Goal: Task Accomplishment & Management: Manage account settings

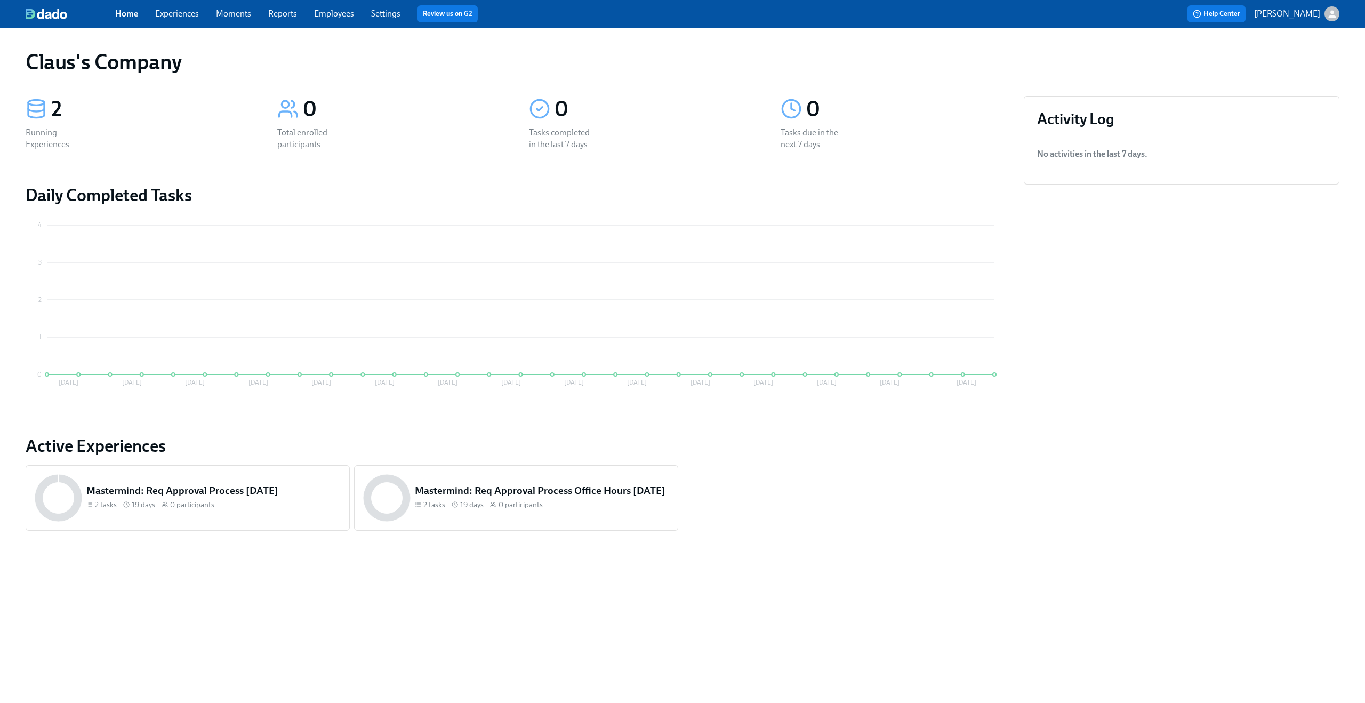
click at [1328, 14] on icon "button" at bounding box center [1332, 14] width 11 height 11
click at [1294, 61] on span "Switch organization..." at bounding box center [1281, 63] width 100 height 12
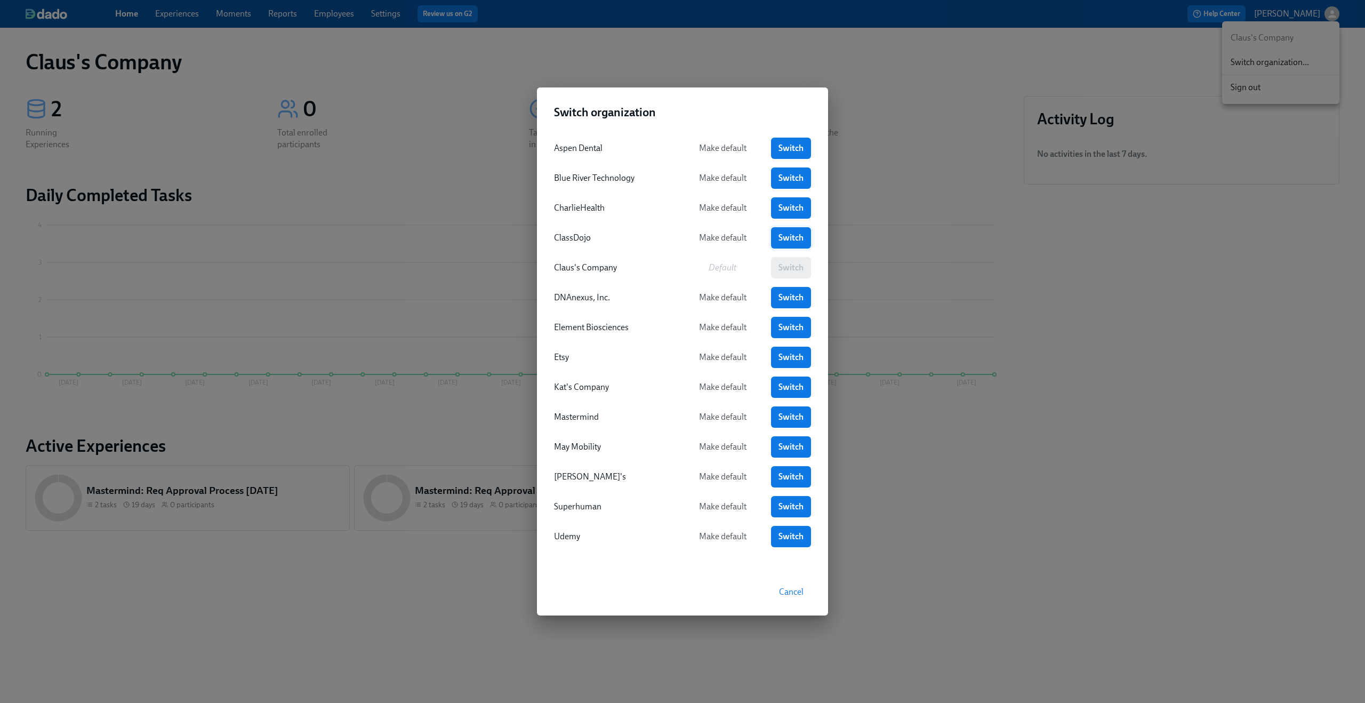
click at [787, 232] on link "Switch" at bounding box center [791, 237] width 40 height 21
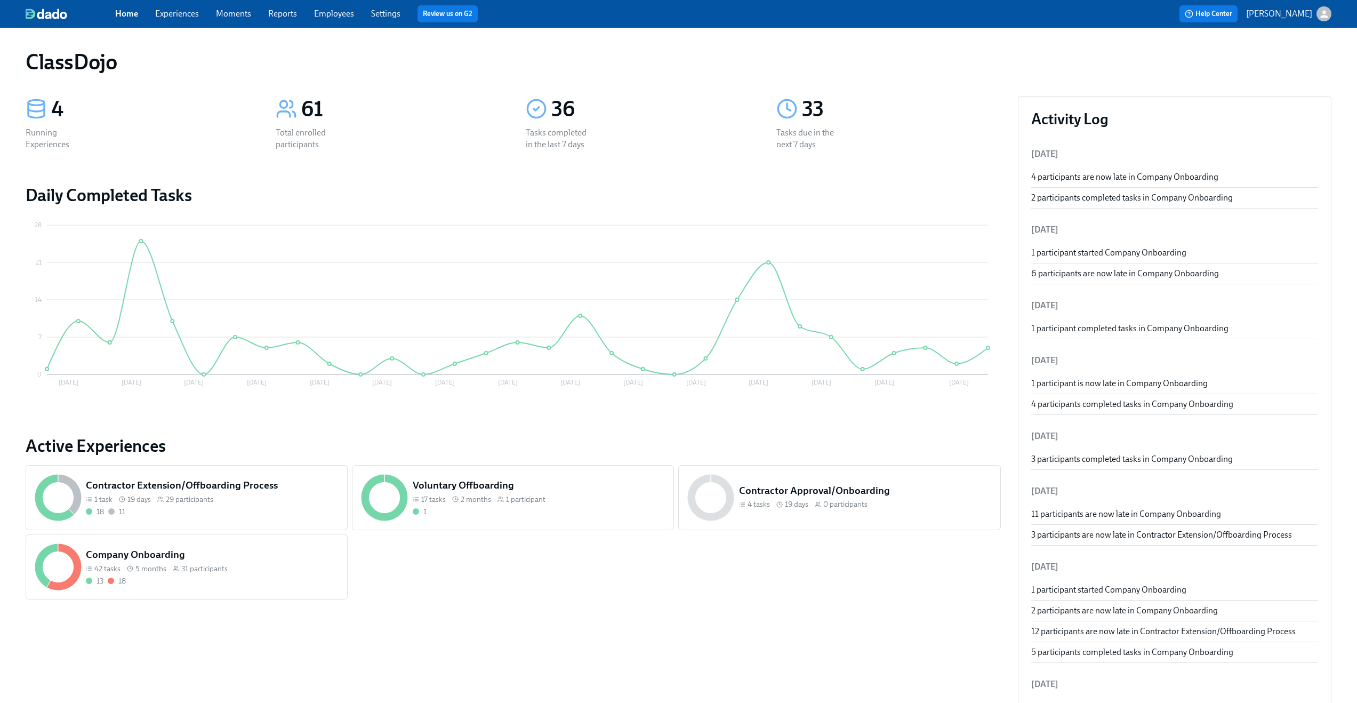
click at [174, 13] on link "Experiences" at bounding box center [177, 14] width 44 height 10
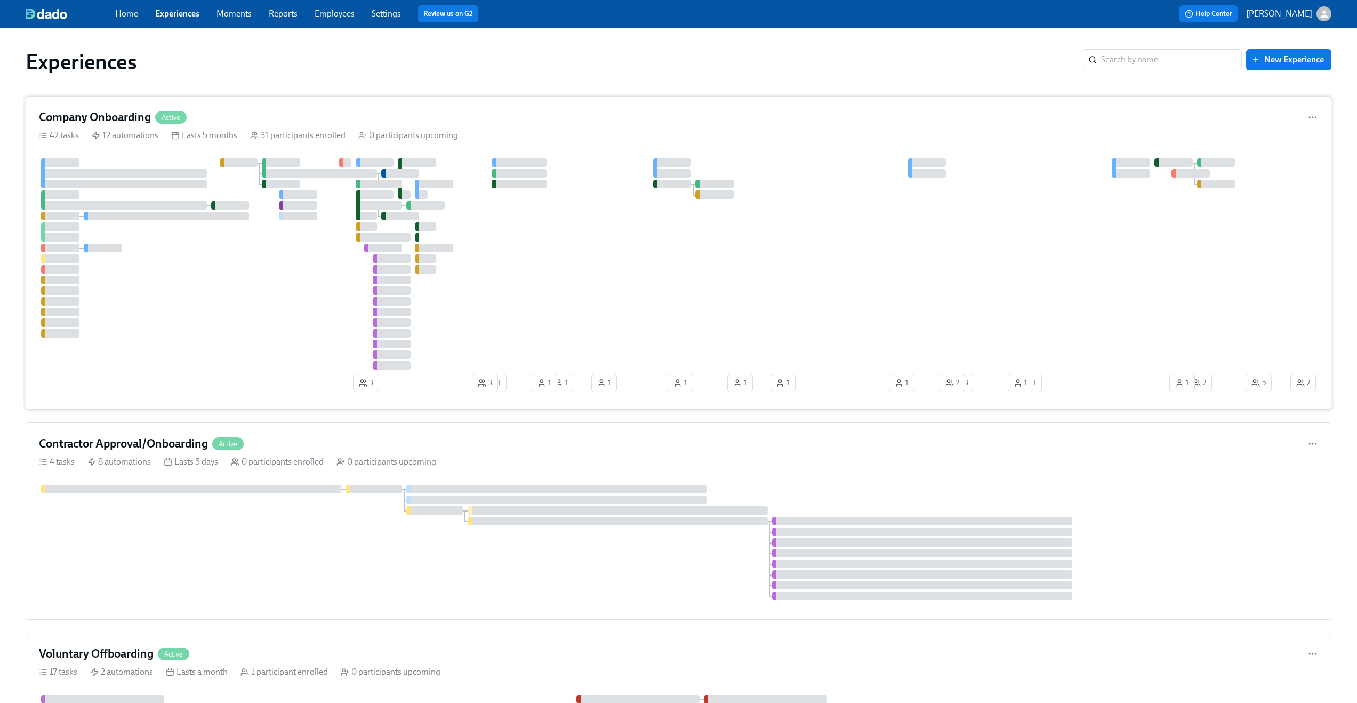
click at [268, 116] on div "Company Onboarding Active" at bounding box center [679, 117] width 1280 height 16
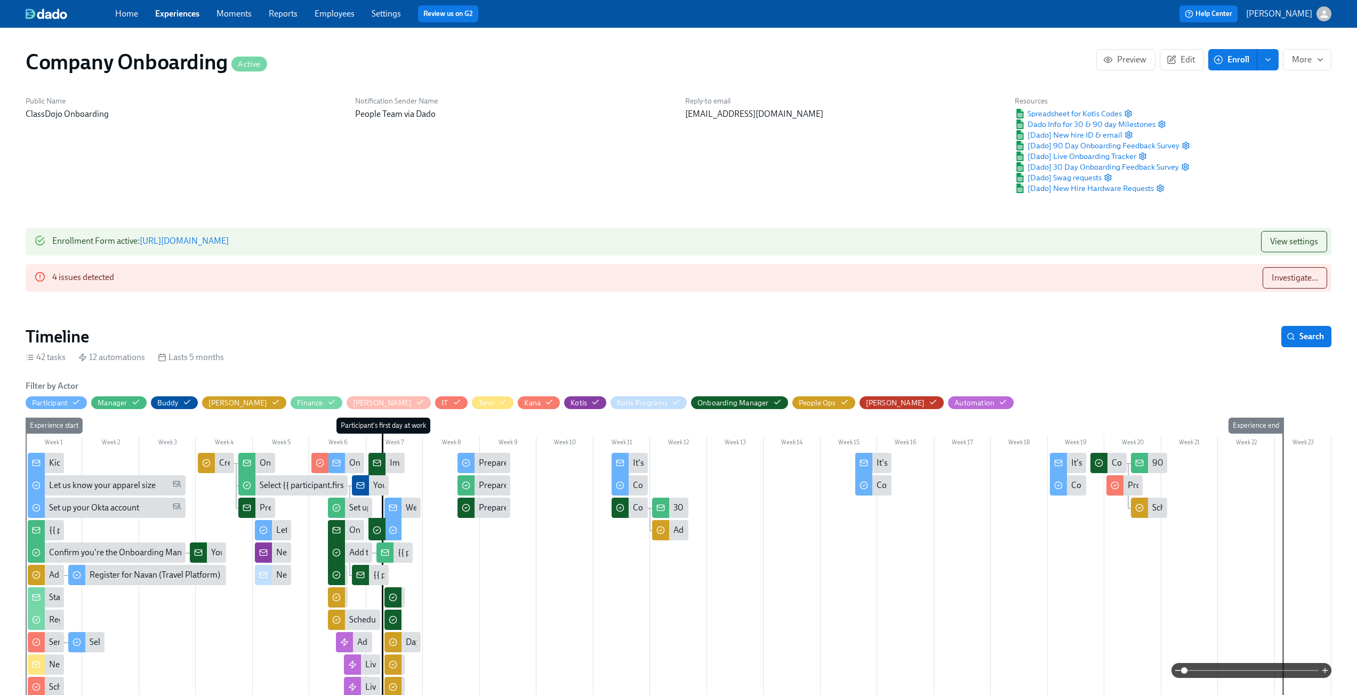
scroll to position [0, 18704]
click at [1082, 115] on span "Spreadsheet for Kotis Codes" at bounding box center [1068, 113] width 107 height 11
click at [1282, 277] on span "Investigate..." at bounding box center [1295, 278] width 46 height 11
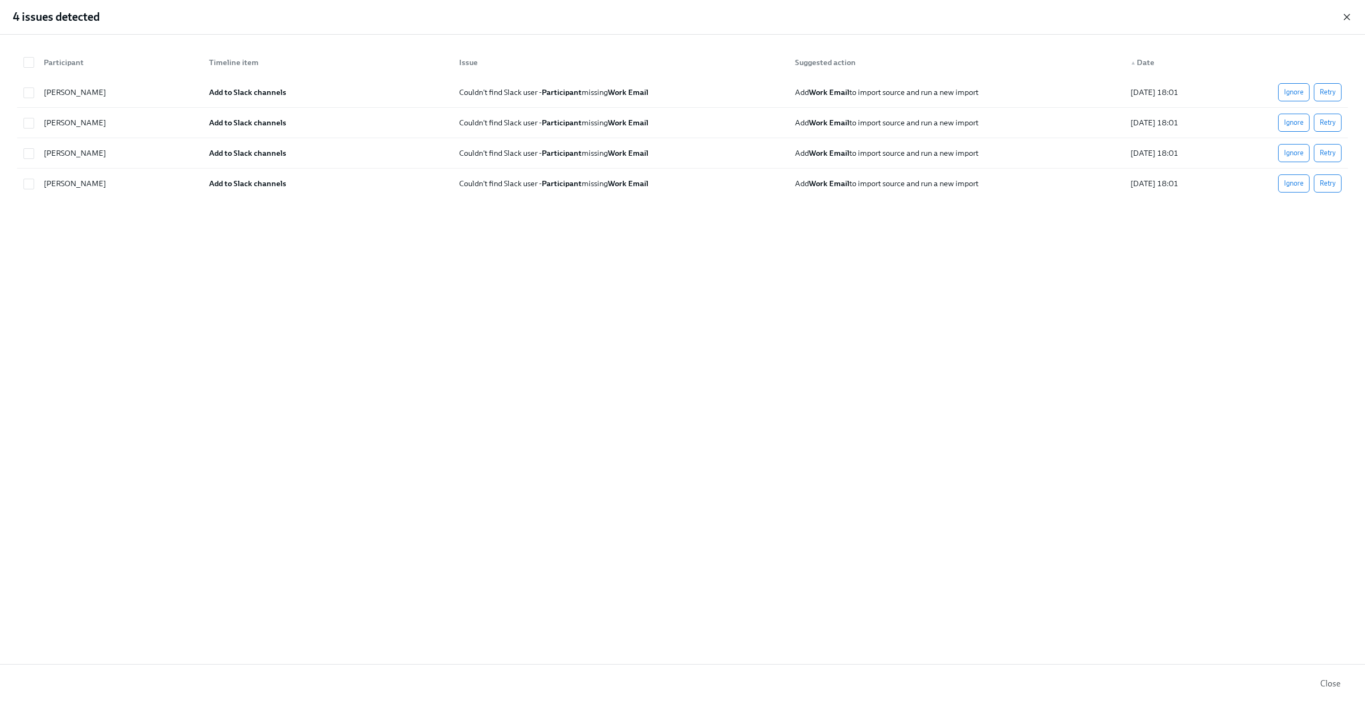
click at [1347, 15] on icon "button" at bounding box center [1347, 17] width 11 height 11
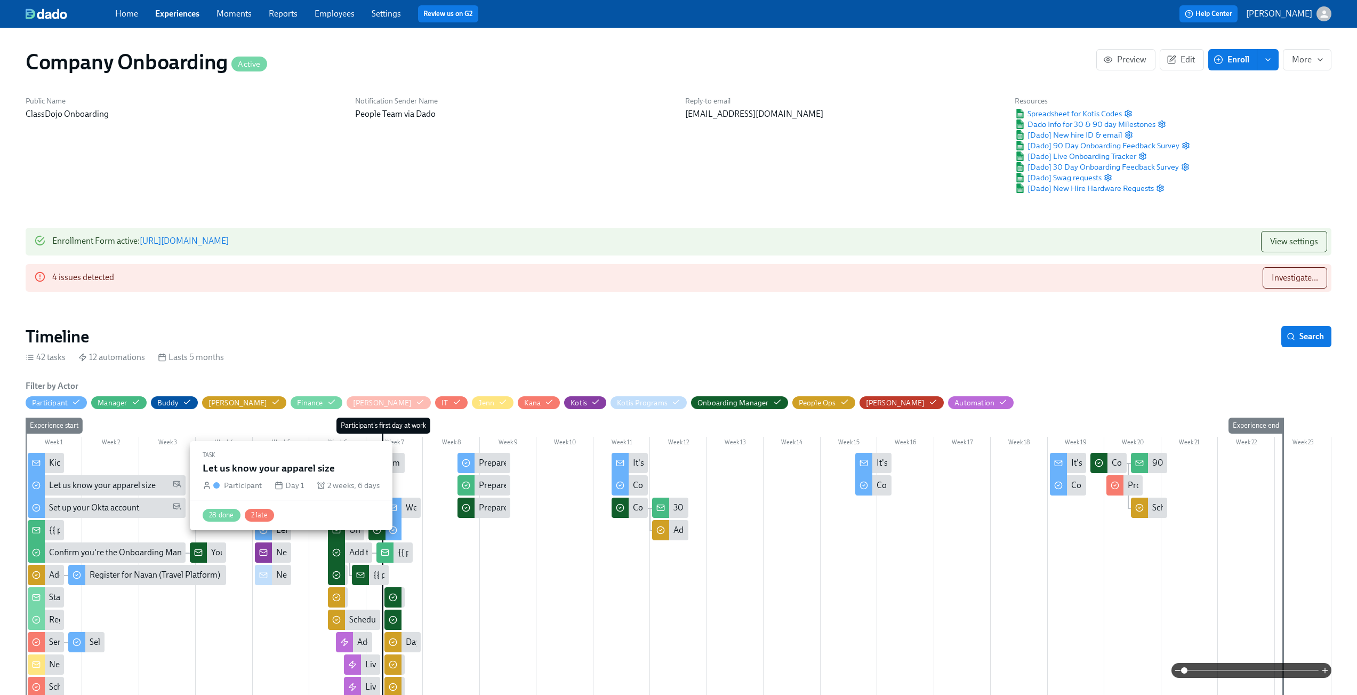
click at [141, 482] on div "Let us know your apparel size" at bounding box center [102, 485] width 107 height 12
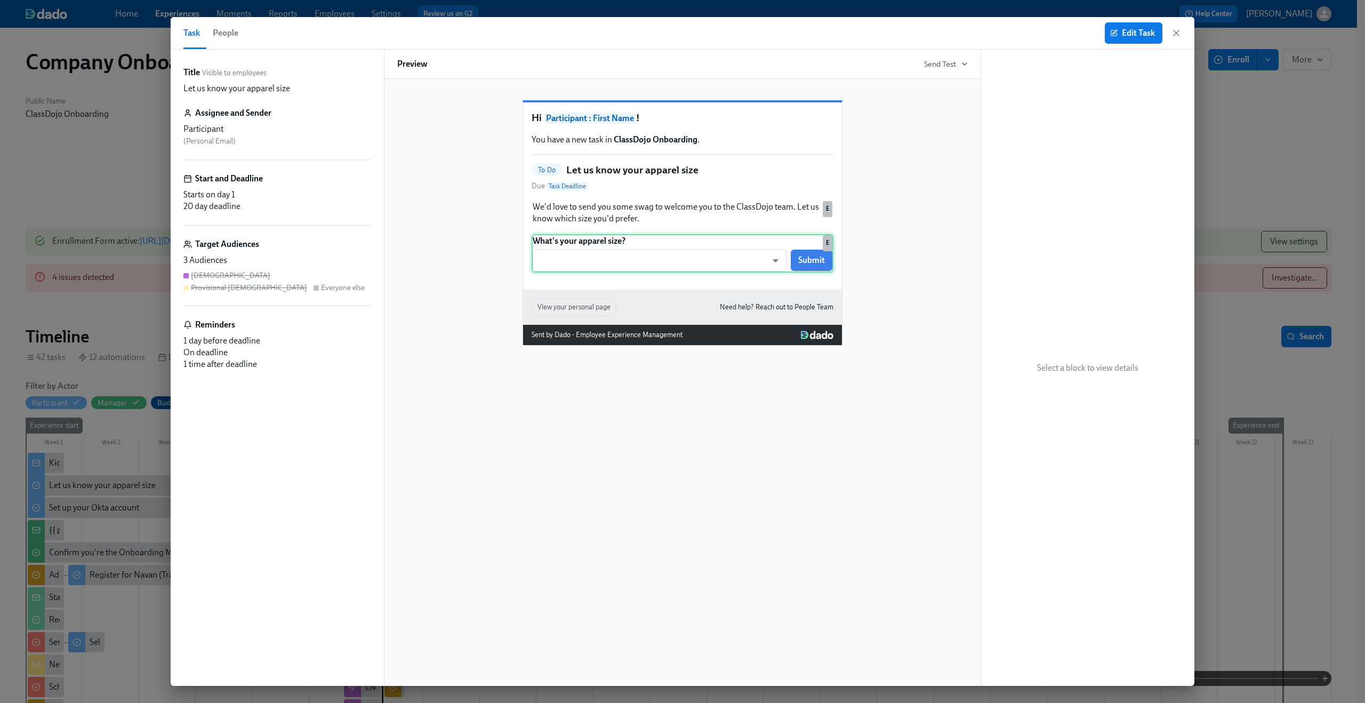
click at [632, 273] on div "What's your apparel size? ​ ​ Submit E" at bounding box center [683, 253] width 302 height 38
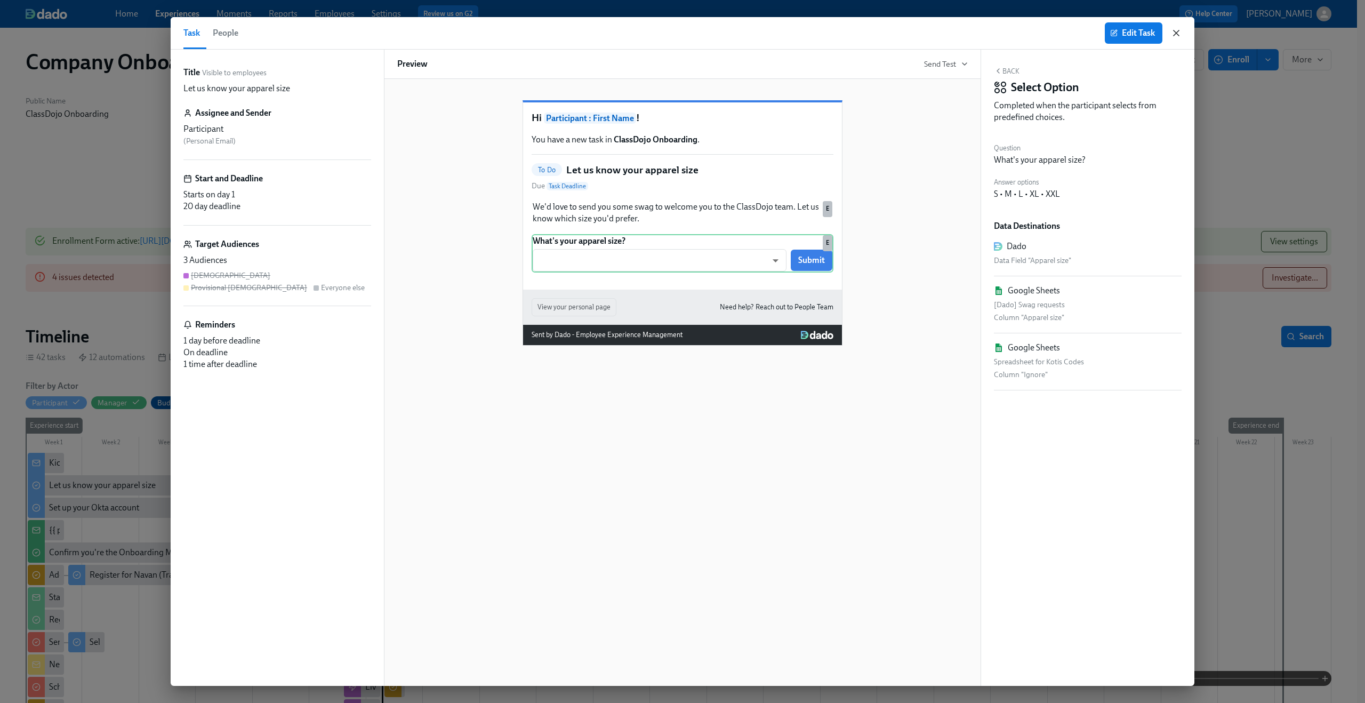
click at [1177, 33] on icon "button" at bounding box center [1176, 32] width 5 height 5
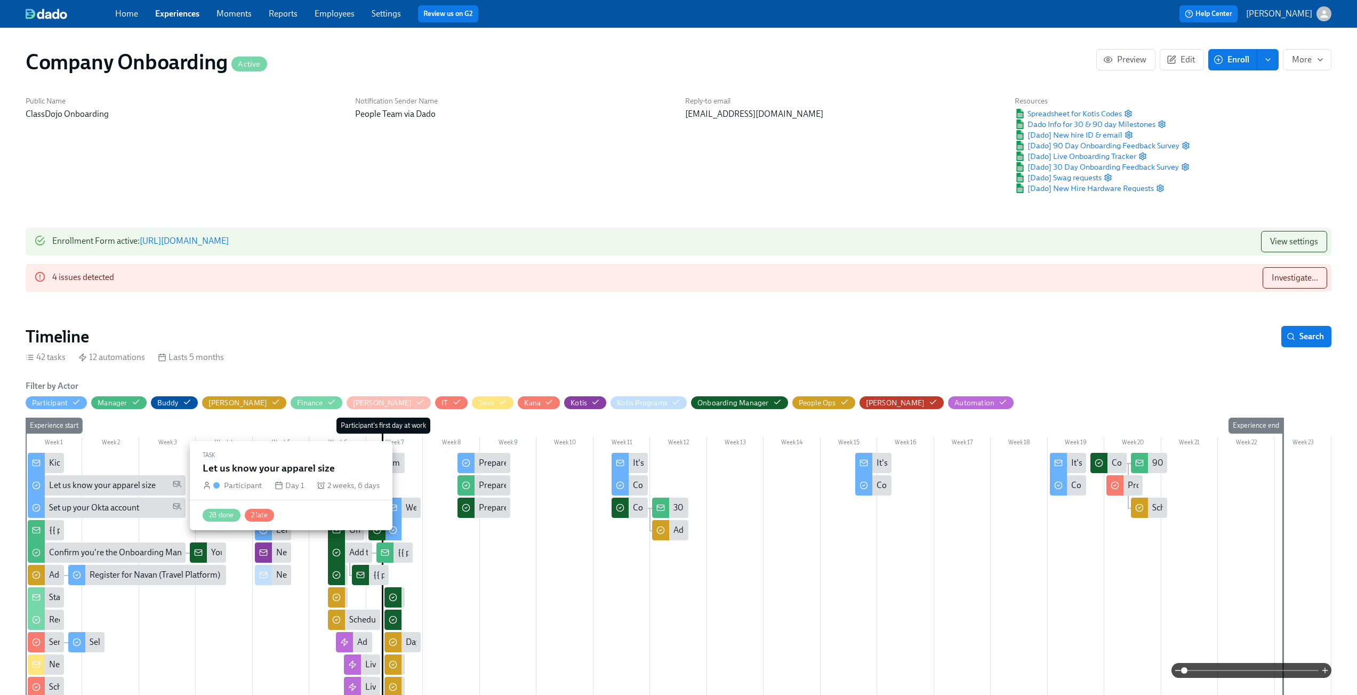
click at [117, 486] on div "Let us know your apparel size" at bounding box center [102, 485] width 107 height 12
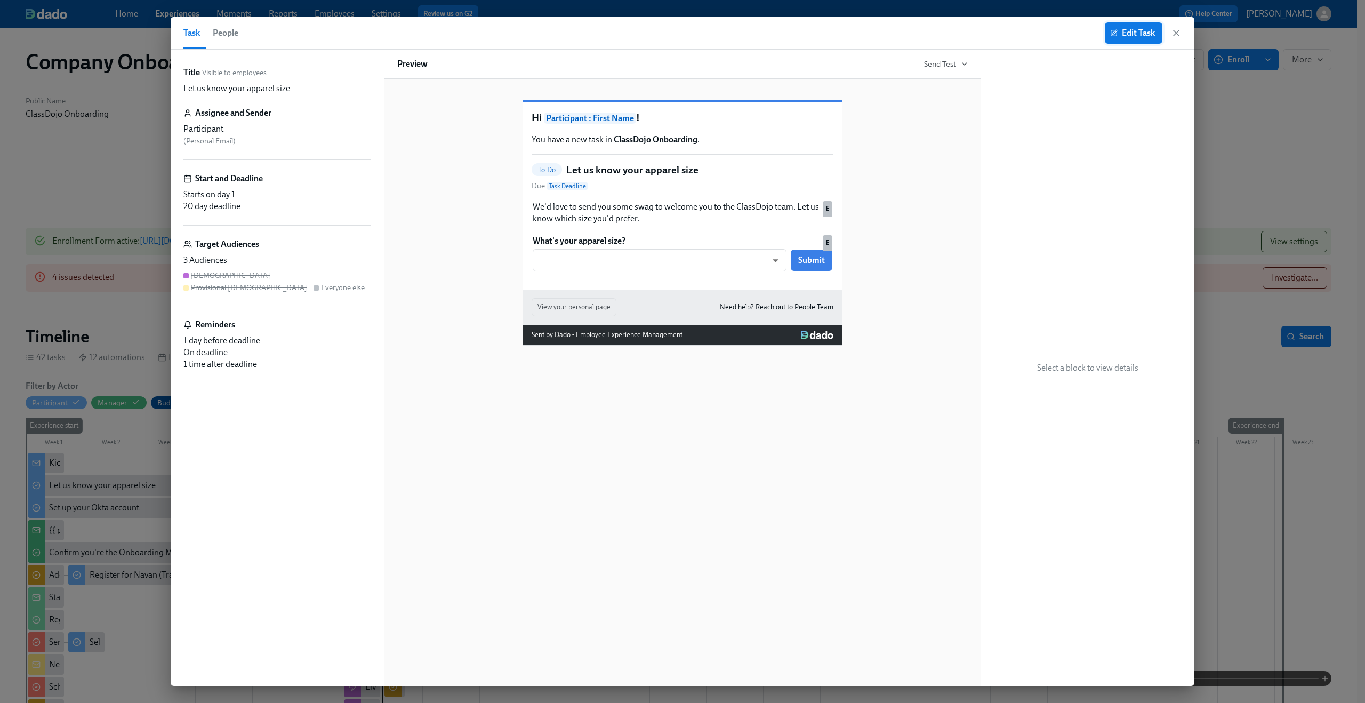
click at [1118, 29] on span "Edit Task" at bounding box center [1134, 33] width 43 height 11
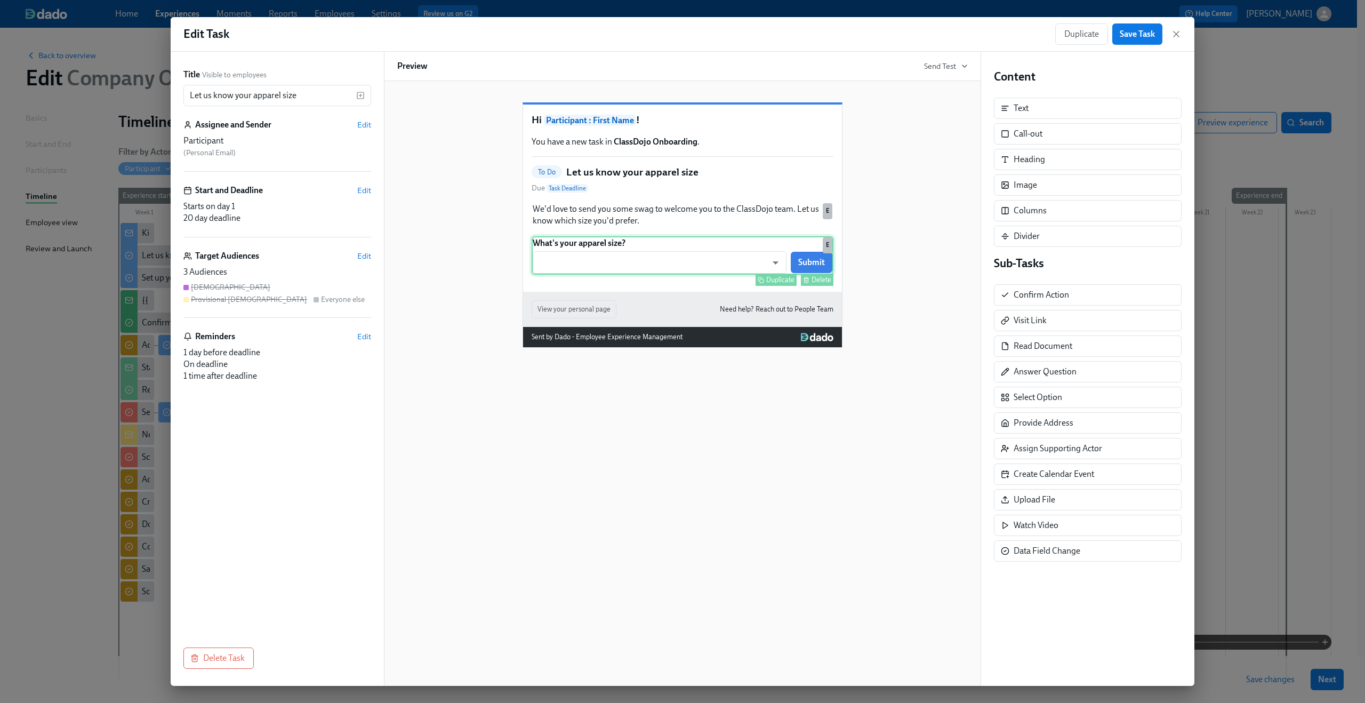
click at [682, 275] on div "What's your apparel size? ​ ​ Submit Duplicate Delete E" at bounding box center [683, 255] width 302 height 38
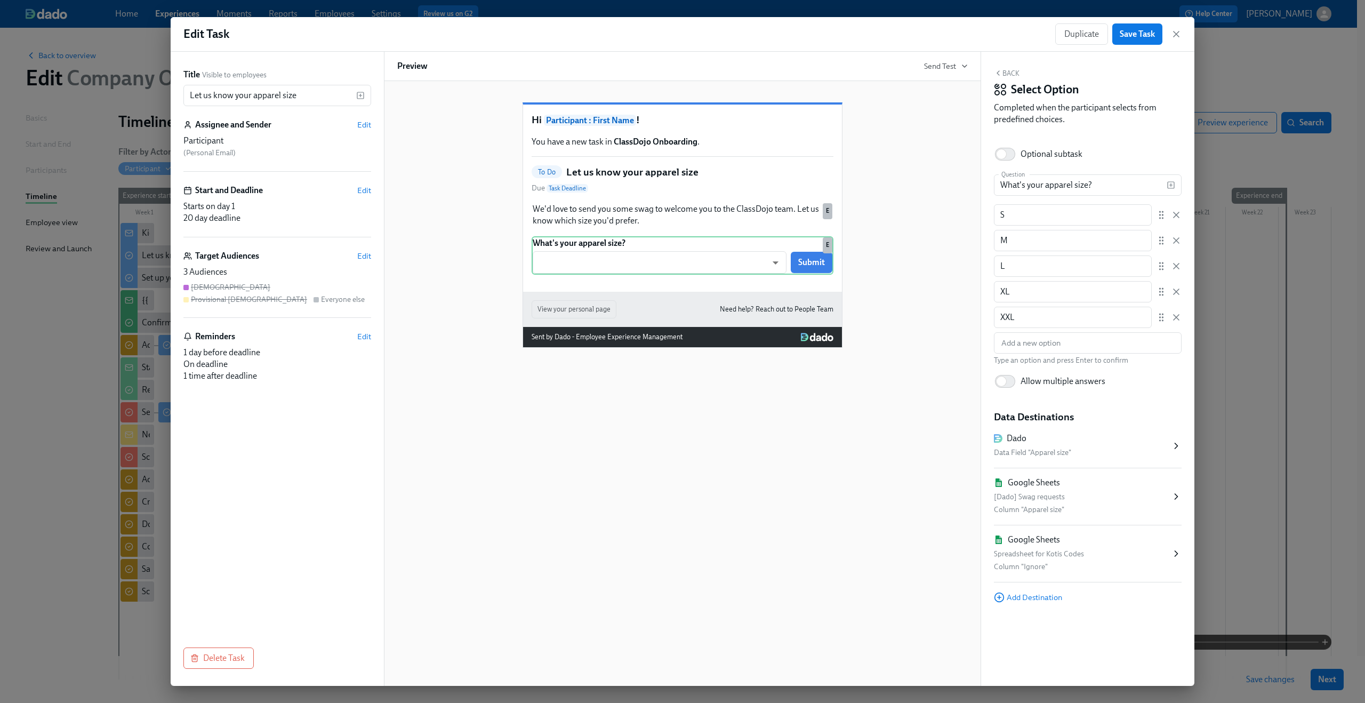
click at [1089, 547] on div "Google Sheets Spreadsheet for Kotis Codes Column "Ignore"" at bounding box center [1082, 553] width 177 height 39
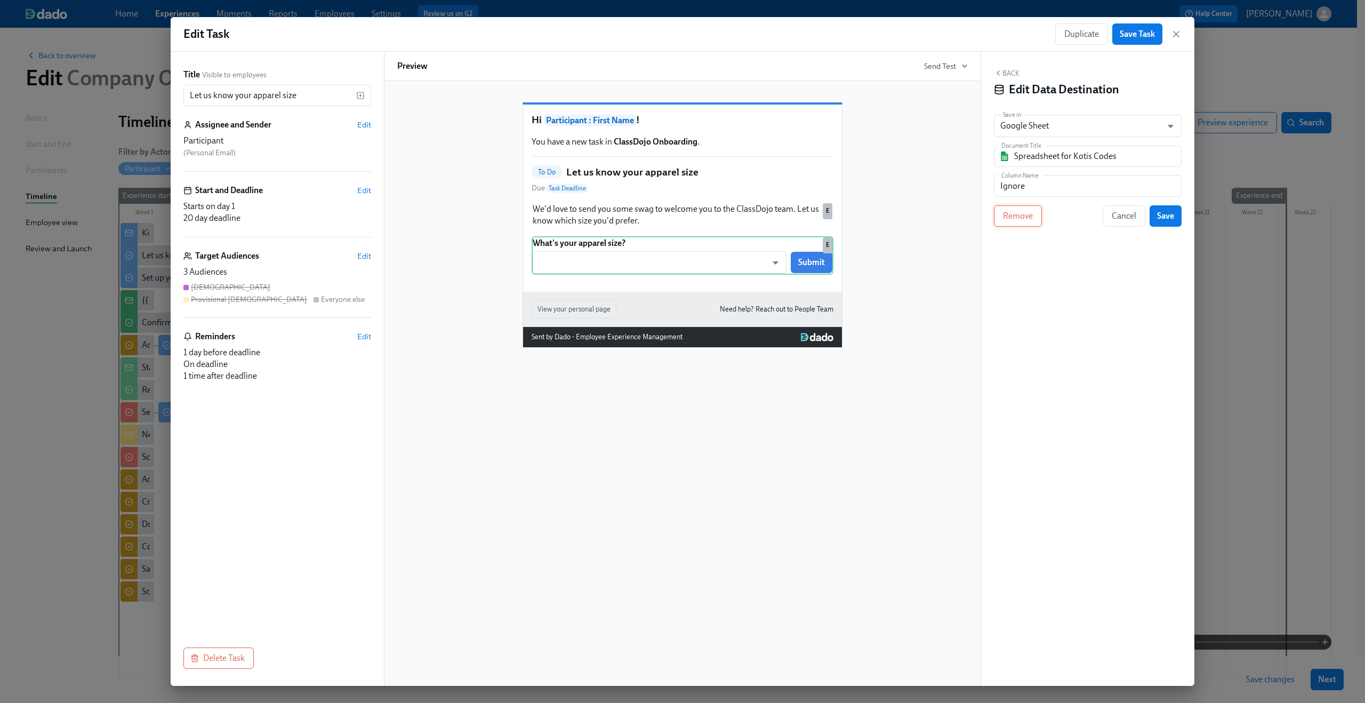
click at [1024, 221] on span "Remove" at bounding box center [1018, 216] width 30 height 11
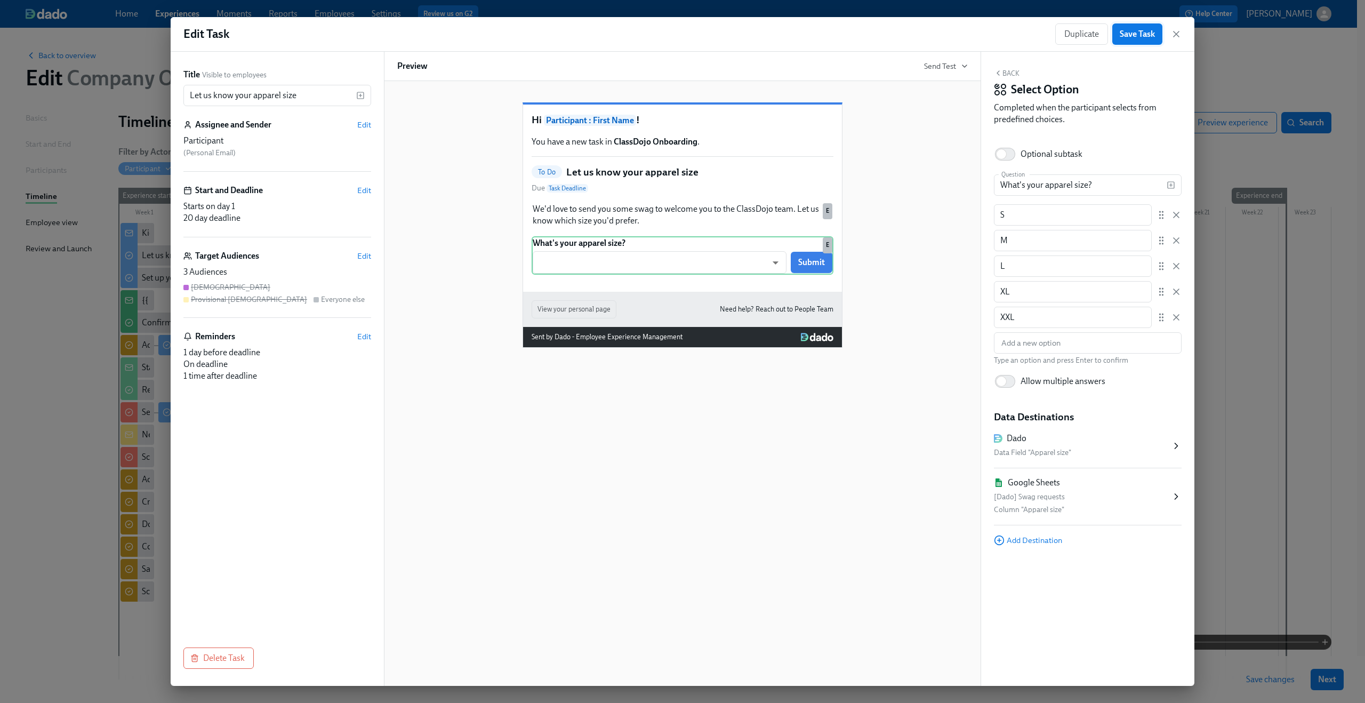
click at [1126, 39] on button "Save Task" at bounding box center [1138, 33] width 50 height 21
click at [1176, 34] on icon "button" at bounding box center [1176, 33] width 5 height 5
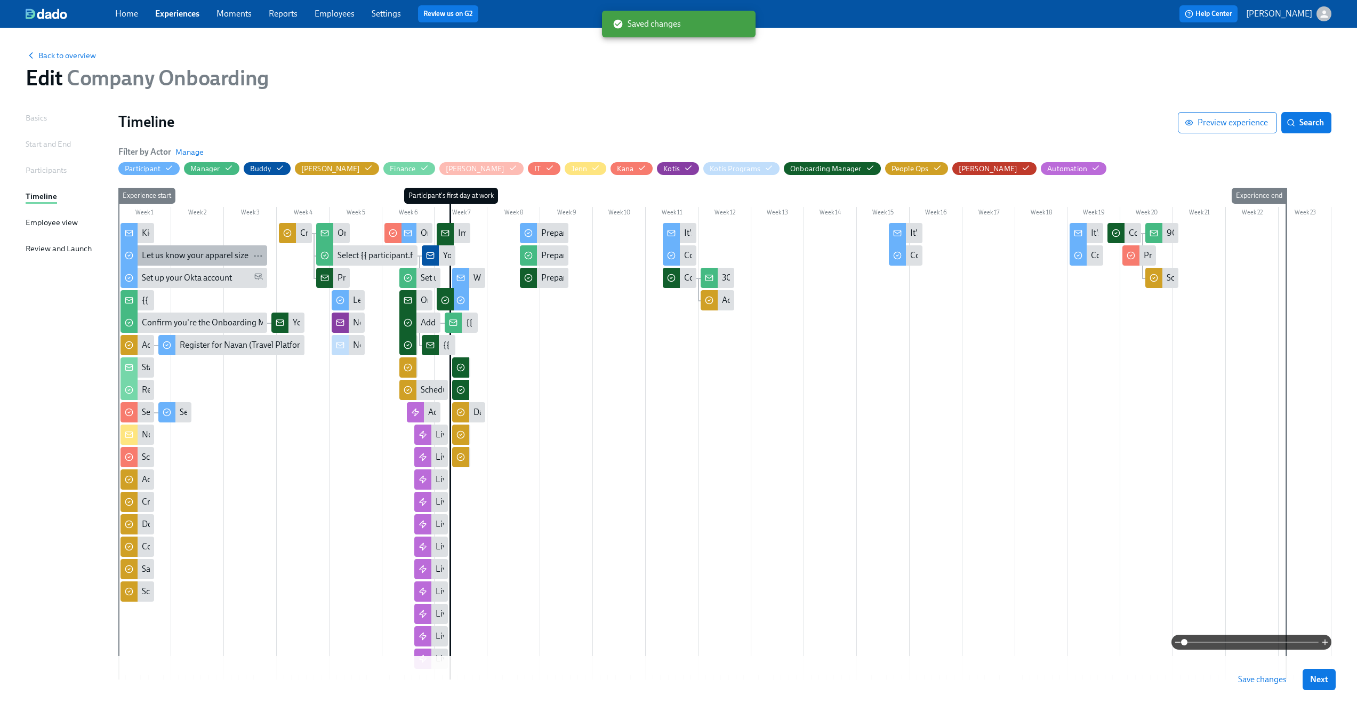
click at [207, 253] on div "Let us know your apparel size" at bounding box center [195, 256] width 107 height 12
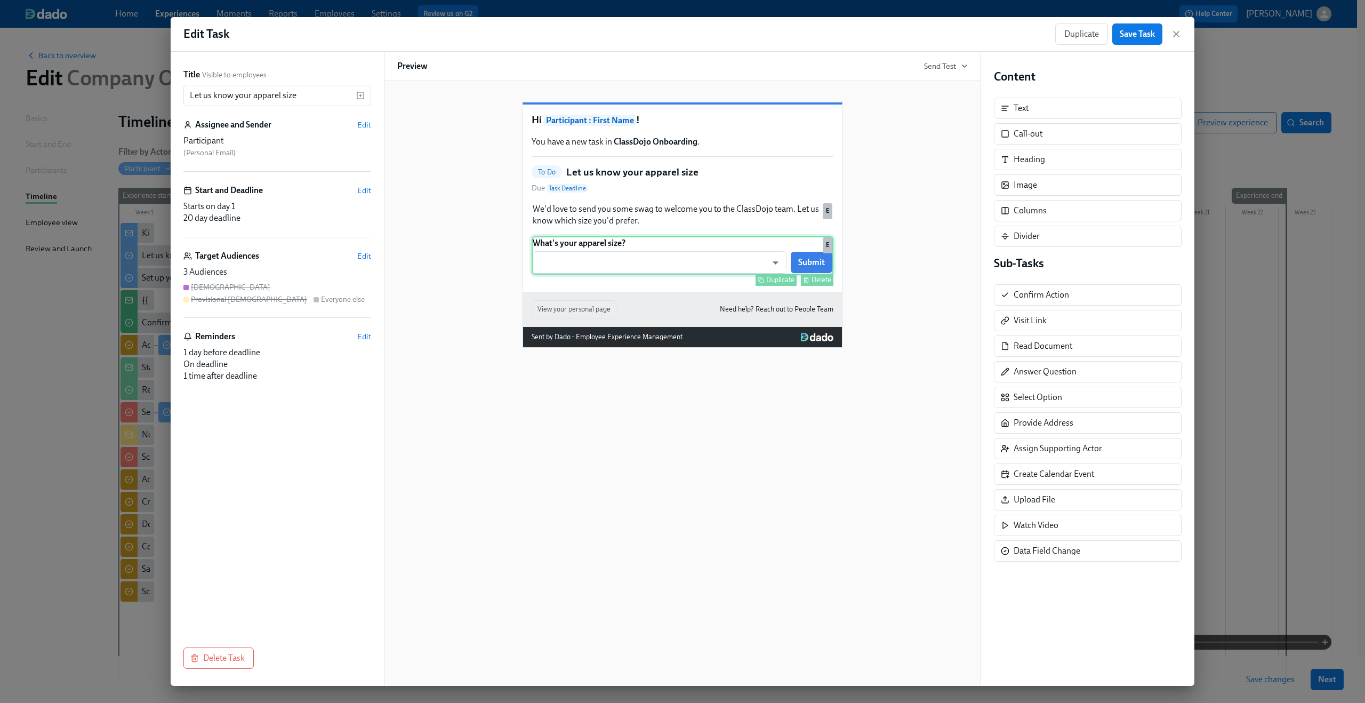
click at [669, 275] on div "What's your apparel size? ​ ​ Submit Duplicate Delete E" at bounding box center [683, 255] width 302 height 38
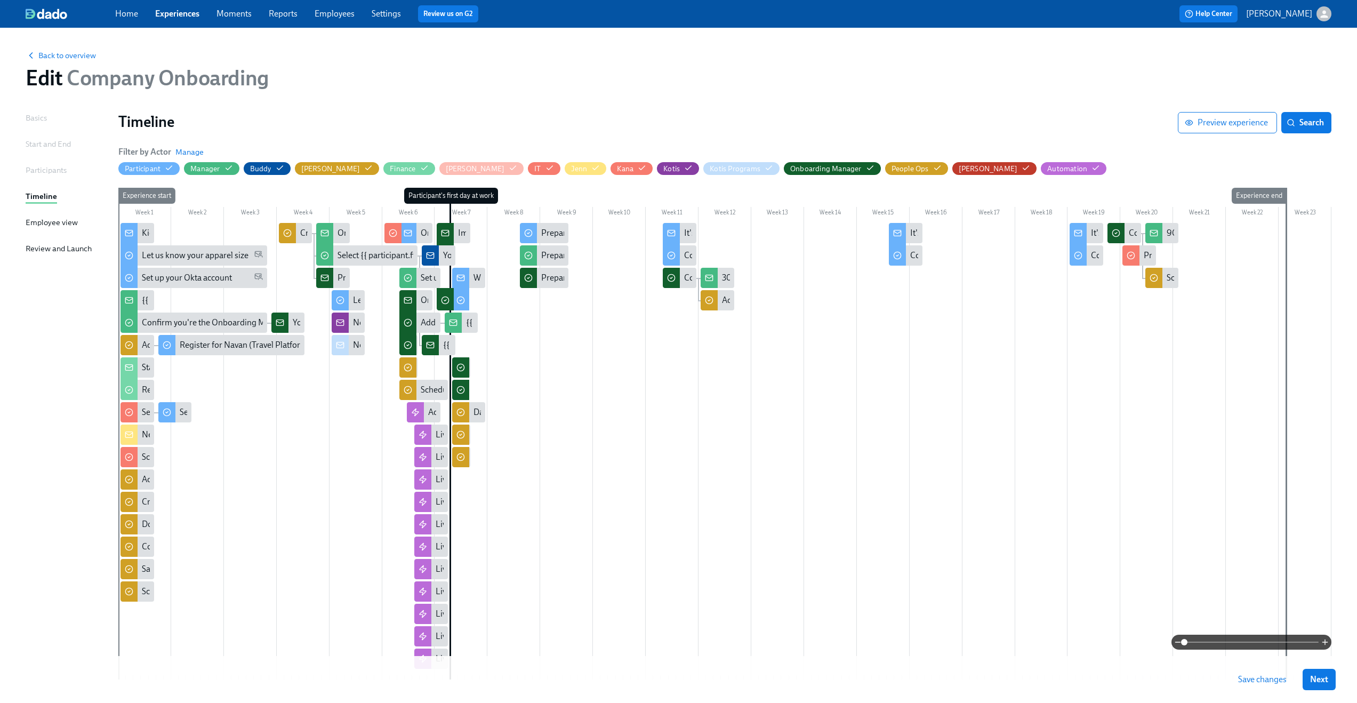
click at [1272, 680] on span "Save changes" at bounding box center [1262, 679] width 49 height 11
click at [946, 93] on div "Back to overview Edit Company Onboarding" at bounding box center [678, 70] width 1323 height 59
click at [66, 59] on span "Back to overview" at bounding box center [61, 55] width 70 height 11
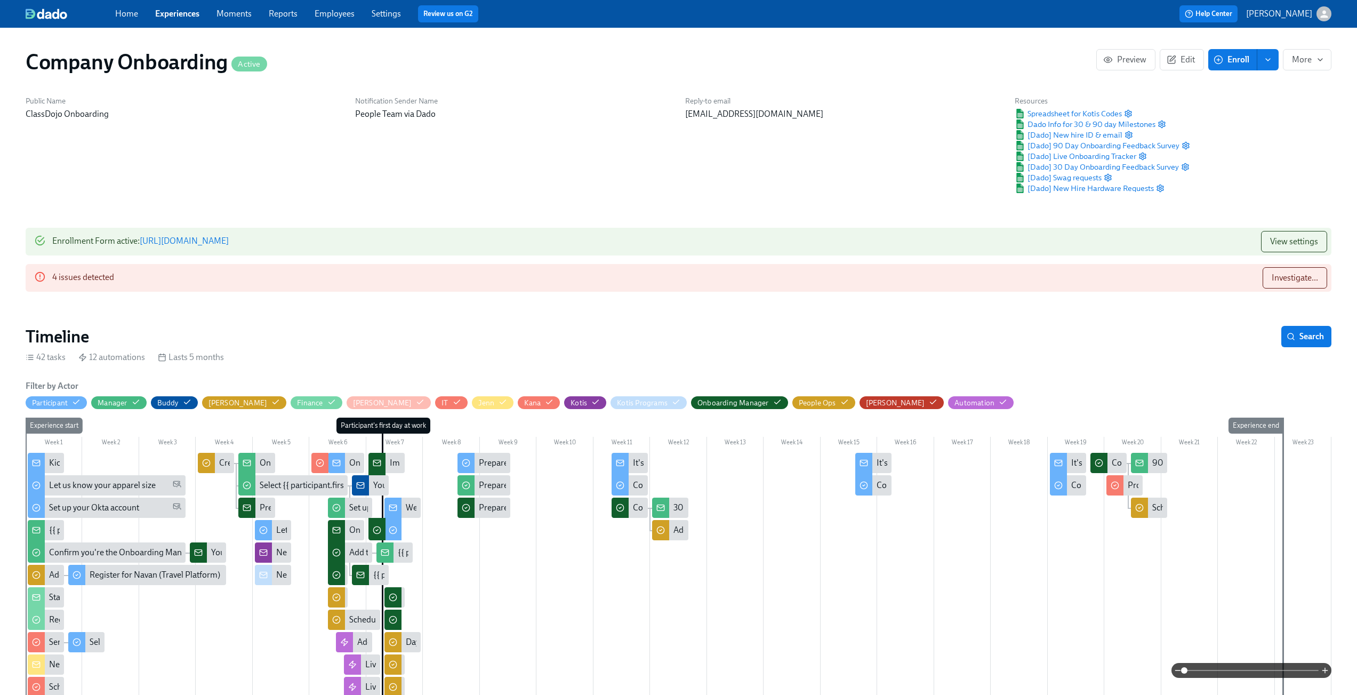
scroll to position [0, 18704]
click at [1105, 113] on span "Spreadsheet for Kotis Codes" at bounding box center [1068, 113] width 107 height 11
click at [406, 278] on div "4 issues detected Investigate..." at bounding box center [679, 278] width 1306 height 28
click at [1292, 278] on span "Investigate..." at bounding box center [1295, 278] width 46 height 11
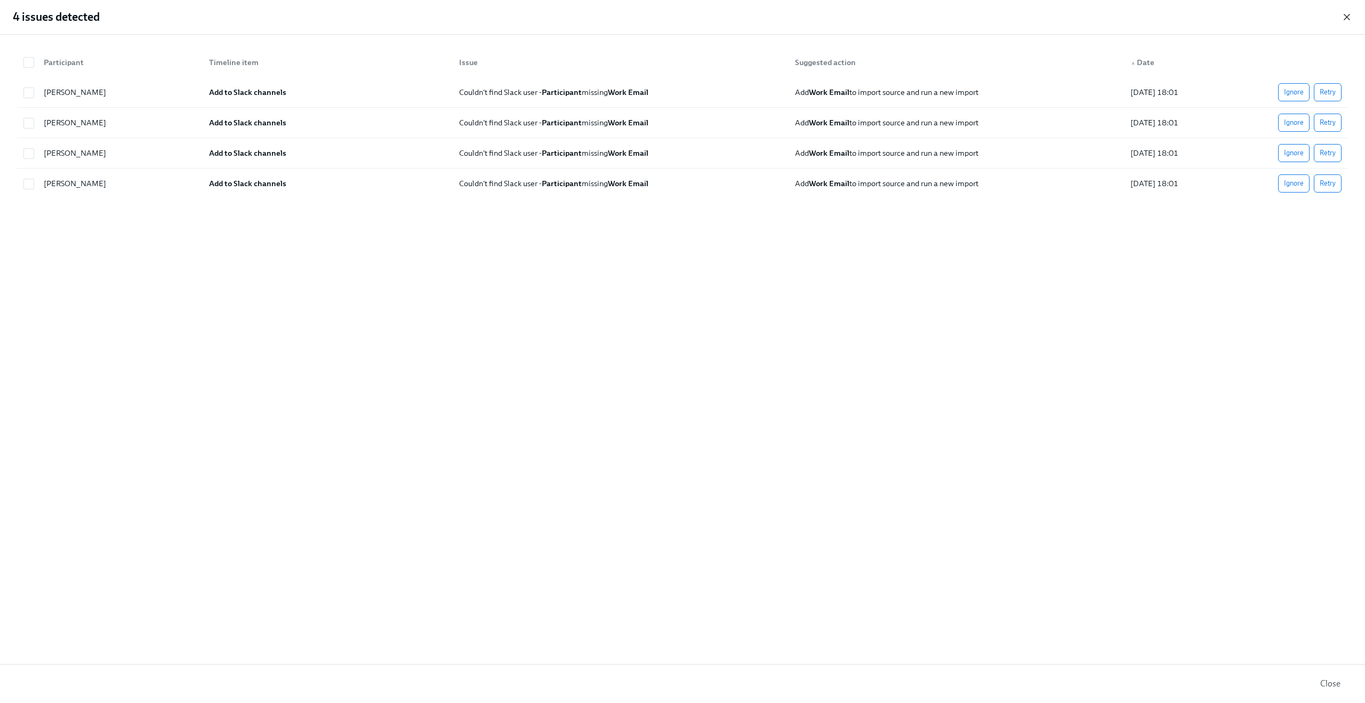
click at [1349, 20] on icon "button" at bounding box center [1347, 16] width 5 height 5
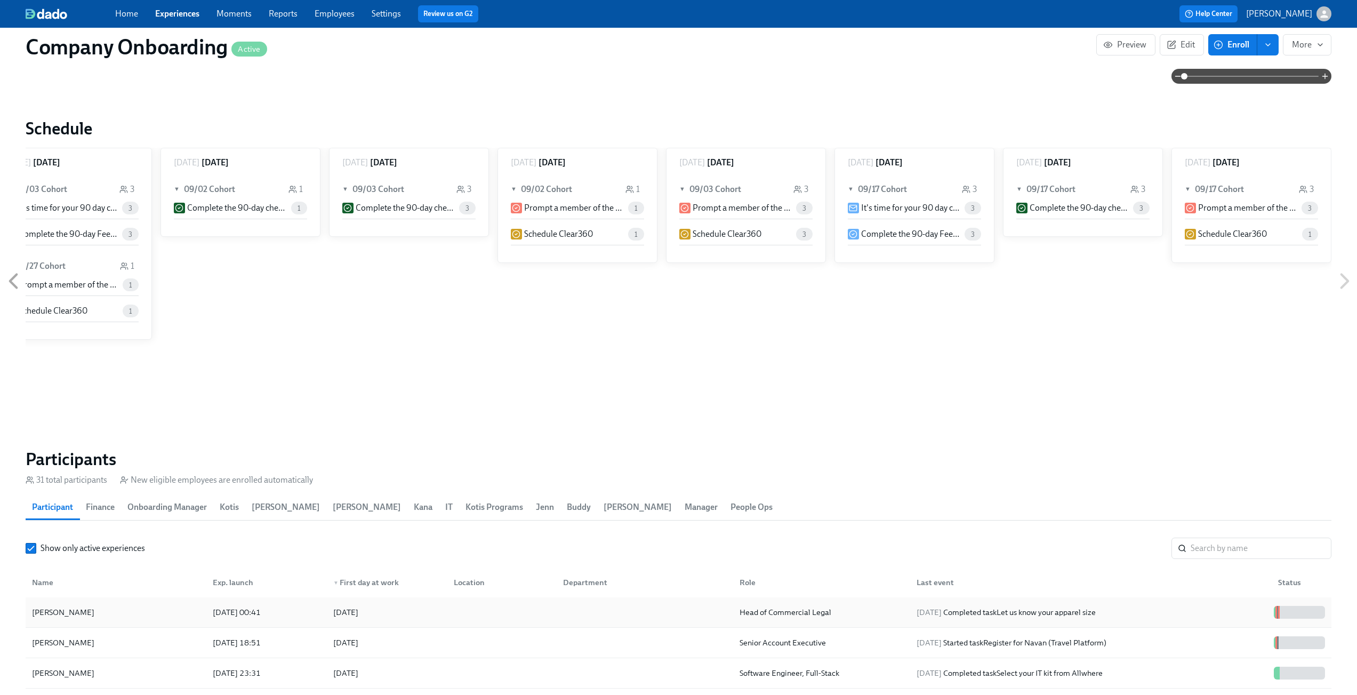
scroll to position [1086, 0]
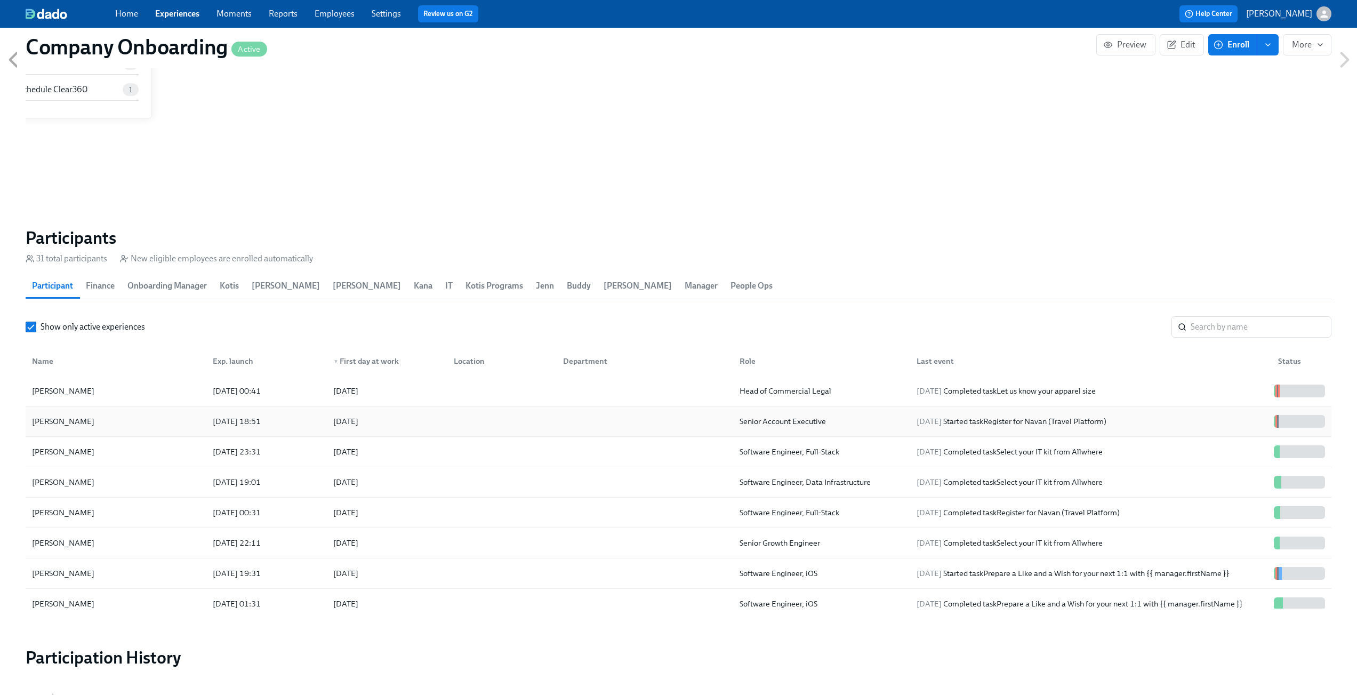
click at [553, 424] on div at bounding box center [500, 421] width 110 height 21
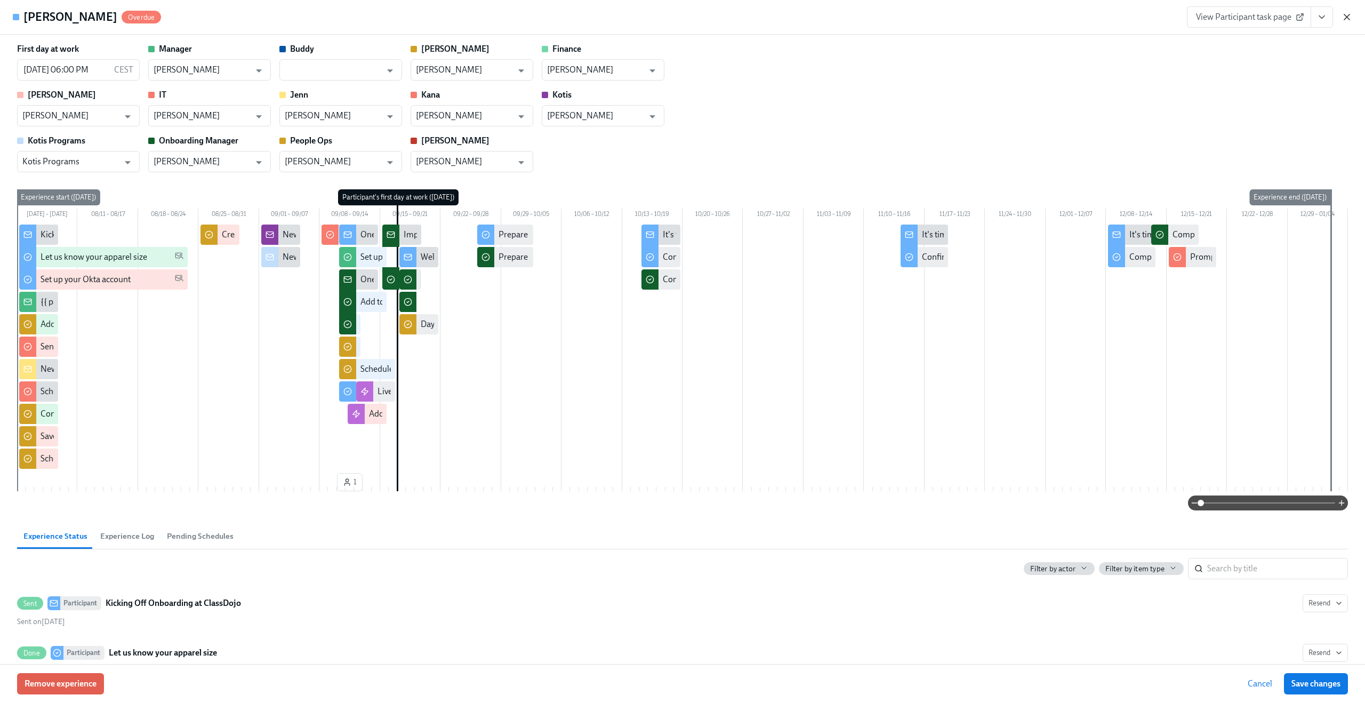
click at [1349, 18] on icon "button" at bounding box center [1347, 16] width 5 height 5
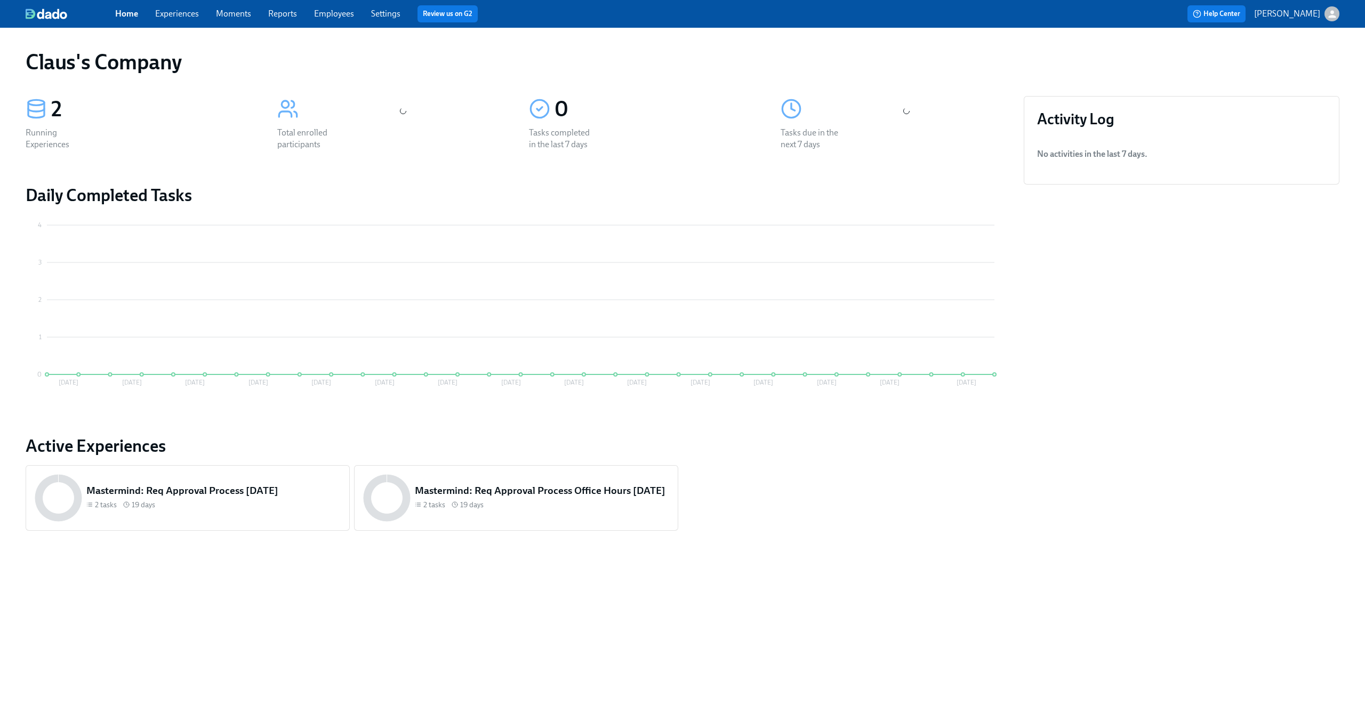
click at [1329, 13] on icon "button" at bounding box center [1332, 14] width 11 height 11
click at [1306, 69] on div "Switch organization..." at bounding box center [1280, 62] width 117 height 25
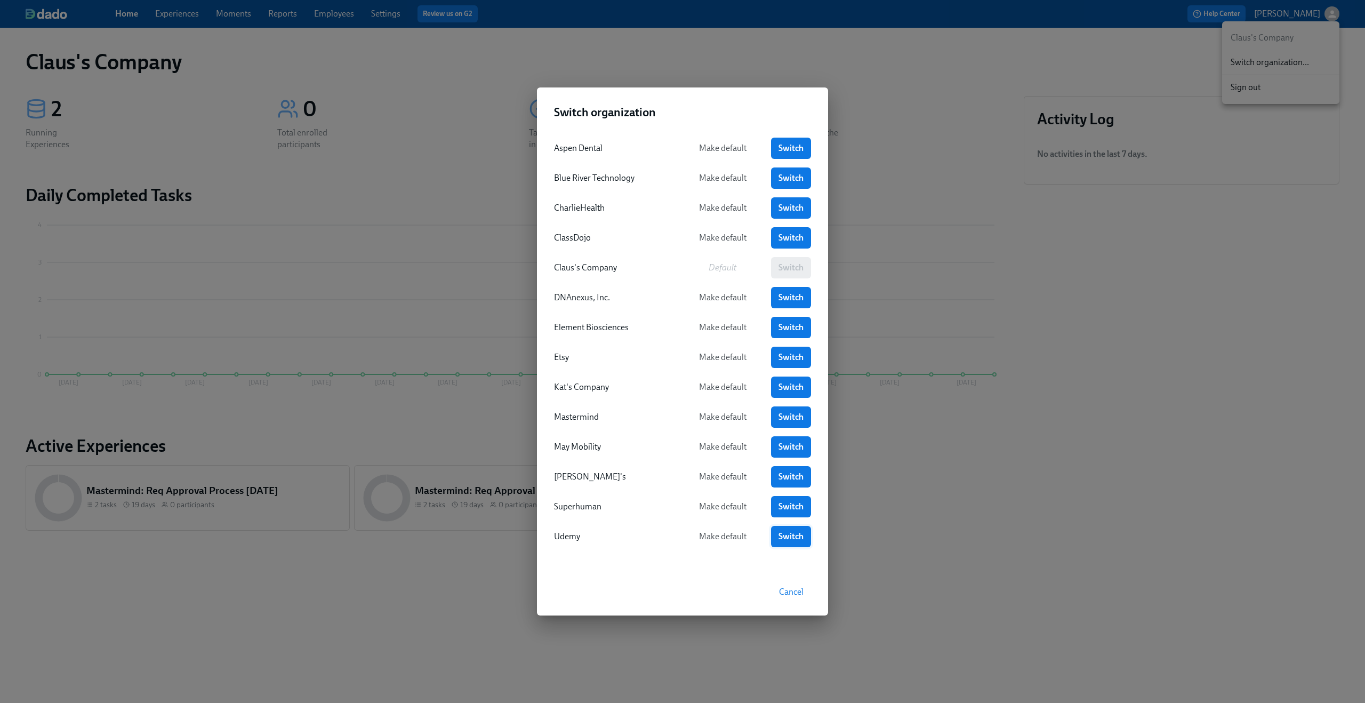
click at [784, 532] on span "Switch" at bounding box center [791, 536] width 25 height 11
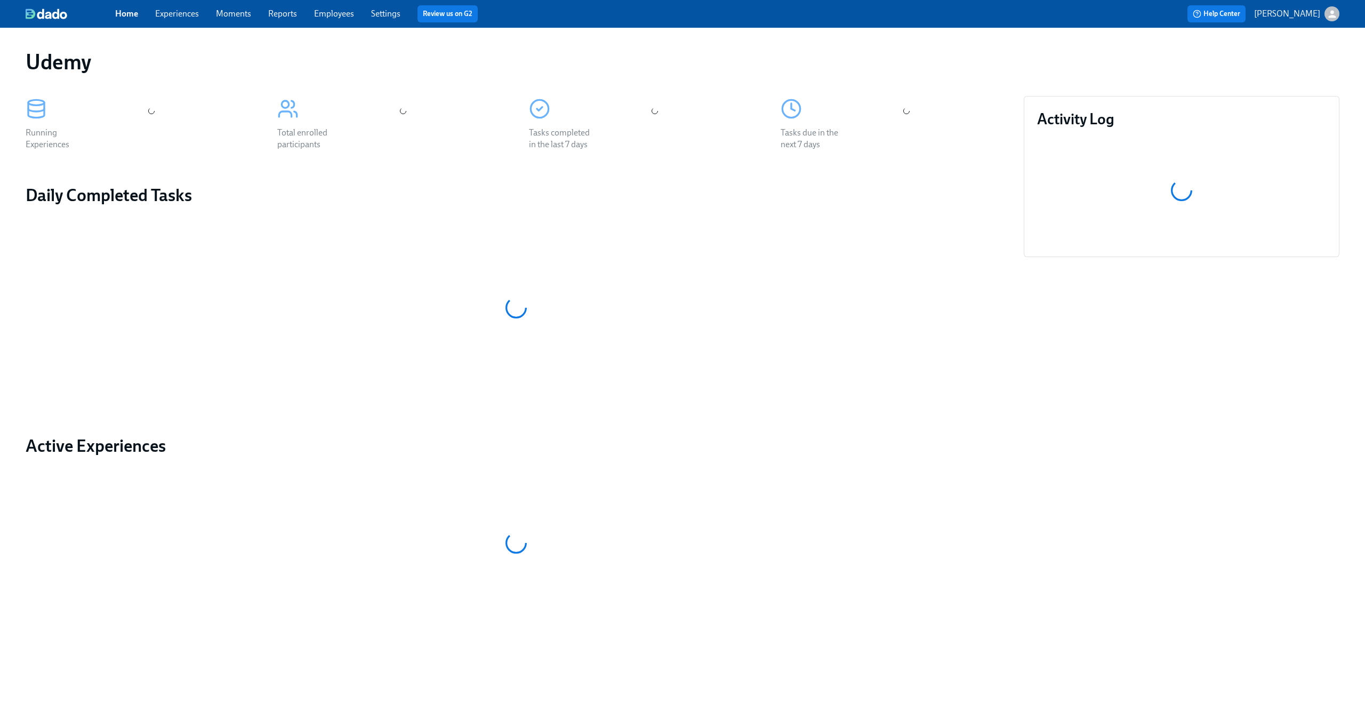
click at [177, 20] on div "Home Experiences Moments Reports Employees Settings Review us on G2" at bounding box center [421, 13] width 612 height 17
click at [177, 16] on link "Experiences" at bounding box center [177, 14] width 44 height 10
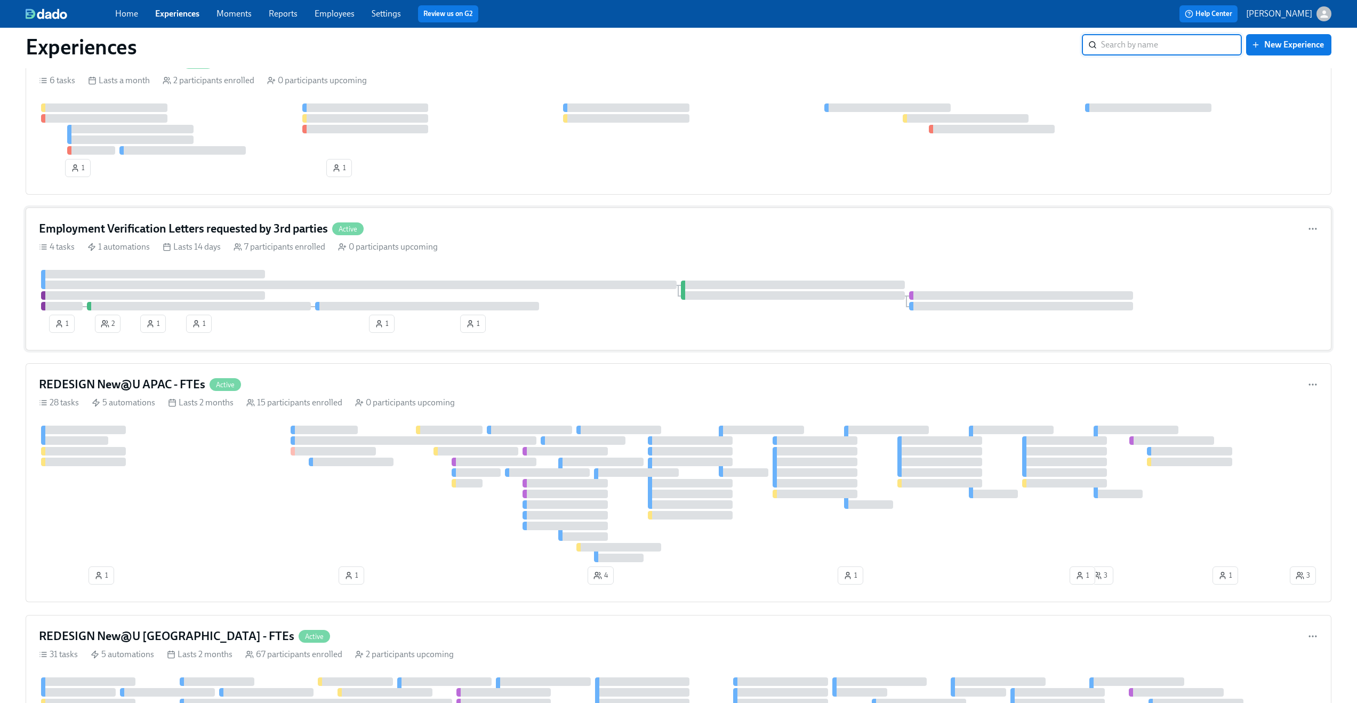
scroll to position [1162, 0]
click at [468, 226] on div "Employment Verification Letters requested by 3rd parties Active" at bounding box center [679, 228] width 1280 height 16
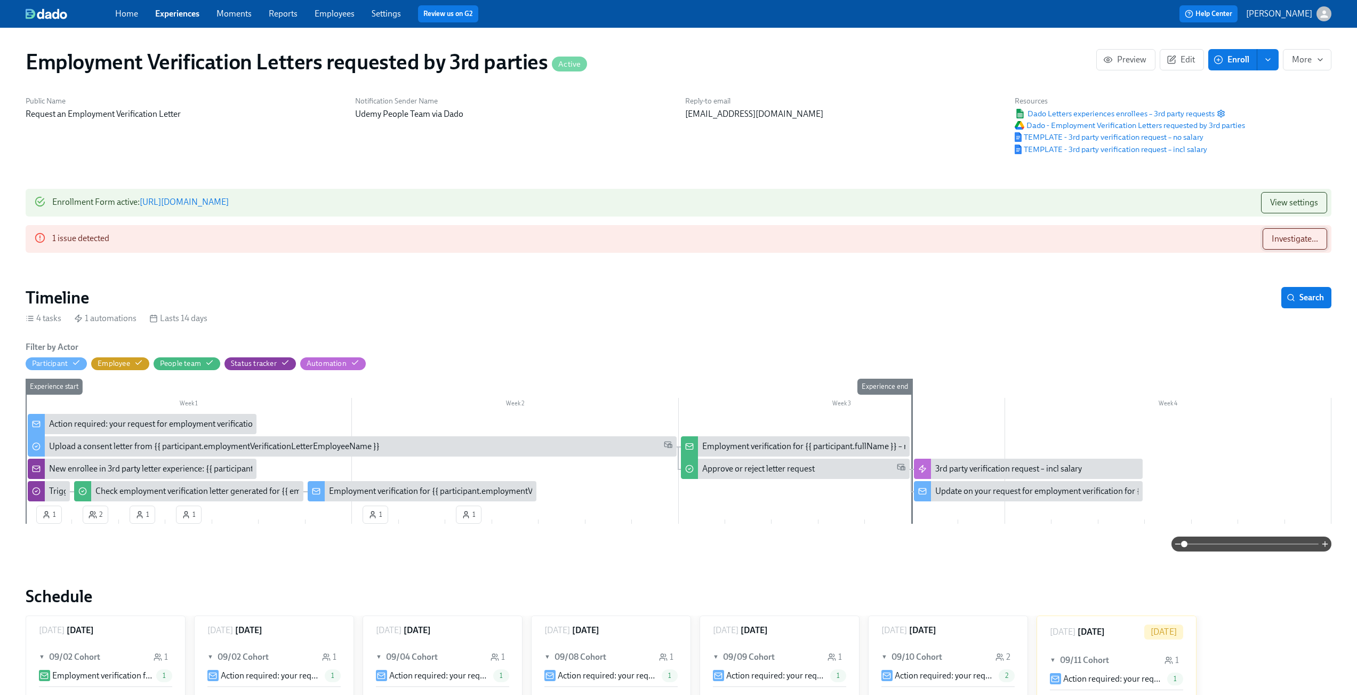
click at [1273, 233] on button "Investigate..." at bounding box center [1295, 238] width 65 height 21
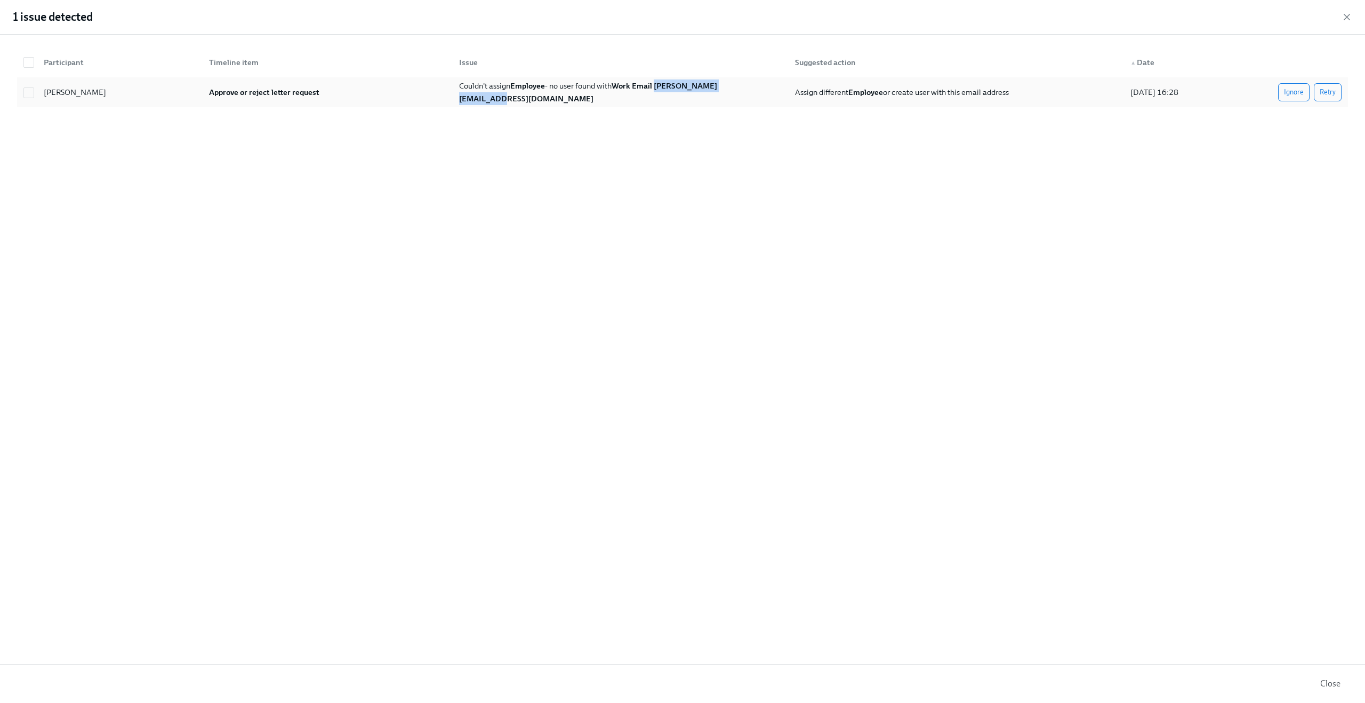
drag, startPoint x: 762, startPoint y: 96, endPoint x: 660, endPoint y: 93, distance: 101.4
click at [660, 93] on div "Couldn't assign Employee - no user found with Work Email tulika.mondal@udemy.com" at bounding box center [618, 92] width 335 height 21
checkbox input "true"
copy strong "tulika.mondal@udemy.com"
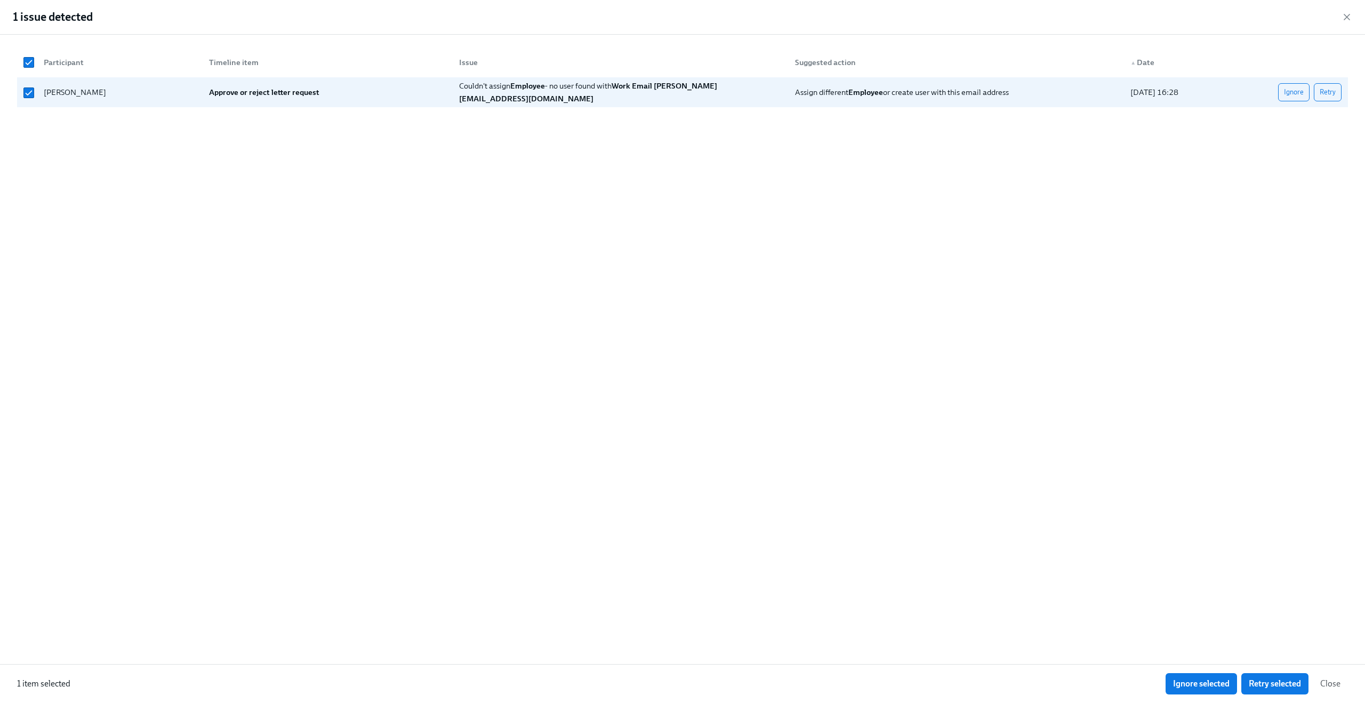
click at [1344, 11] on div "1 issue detected" at bounding box center [682, 17] width 1365 height 35
click at [1347, 14] on icon "button" at bounding box center [1347, 17] width 11 height 11
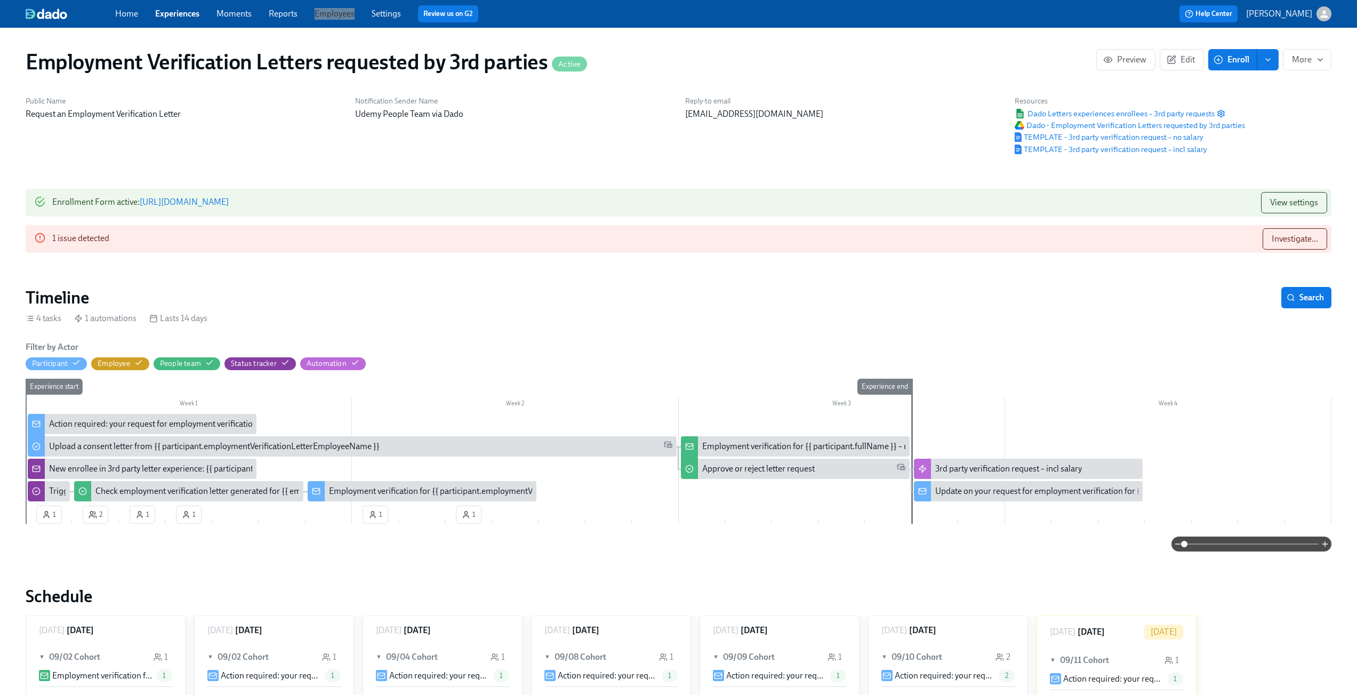
drag, startPoint x: 327, startPoint y: 14, endPoint x: 559, endPoint y: 2, distance: 231.8
click at [0, 0] on div "Home Experiences Moments Reports Employees Settings Review us on G2 Help Center…" at bounding box center [678, 14] width 1357 height 28
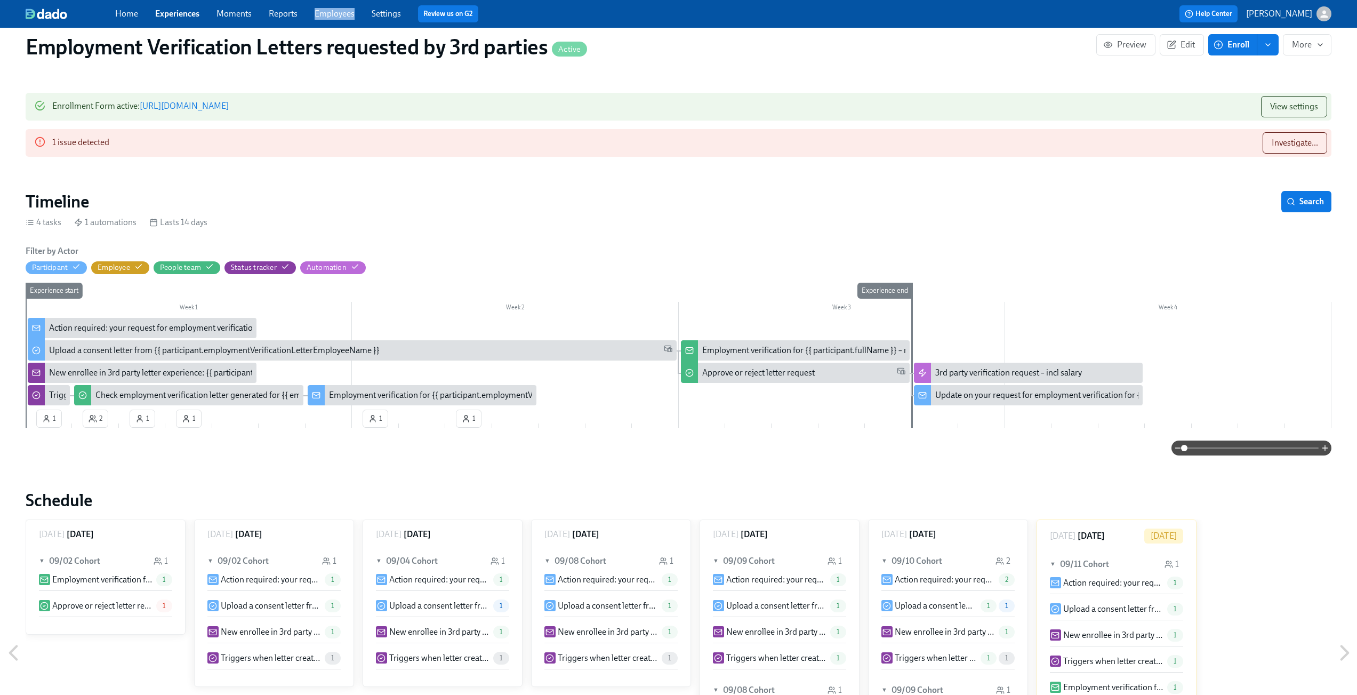
scroll to position [97, 0]
click at [1249, 451] on span at bounding box center [1252, 447] width 134 height 15
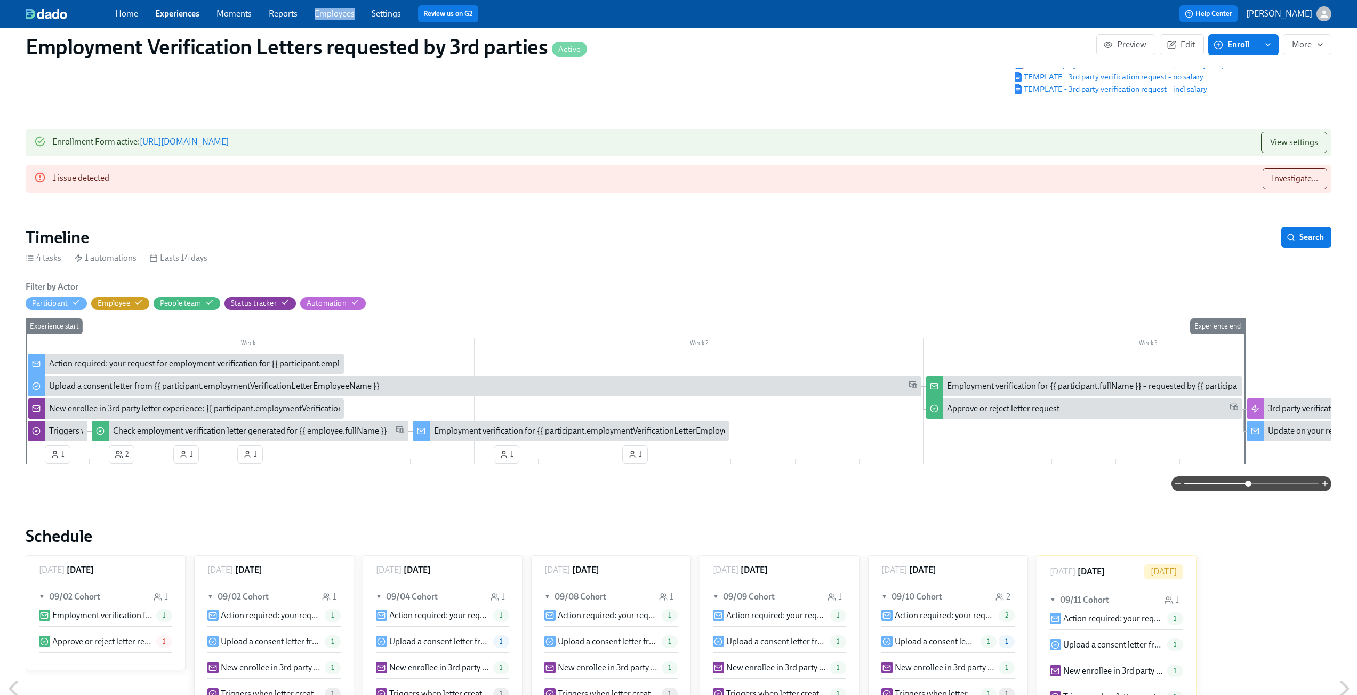
scroll to position [56, 0]
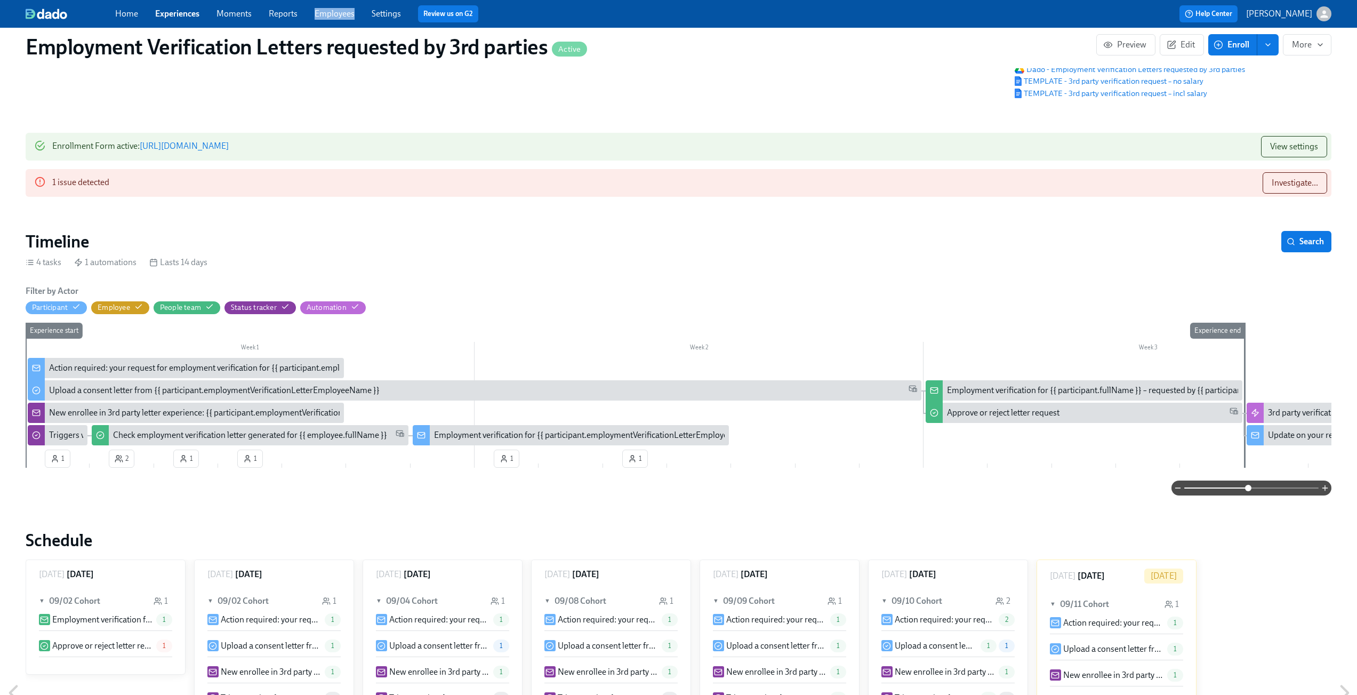
click at [173, 14] on link "Experiences" at bounding box center [177, 14] width 44 height 10
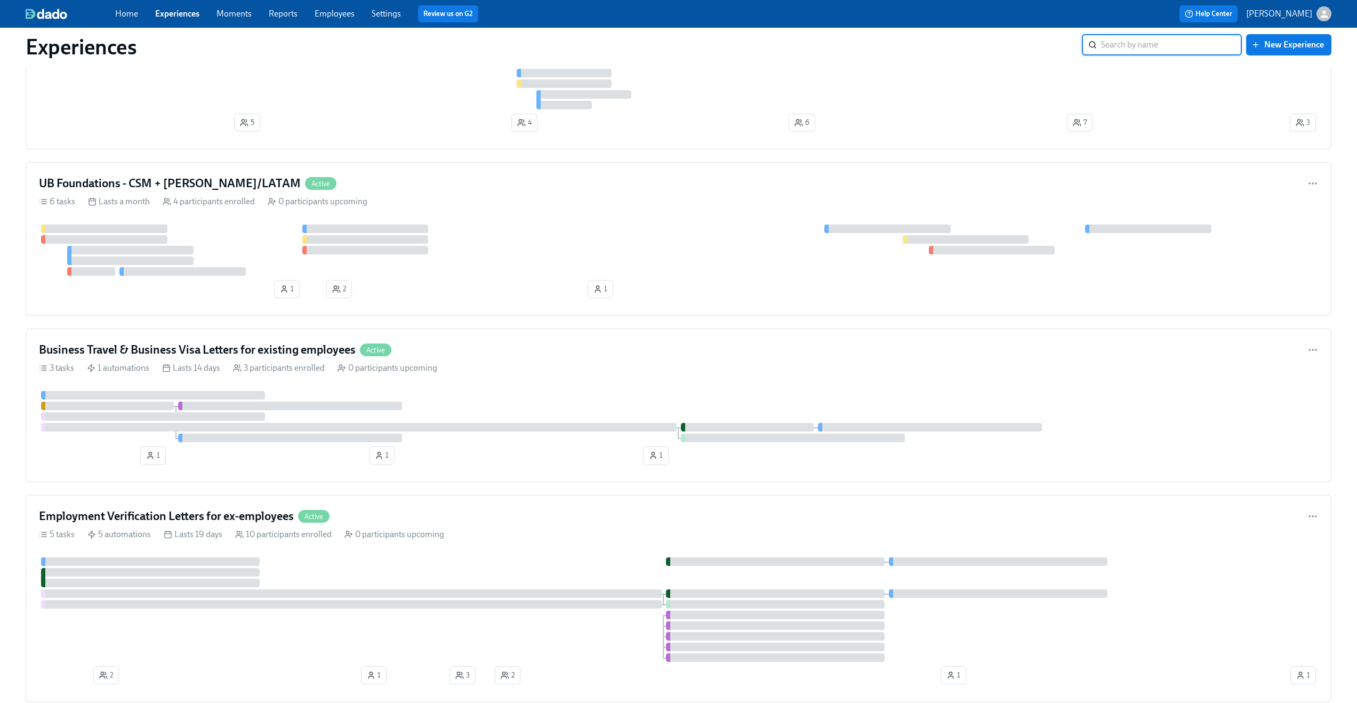
scroll to position [2162, 0]
click at [489, 367] on div "3 tasks 1 automations Lasts 14 days 3 participants enrolled 0 participants upco…" at bounding box center [679, 366] width 1280 height 12
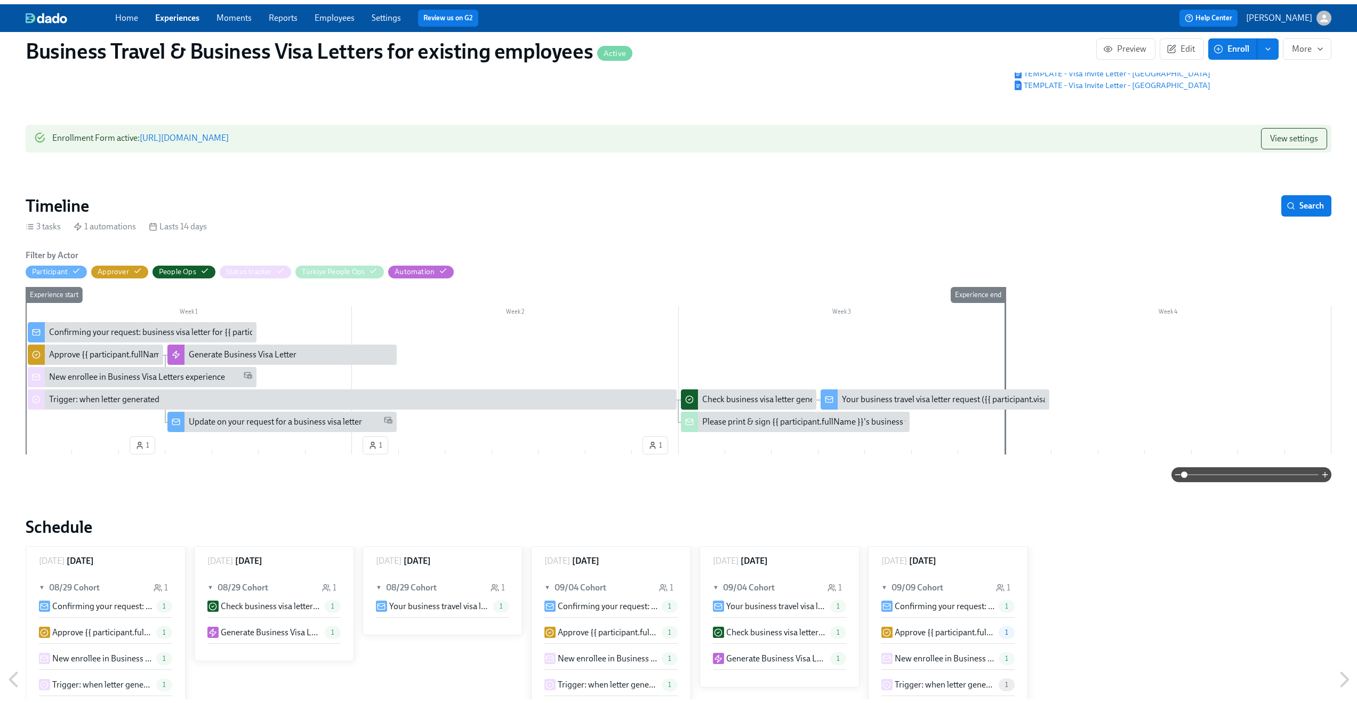
scroll to position [88, 0]
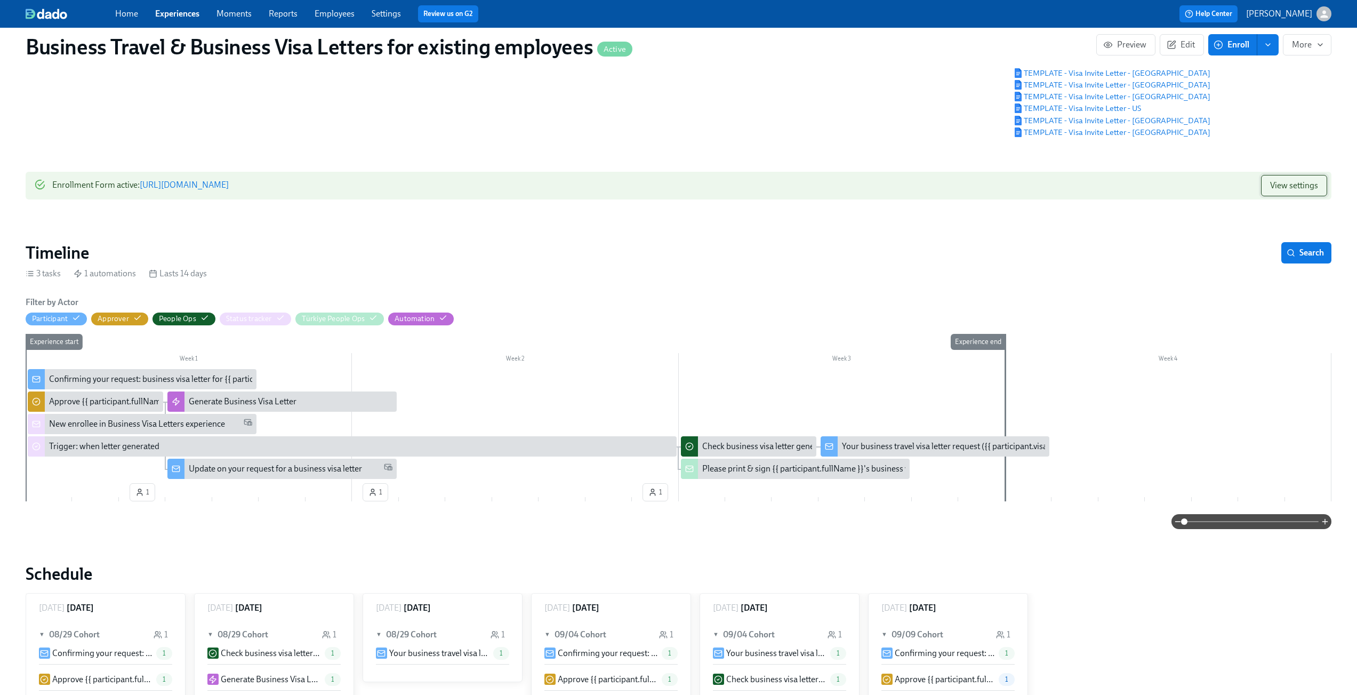
click at [1300, 183] on span "View settings" at bounding box center [1294, 185] width 48 height 11
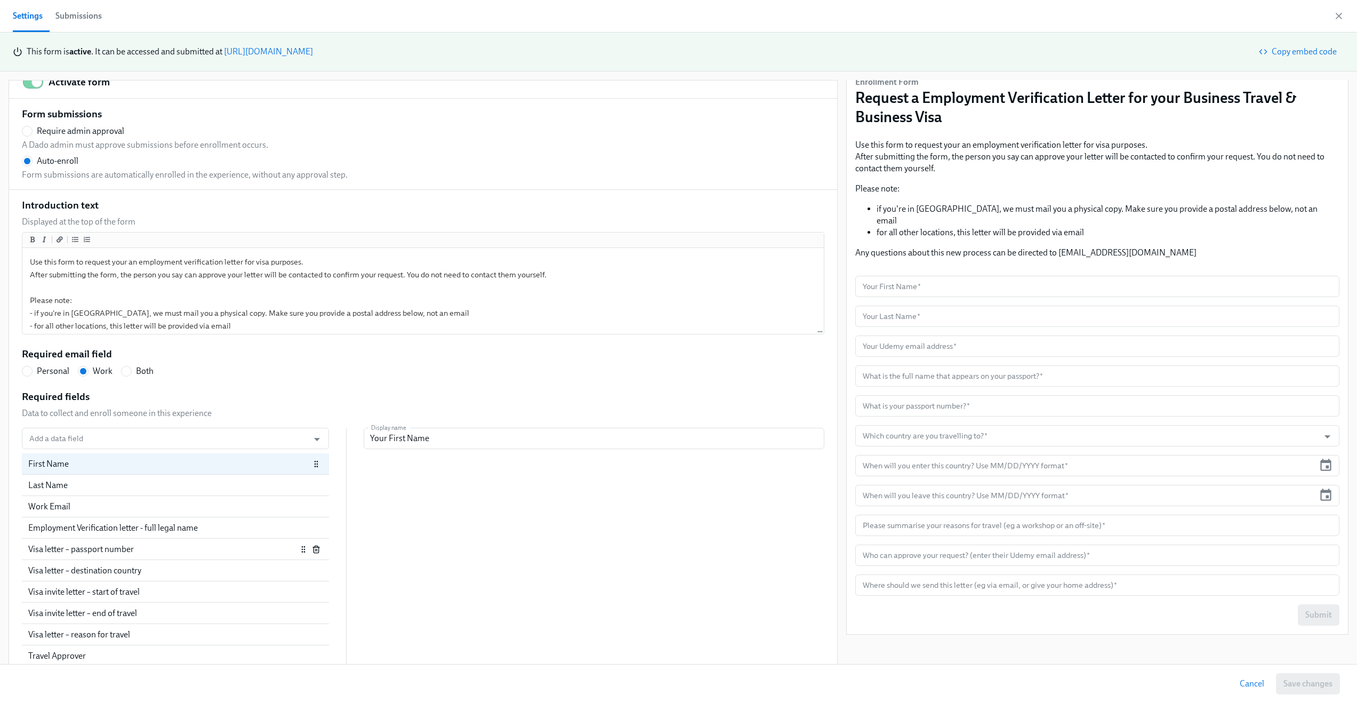
scroll to position [46, 0]
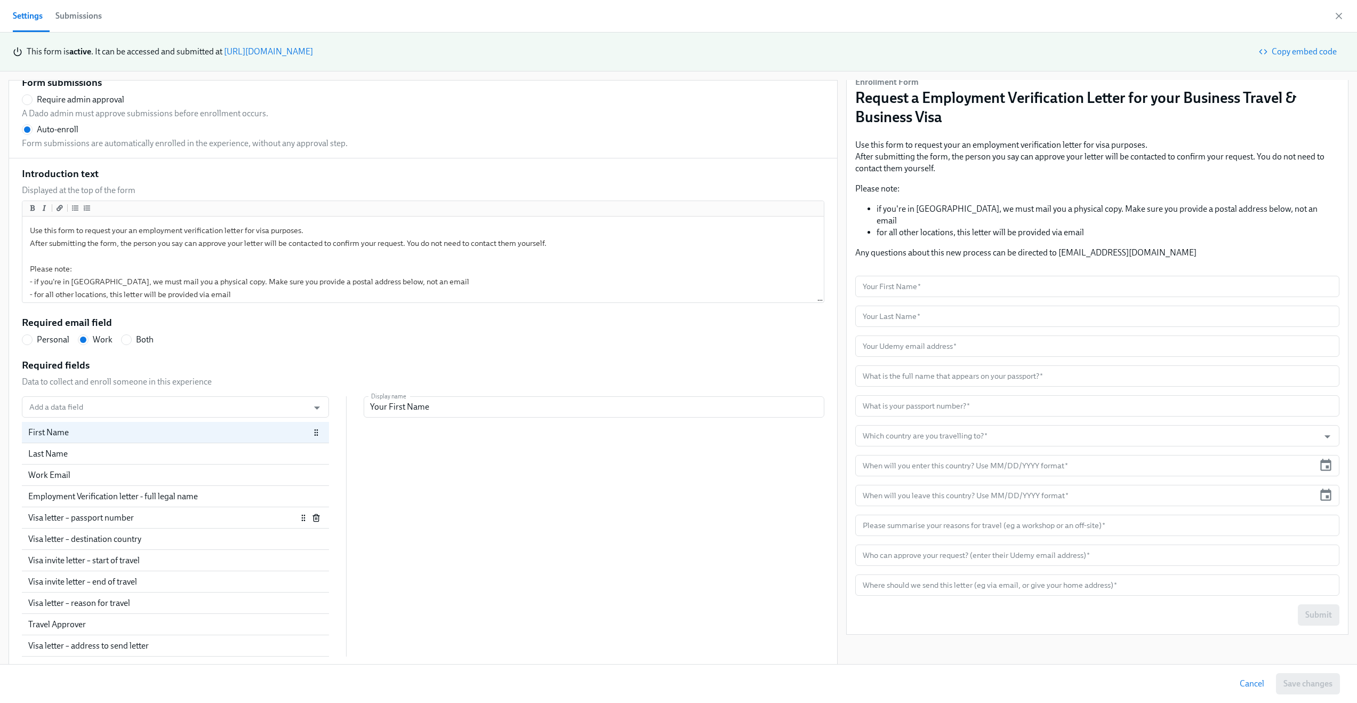
click at [111, 518] on div "Visa letter – passport number" at bounding box center [162, 518] width 269 height 12
radio input "false"
type input "What is your passport number?"
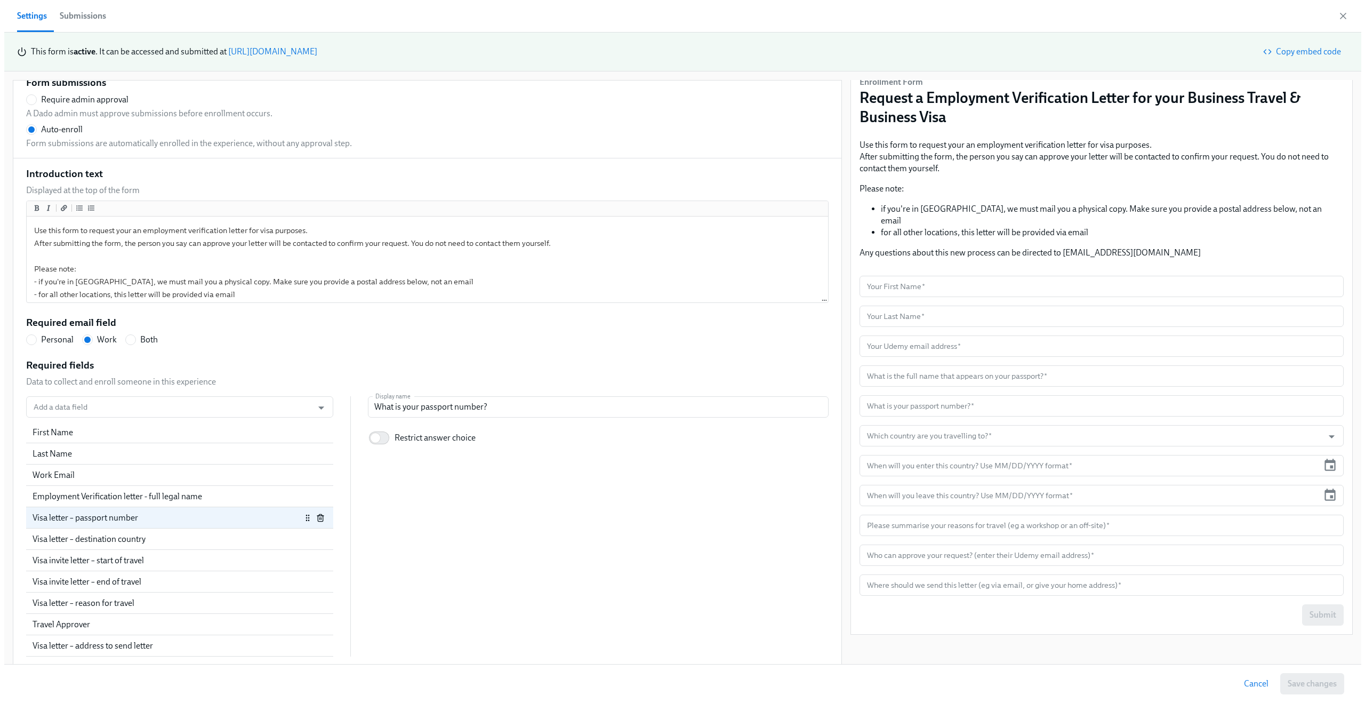
scroll to position [37, 0]
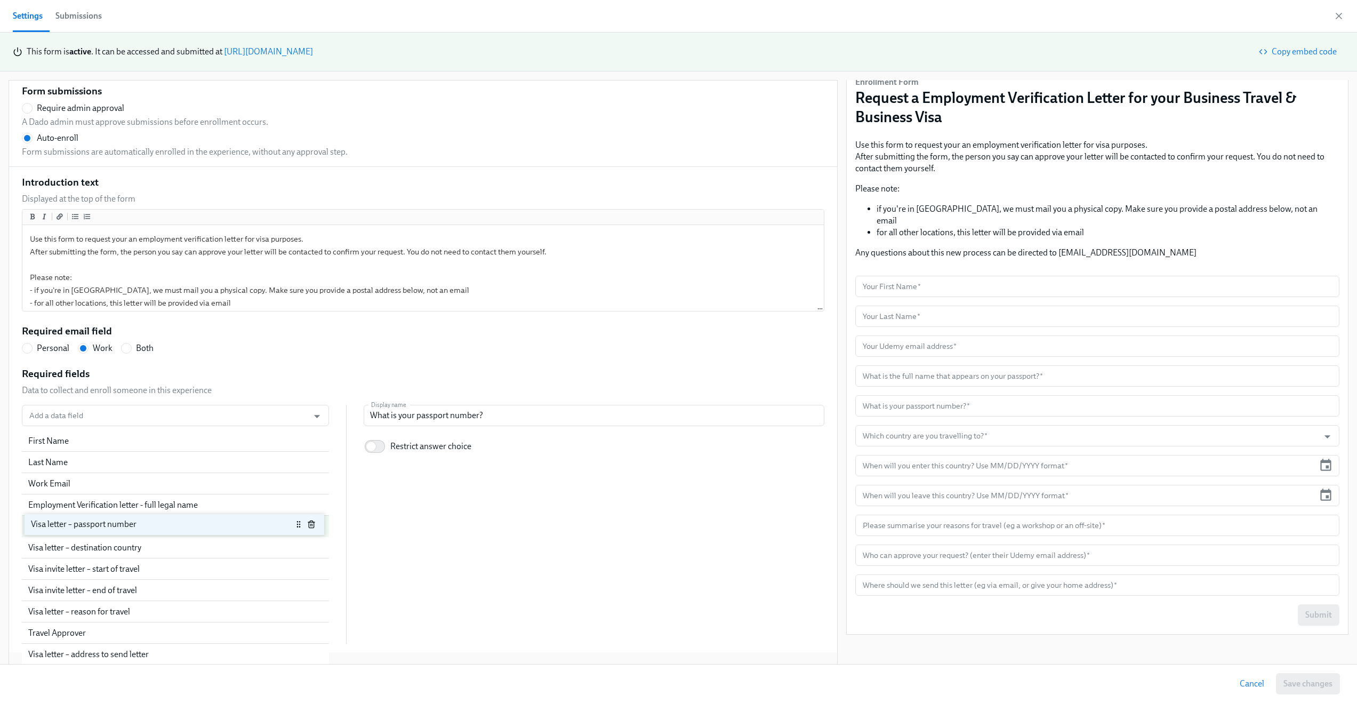
drag, startPoint x: 138, startPoint y: 518, endPoint x: 137, endPoint y: 525, distance: 7.0
click at [137, 525] on div "First Name Last Name Work Email Employment Verification letter - full legal nam…" at bounding box center [175, 536] width 307 height 213
click at [1342, 16] on icon "button" at bounding box center [1339, 16] width 11 height 11
radio input "false"
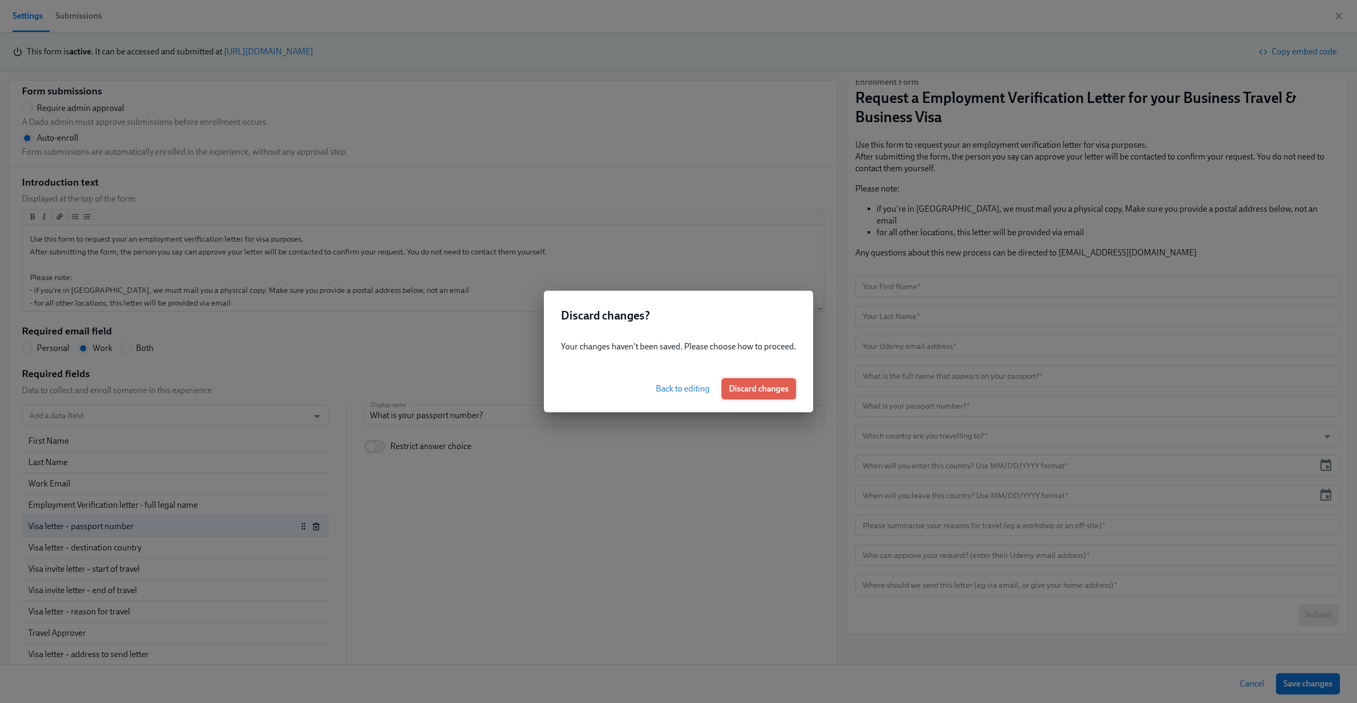
click at [782, 394] on button "Discard changes" at bounding box center [759, 388] width 75 height 21
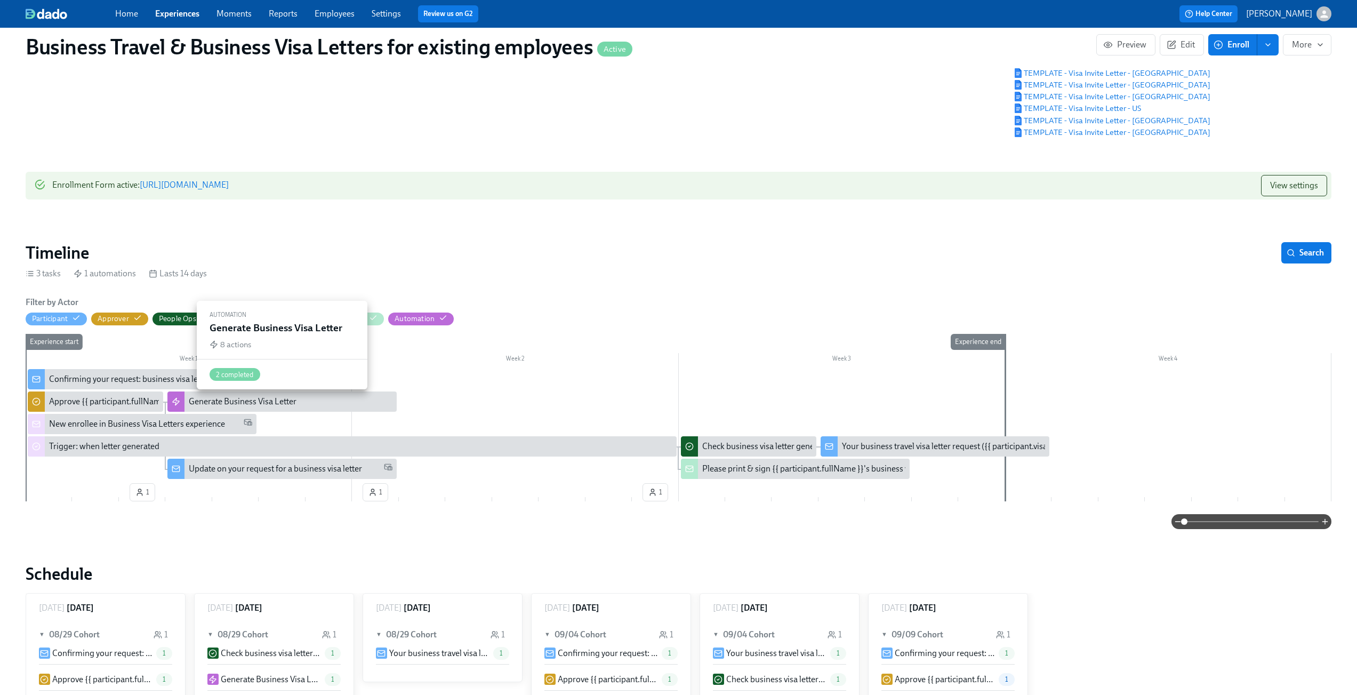
click at [265, 406] on div "Generate Business Visa Letter" at bounding box center [243, 402] width 108 height 12
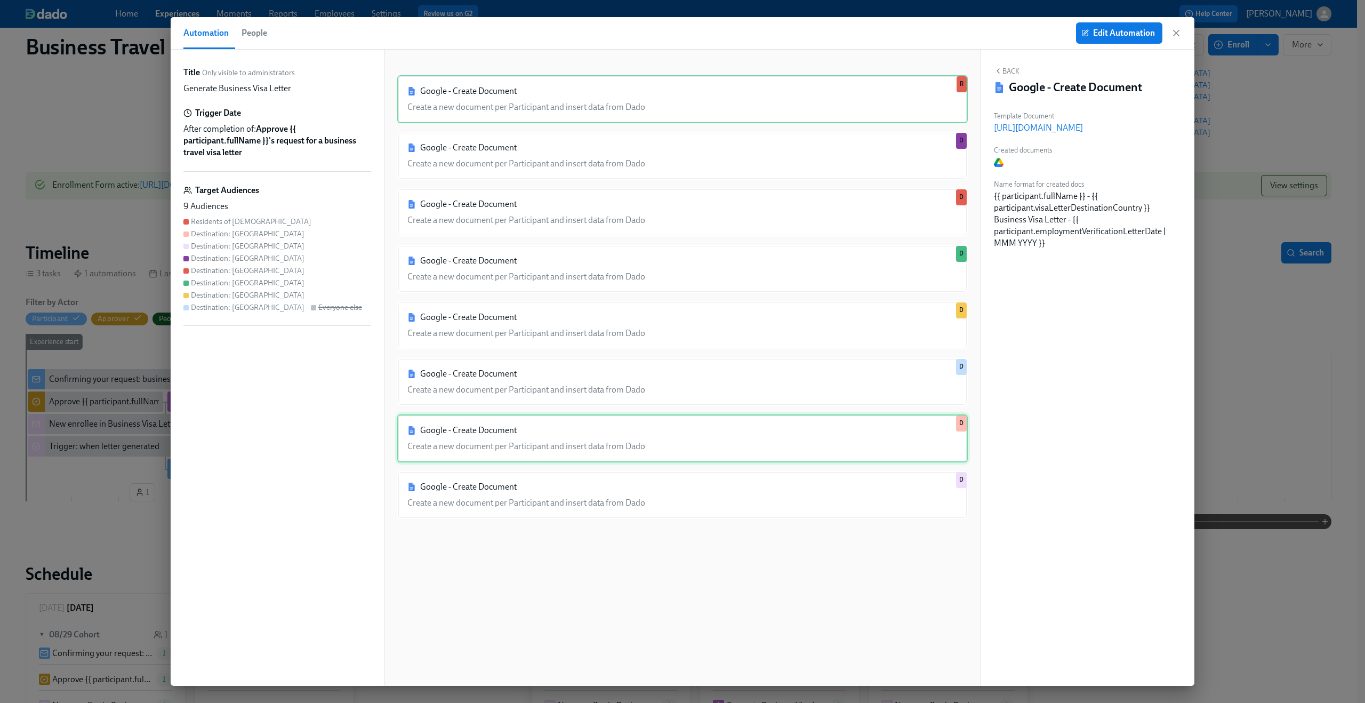
click at [754, 432] on div "Google - Create Document Create a new document per Participant and insert data …" at bounding box center [682, 438] width 571 height 48
click at [1091, 127] on p "https://docs.google.com/document/d/17tp2nUDxHlhT9zpSaRIUYVbZYIfxerKQfq-Rcdl9pTw" at bounding box center [1088, 128] width 188 height 12
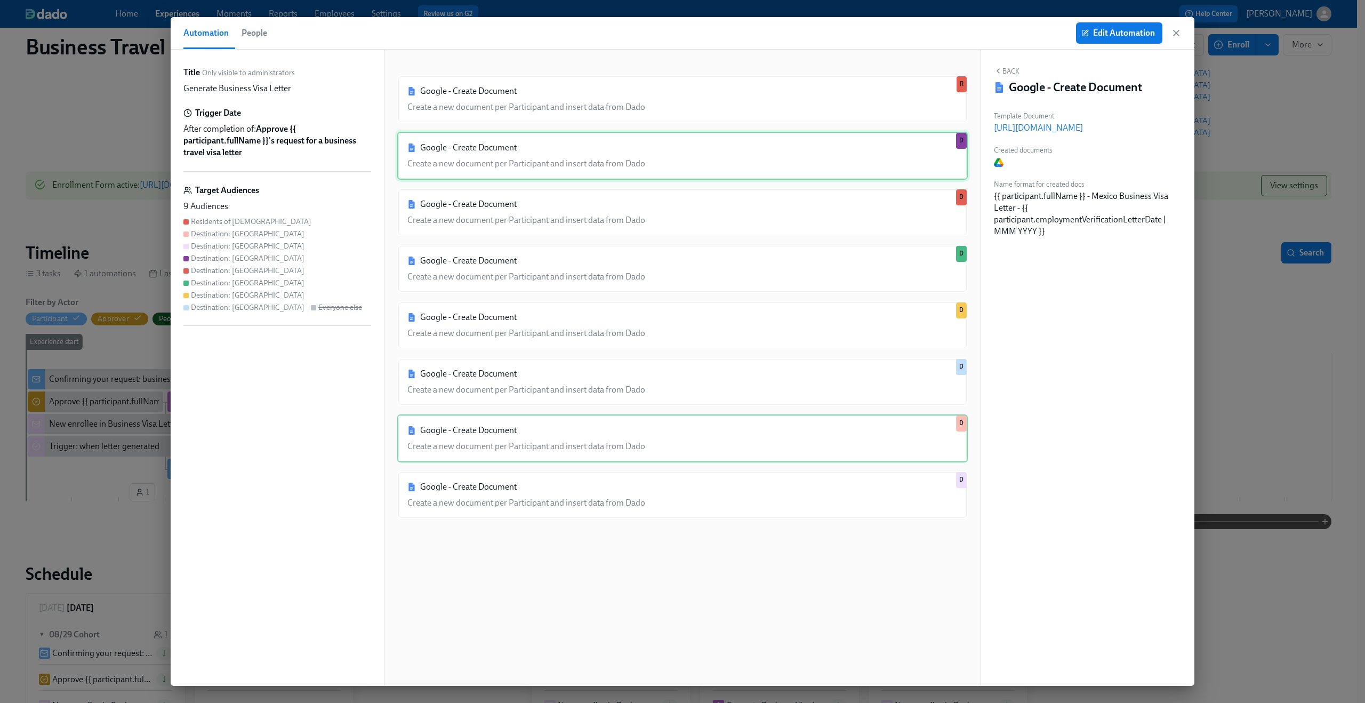
click at [578, 149] on div "Google - Create Document Create a new document per Participant and insert data …" at bounding box center [682, 156] width 571 height 48
click at [1082, 131] on p "https://docs.google.com/document/d/1JHgRmWTzF0losN65K_OhgHABh8tPAgVxFwXIJpL30Ns" at bounding box center [1088, 128] width 188 height 12
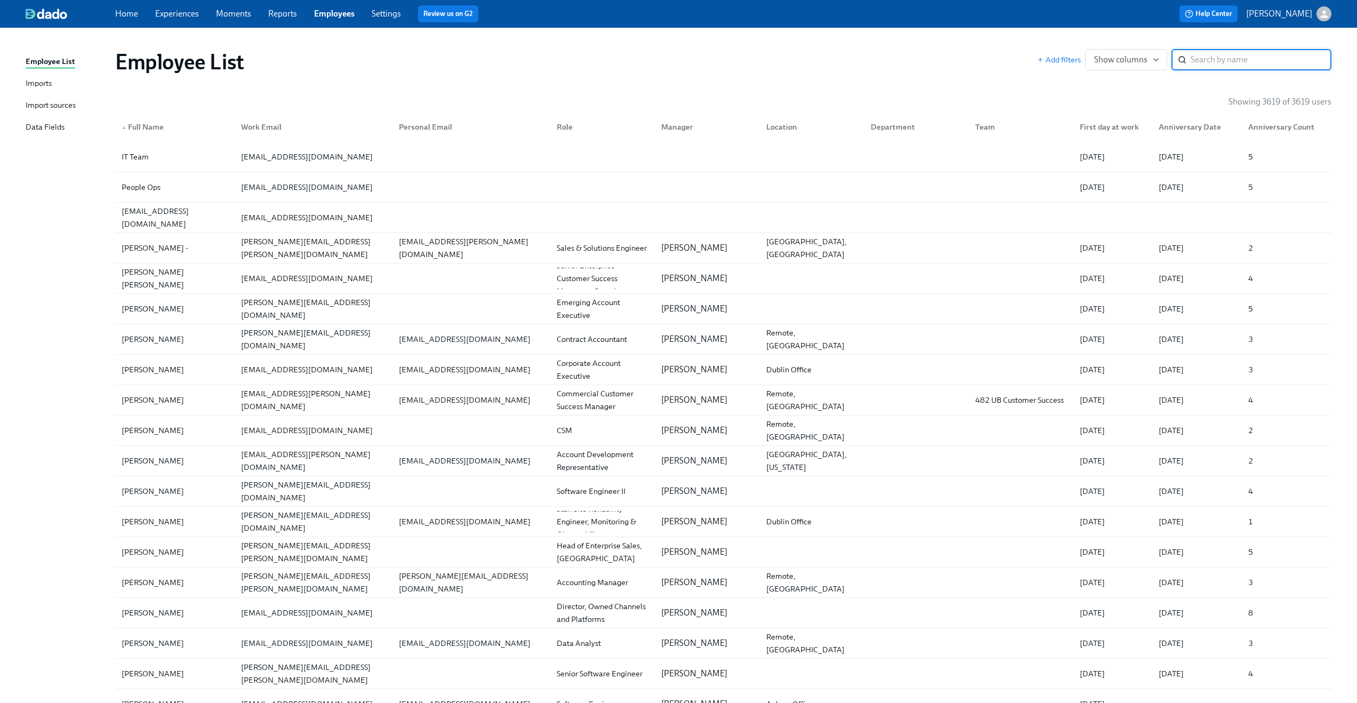
click at [1212, 62] on input "search" at bounding box center [1261, 59] width 141 height 21
type input "tulika"
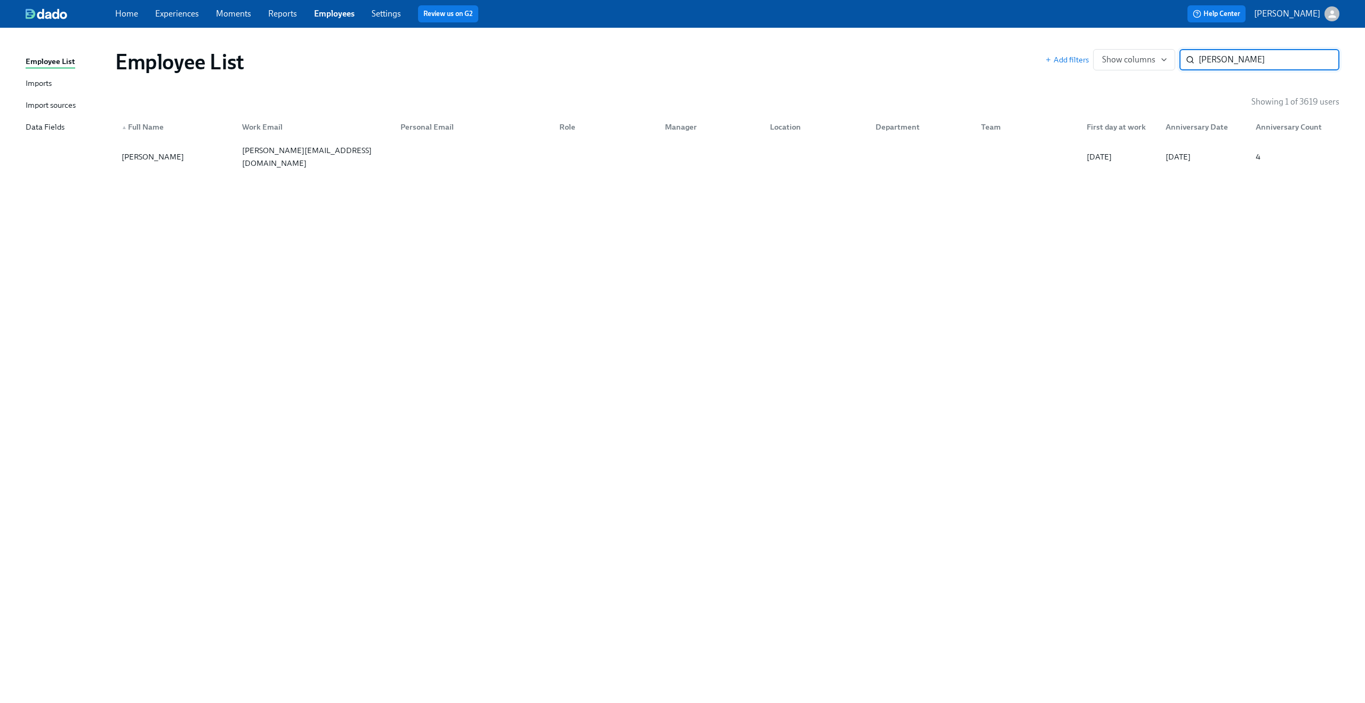
click at [500, 304] on div "Employee List Add filters Show columns tulika ​ Showing 1 of 3619 users ▲ Full …" at bounding box center [683, 359] width 1314 height 637
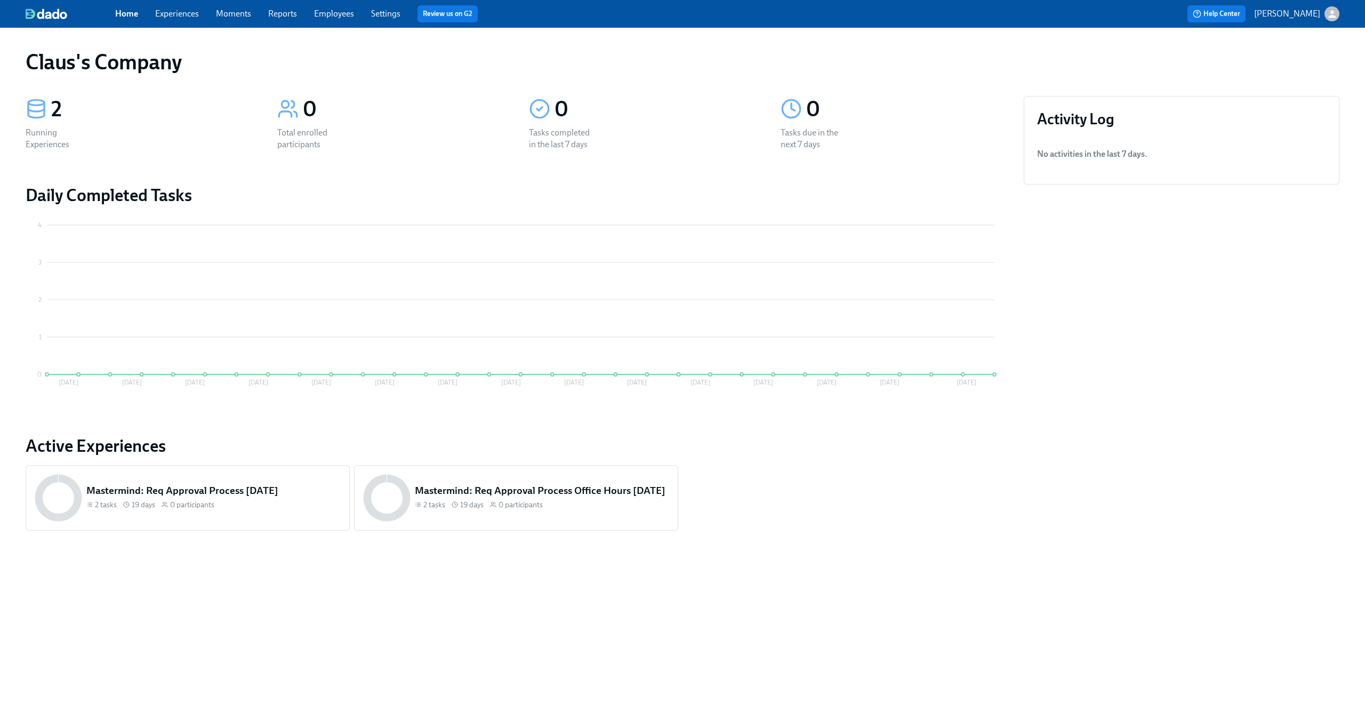
click at [1329, 14] on icon "button" at bounding box center [1332, 14] width 11 height 11
click at [1302, 65] on span "Switch organization..." at bounding box center [1281, 63] width 100 height 12
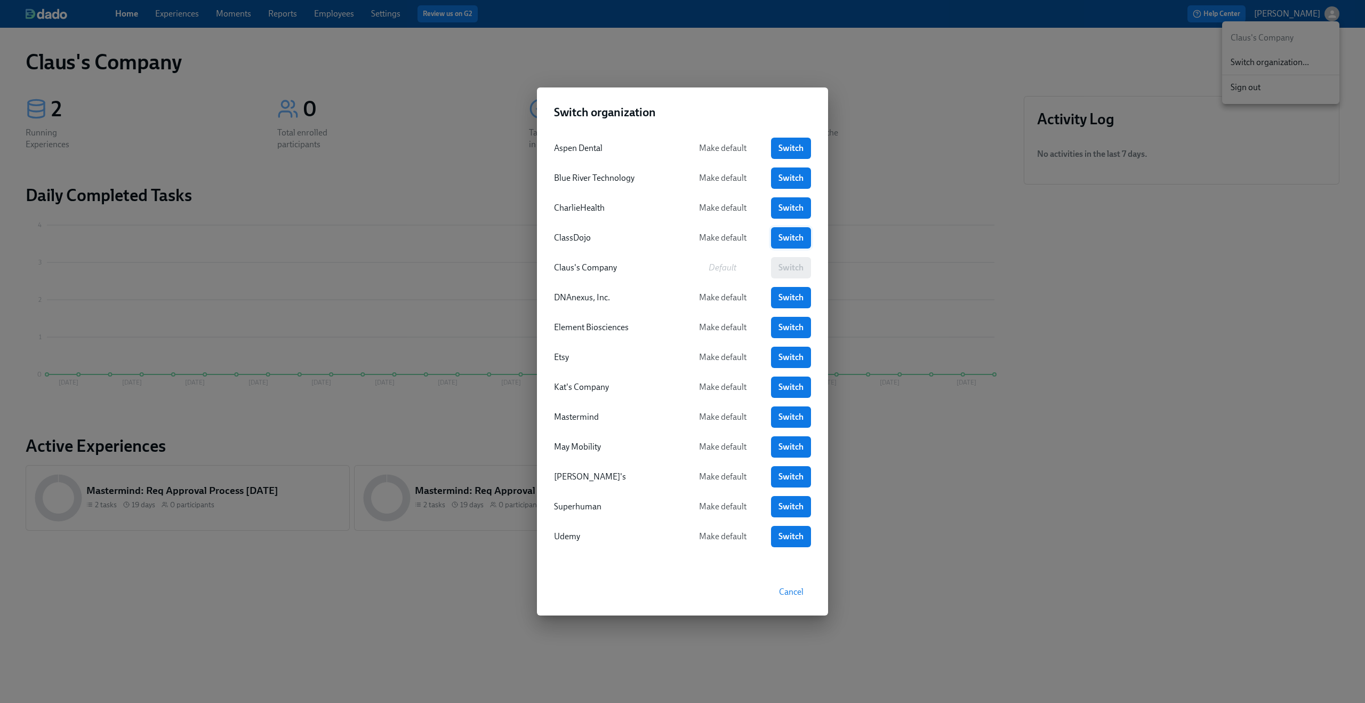
click at [787, 242] on span "Switch" at bounding box center [791, 238] width 25 height 11
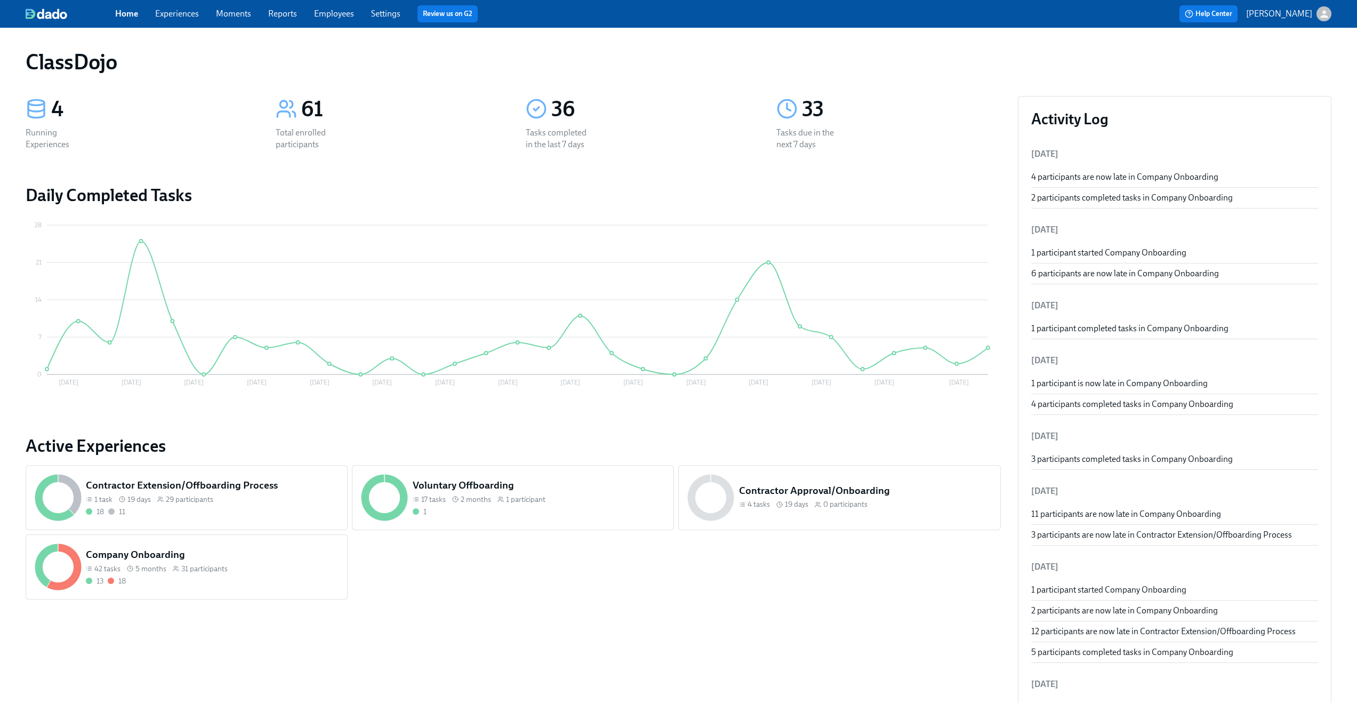
click at [175, 11] on link "Experiences" at bounding box center [177, 14] width 44 height 10
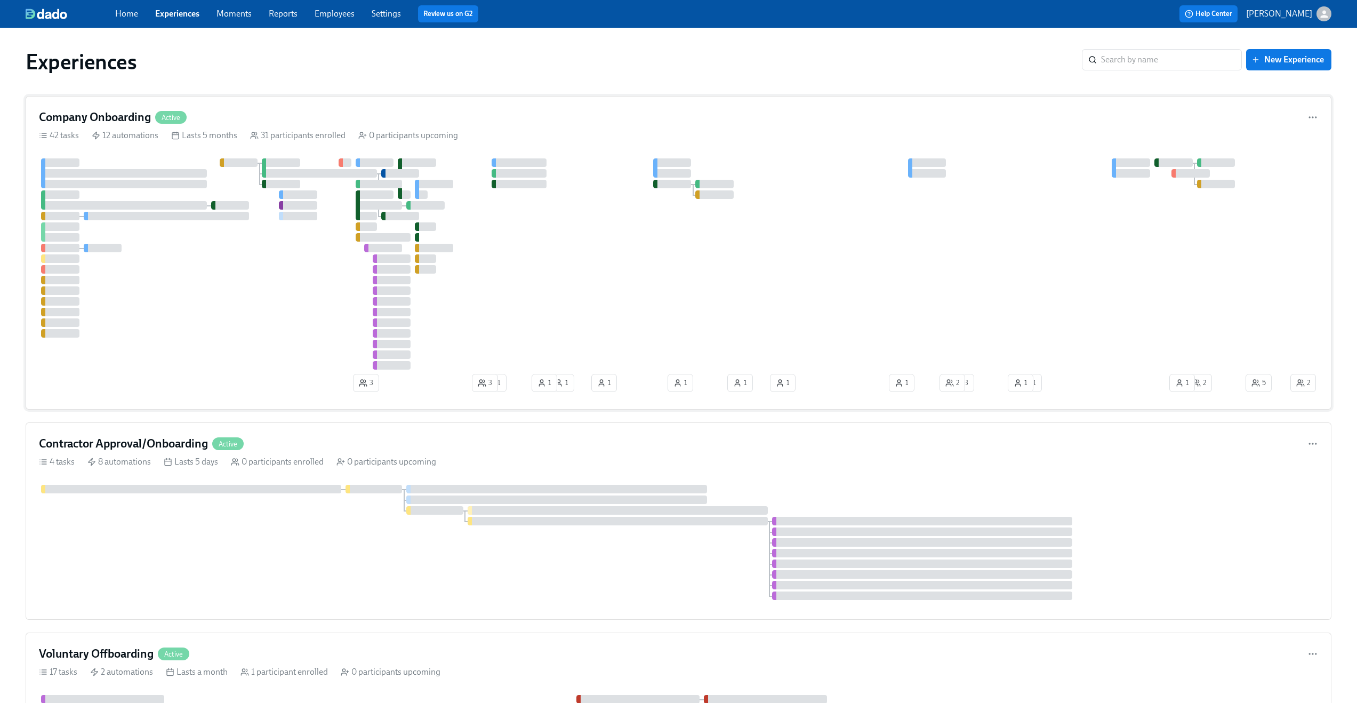
click at [401, 122] on div "Company Onboarding Active" at bounding box center [679, 117] width 1280 height 16
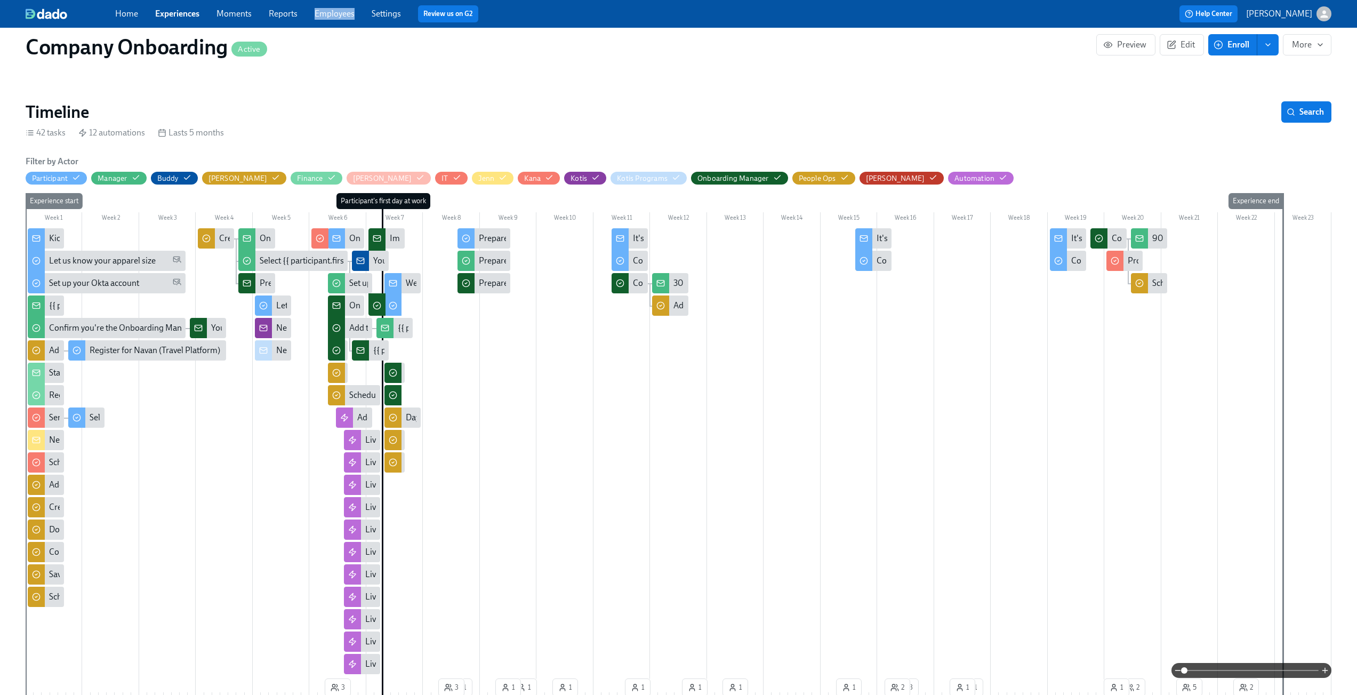
scroll to position [563, 0]
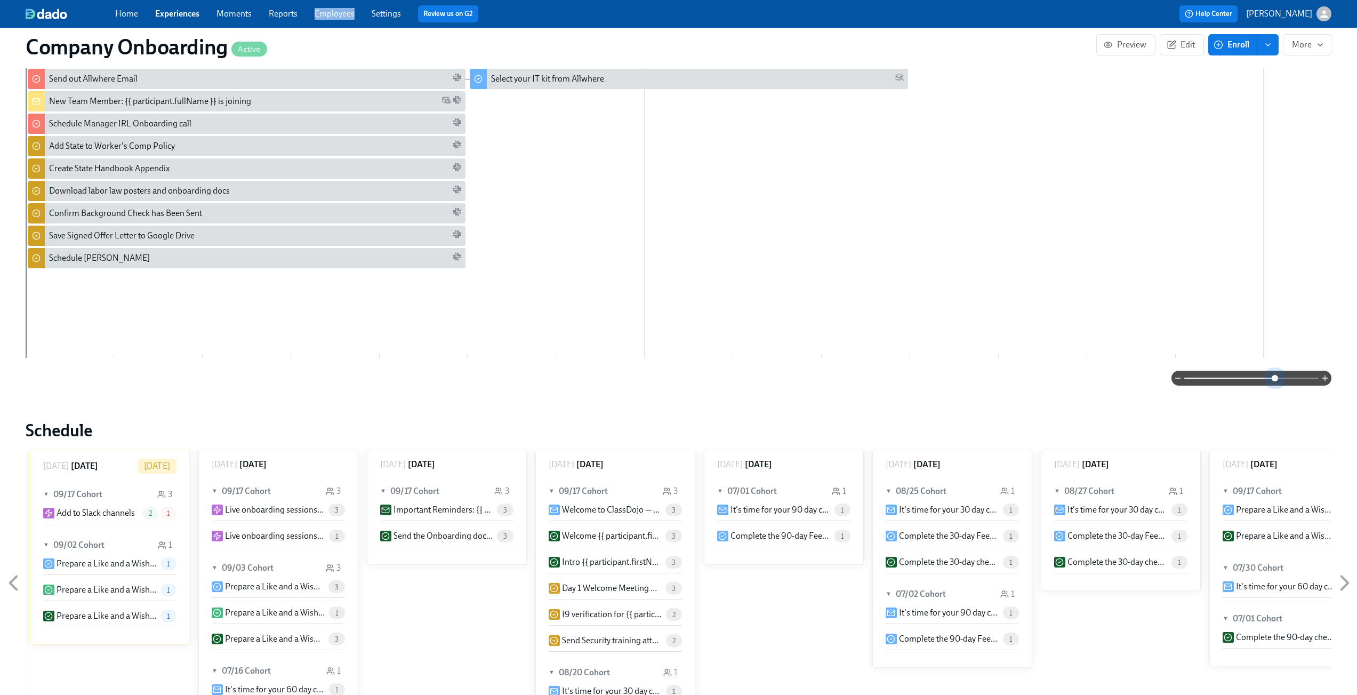
click at [1274, 374] on span at bounding box center [1252, 378] width 134 height 15
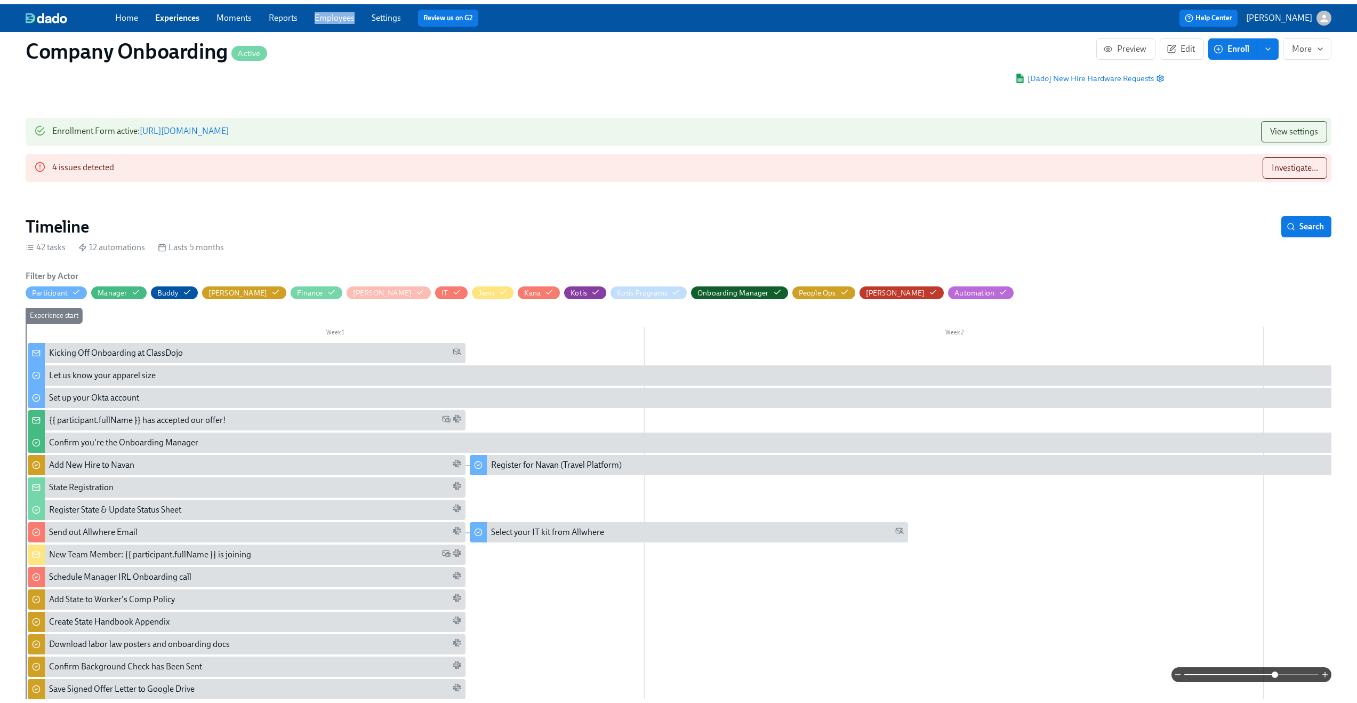
scroll to position [0, 0]
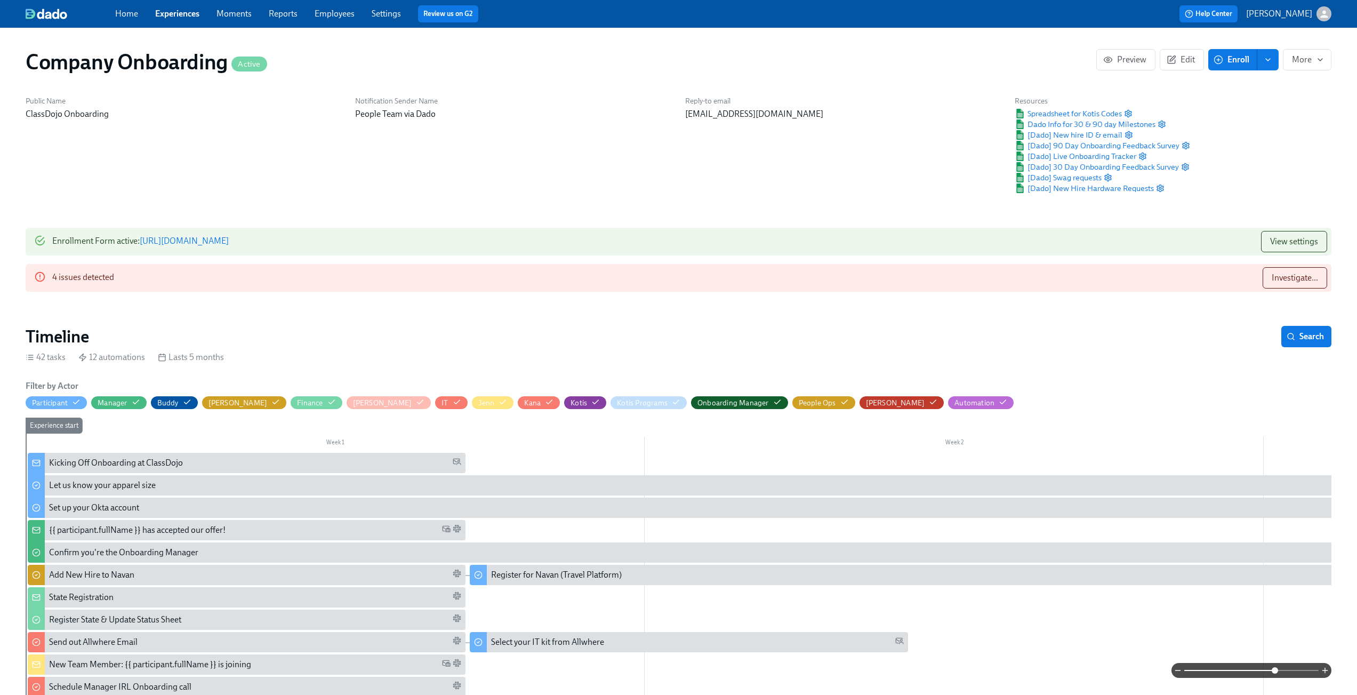
click at [888, 192] on div "Reply-to email peopleteam@classdojo.com" at bounding box center [844, 145] width 330 height 110
click at [896, 175] on div "Reply-to email peopleteam@classdojo.com" at bounding box center [844, 145] width 330 height 110
click at [1086, 116] on span "Spreadsheet for Kotis Codes" at bounding box center [1068, 113] width 107 height 11
click at [332, 16] on link "Employees" at bounding box center [335, 14] width 40 height 10
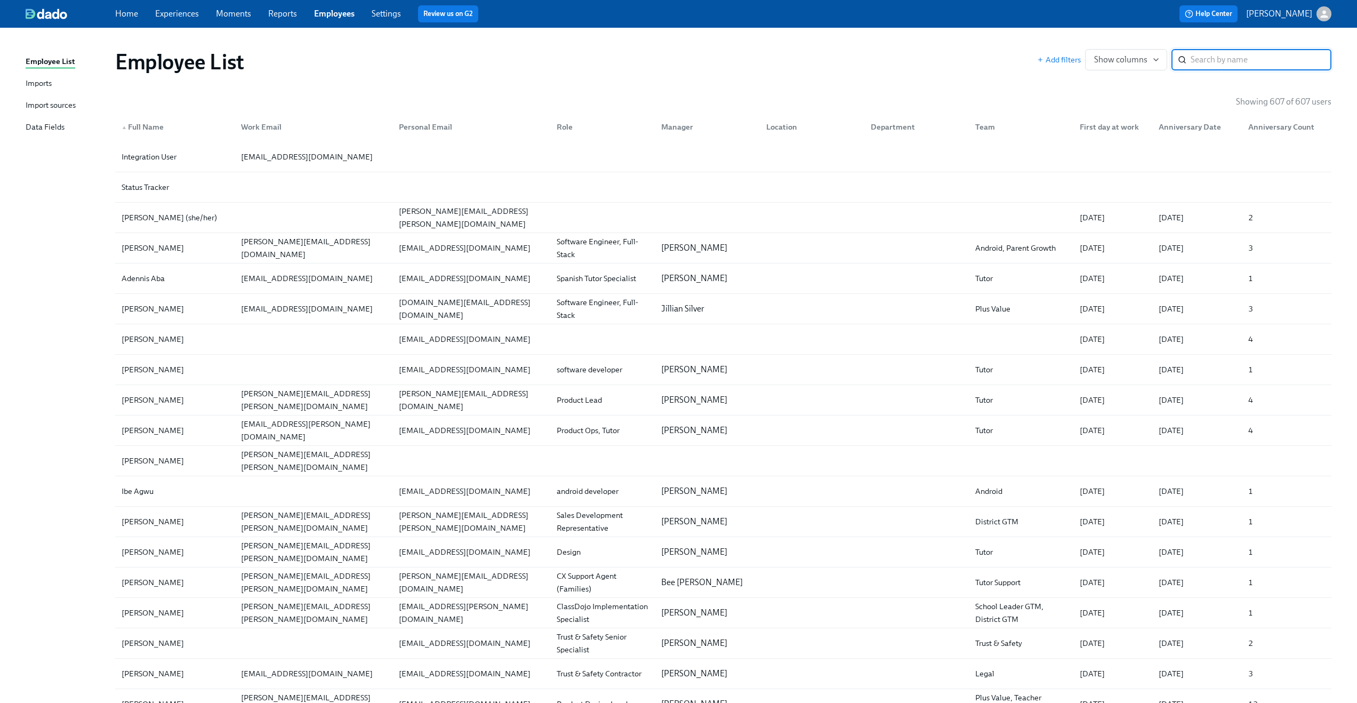
click at [43, 134] on div "Data Fields" at bounding box center [45, 127] width 39 height 13
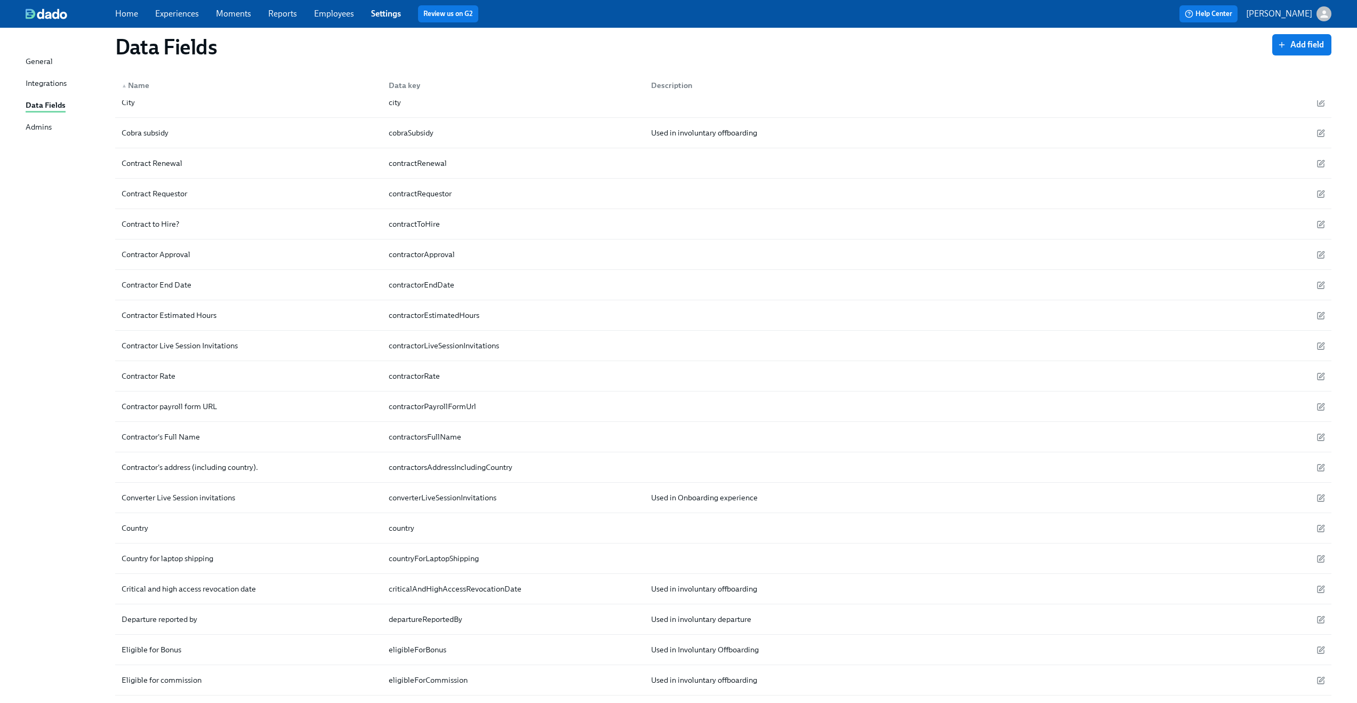
scroll to position [140, 0]
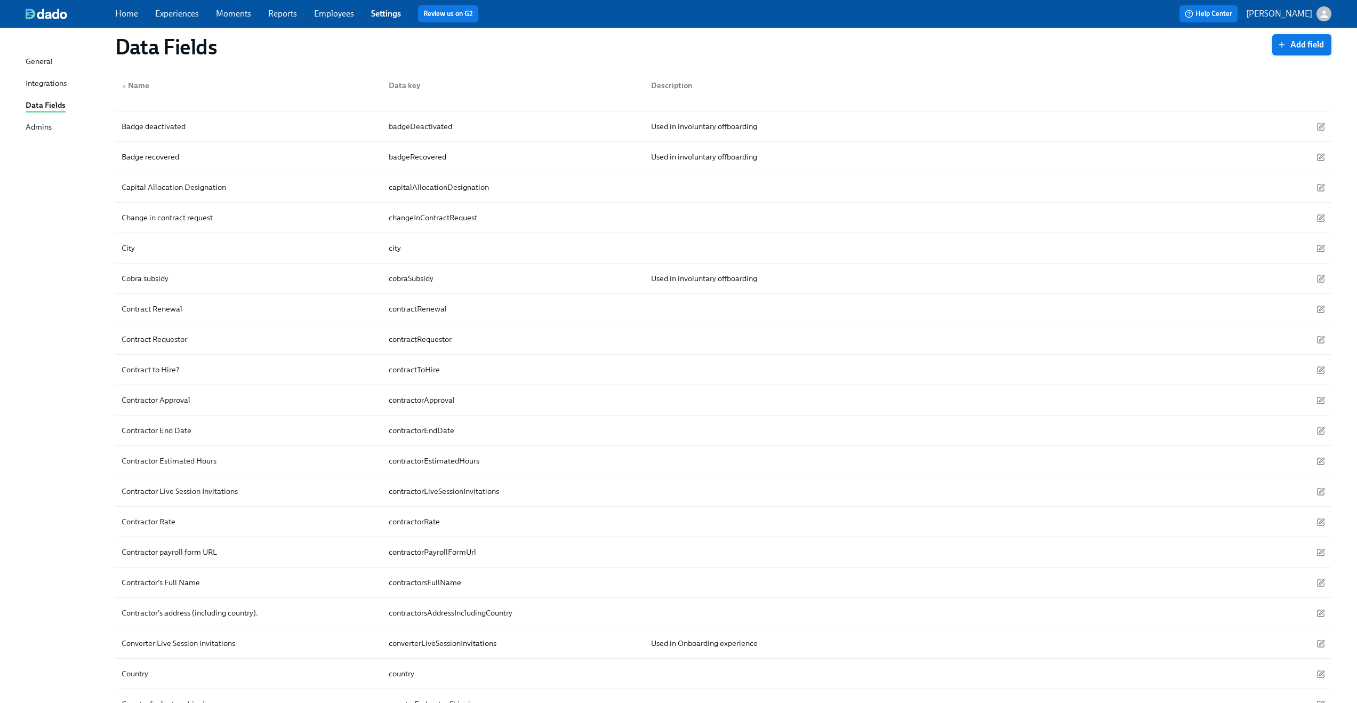
click at [1299, 50] on button "Add field" at bounding box center [1302, 44] width 59 height 21
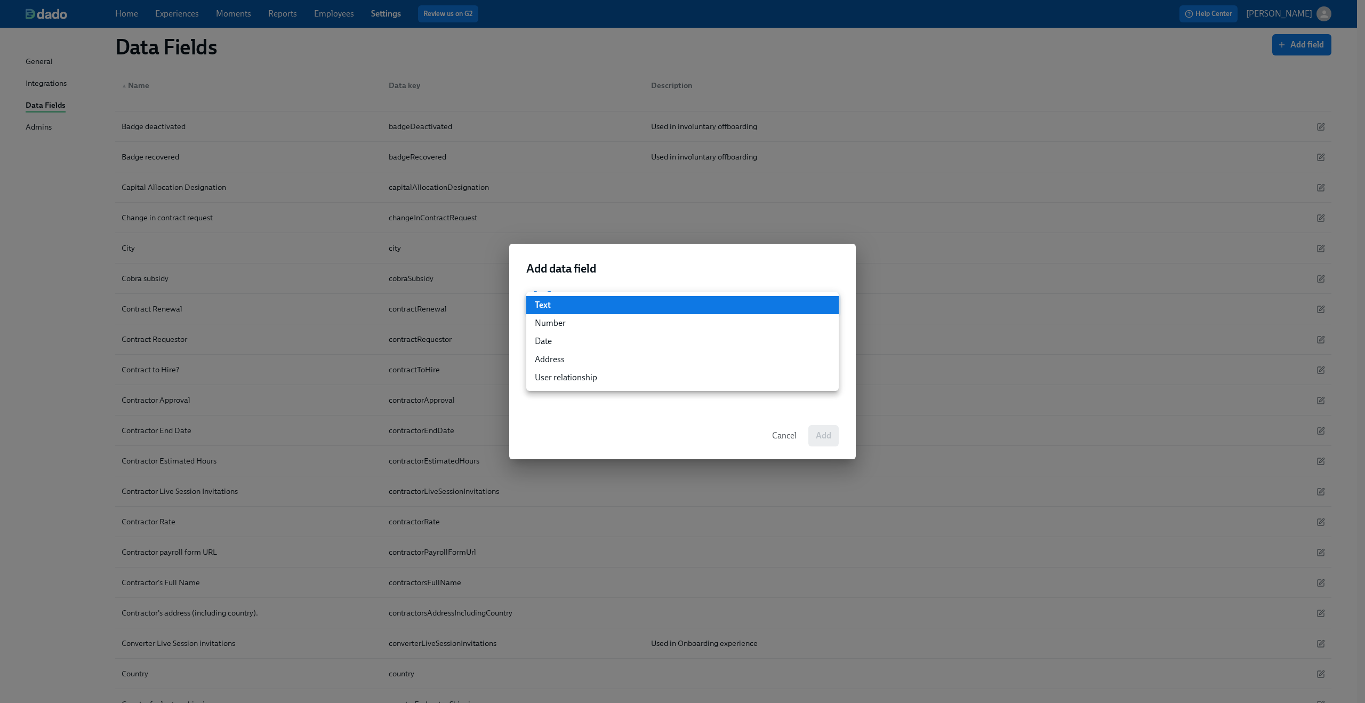
click at [793, 443] on div at bounding box center [682, 351] width 1365 height 703
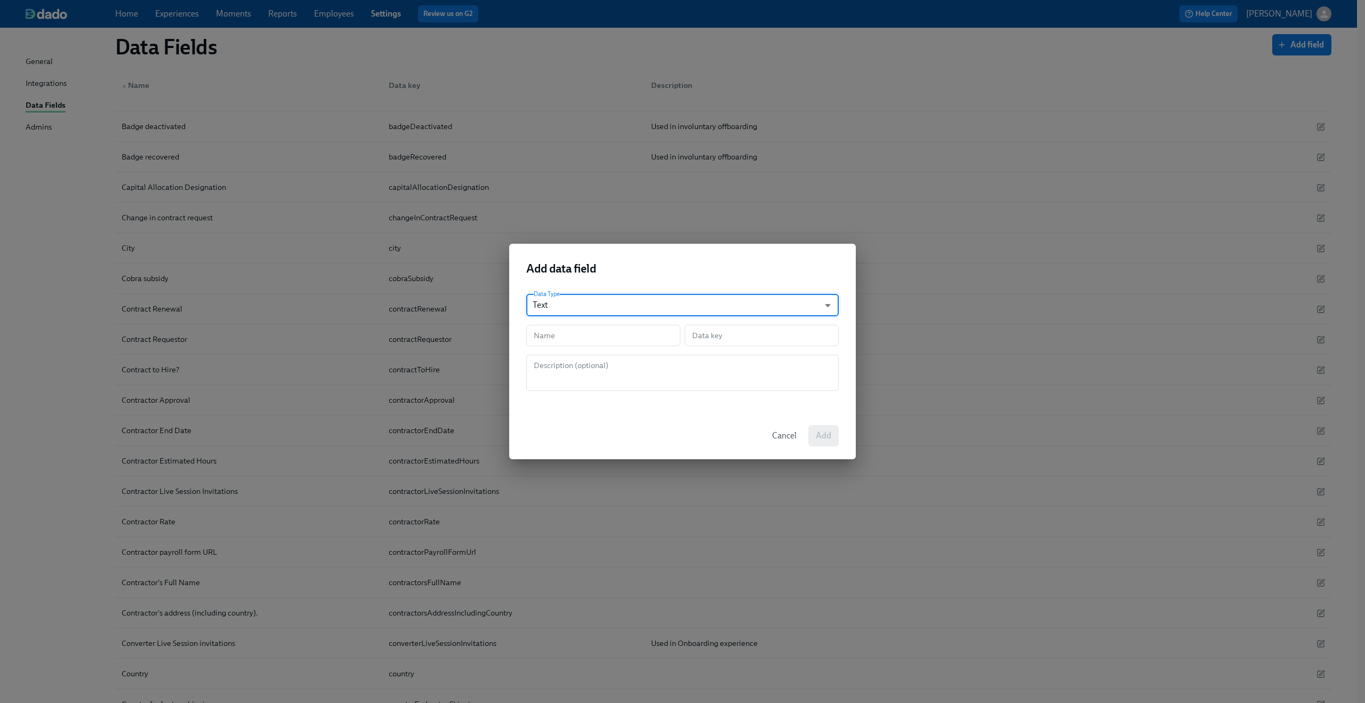
click at [787, 439] on span "Cancel" at bounding box center [784, 435] width 25 height 11
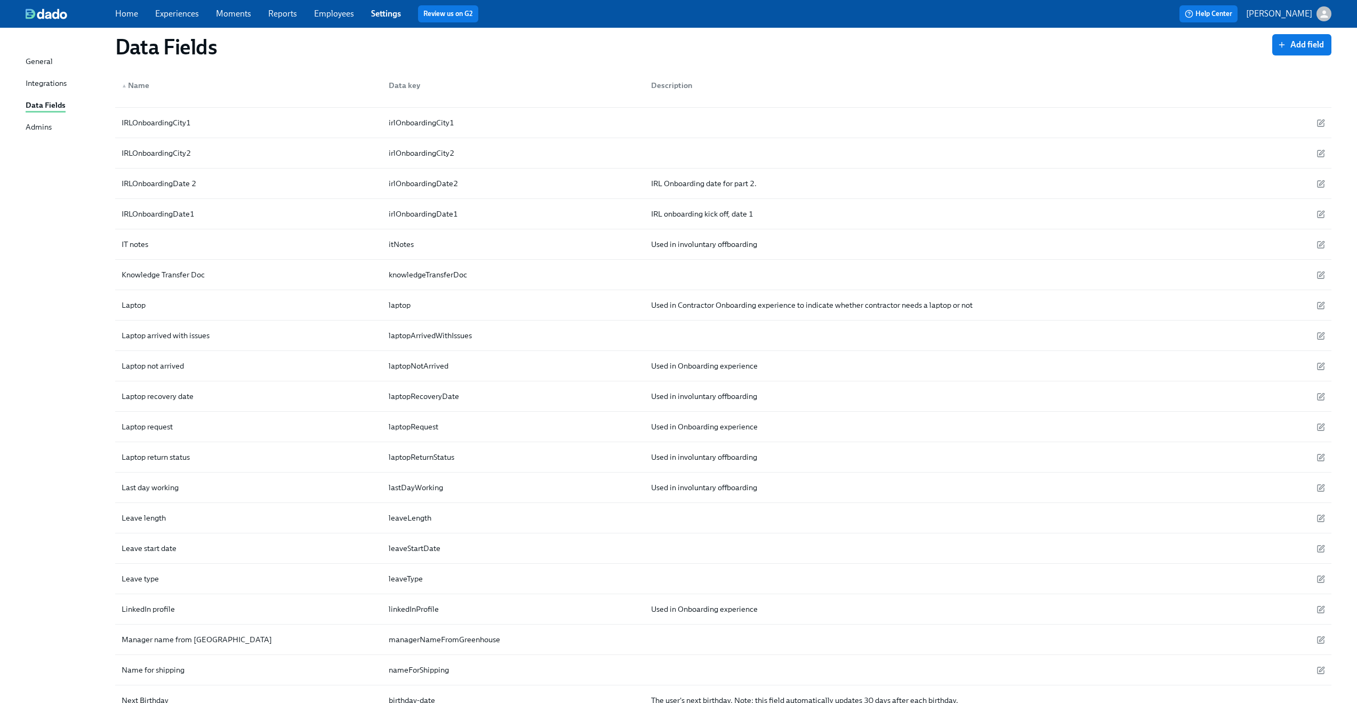
scroll to position [1252, 0]
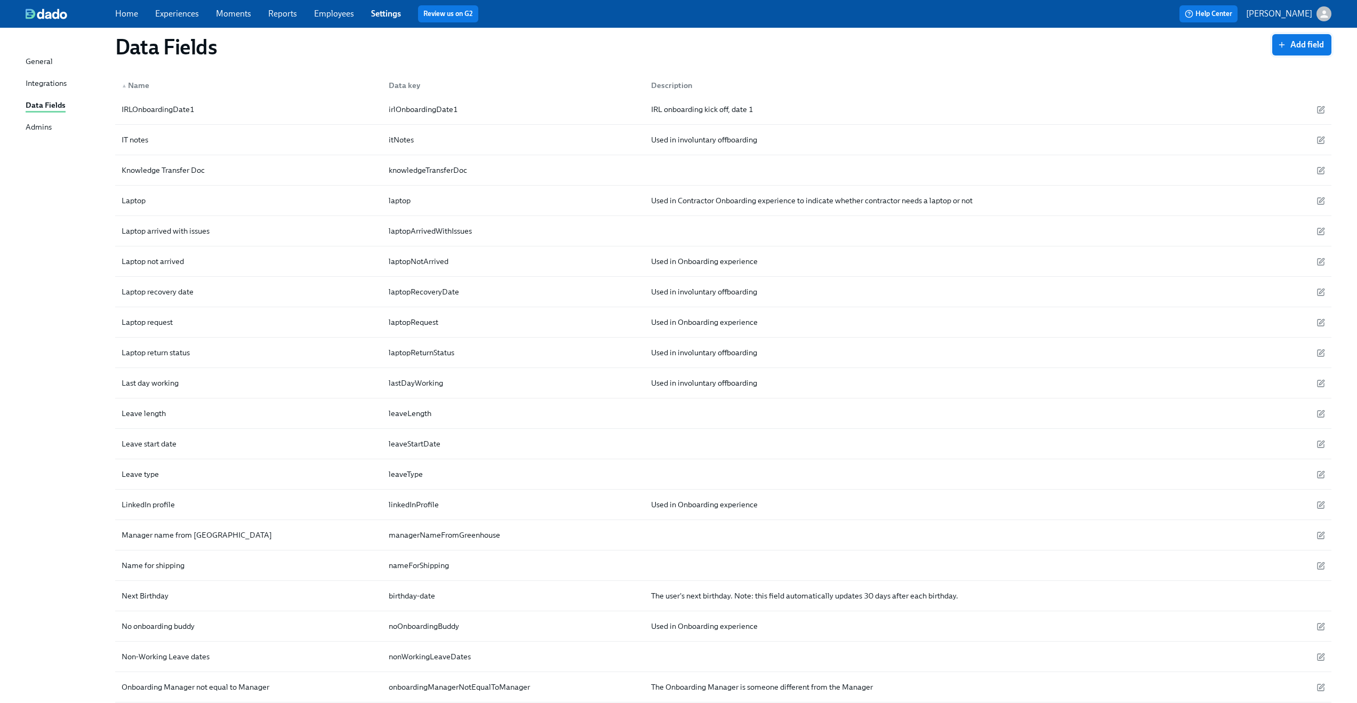
click at [1303, 44] on span "Add field" at bounding box center [1302, 44] width 44 height 11
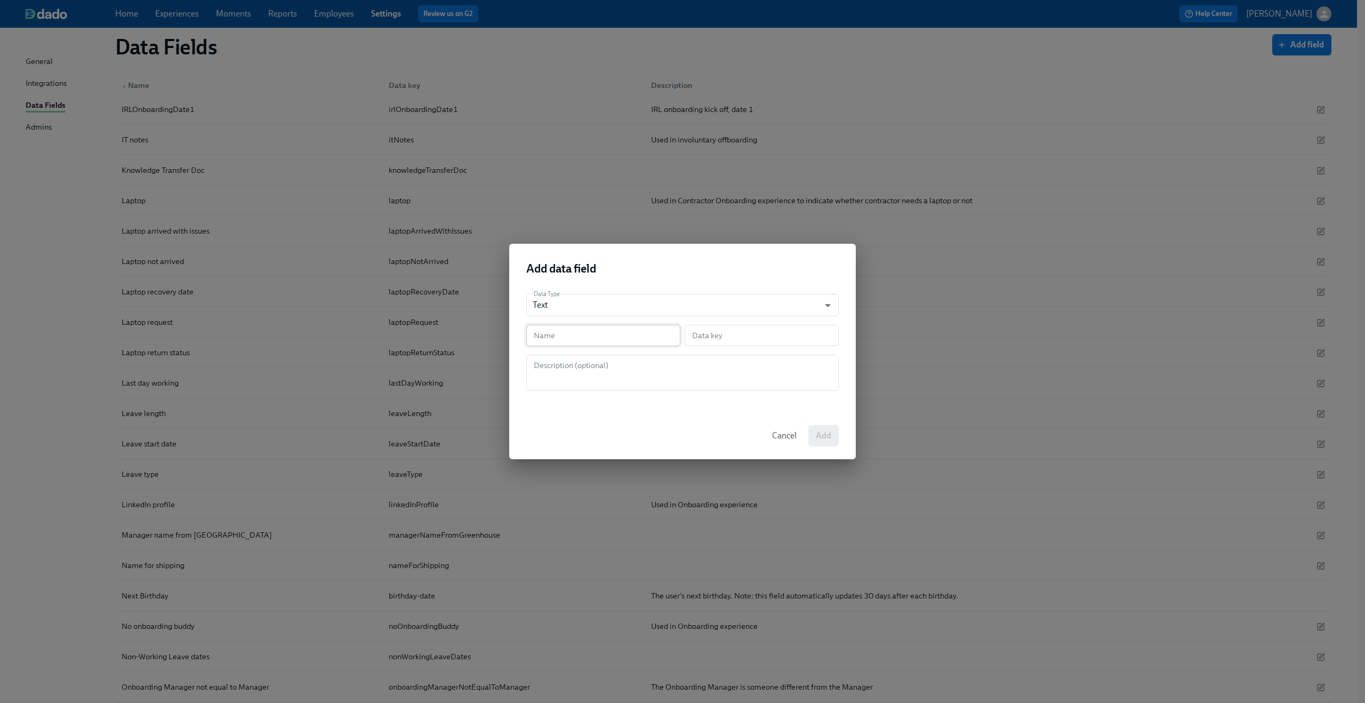
click at [617, 329] on input "text" at bounding box center [603, 335] width 154 height 21
click at [597, 374] on textarea at bounding box center [683, 373] width 300 height 26
paste textarea "https://docs.google.com/spreadsheets/d/1KermP-SASdPROV9oY-37r_4o0CqHCbdAu5Ii718…"
type textarea "https://docs.google.com/spreadsheets/d/1KermP-SASdPROV9oY-37r_4o0CqHCbdAu5Ii718…"
click at [597, 374] on textarea "https://docs.google.com/spreadsheets/d/1KermP-SASdPROV9oY-37r_4o0CqHCbdAu5Ii718…" at bounding box center [683, 373] width 300 height 26
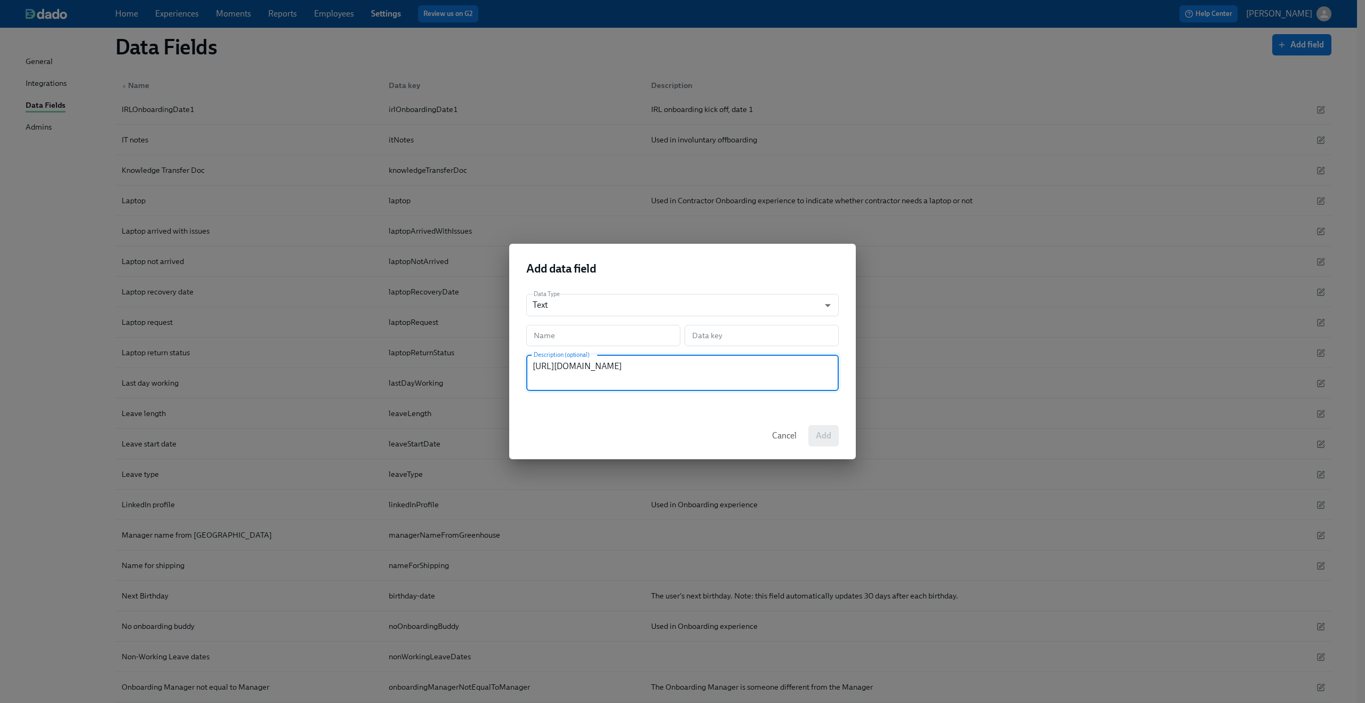
click at [597, 374] on textarea "https://docs.google.com/spreadsheets/d/1KermP-SASdPROV9oY-37r_4o0CqHCbdAu5Ii718…" at bounding box center [683, 373] width 300 height 26
click at [602, 342] on input "text" at bounding box center [603, 335] width 154 height 21
type input "K"
type input "k"
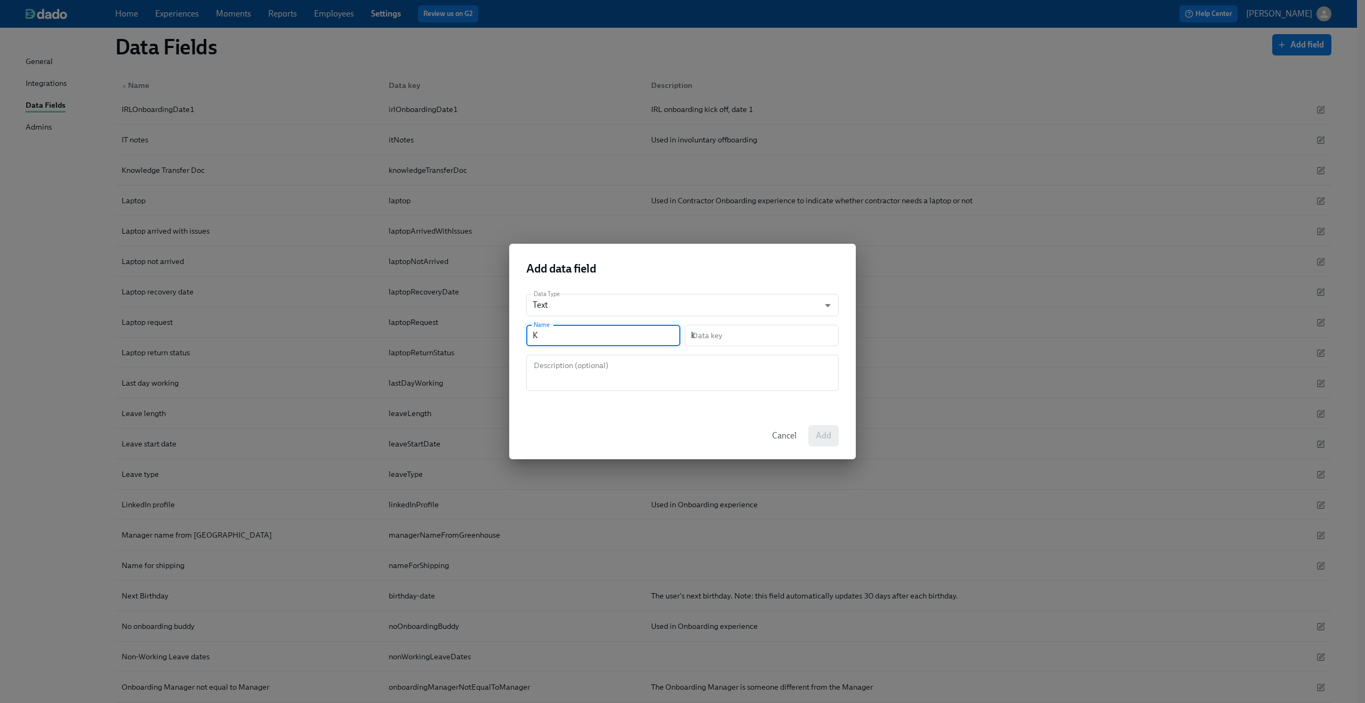
type input "Ko"
type input "ko"
type input "Kot"
type input "kot"
type input "Koti"
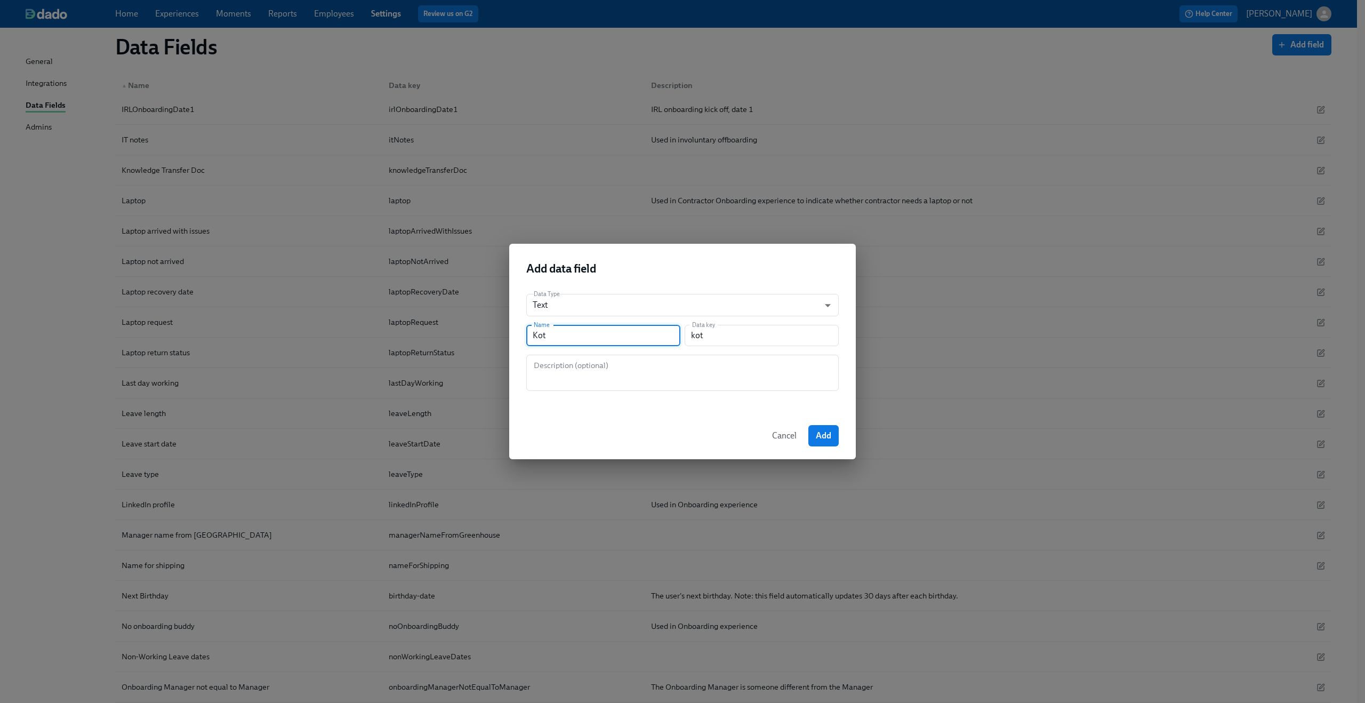
type input "koti"
type input "Kotis"
type input "kotis"
type input "Kotis C"
type input "kotisC"
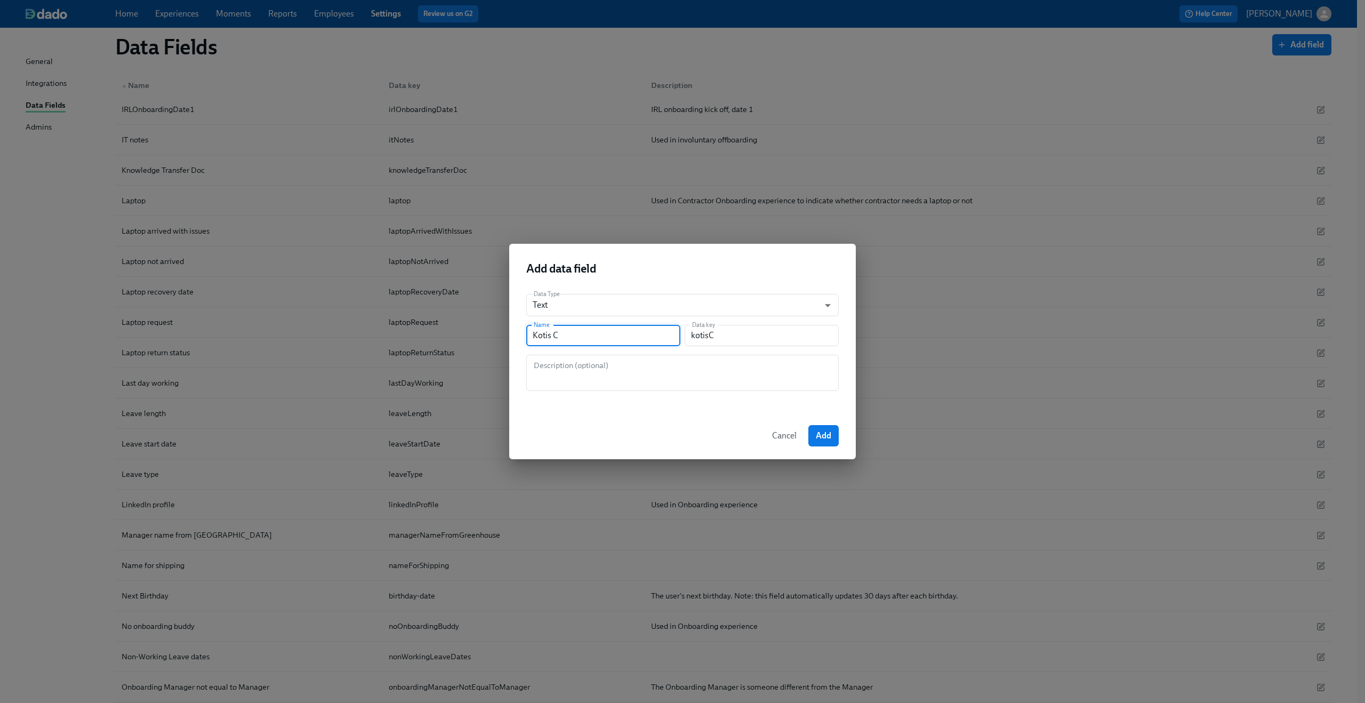
type input "Kotis Co"
type input "kotisCo"
type input "Kotis Cod"
type input "kotisCod"
type input "Kotis Code"
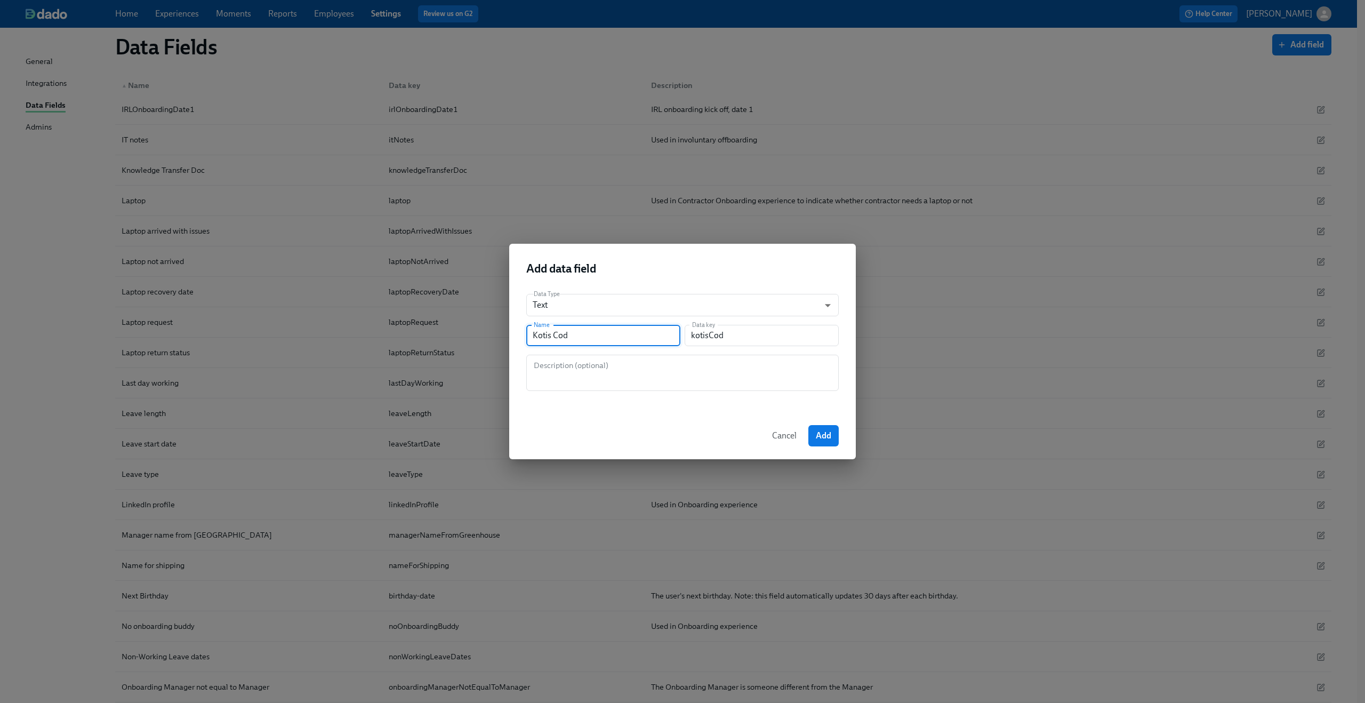
type input "kotisCode"
type input "Kotis Code"
click at [667, 383] on textarea at bounding box center [683, 373] width 300 height 26
click at [665, 386] on div "Used to order swag for new hires Description (optional)" at bounding box center [682, 373] width 313 height 36
click at [606, 366] on textarea "Used to order swag for new hires" at bounding box center [683, 373] width 300 height 26
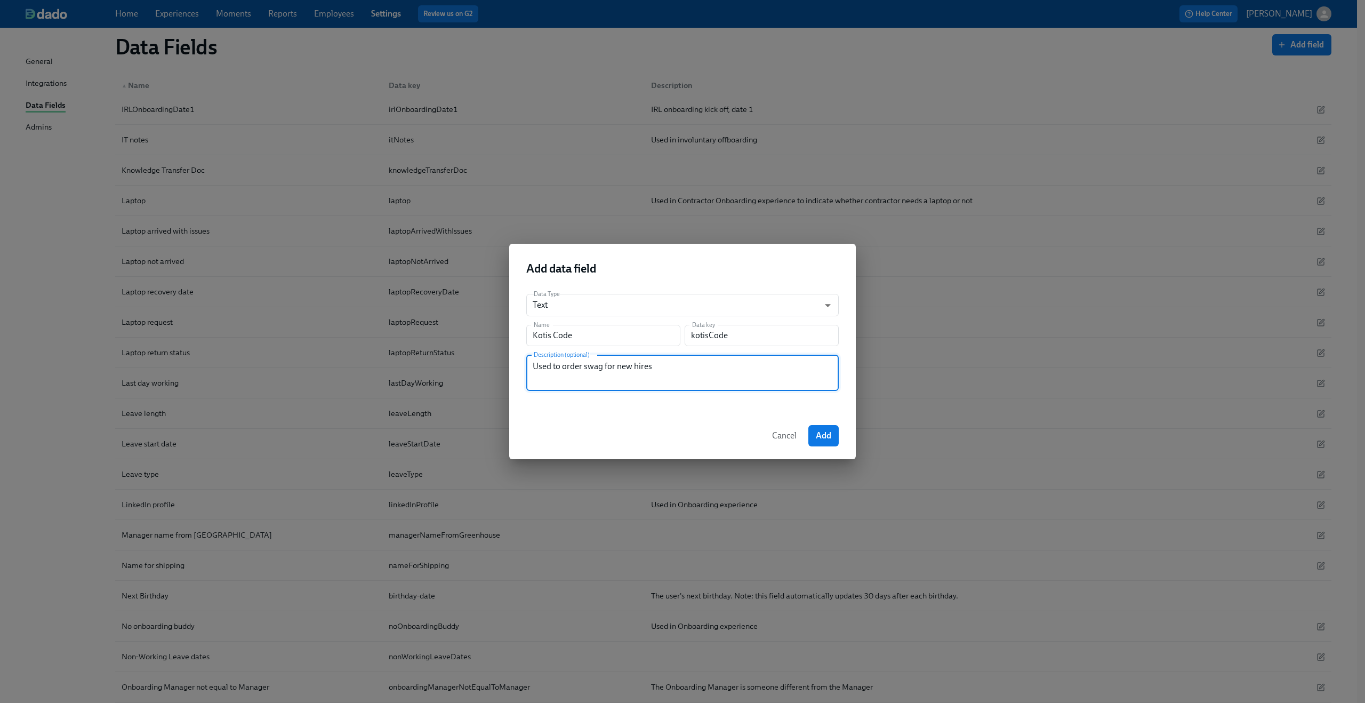
click at [606, 366] on textarea "Used to order swag for new hires" at bounding box center [683, 373] width 300 height 26
click at [649, 372] on textarea "Used to order swag by new hires" at bounding box center [683, 373] width 300 height 26
drag, startPoint x: 652, startPoint y: 370, endPoint x: 496, endPoint y: 343, distance: 158.1
click at [496, 343] on div "Add data field Data Type Text string ​ Name Kotis Code Name Data key kotisCode …" at bounding box center [682, 351] width 1365 height 703
type textarea "New hire swag code"
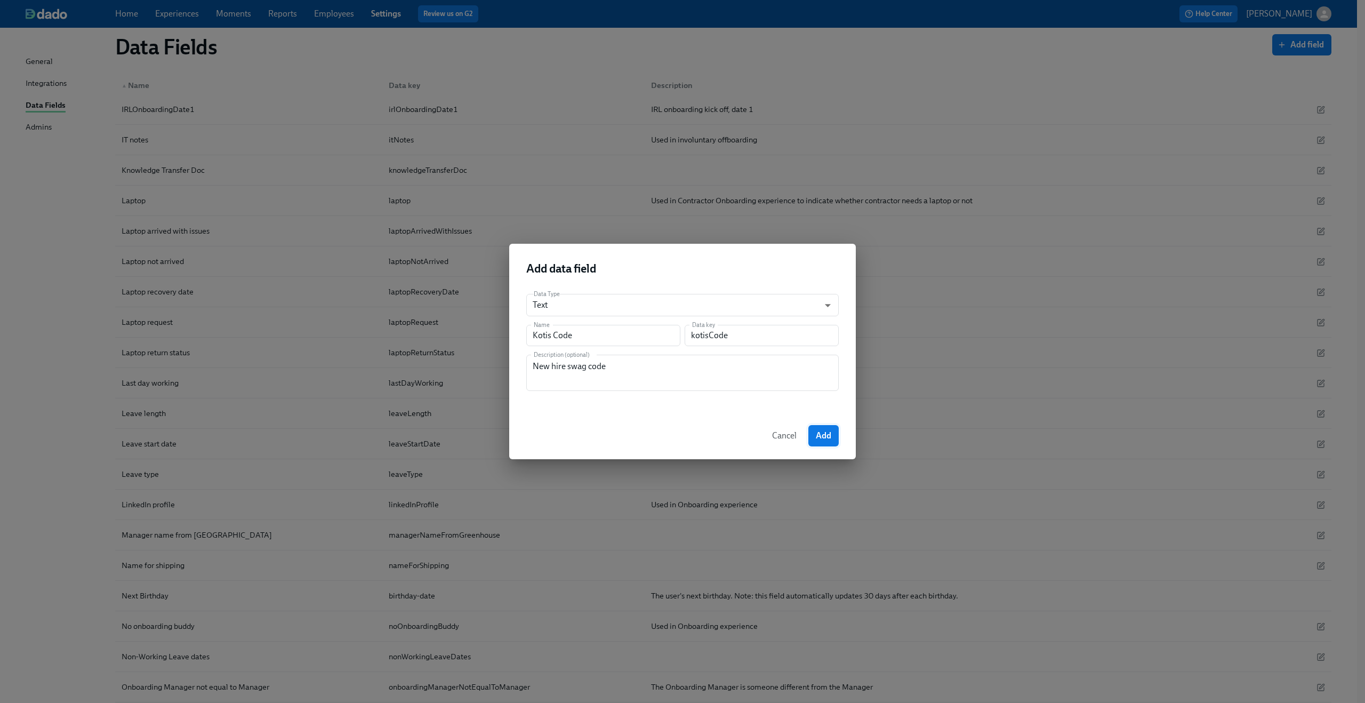
click at [820, 435] on span "Add" at bounding box center [823, 435] width 15 height 11
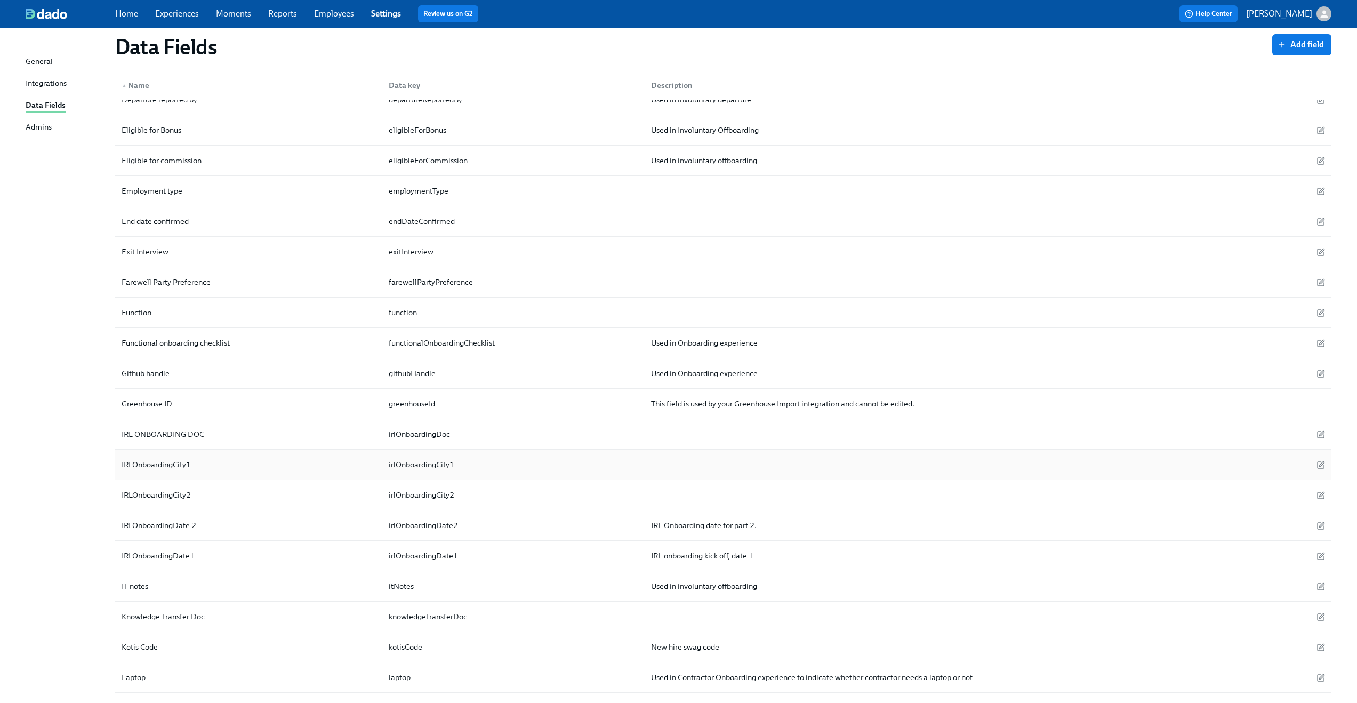
scroll to position [716, 0]
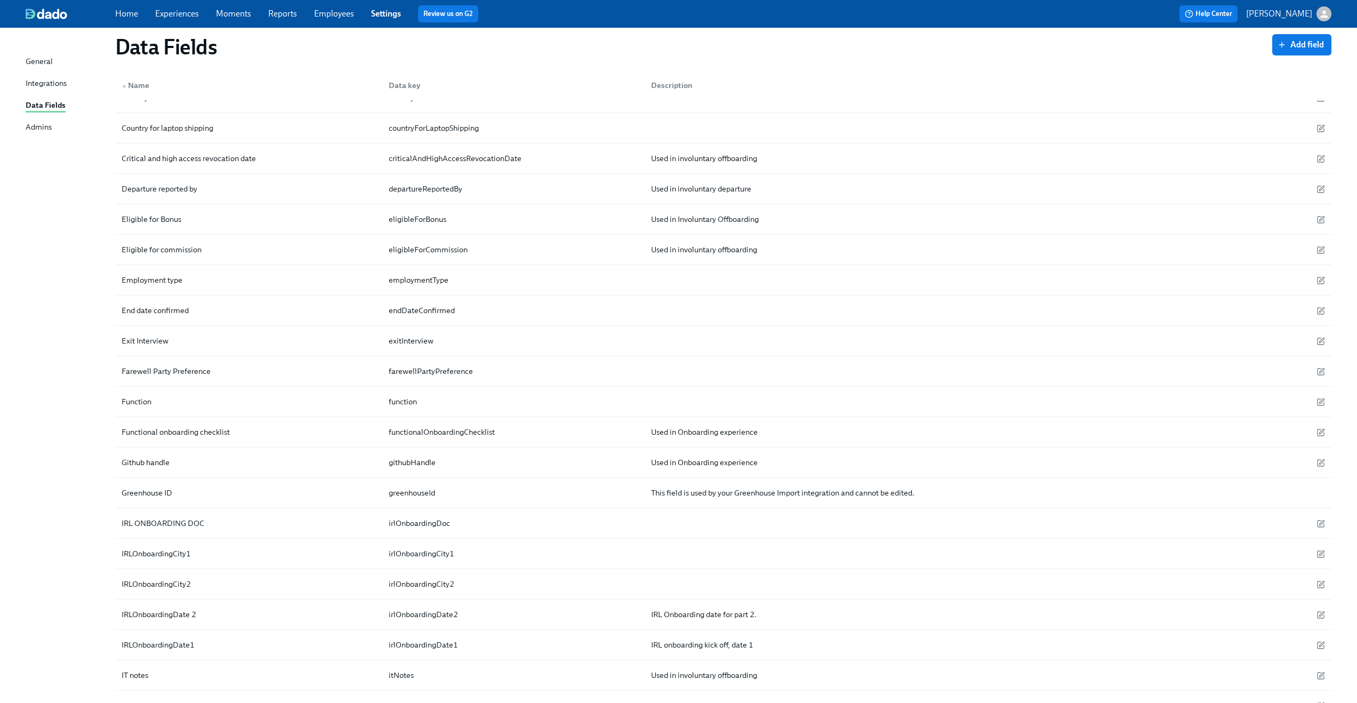
click at [337, 13] on link "Employees" at bounding box center [334, 14] width 40 height 10
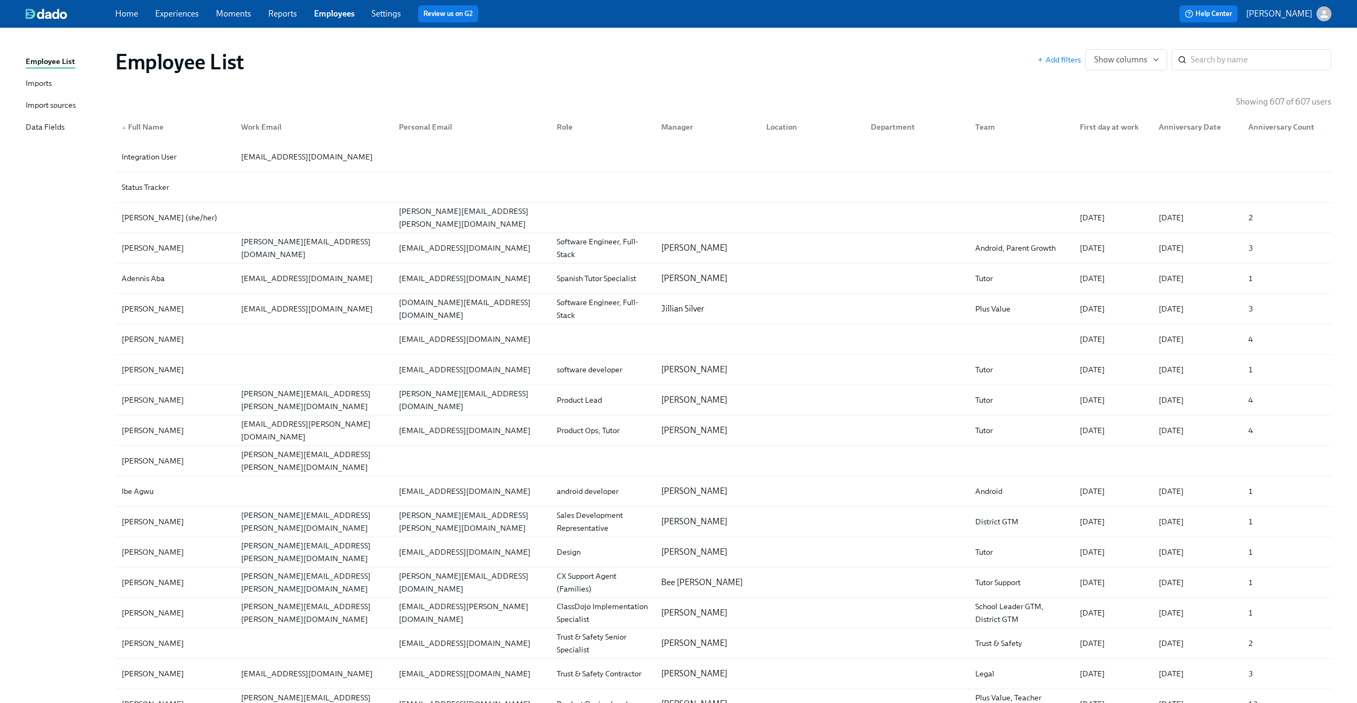
click at [57, 102] on div "Import sources" at bounding box center [51, 105] width 50 height 13
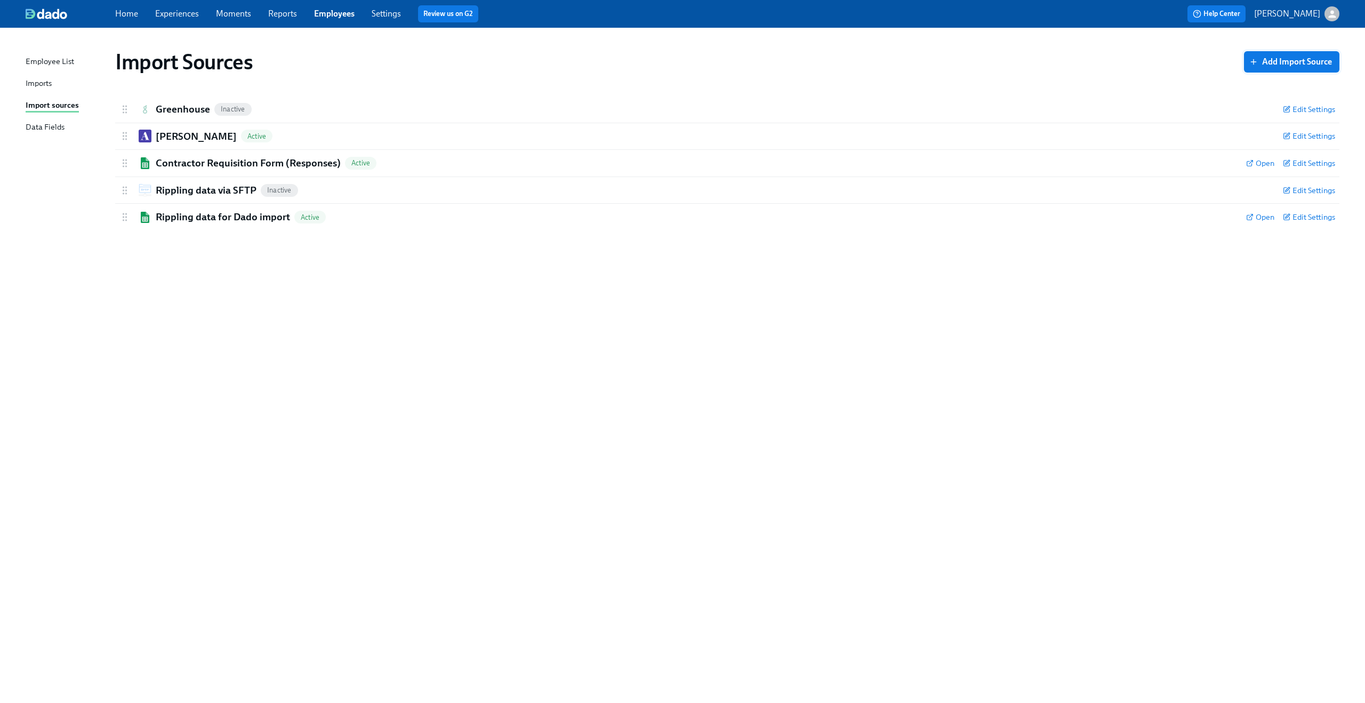
click at [1322, 61] on span "Add Import Source" at bounding box center [1292, 62] width 81 height 11
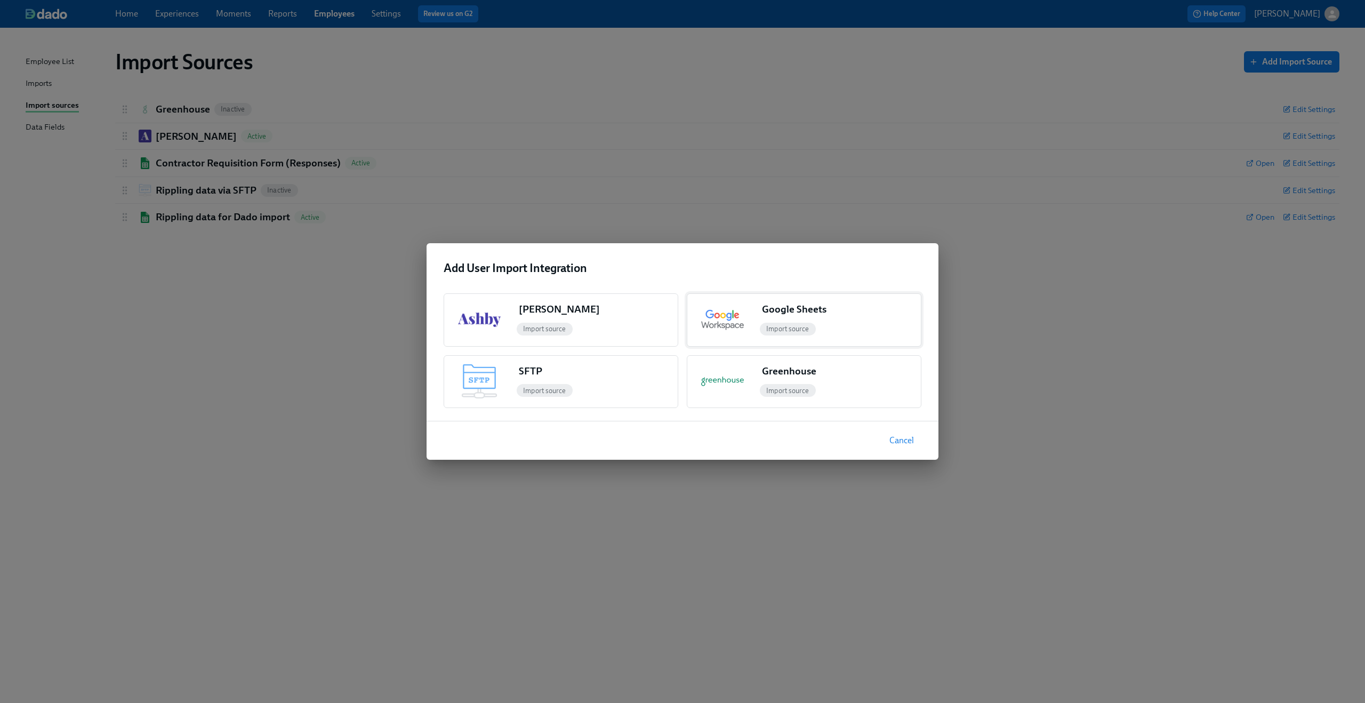
click at [860, 306] on div "Google Sheets" at bounding box center [839, 311] width 163 height 18
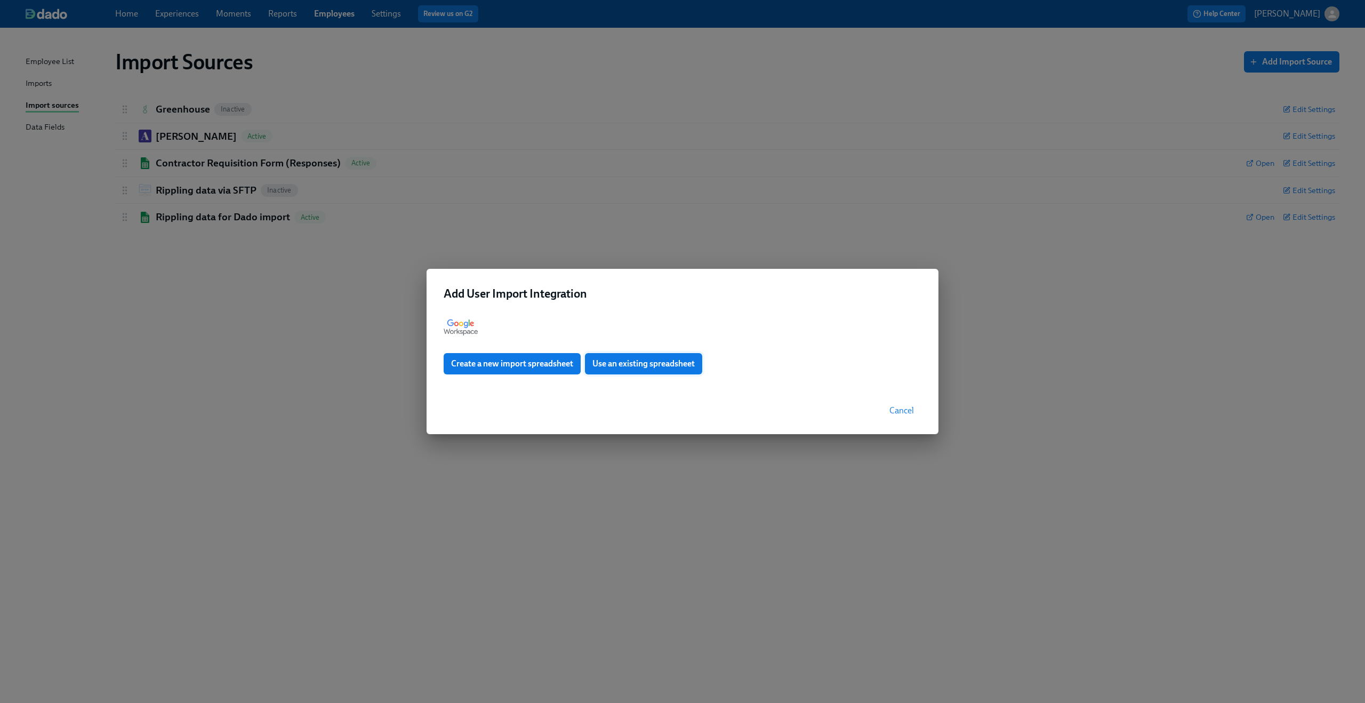
click at [674, 370] on button "Use an existing spreadsheet" at bounding box center [643, 363] width 117 height 21
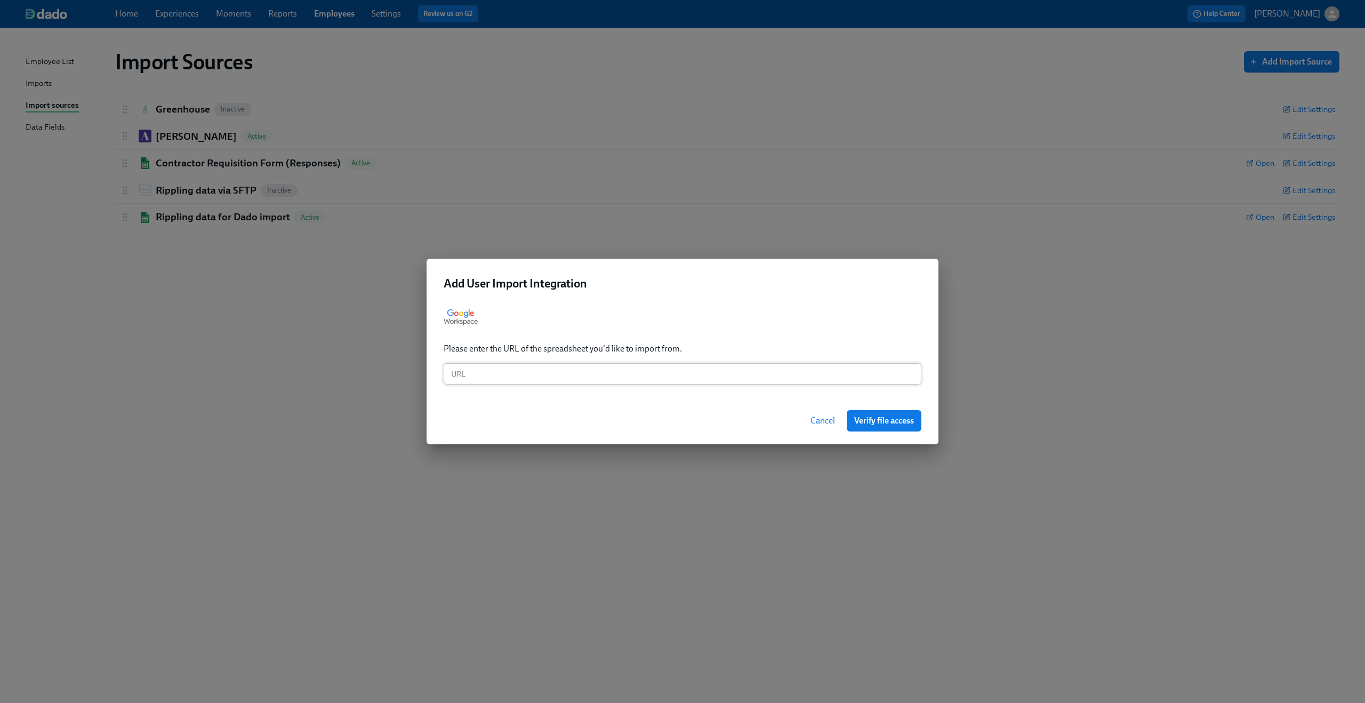
click at [668, 368] on input "text" at bounding box center [683, 373] width 478 height 21
paste input "https://docs.google.com/spreadsheets/d/1KermP-SASdPROV9oY-37r_4o0CqHCbdAu5Ii718…"
type input "https://docs.google.com/spreadsheets/d/1KermP-SASdPROV9oY-37r_4o0CqHCbdAu5Ii718…"
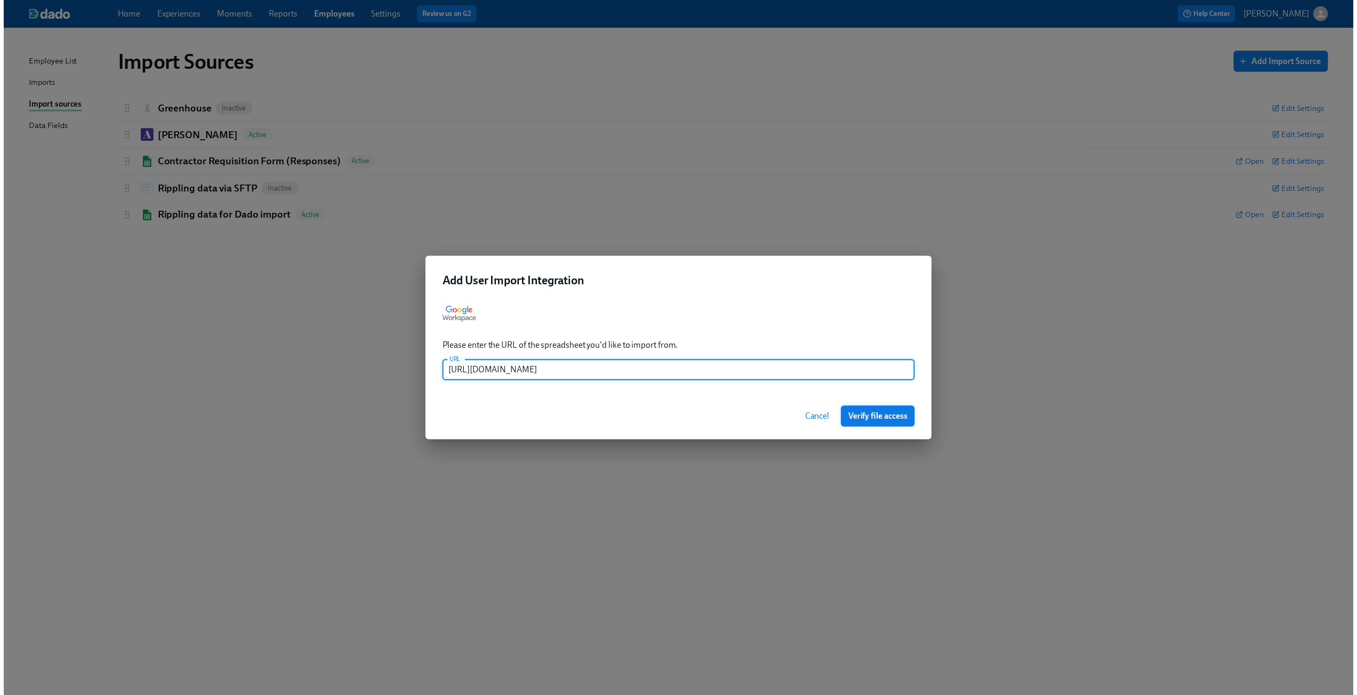
scroll to position [0, 0]
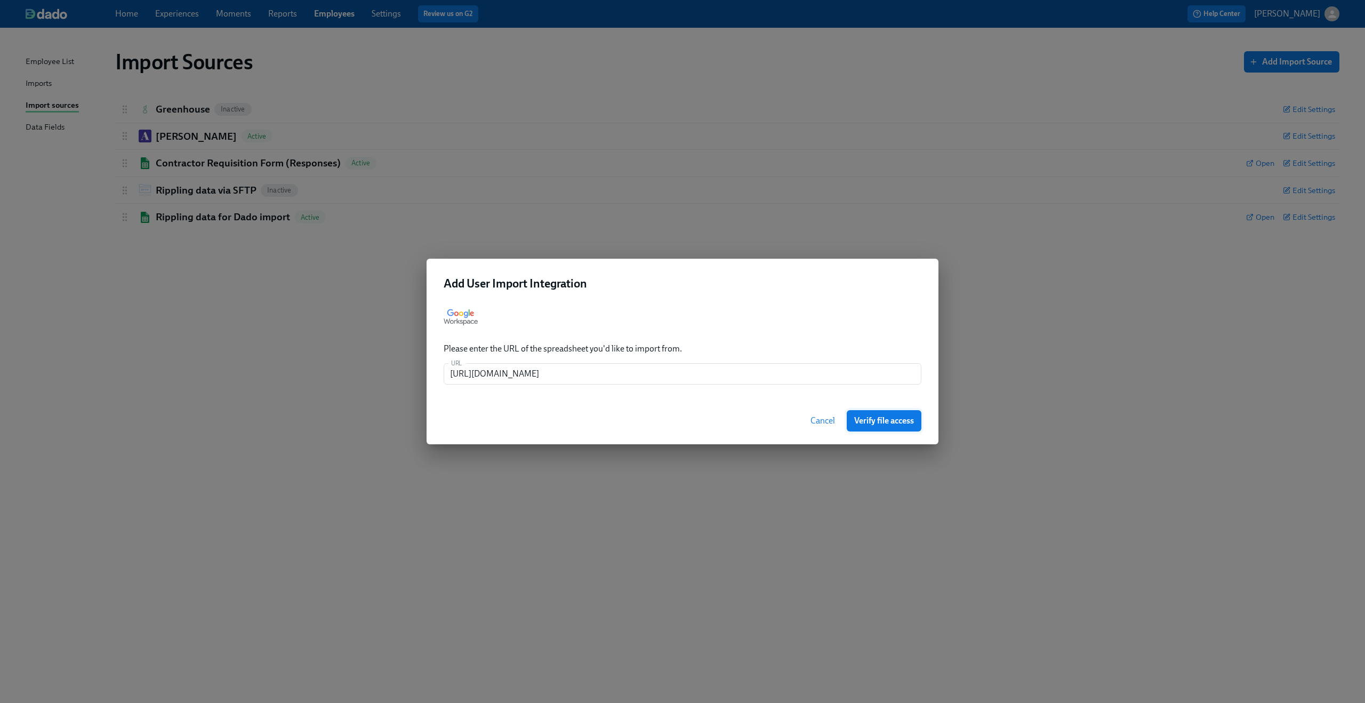
click at [894, 419] on span "Verify file access" at bounding box center [884, 420] width 60 height 11
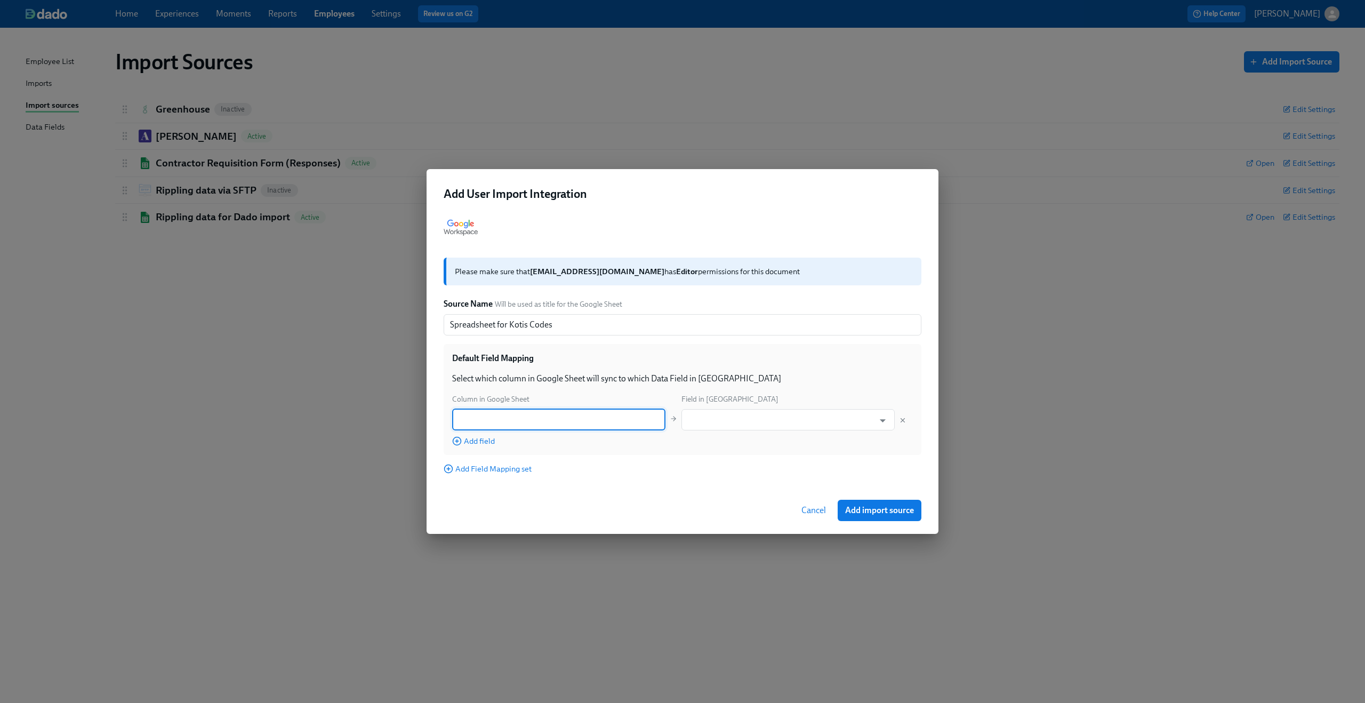
click at [590, 417] on input "text" at bounding box center [558, 419] width 213 height 21
type input "P"
type input "Personal email"
click at [802, 424] on input "text" at bounding box center [780, 419] width 187 height 21
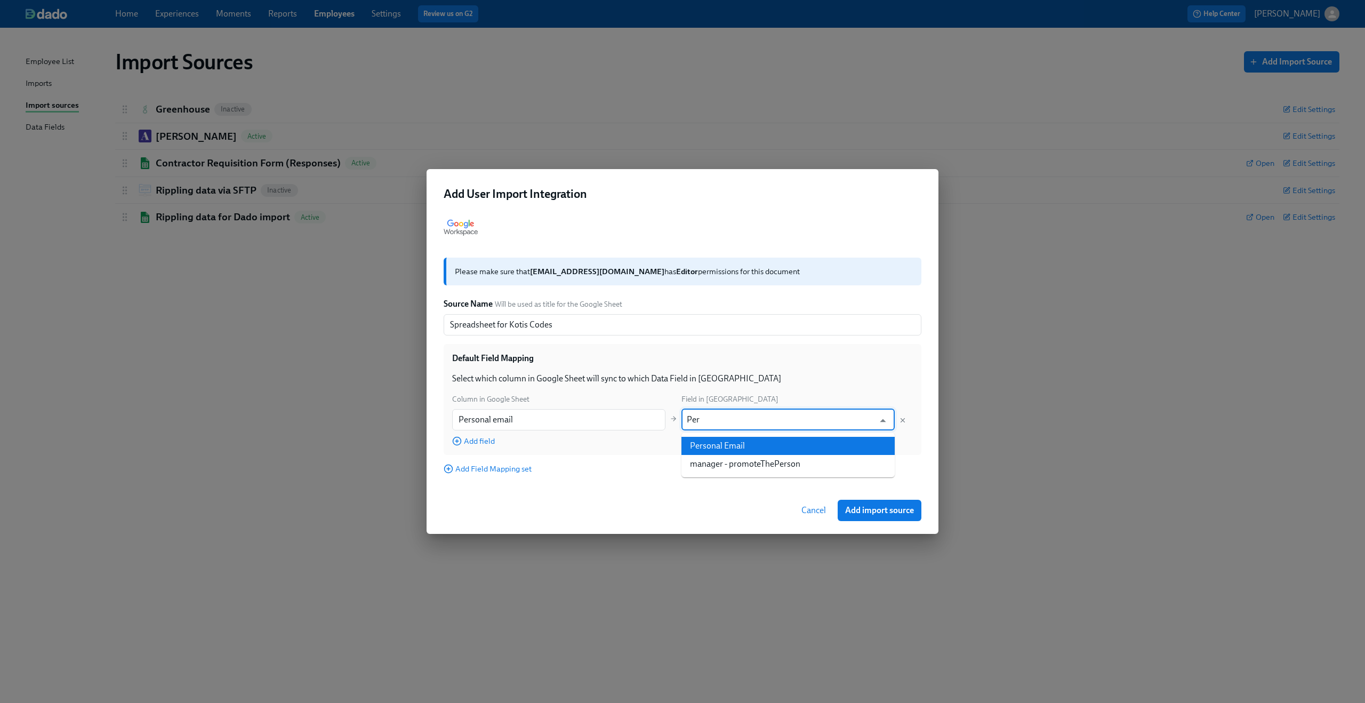
click at [787, 446] on li "Personal Email" at bounding box center [788, 446] width 213 height 18
type input "Personal Email"
click at [474, 441] on span "Add field" at bounding box center [473, 441] width 43 height 11
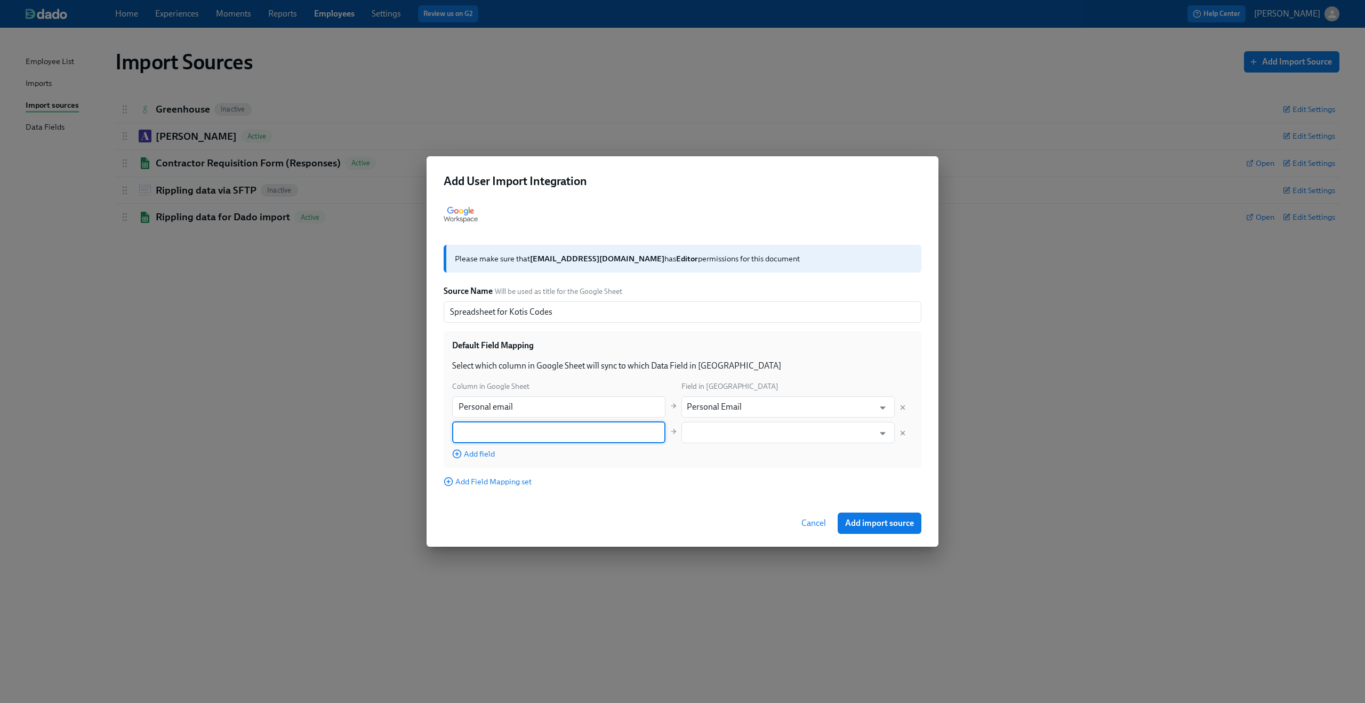
click at [555, 437] on input "text" at bounding box center [558, 432] width 213 height 21
type input "Kotis code"
click at [763, 436] on input "text" at bounding box center [780, 432] width 187 height 21
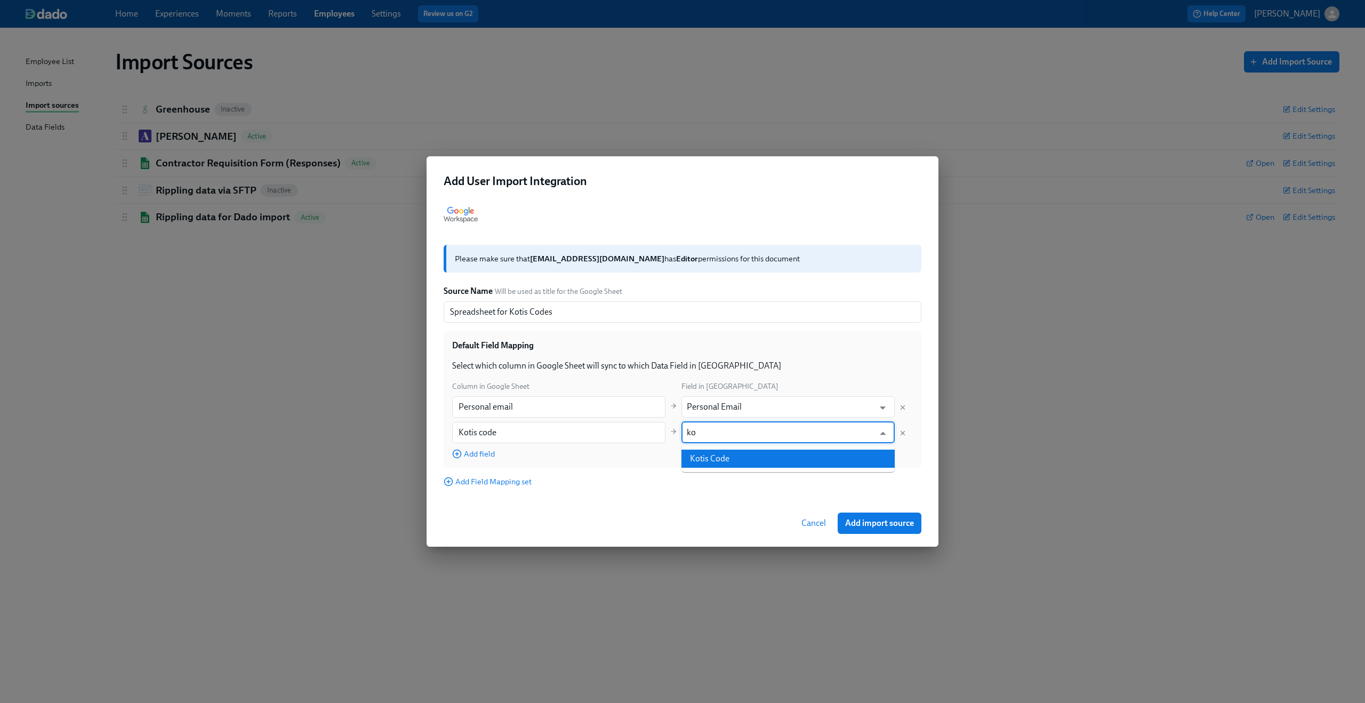
click at [761, 459] on li "Kotis Code" at bounding box center [788, 459] width 213 height 18
type input "Kotis Code"
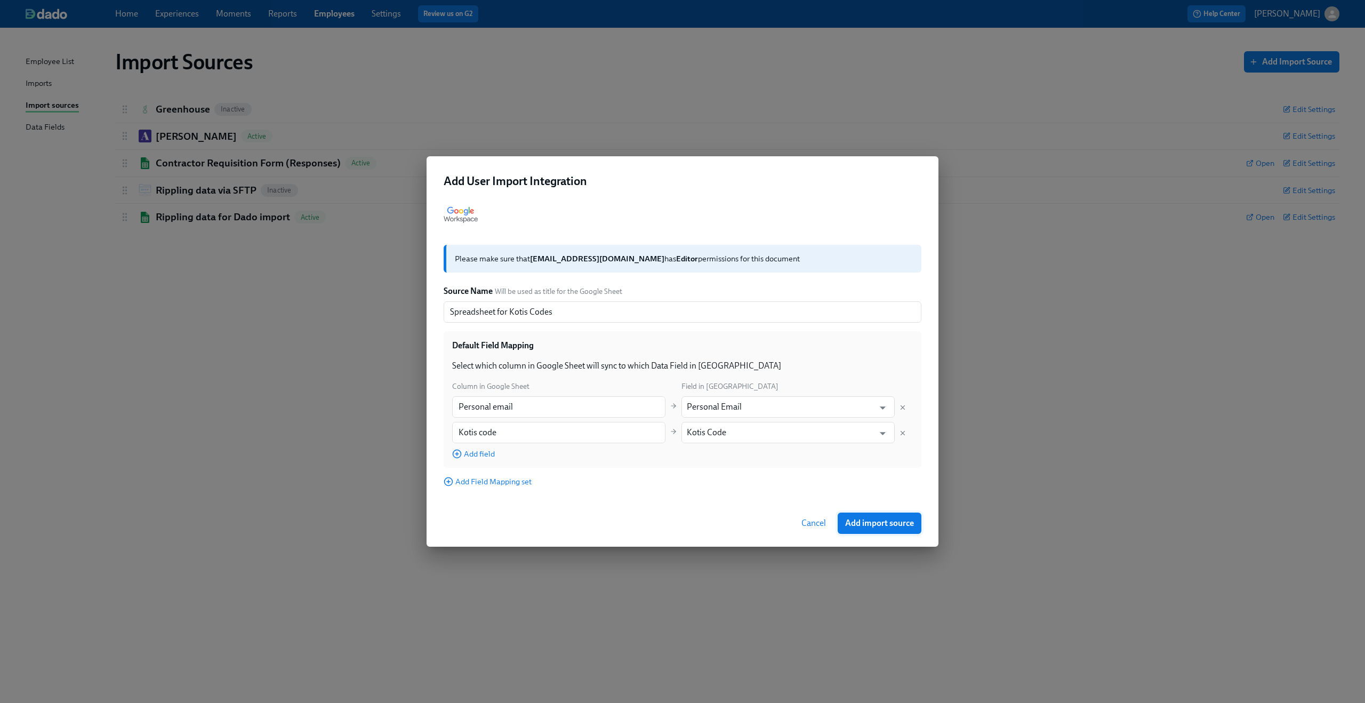
click at [887, 521] on span "Add import source" at bounding box center [879, 523] width 69 height 11
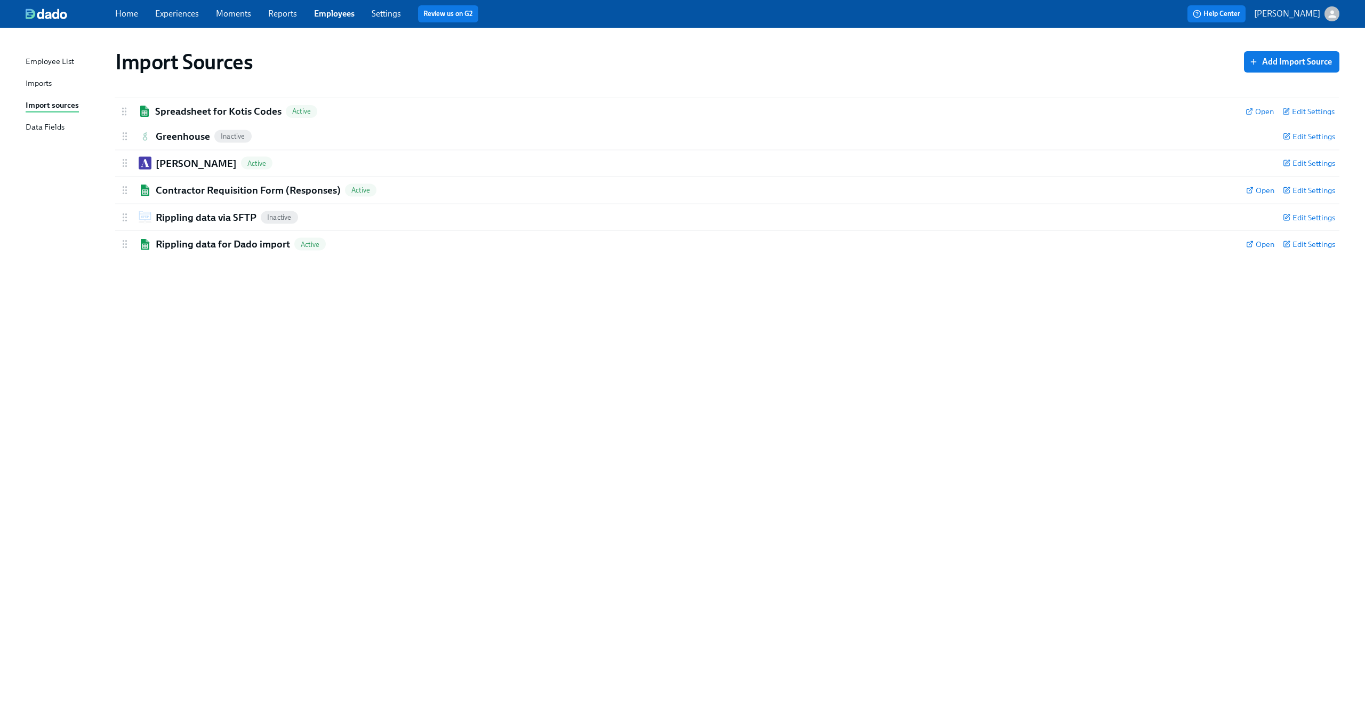
drag, startPoint x: 123, startPoint y: 244, endPoint x: 123, endPoint y: 107, distance: 137.1
click at [123, 107] on div "Greenhouse Inactive Edit Settings Active Remove Import Source Default Field Map…" at bounding box center [727, 177] width 1225 height 162
click at [1318, 109] on span "Edit Settings" at bounding box center [1309, 109] width 52 height 11
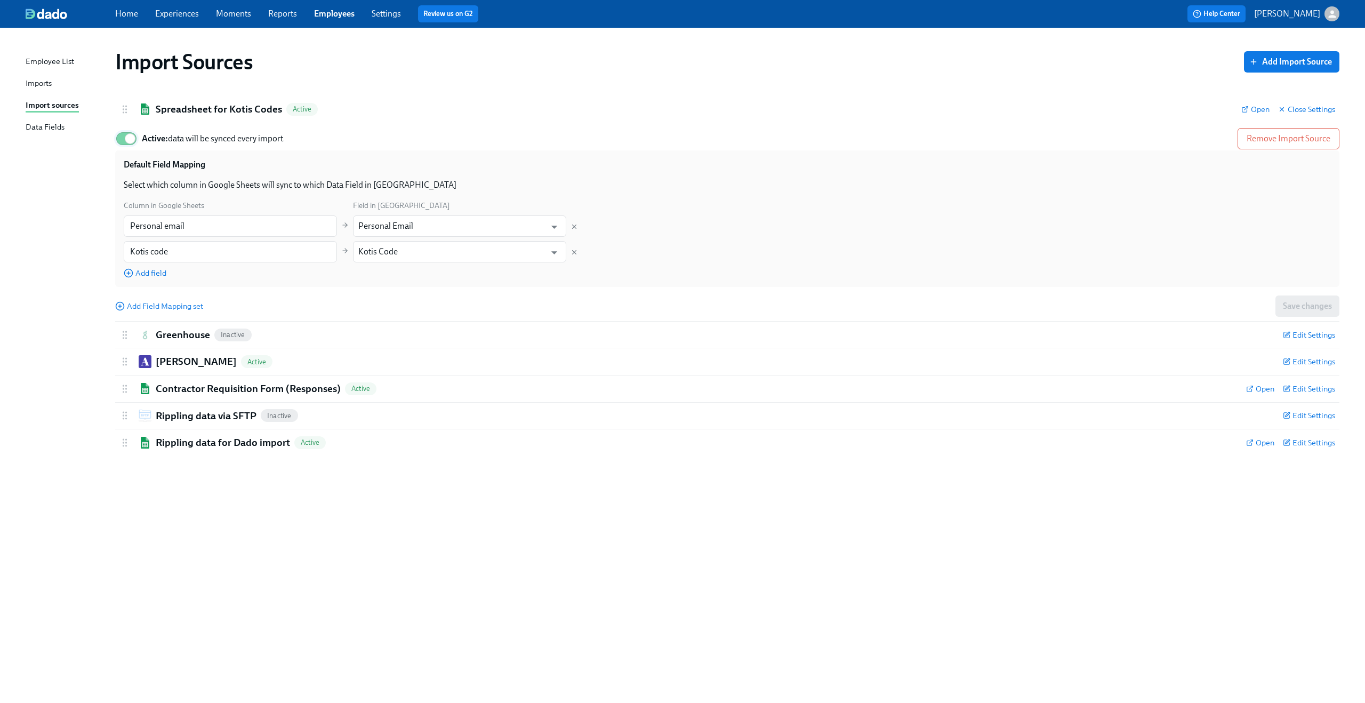
click at [122, 141] on input "Active: data will be synced every import" at bounding box center [130, 138] width 70 height 23
checkbox input "false"
click at [86, 217] on div "Import Sources Add Import Source Spreadsheet for Kotis Codes Inactive Open Clos…" at bounding box center [683, 359] width 1314 height 637
click at [1134, 550] on div "Import Sources Add Import Source Spreadsheet for Kotis Codes Inactive Open Clos…" at bounding box center [683, 359] width 1314 height 637
click at [42, 66] on div "Employee List" at bounding box center [50, 61] width 49 height 13
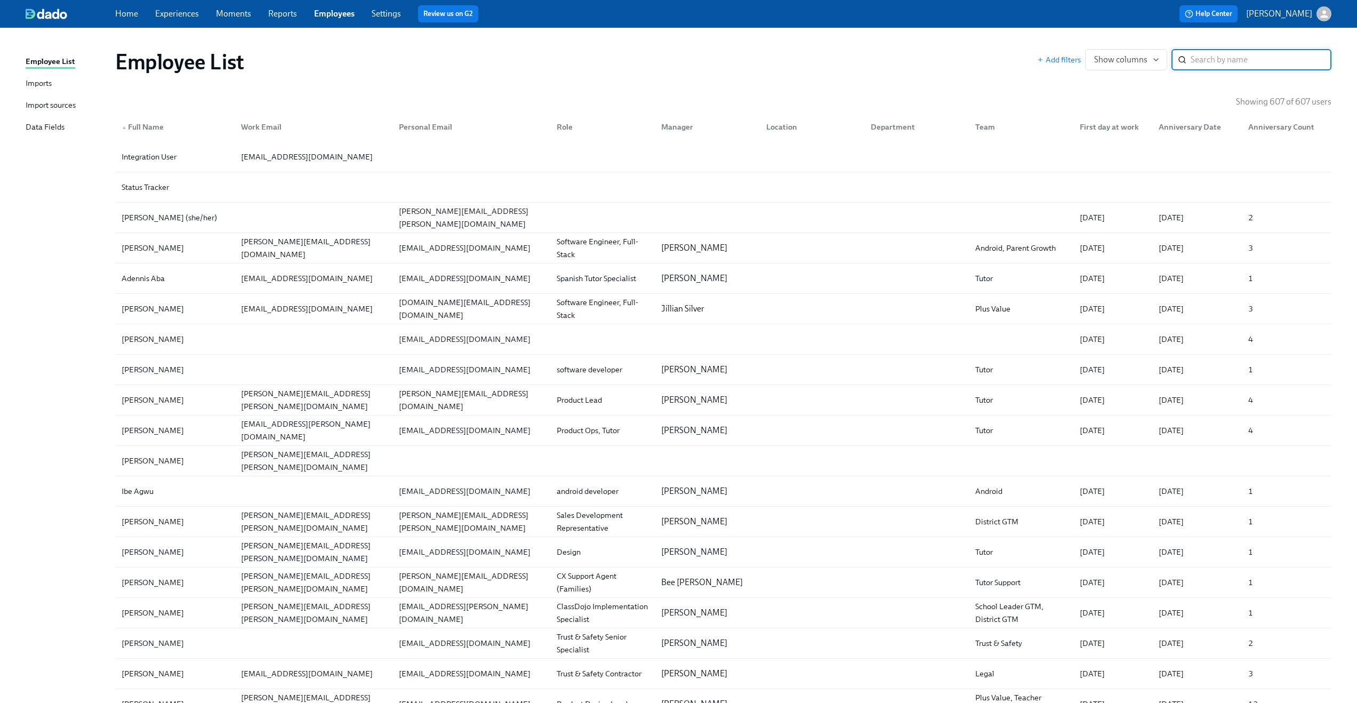
click at [34, 110] on div "Import sources" at bounding box center [51, 105] width 50 height 13
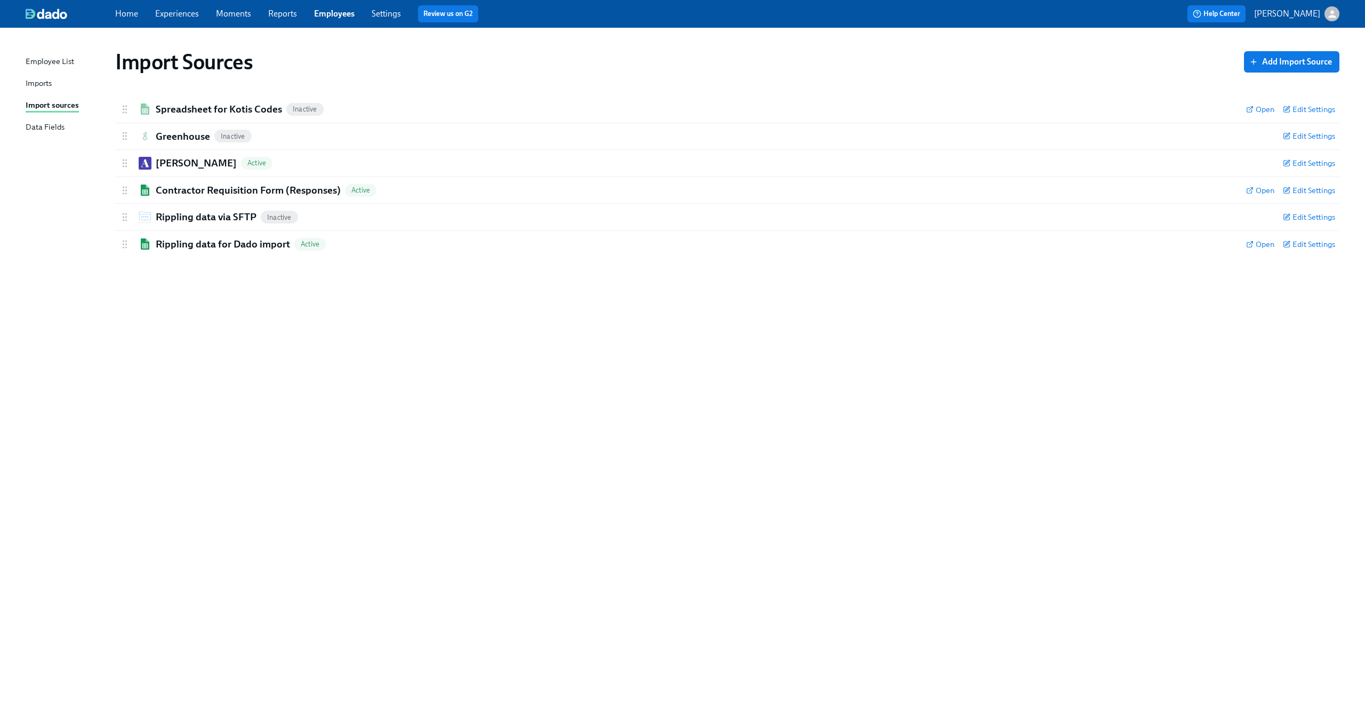
click at [191, 348] on div "Import Sources Add Import Source Spreadsheet for Kotis Codes Inactive Open Edit…" at bounding box center [683, 359] width 1314 height 637
click at [175, 15] on link "Experiences" at bounding box center [177, 14] width 44 height 10
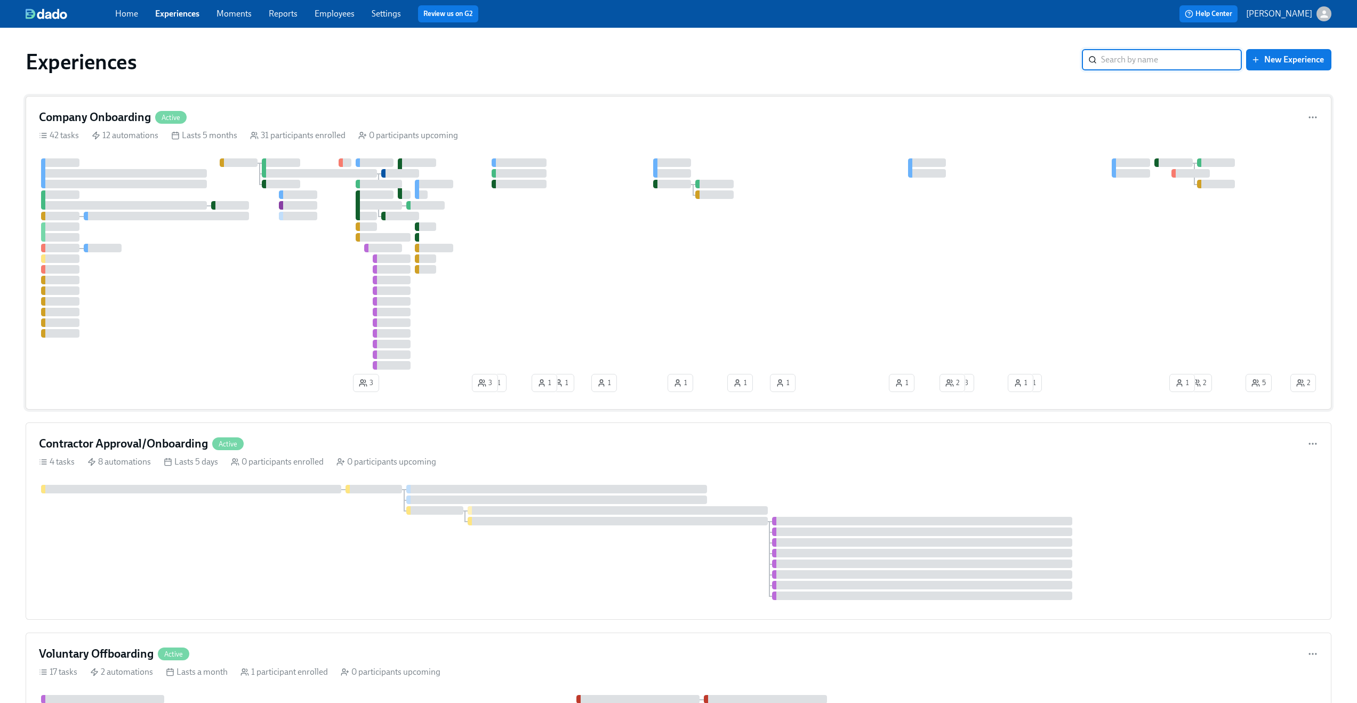
click at [229, 108] on div "Company Onboarding Active 42 tasks 12 automations Lasts 5 months 31 participant…" at bounding box center [679, 253] width 1306 height 314
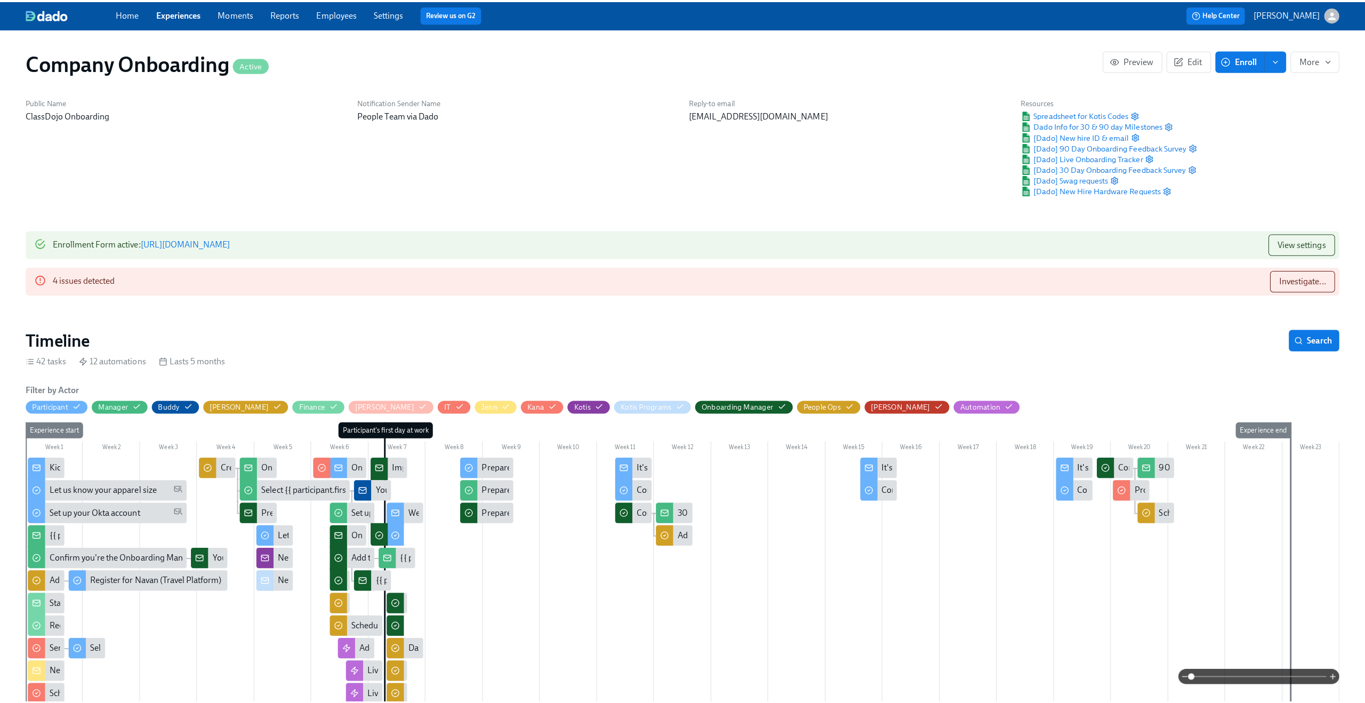
scroll to position [0, 18873]
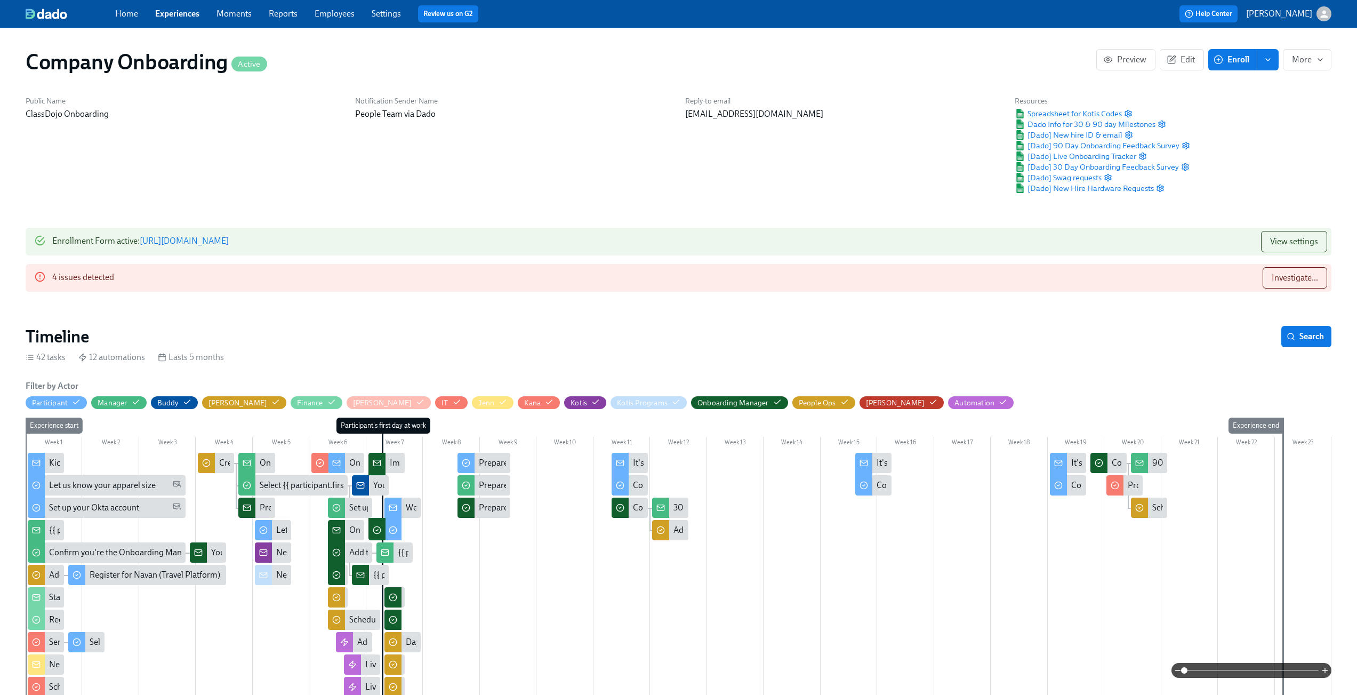
click at [229, 239] on link "[URL][DOMAIN_NAME]" at bounding box center [184, 241] width 89 height 10
drag, startPoint x: 347, startPoint y: 13, endPoint x: 323, endPoint y: 2, distance: 26.3
click at [0, 0] on div "Home Experiences Moments Reports Employees Settings Review us on G2 Help Center…" at bounding box center [678, 14] width 1357 height 28
click at [1266, 65] on button "enroll" at bounding box center [1268, 59] width 21 height 21
click at [1246, 86] on span "Enroll manually" at bounding box center [1240, 86] width 61 height 12
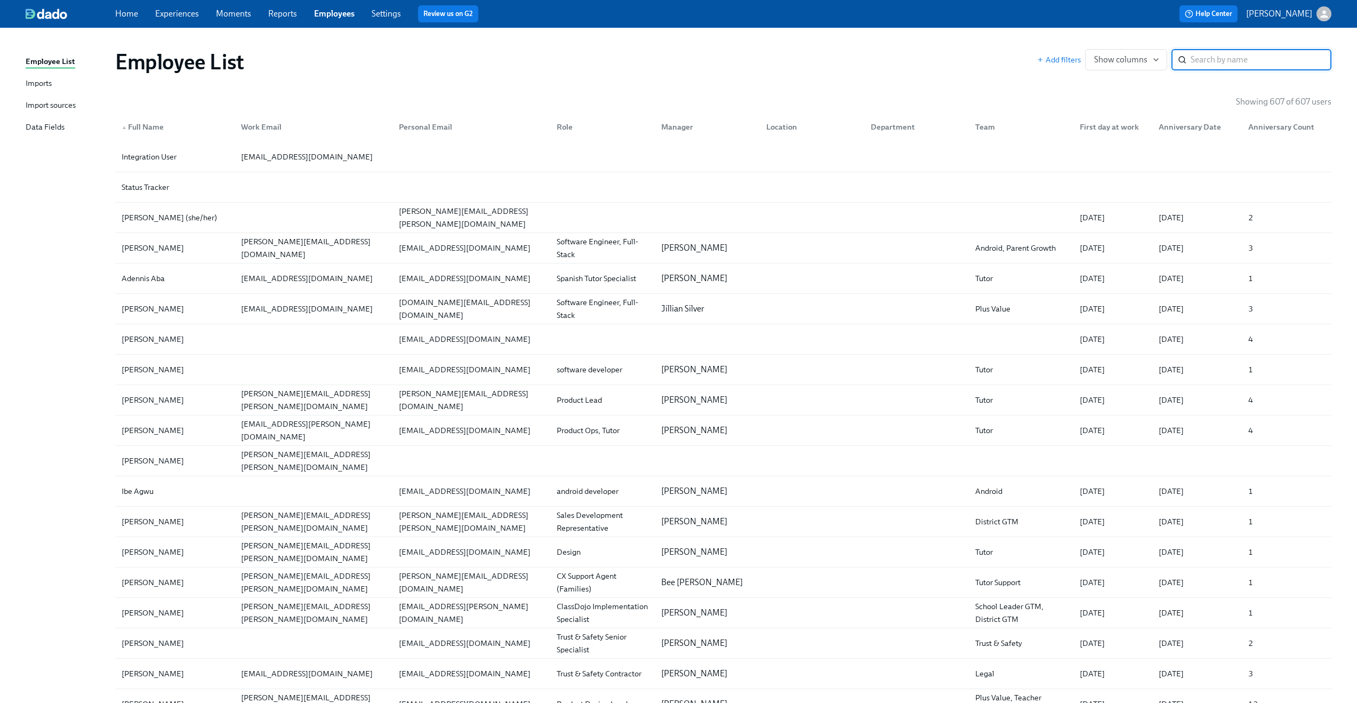
click at [62, 103] on div "Import sources" at bounding box center [51, 105] width 50 height 13
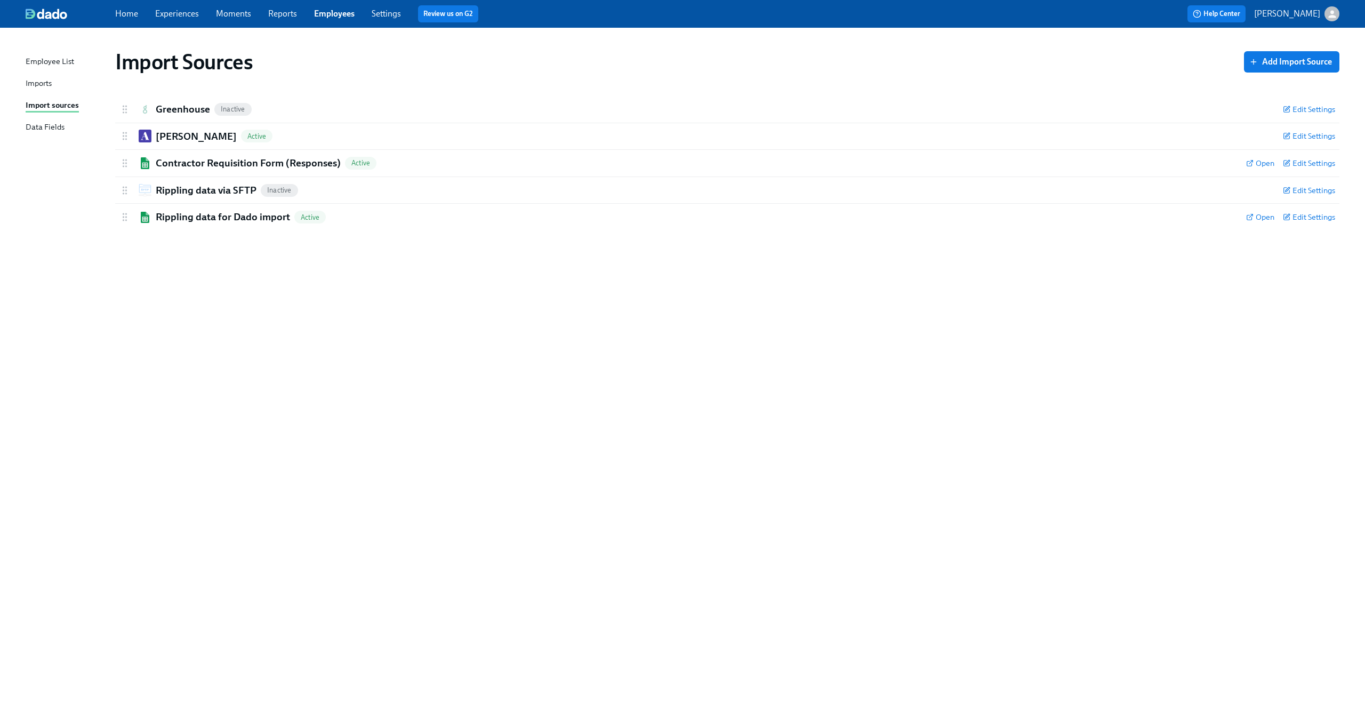
click at [353, 282] on div "Import Sources Add Import Source Greenhouse Inactive Edit Settings Active Remov…" at bounding box center [683, 359] width 1314 height 637
click at [1283, 65] on span "Add Import Source" at bounding box center [1292, 62] width 81 height 11
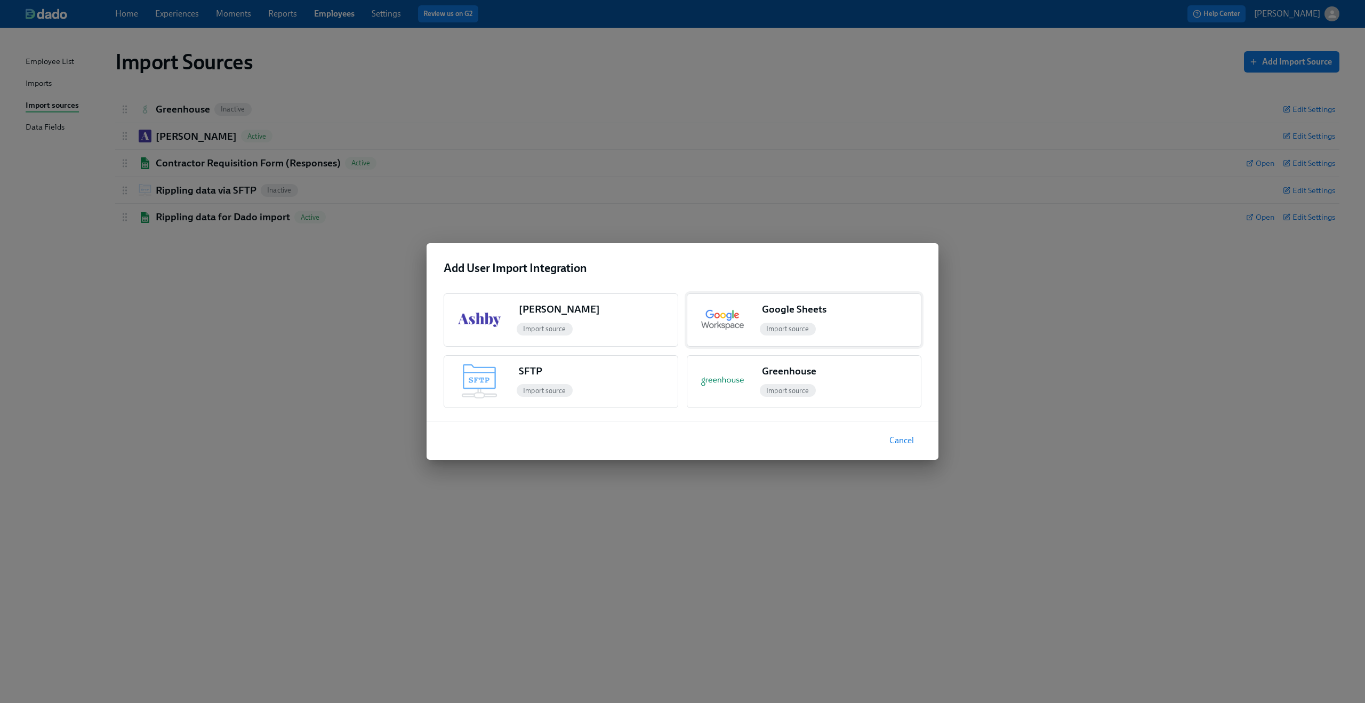
click at [839, 299] on div "Google Sheets Import source" at bounding box center [839, 320] width 163 height 52
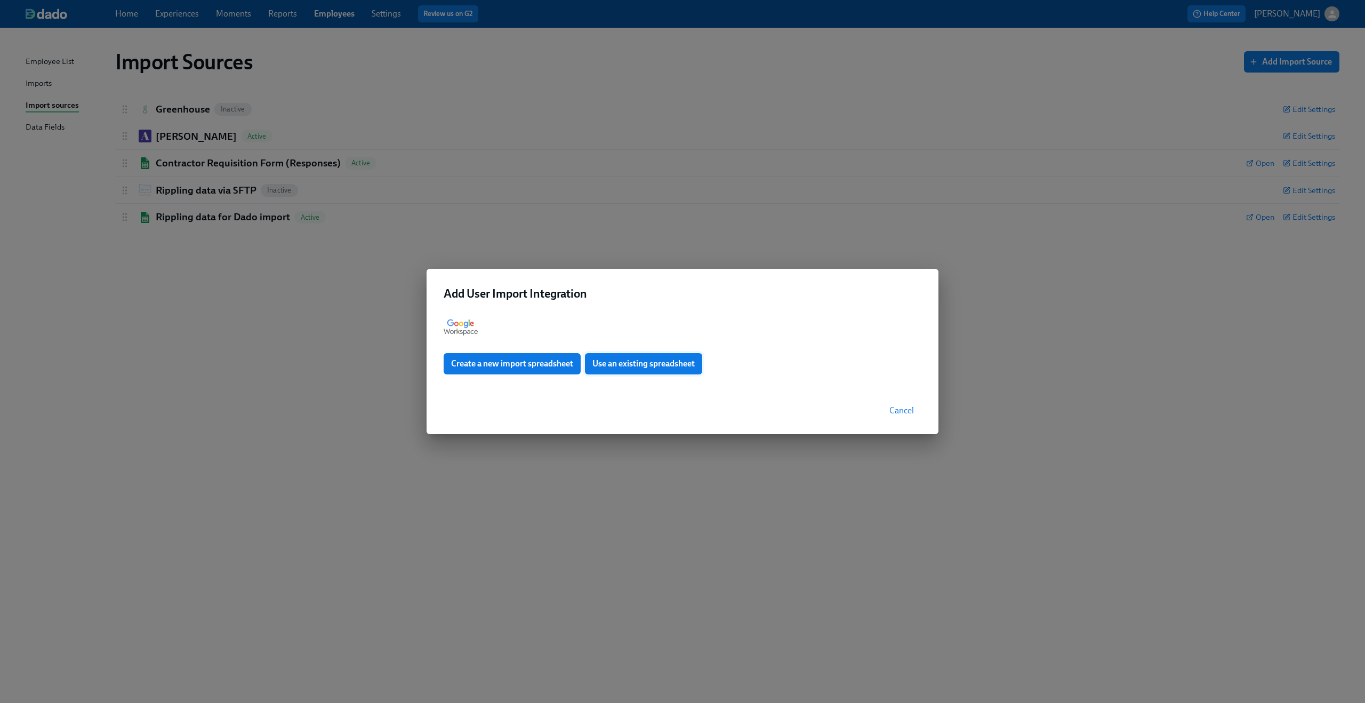
click at [638, 361] on span "Use an existing spreadsheet" at bounding box center [644, 363] width 102 height 11
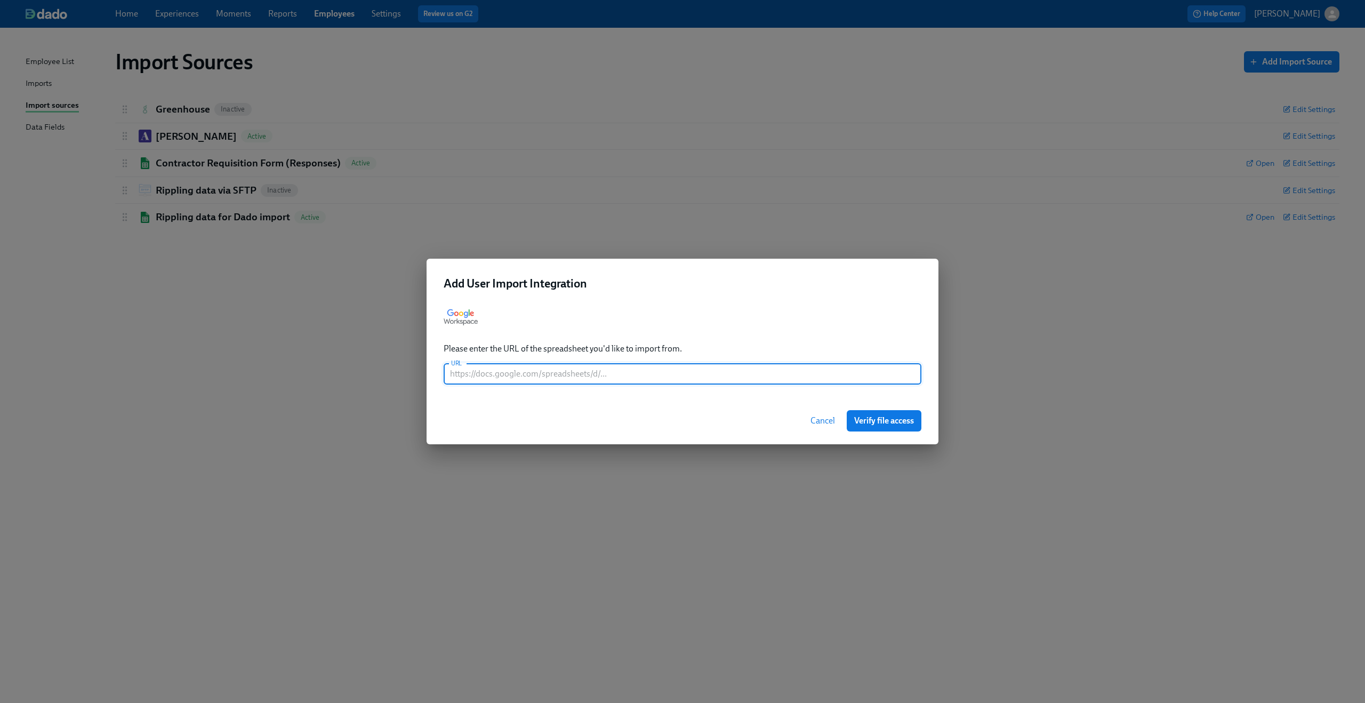
click at [726, 366] on input "text" at bounding box center [683, 373] width 478 height 21
paste input "https://docs.google.com/spreadsheets/d/1KermP-SASdPROV9oY-37r_4o0CqHCbdAu5Ii718…"
type input "https://docs.google.com/spreadsheets/d/1KermP-SASdPROV9oY-37r_4o0CqHCbdAu5Ii718…"
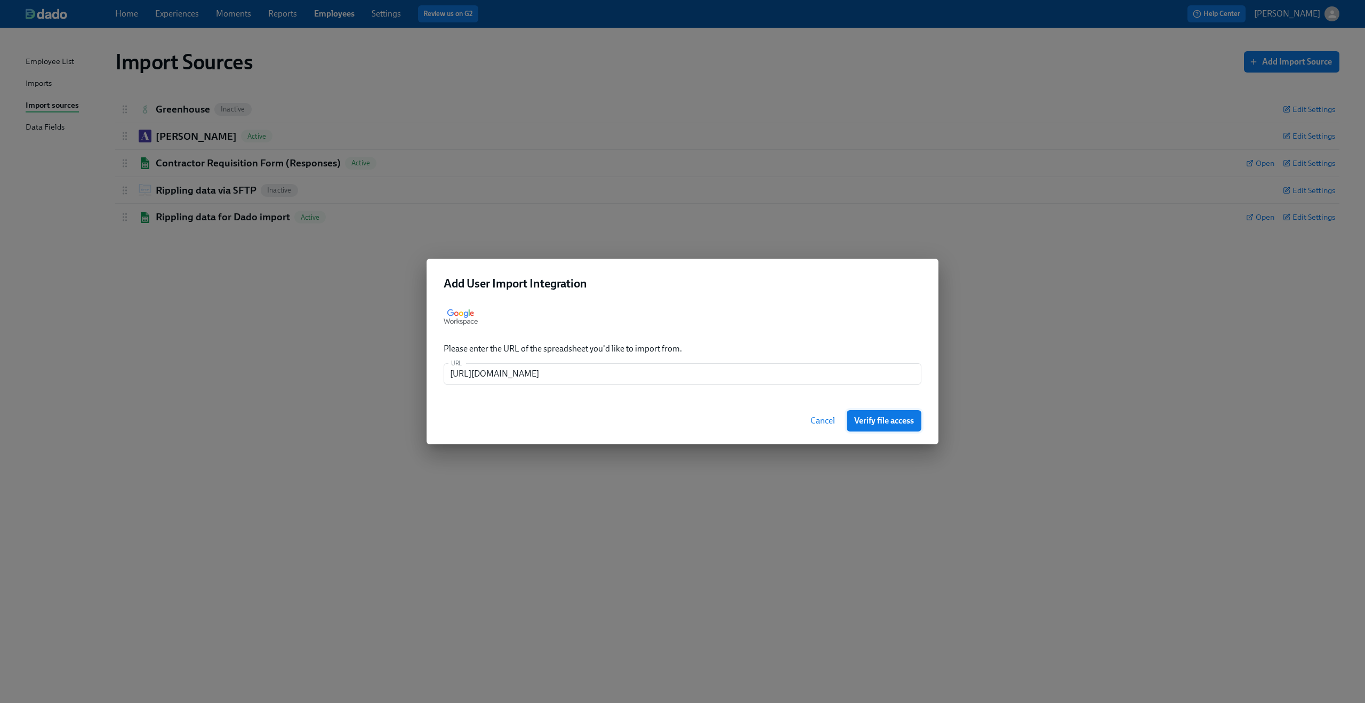
click at [874, 418] on span "Verify file access" at bounding box center [884, 420] width 60 height 11
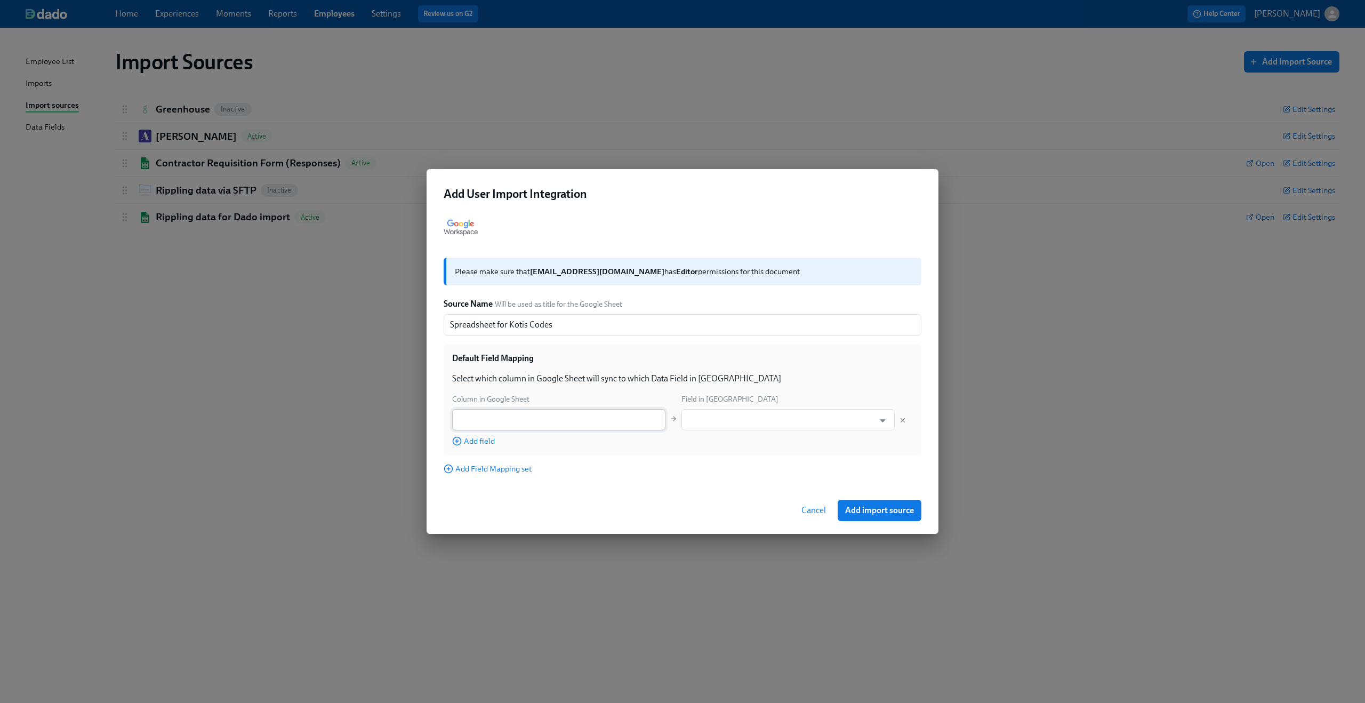
click at [654, 416] on input "text" at bounding box center [558, 419] width 213 height 21
type input "Personal Email"
click at [762, 416] on input "text" at bounding box center [780, 419] width 187 height 21
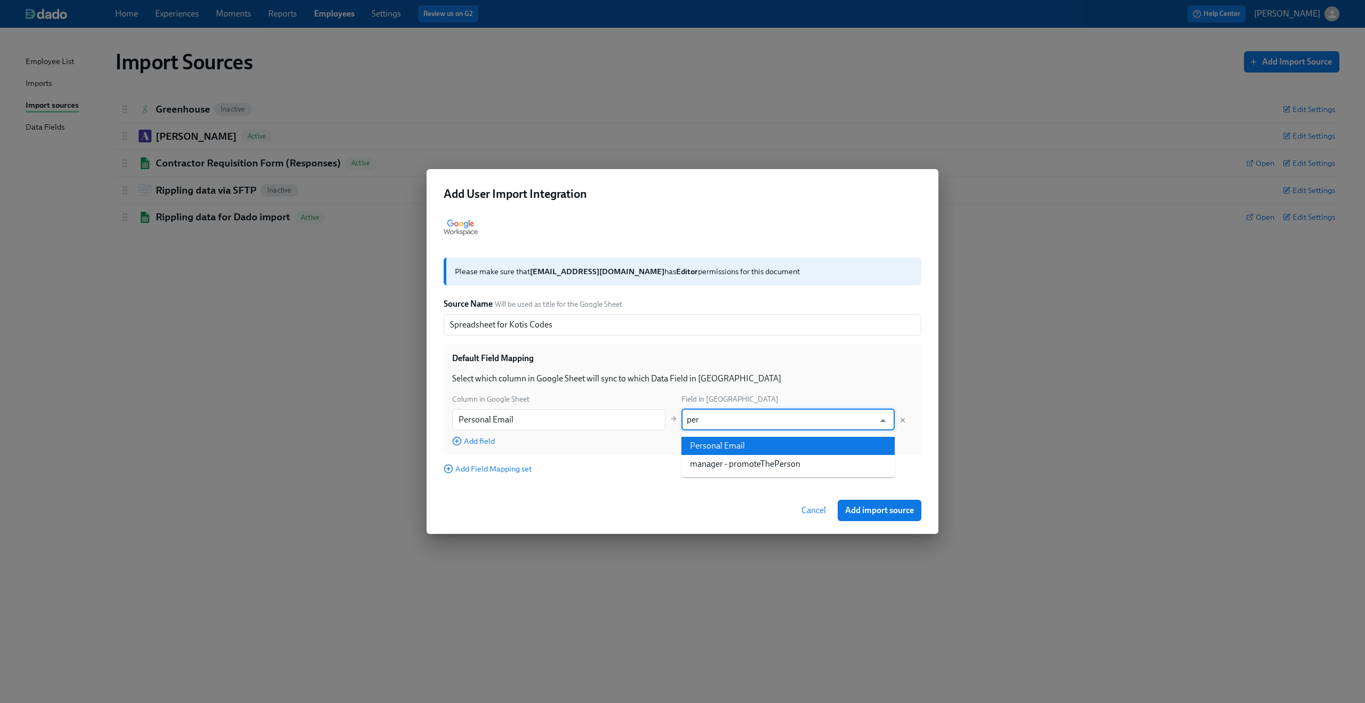
click at [768, 447] on li "Personal Email" at bounding box center [788, 446] width 213 height 18
type input "Personal Email"
click at [499, 418] on input "Personal Email" at bounding box center [558, 419] width 213 height 21
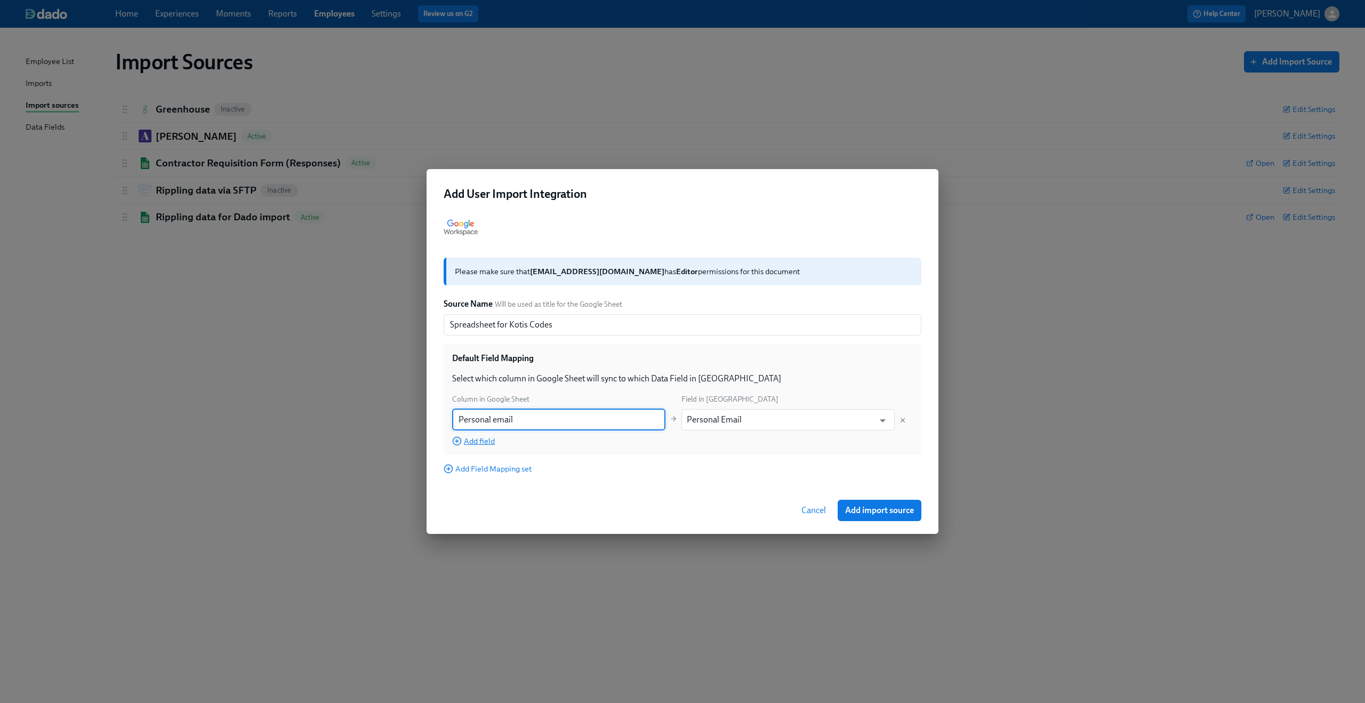
type input "Personal email"
click at [469, 441] on span "Add field" at bounding box center [473, 441] width 43 height 11
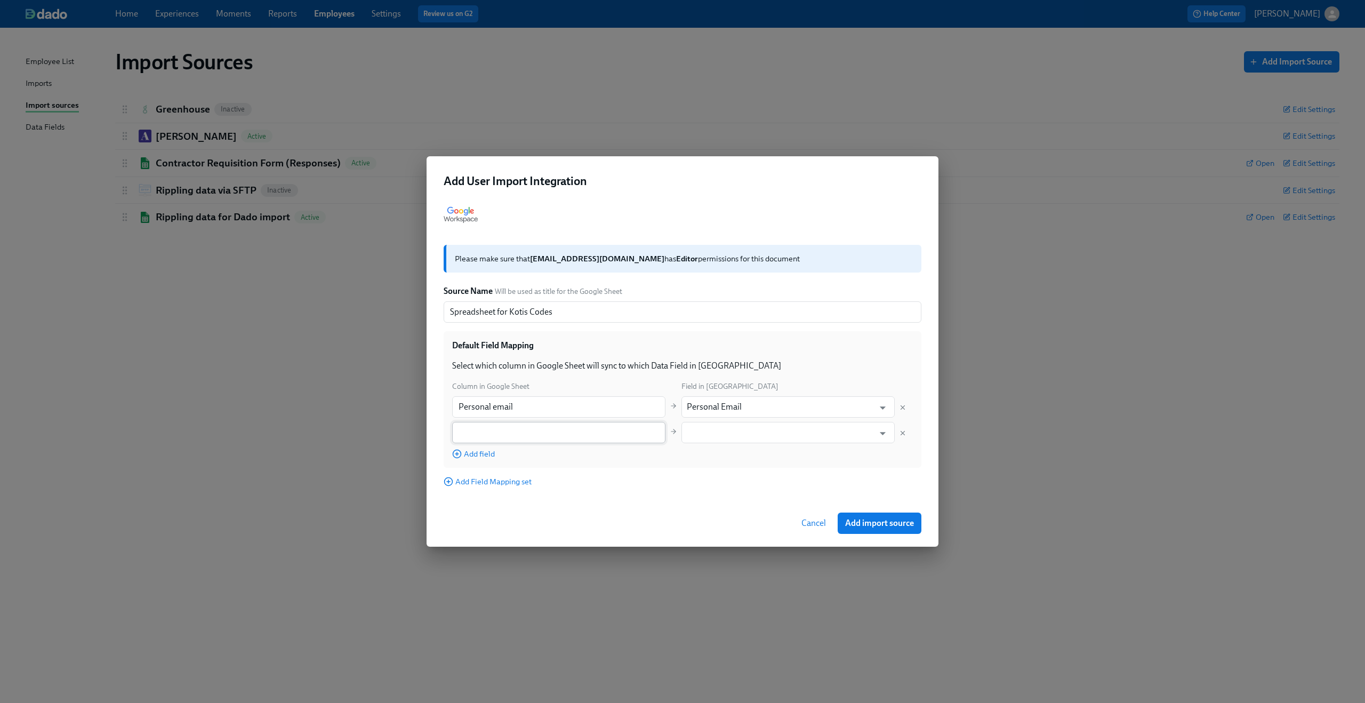
click at [503, 431] on input "text" at bounding box center [558, 432] width 213 height 21
type input "Kotis code"
click at [736, 433] on input "text" at bounding box center [780, 432] width 187 height 21
type input "K"
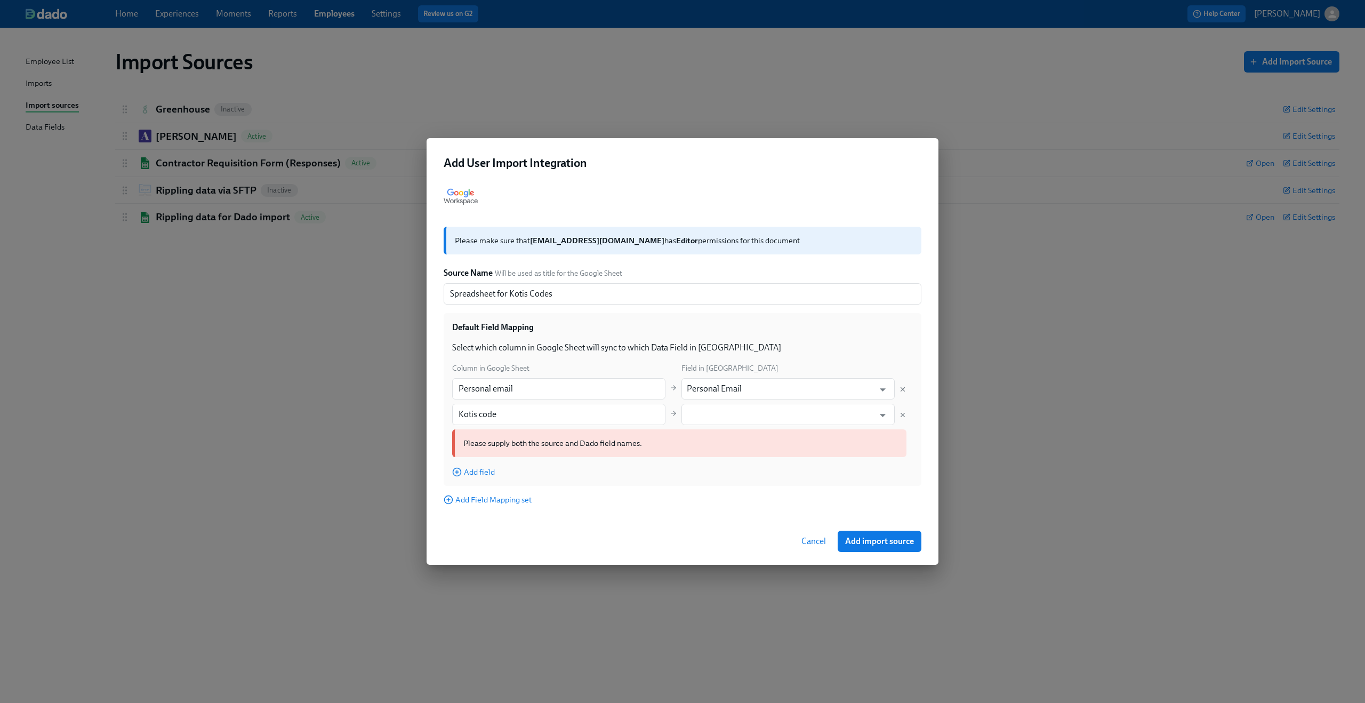
click at [821, 522] on div "Cancel Add import source" at bounding box center [683, 541] width 512 height 47
click at [817, 538] on span "Cancel" at bounding box center [814, 541] width 25 height 11
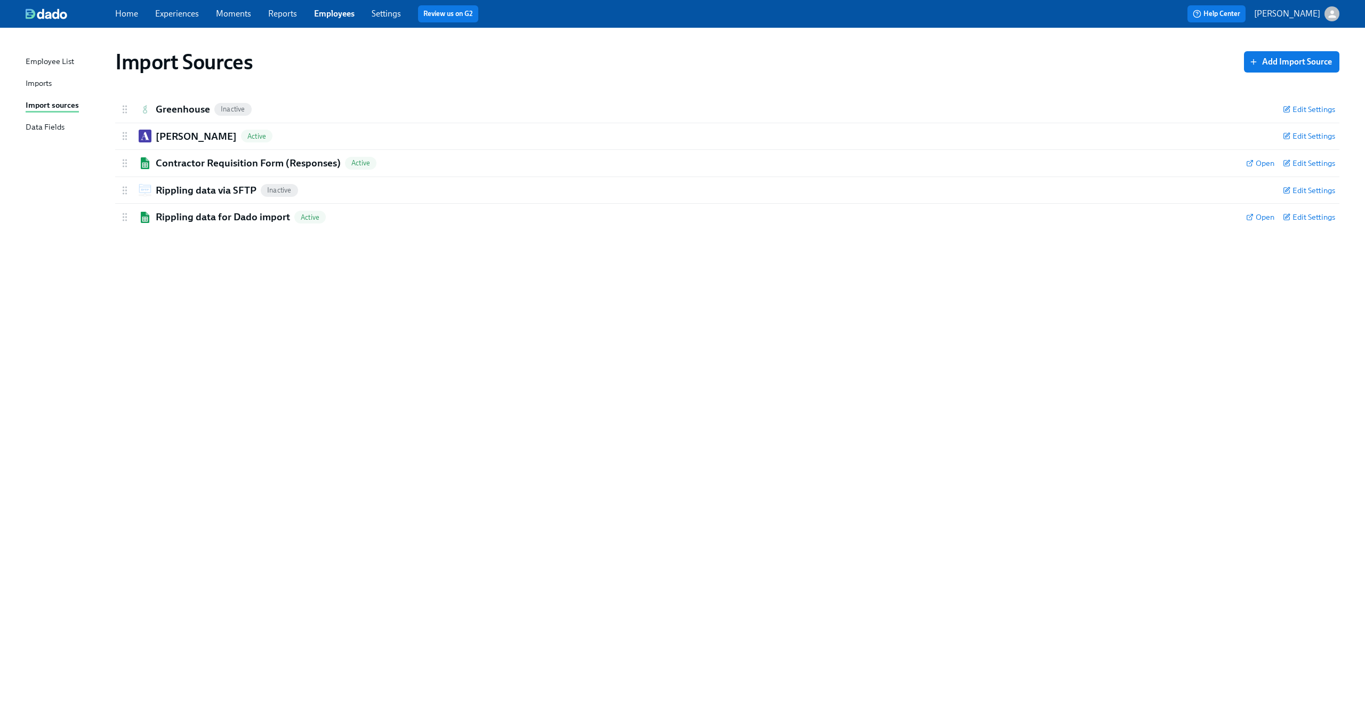
click at [544, 308] on div "Import Sources Add Import Source Greenhouse Inactive Edit Settings Active Remov…" at bounding box center [683, 359] width 1314 height 637
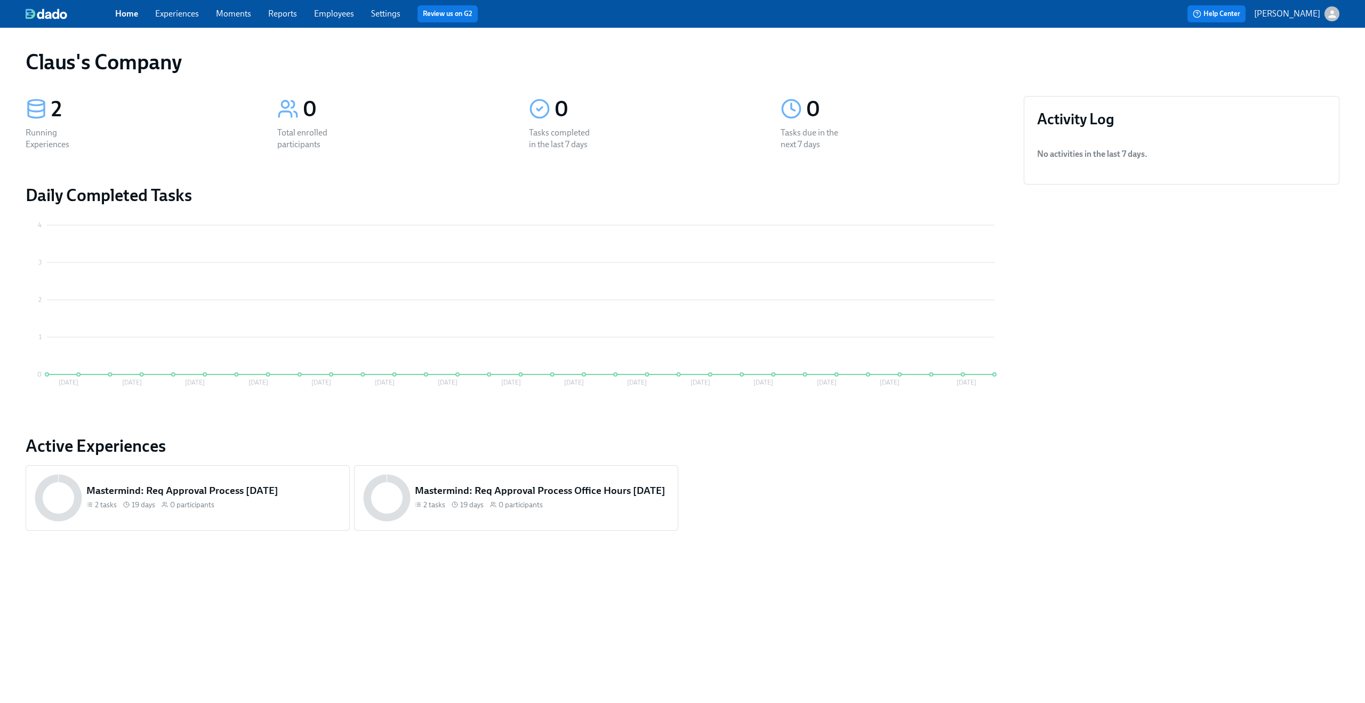
click at [1327, 18] on icon "button" at bounding box center [1332, 14] width 11 height 11
click at [1310, 68] on span "Switch organization..." at bounding box center [1281, 63] width 100 height 12
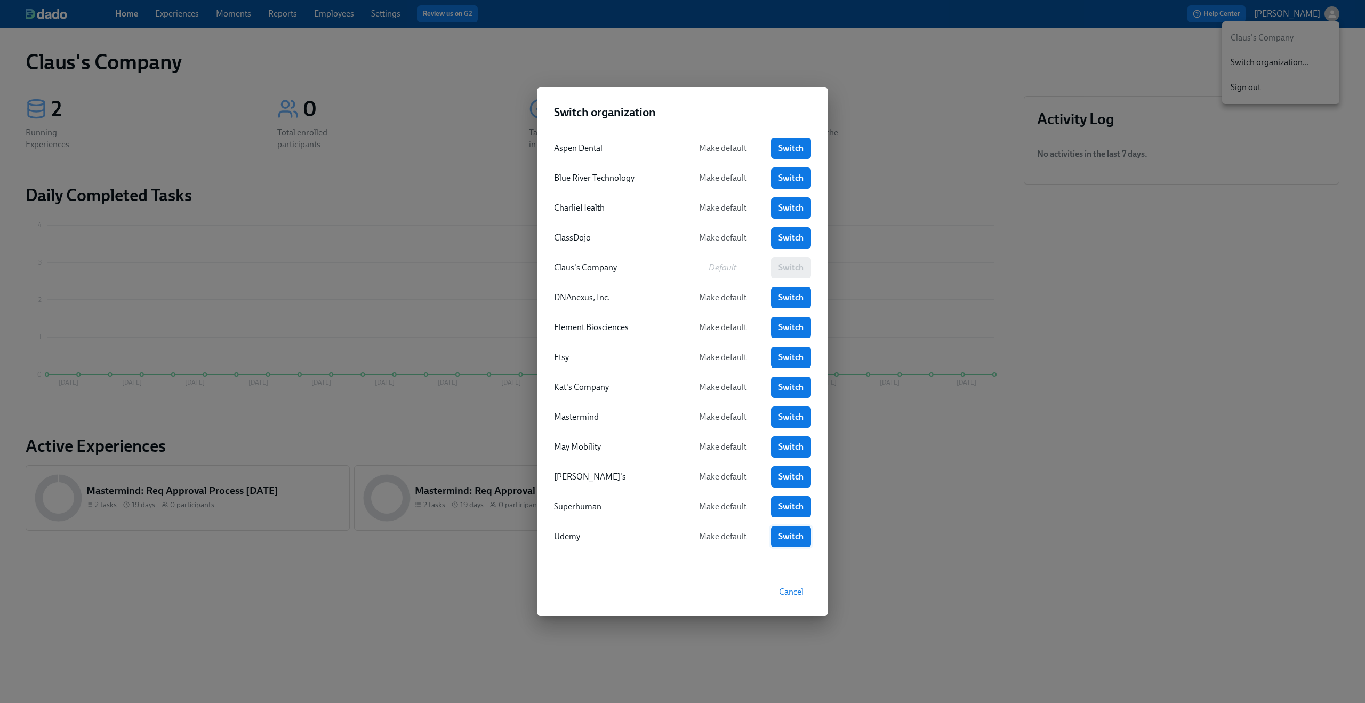
click at [785, 538] on span "Switch" at bounding box center [791, 536] width 25 height 11
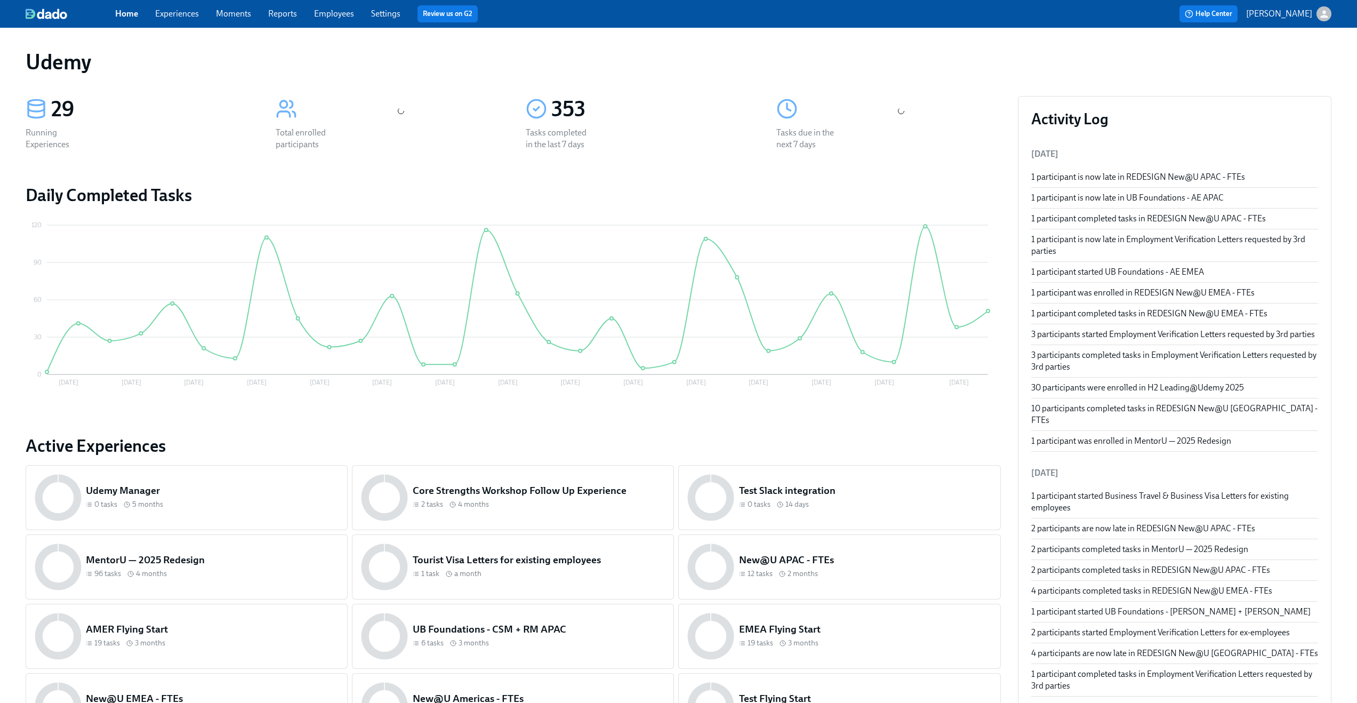
click at [401, 17] on div "Home Experiences Moments Reports Employees Settings Review us on G2" at bounding box center [419, 13] width 609 height 17
click at [383, 13] on link "Settings" at bounding box center [385, 14] width 29 height 10
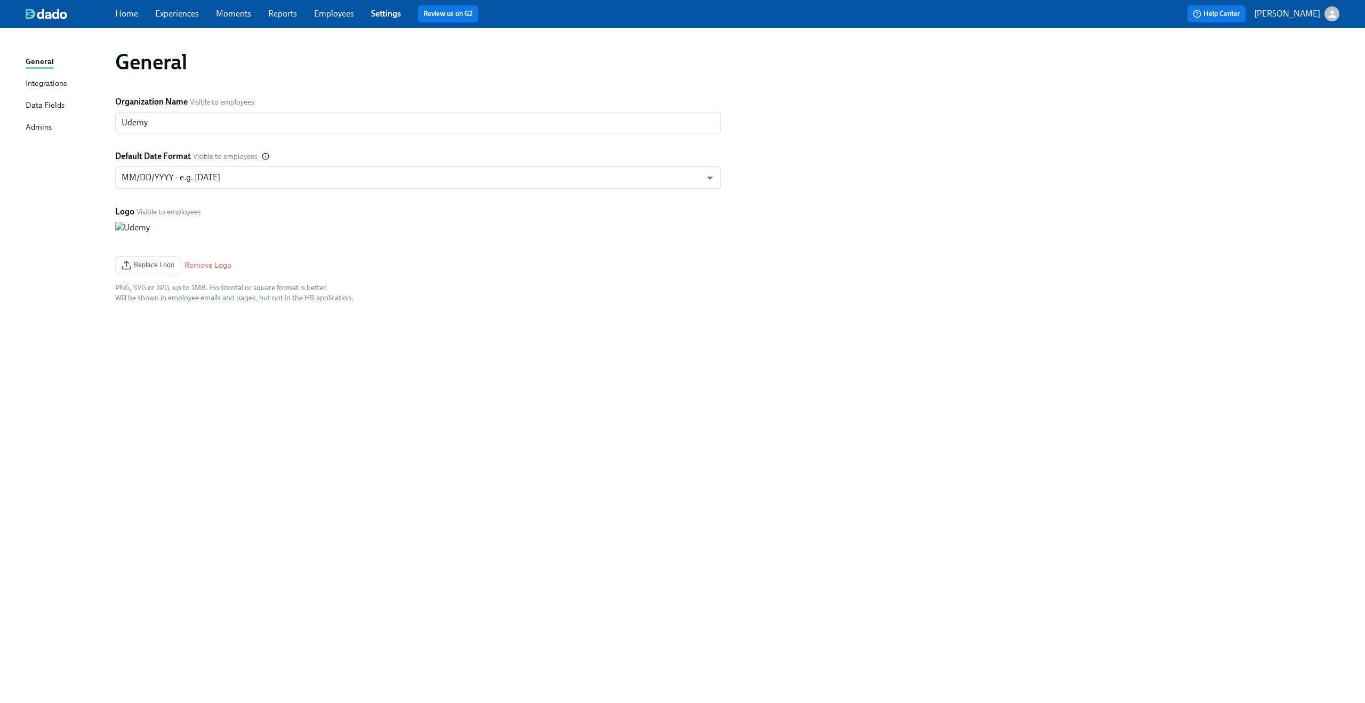
click at [365, 15] on div "Home Experiences Moments Reports Employees Settings Review us on G2" at bounding box center [421, 13] width 612 height 17
click at [321, 12] on link "Employees" at bounding box center [334, 14] width 40 height 10
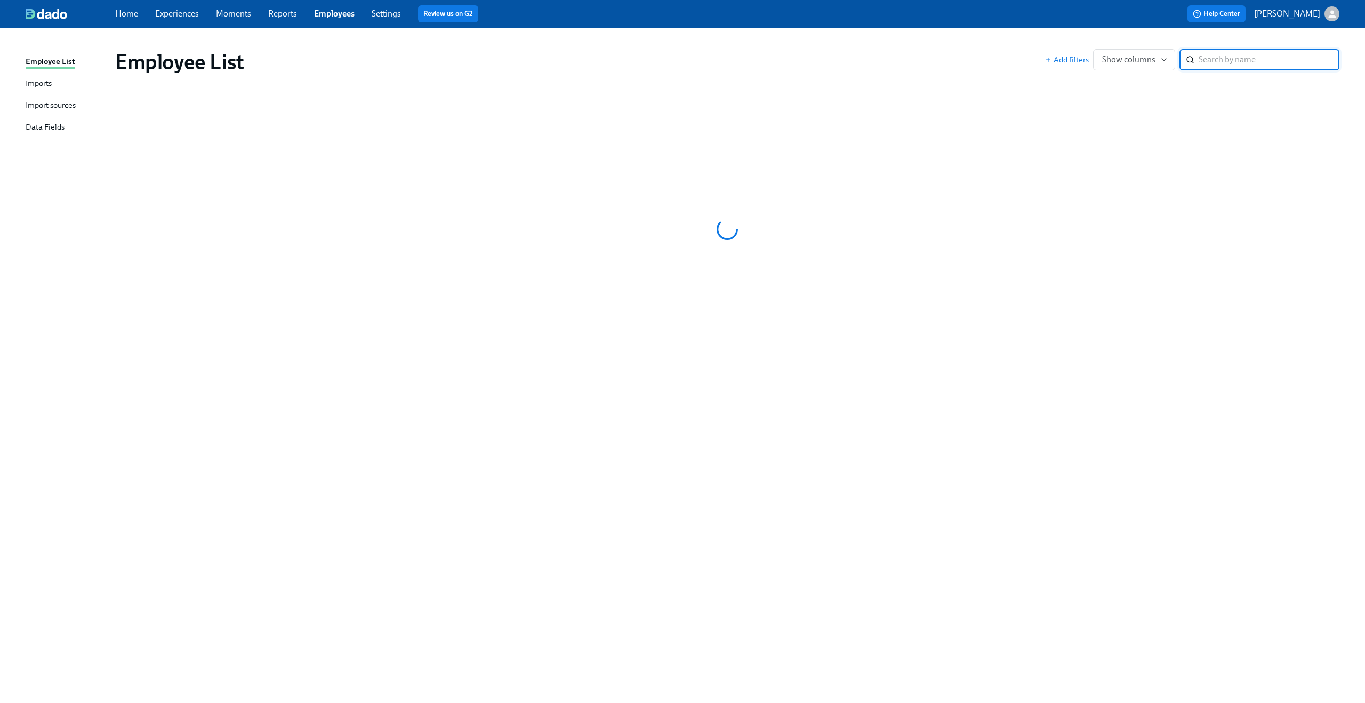
click at [54, 107] on div "Import sources" at bounding box center [51, 105] width 50 height 13
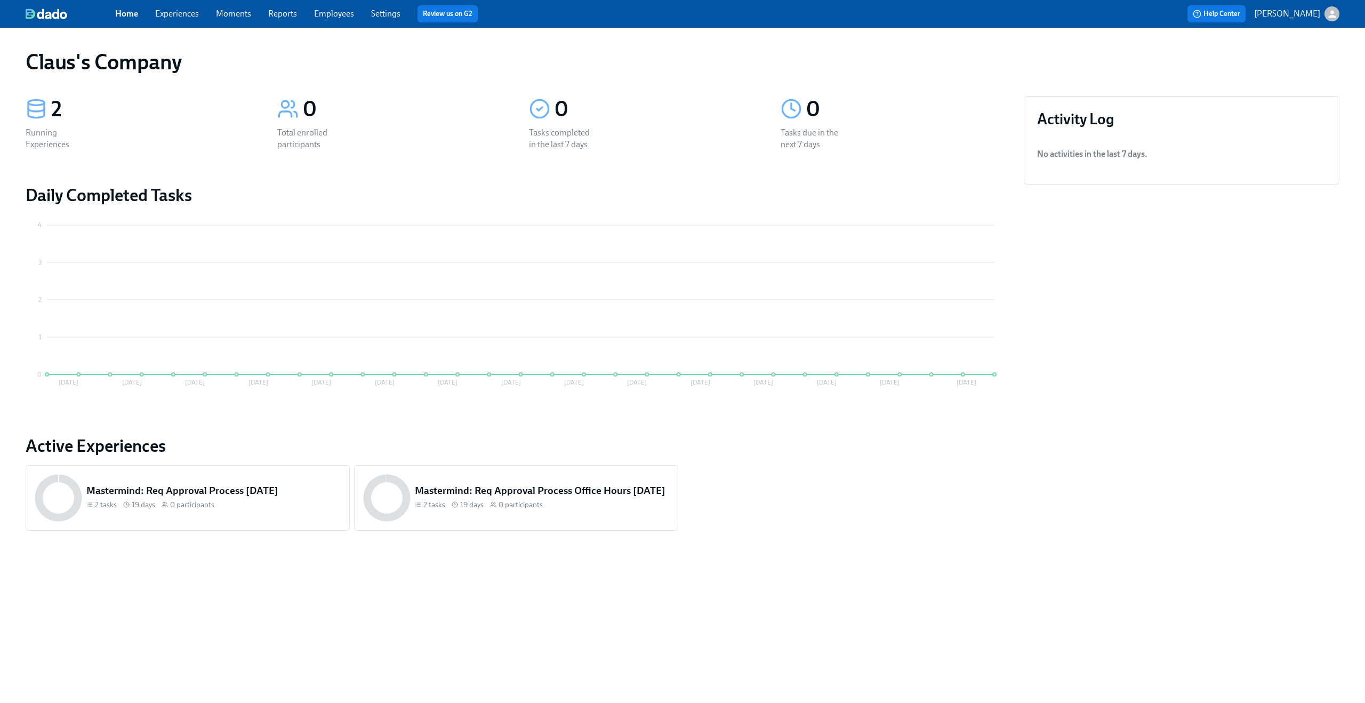
click at [1338, 13] on div "button" at bounding box center [1332, 13] width 15 height 15
click at [1298, 64] on span "Switch organization..." at bounding box center [1281, 63] width 100 height 12
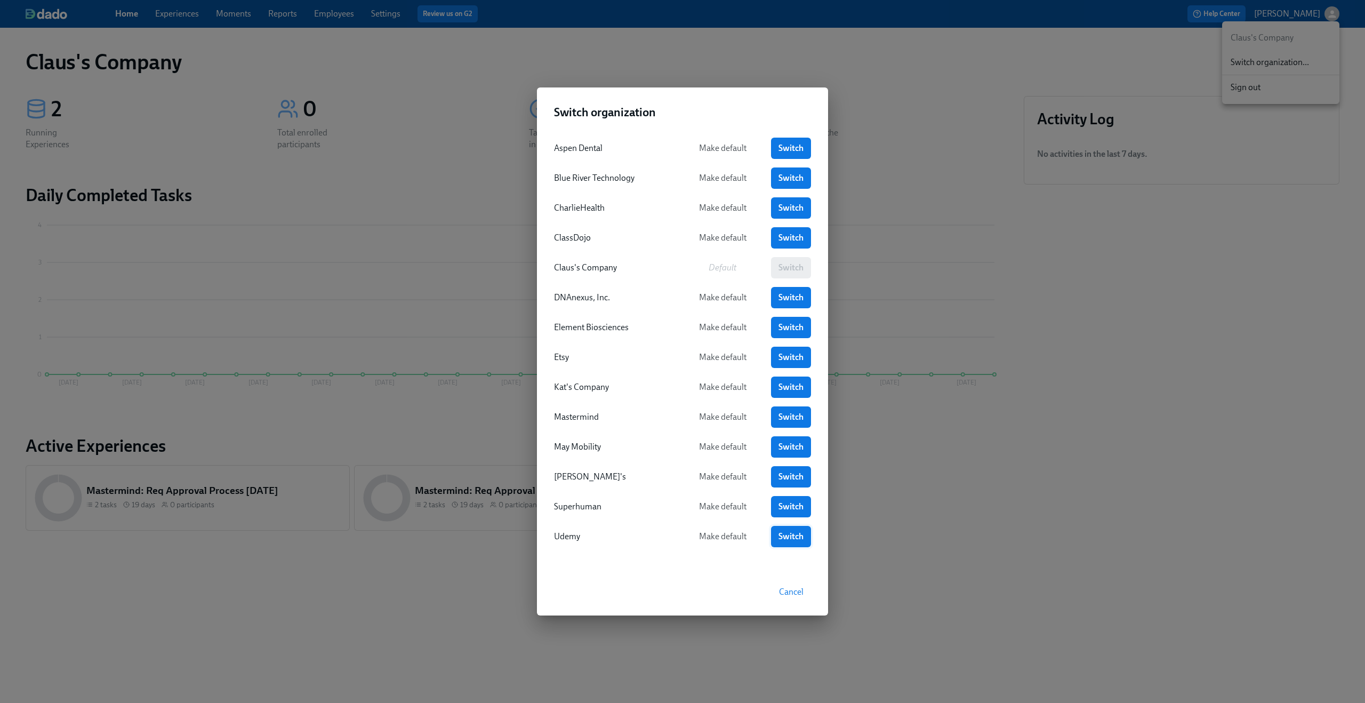
click at [789, 532] on span "Switch" at bounding box center [791, 536] width 25 height 11
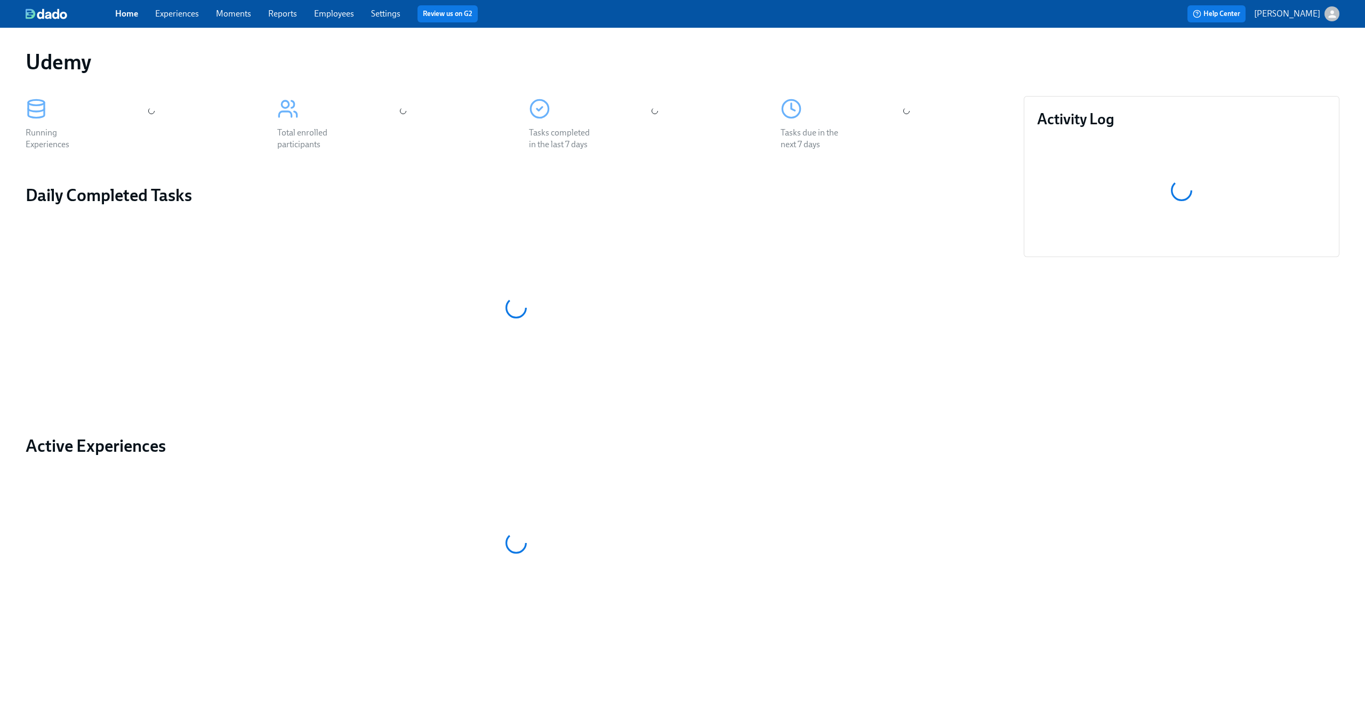
click at [377, 12] on link "Settings" at bounding box center [385, 14] width 29 height 10
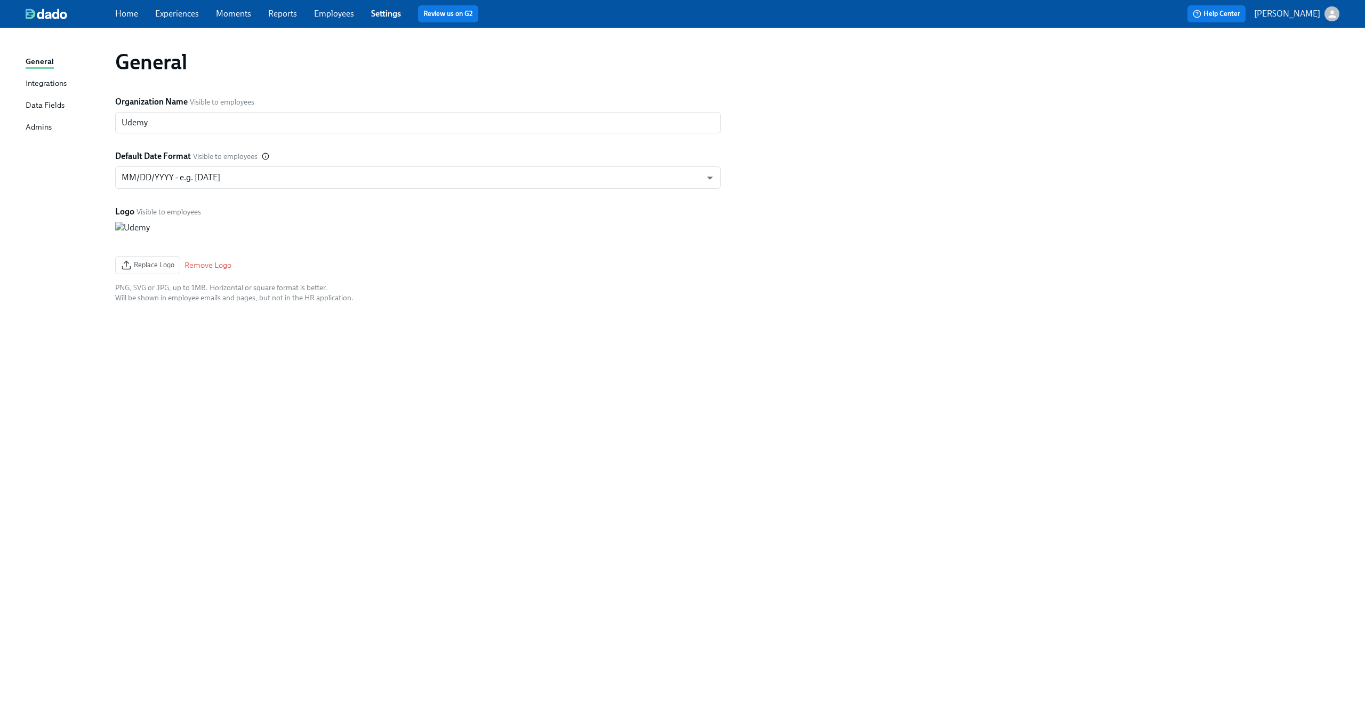
click at [329, 17] on link "Employees" at bounding box center [334, 14] width 40 height 10
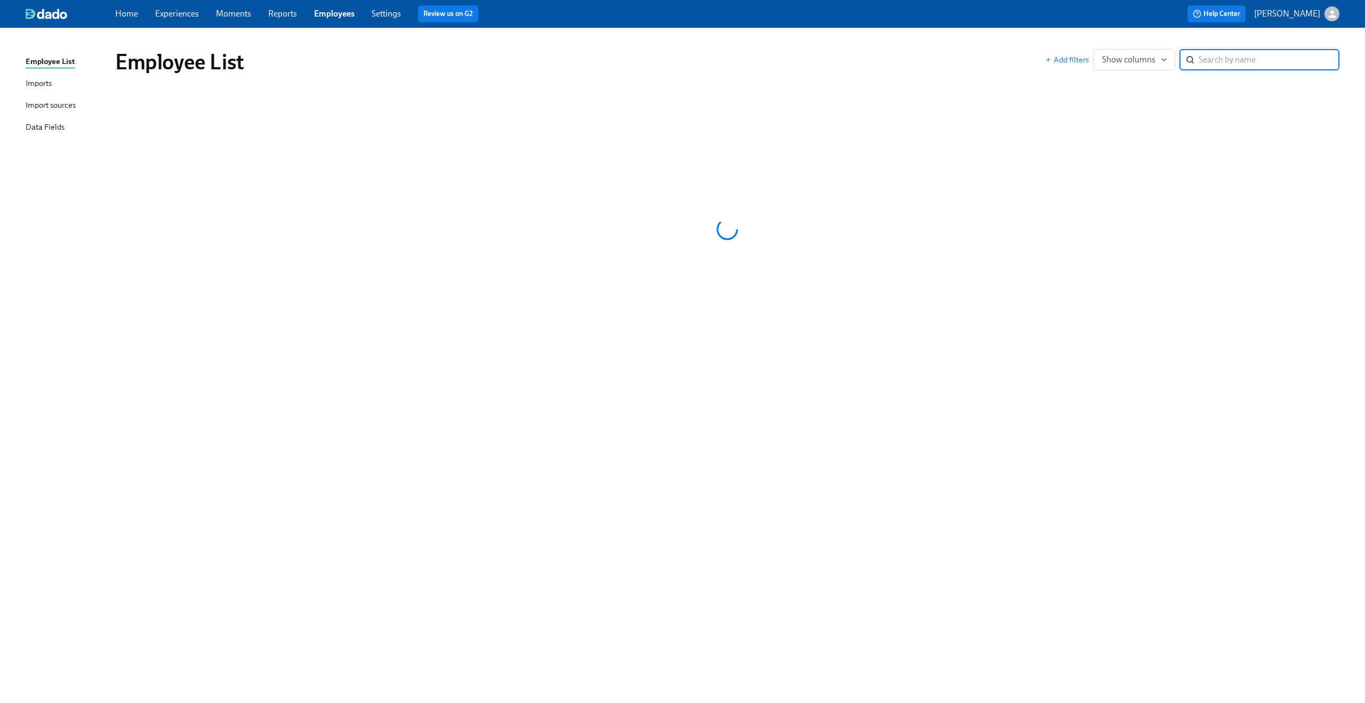
click at [52, 120] on div "Employee List Imports Import sources Data Fields" at bounding box center [71, 98] width 90 height 87
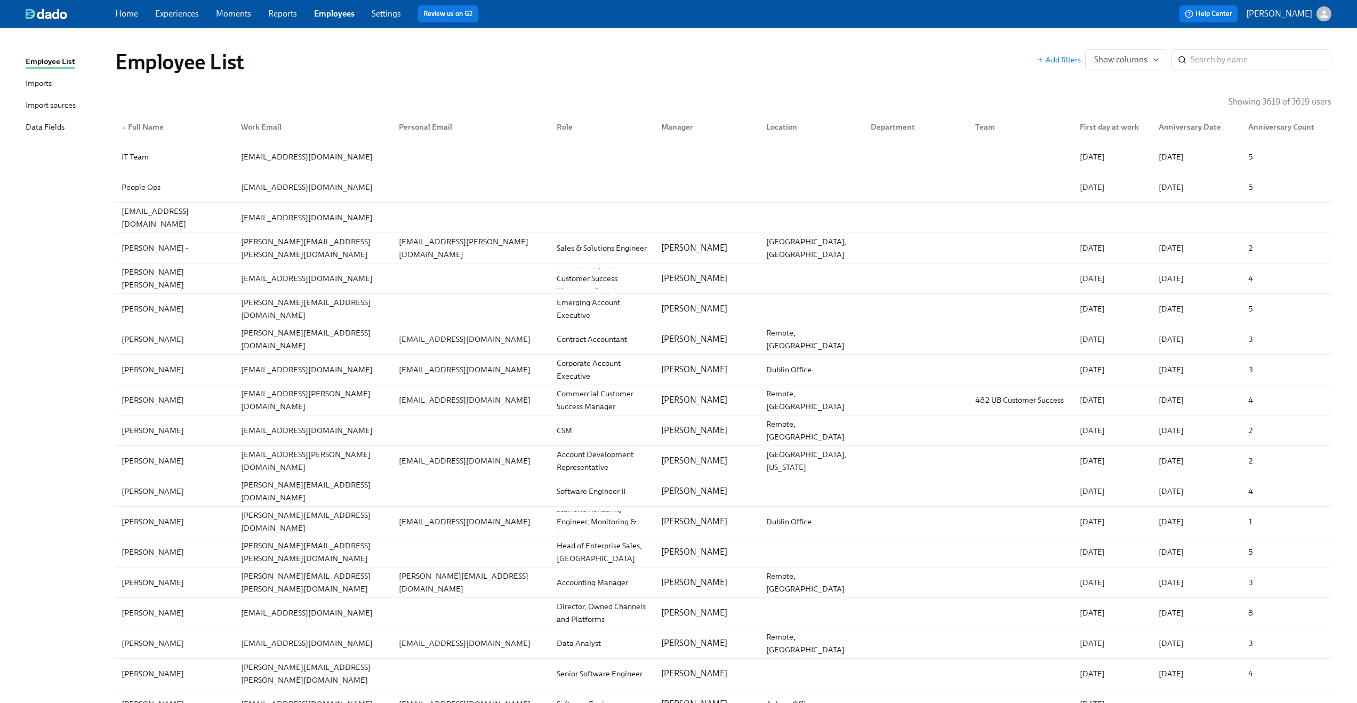
click at [47, 127] on div "Data Fields" at bounding box center [45, 127] width 39 height 13
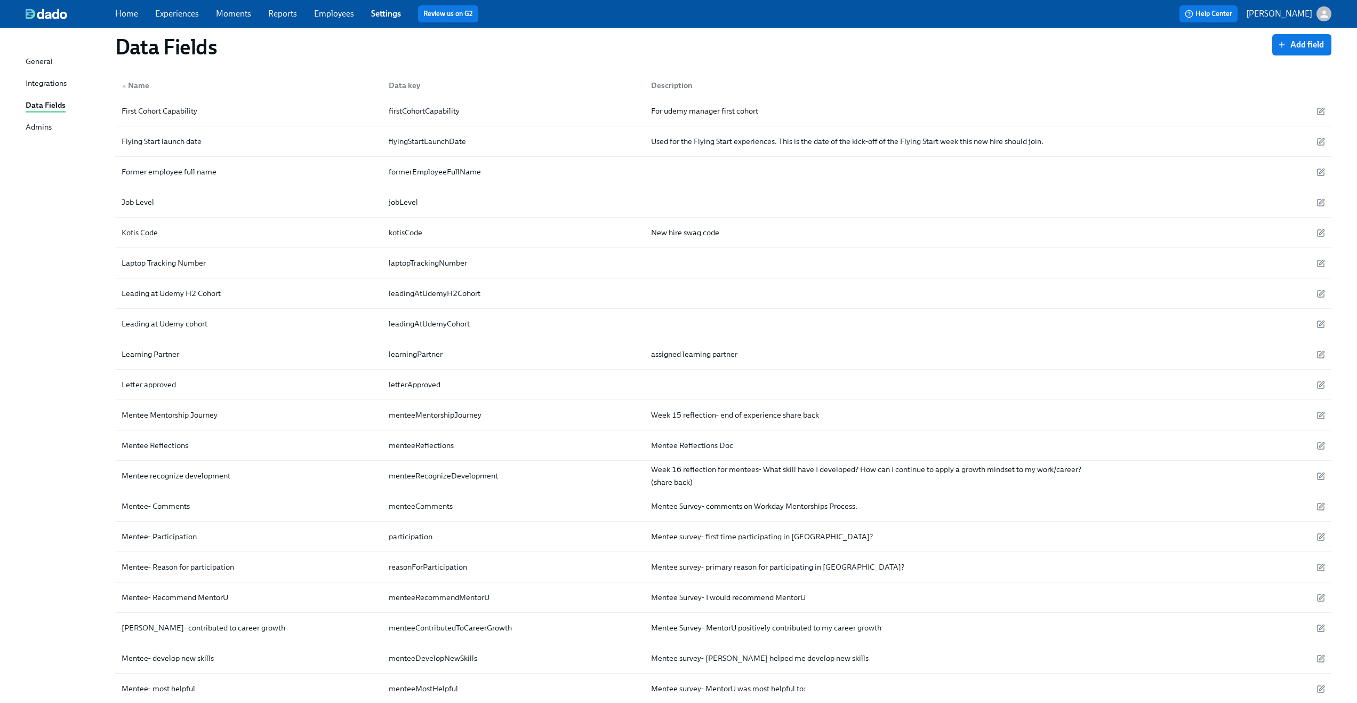
scroll to position [669, 0]
click at [211, 243] on div "Kotis Code" at bounding box center [248, 236] width 263 height 21
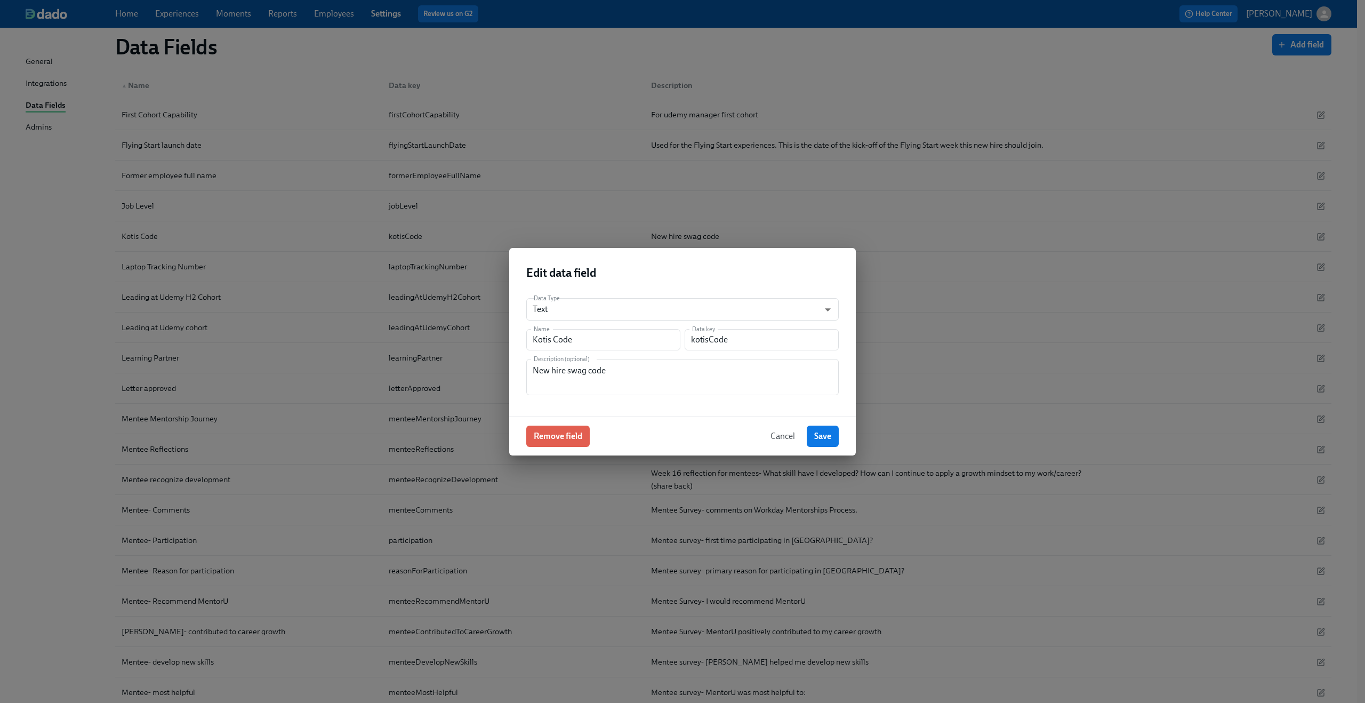
click at [787, 437] on span "Cancel" at bounding box center [783, 436] width 25 height 11
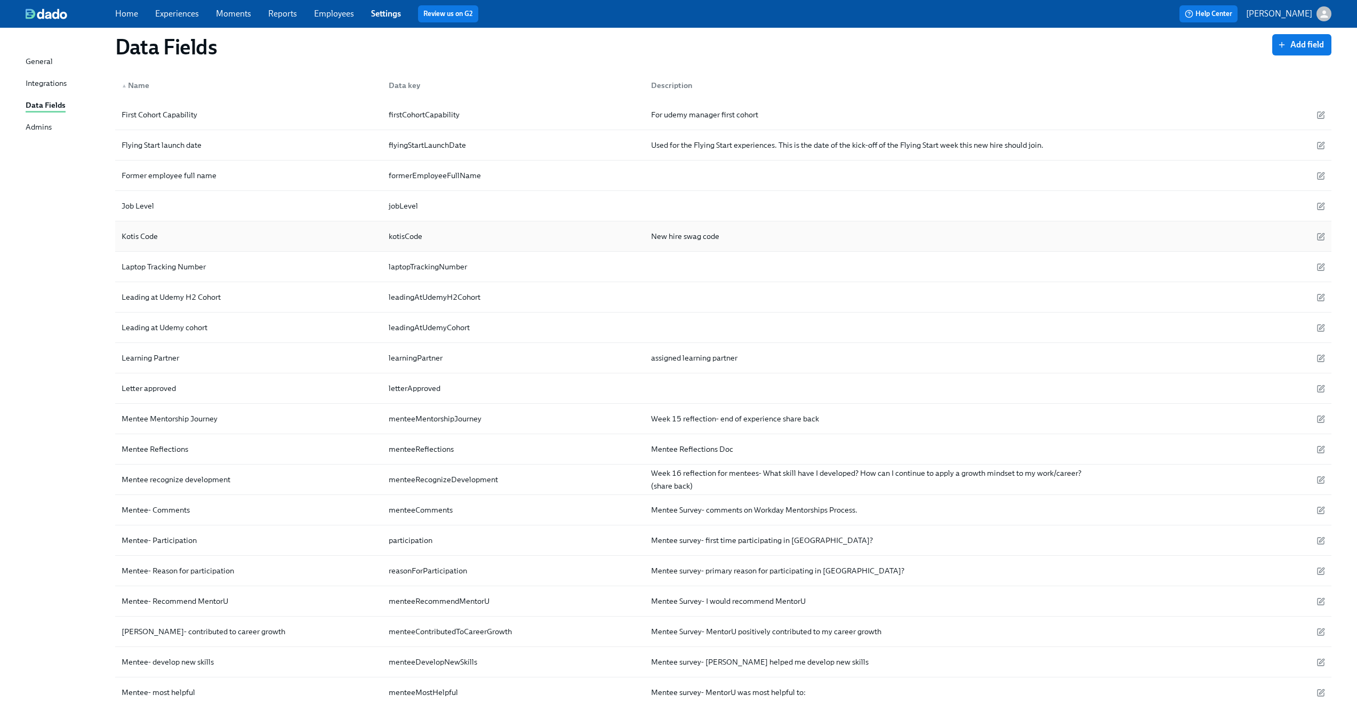
click at [187, 236] on div "Kotis Code" at bounding box center [248, 236] width 263 height 21
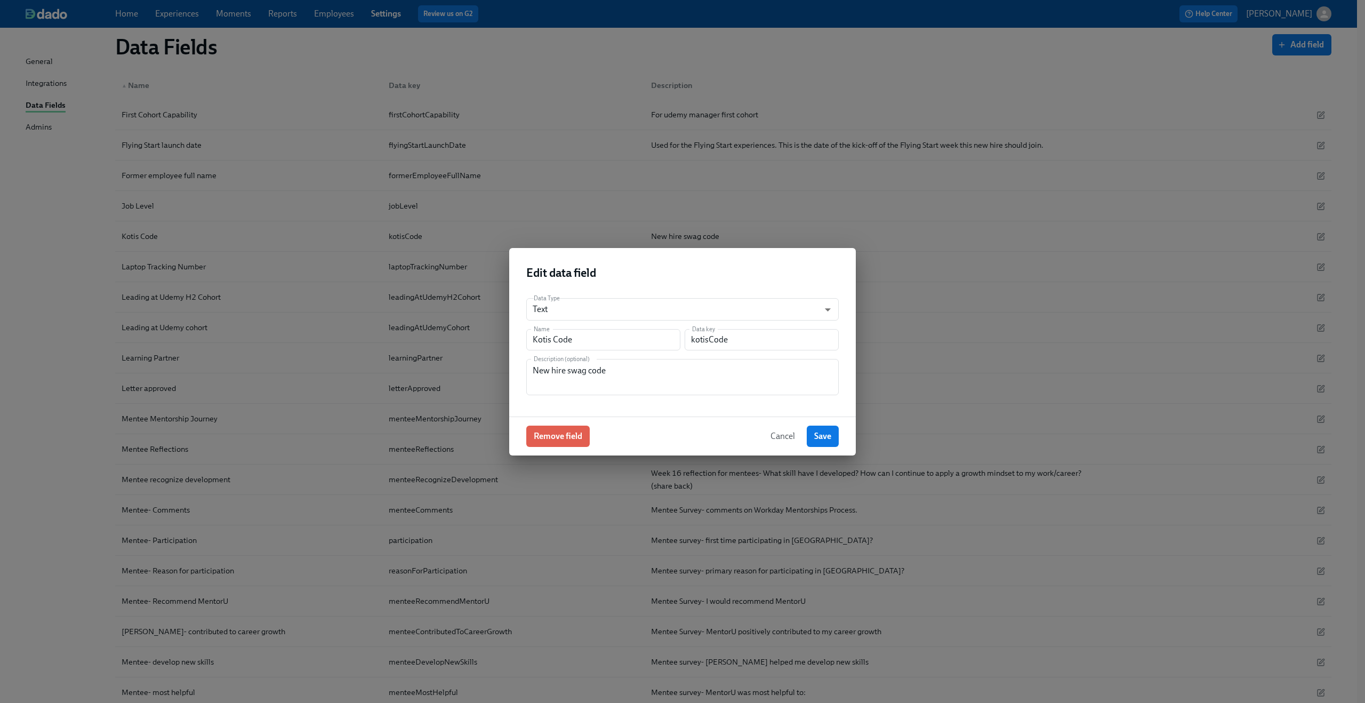
click at [772, 433] on span "Cancel" at bounding box center [783, 436] width 25 height 11
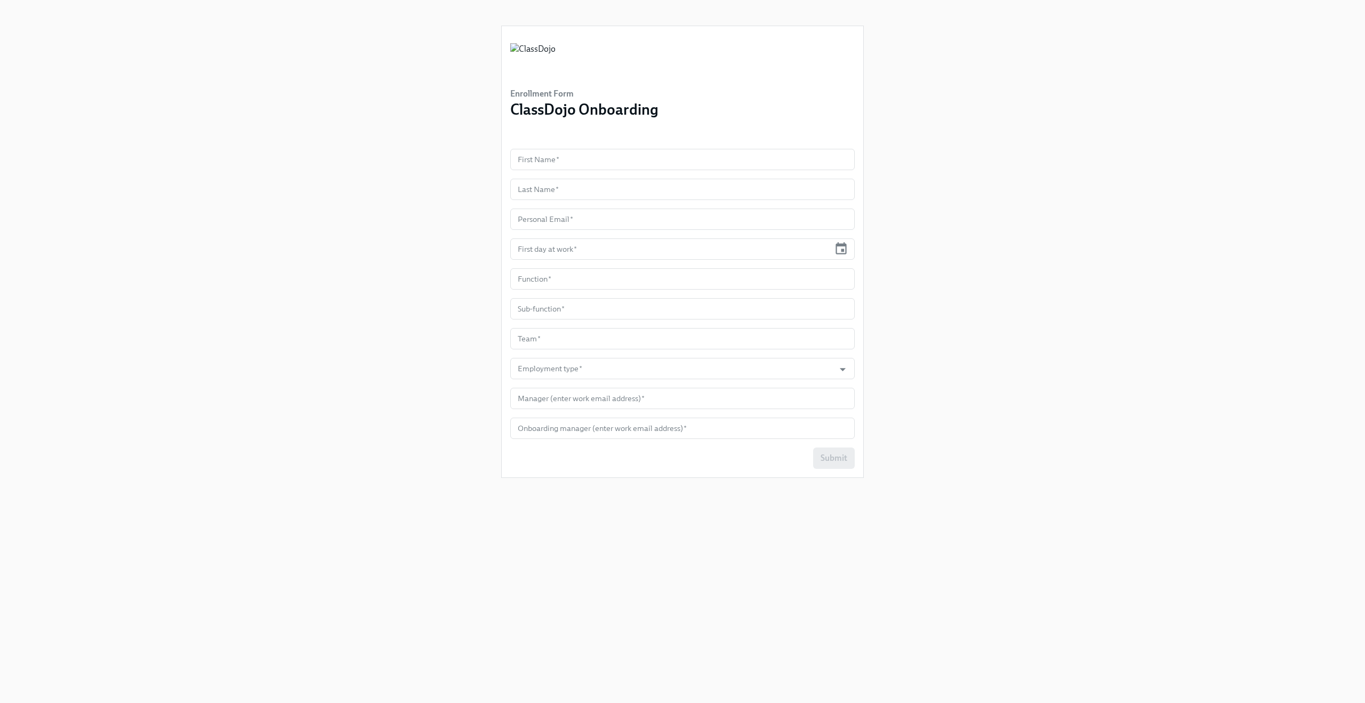
click at [341, 295] on div "Enrollment Form ClassDojo Onboarding First Name   * First Name * Last Name   * …" at bounding box center [683, 338] width 1314 height 677
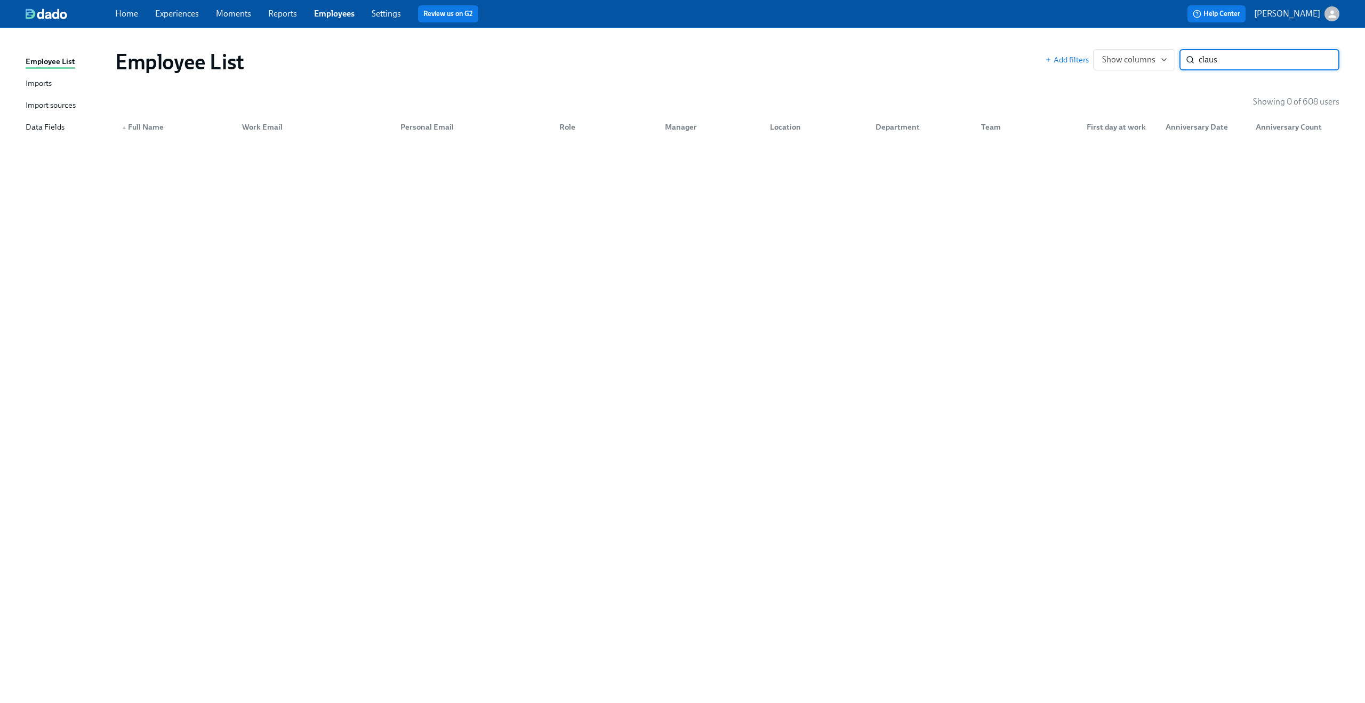
click at [941, 264] on div "Employee List Add filters Show columns claus ​ Showing 0 of 608 users ▲ Full Na…" at bounding box center [683, 359] width 1314 height 637
click at [1214, 64] on input "claus" at bounding box center [1269, 59] width 141 height 21
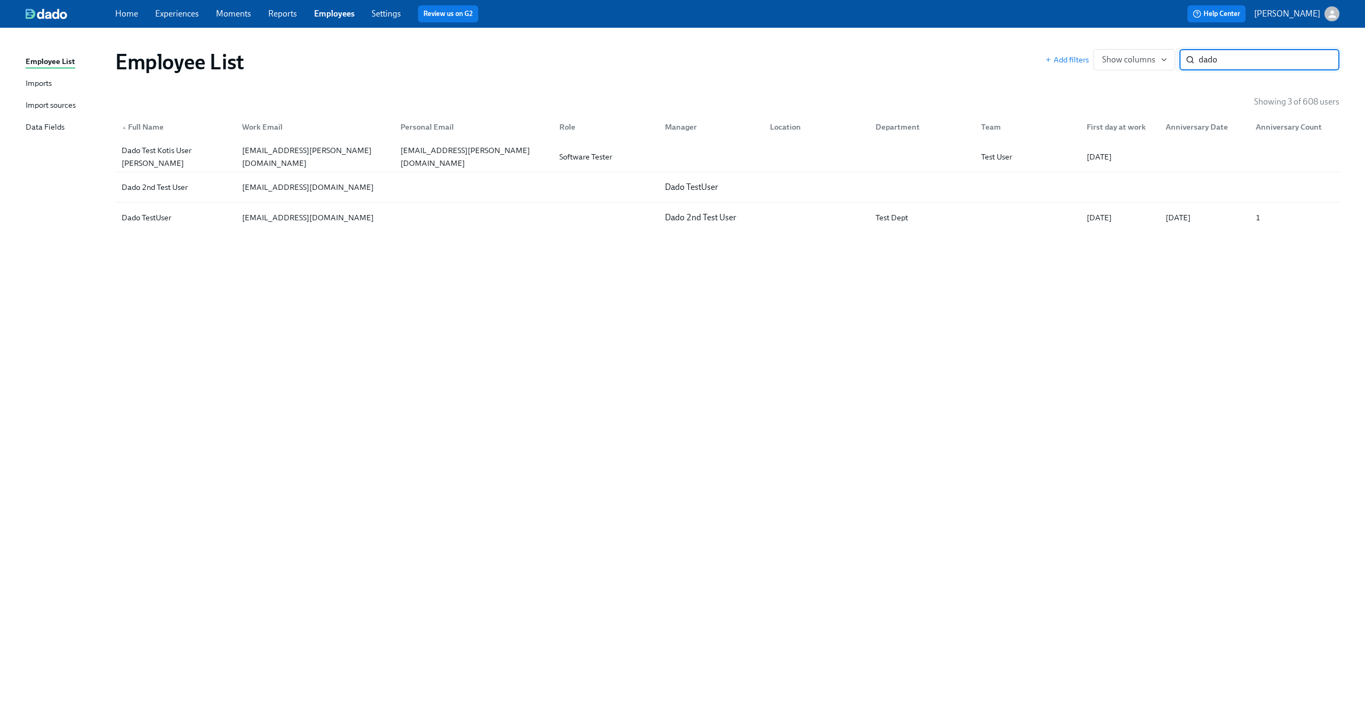
type input "dado"
click at [173, 12] on link "Experiences" at bounding box center [177, 14] width 44 height 10
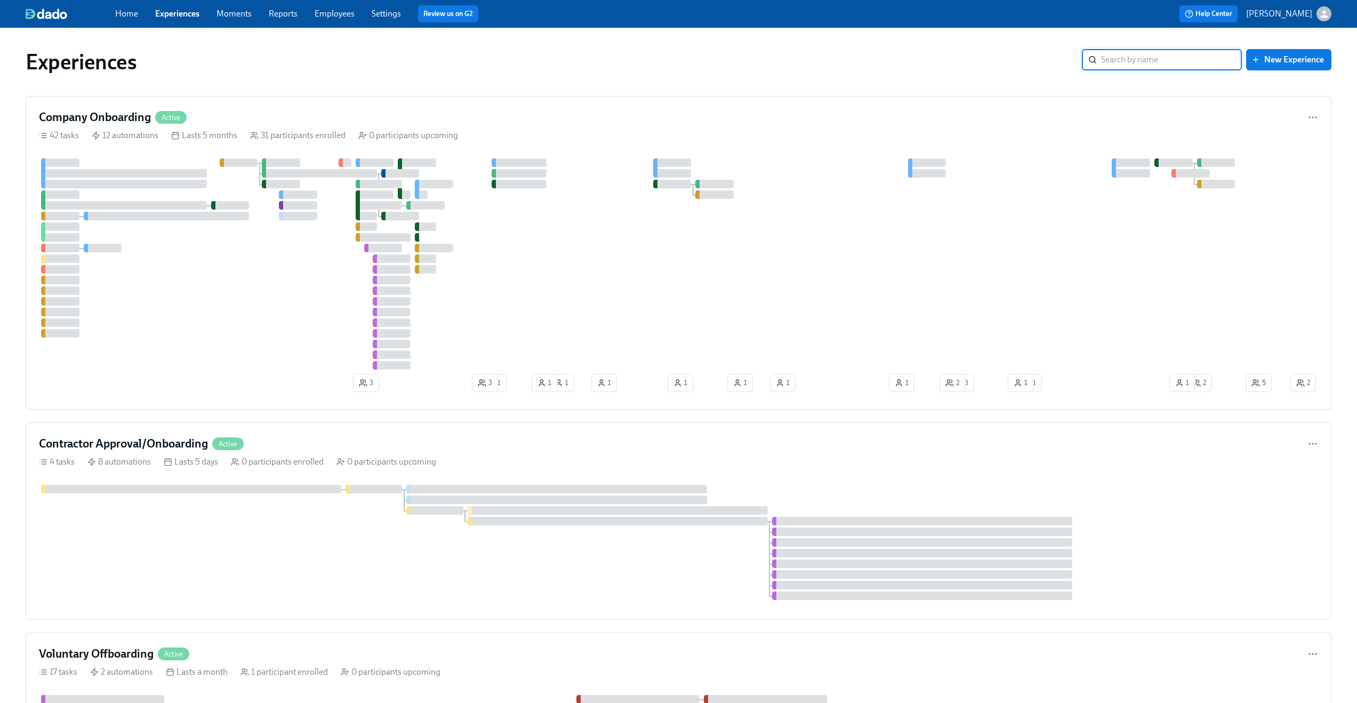
click at [377, 17] on link "Settings" at bounding box center [386, 14] width 29 height 10
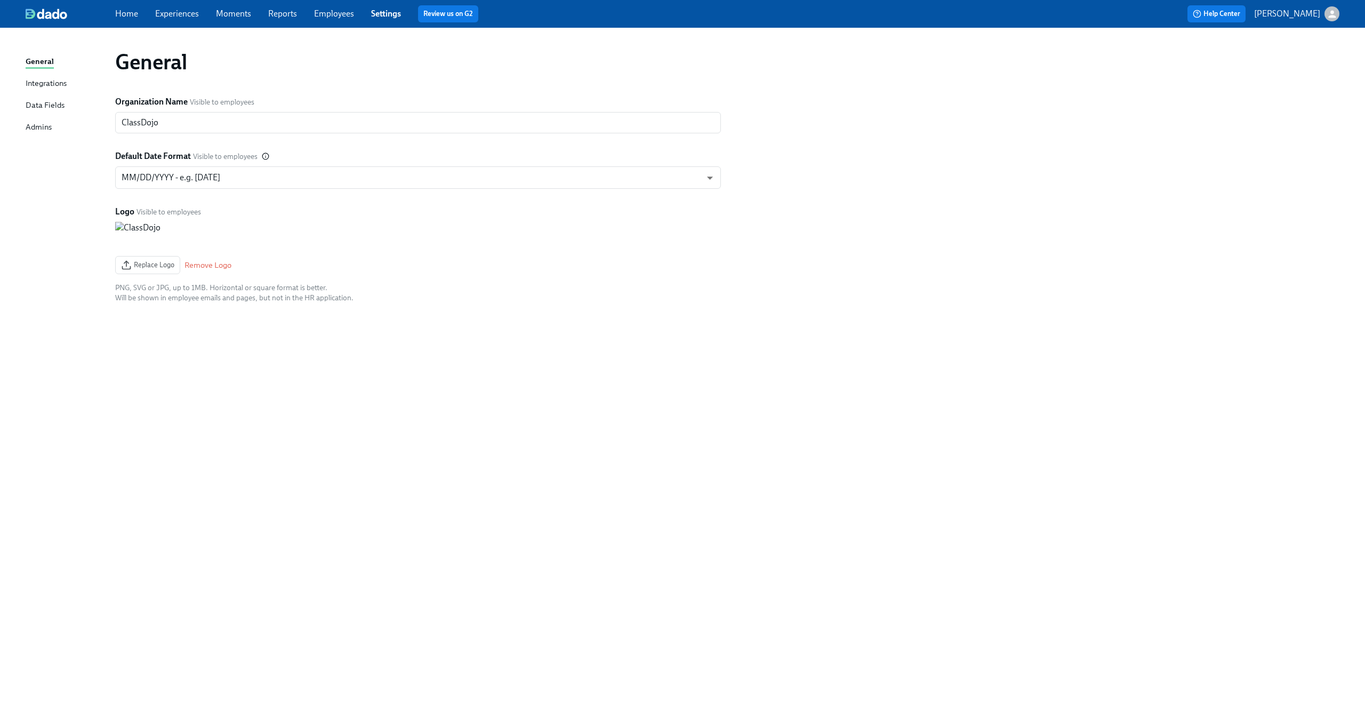
click at [45, 85] on div "Integrations" at bounding box center [46, 83] width 41 height 13
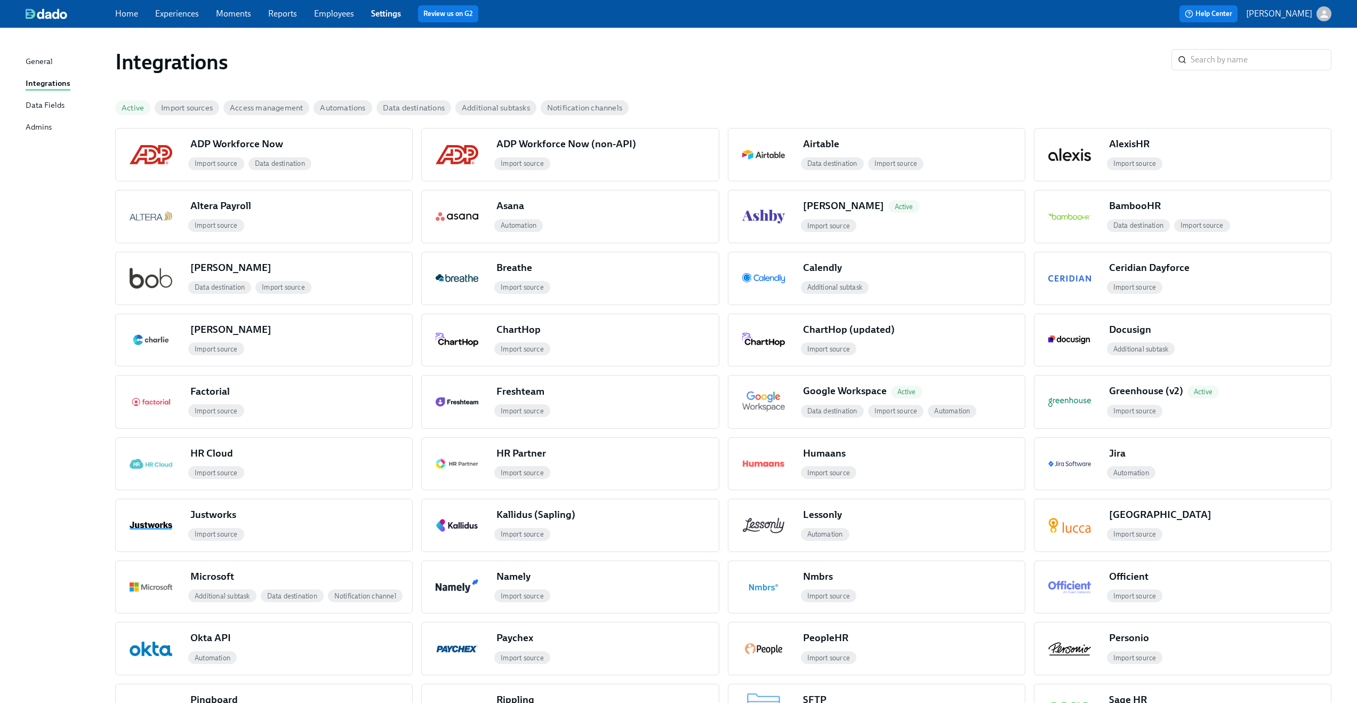
click at [320, 12] on link "Employees" at bounding box center [334, 14] width 40 height 10
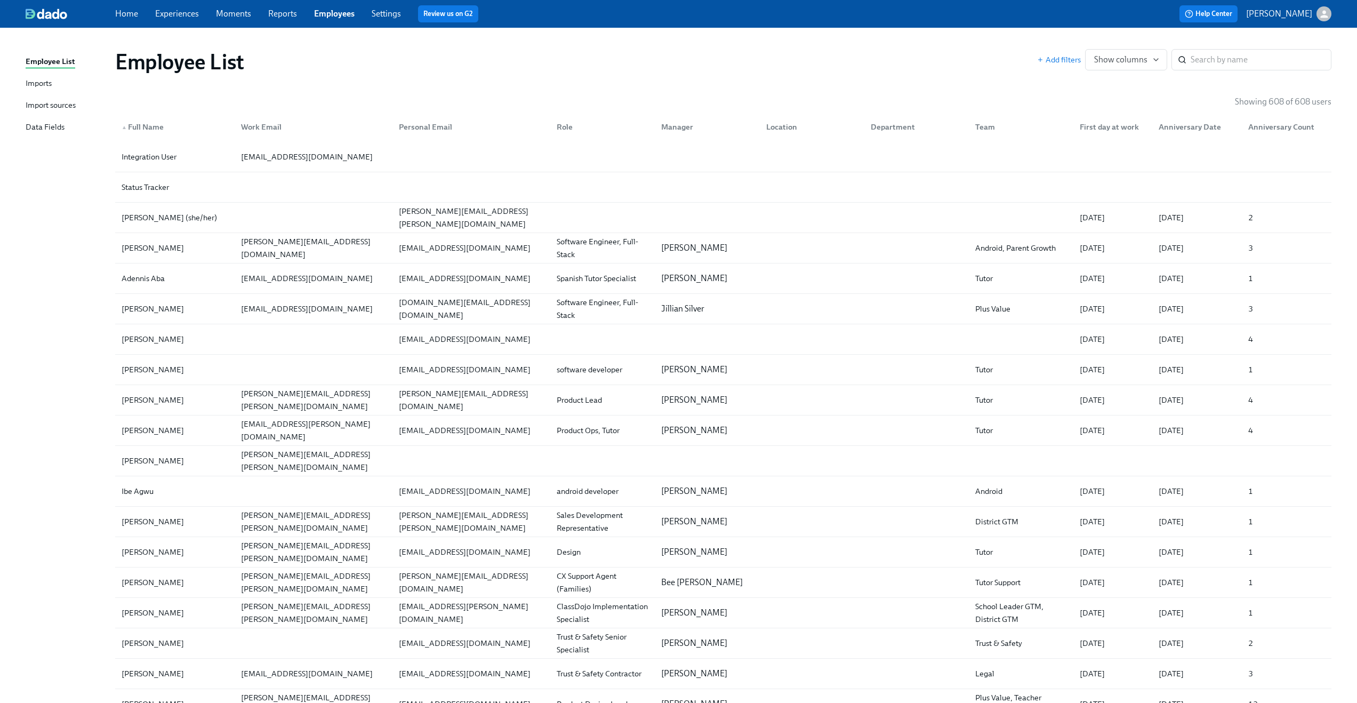
click at [52, 83] on link "Imports" at bounding box center [66, 83] width 81 height 13
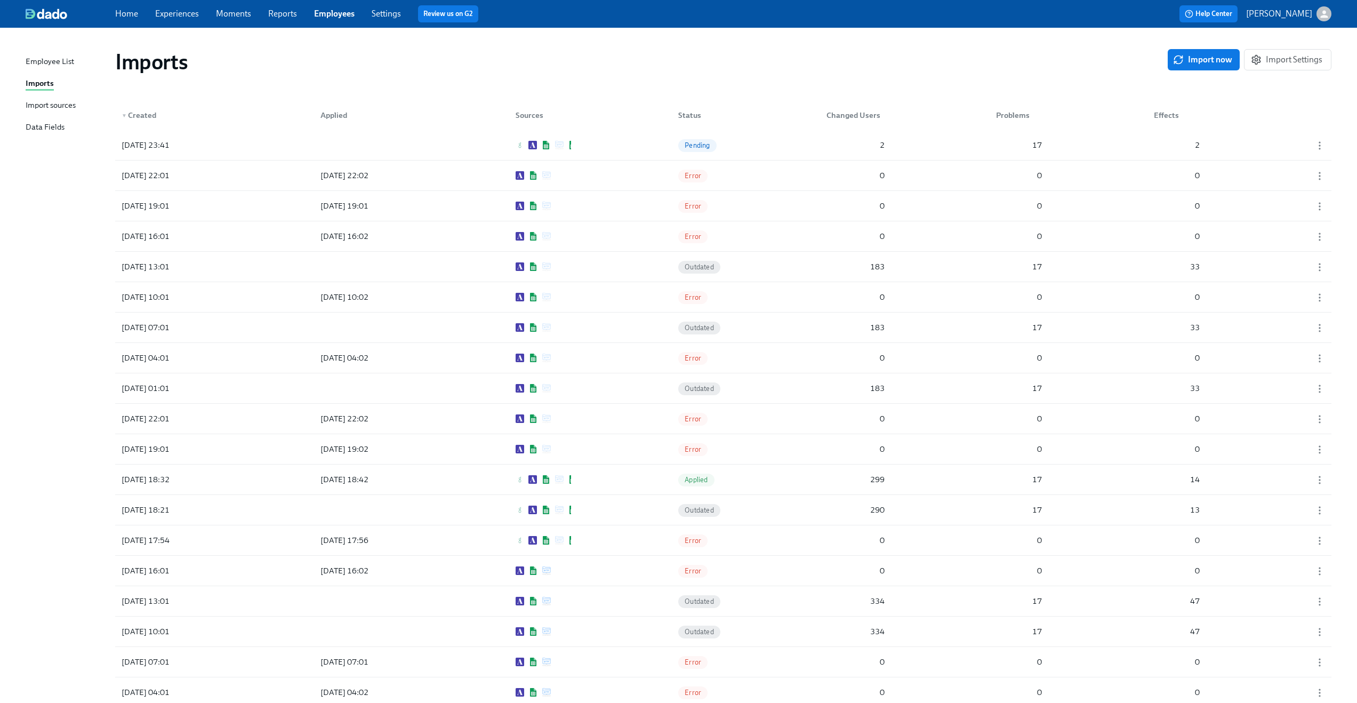
click at [48, 106] on div "Import sources" at bounding box center [51, 105] width 50 height 13
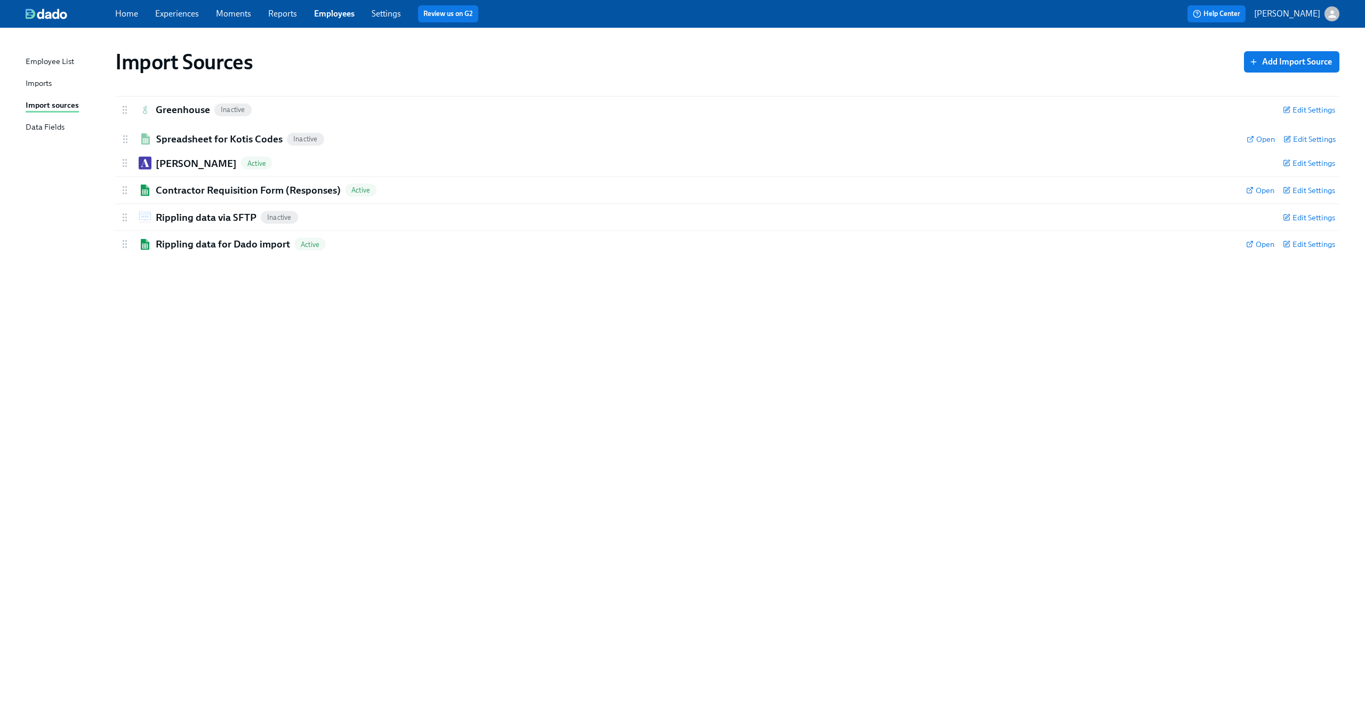
drag, startPoint x: 125, startPoint y: 108, endPoint x: 126, endPoint y: 141, distance: 33.1
click at [126, 141] on div "Spreadsheet for Kotis Codes Inactive Open Edit Settings Active Remove Import So…" at bounding box center [727, 177] width 1225 height 162
click at [148, 135] on img at bounding box center [145, 136] width 13 height 11
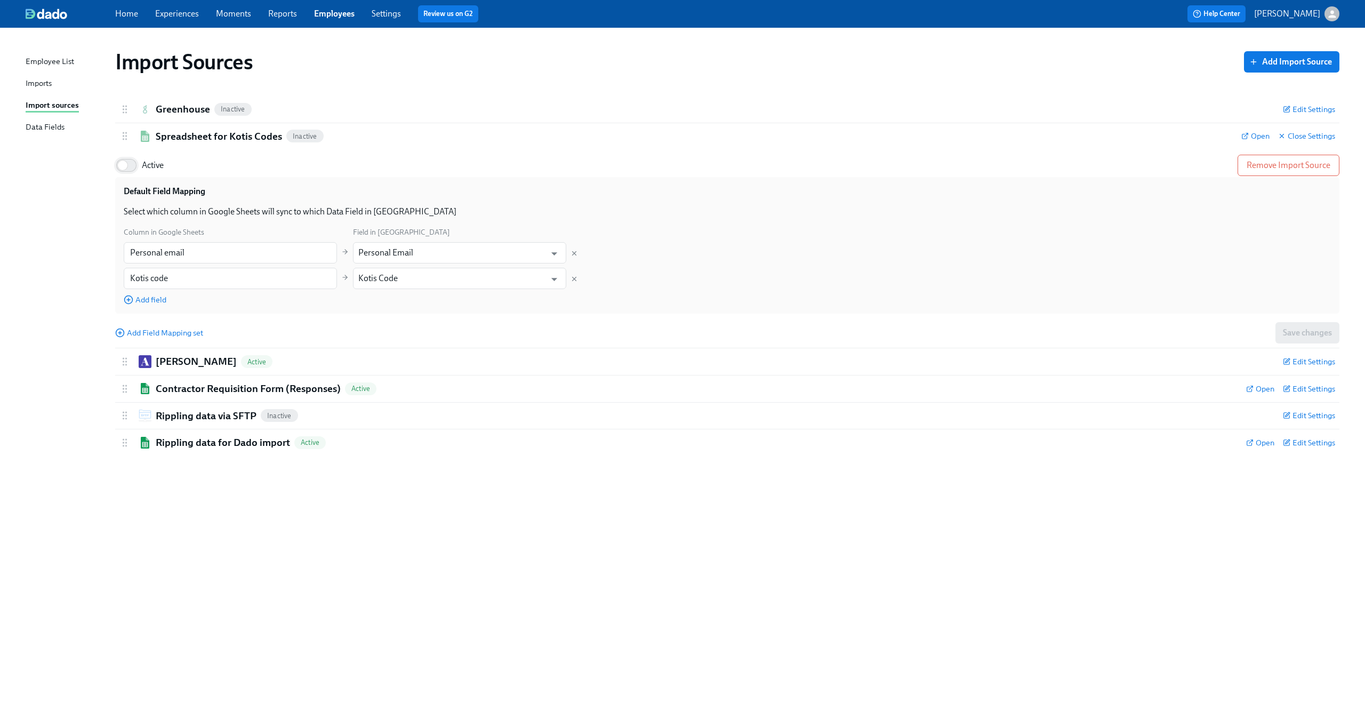
click at [132, 164] on input "Active" at bounding box center [122, 165] width 70 height 23
checkbox input "true"
click at [31, 162] on div "Import Sources Add Import Source Greenhouse Inactive Edit Settings Active Remov…" at bounding box center [683, 359] width 1314 height 637
click at [34, 61] on div "Employee List" at bounding box center [50, 61] width 49 height 13
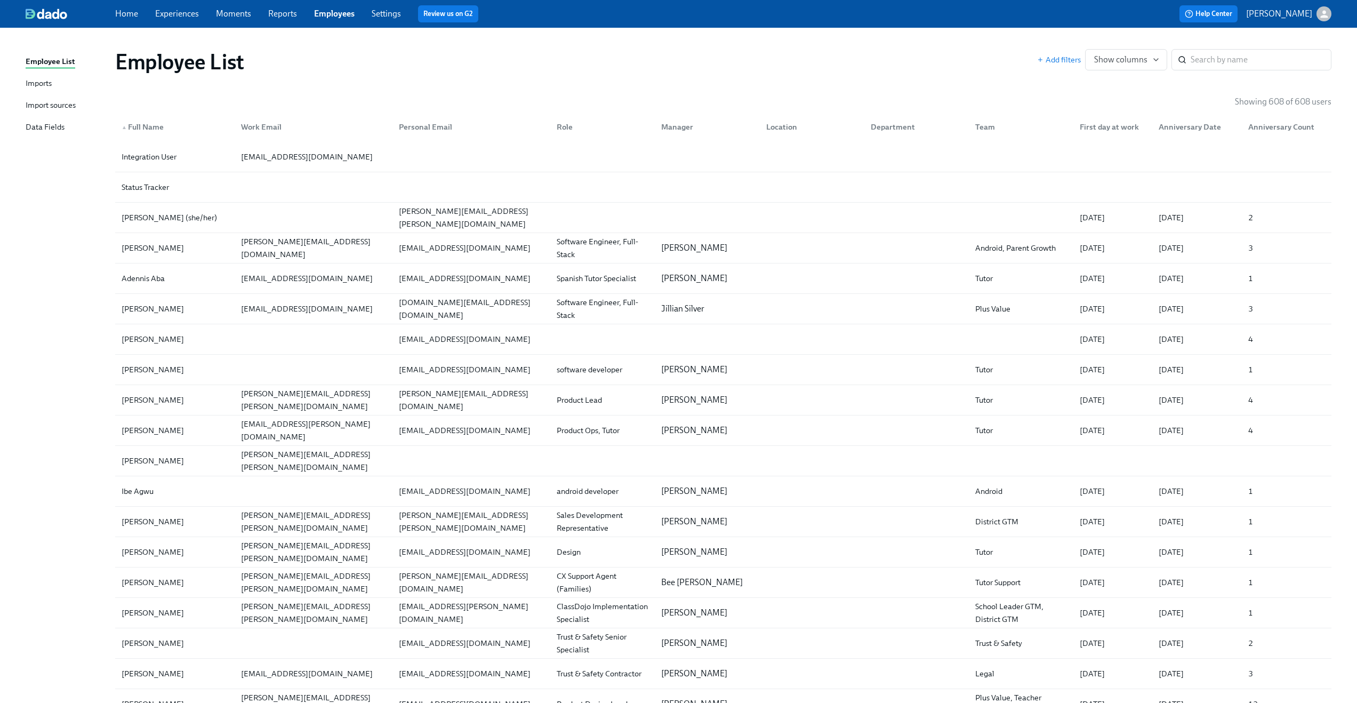
click at [38, 103] on div "Import sources" at bounding box center [51, 105] width 50 height 13
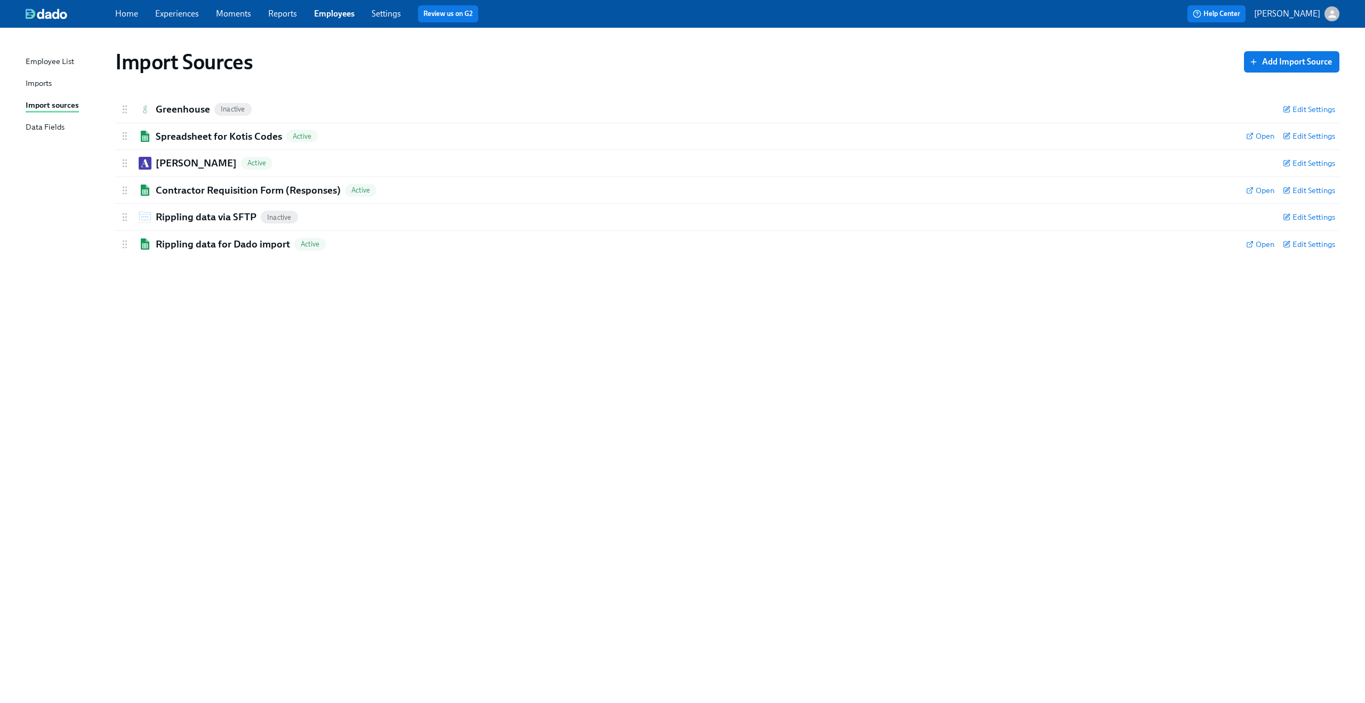
click at [36, 194] on div "Import Sources Add Import Source Greenhouse Inactive Edit Settings Active Remov…" at bounding box center [683, 359] width 1314 height 637
click at [207, 137] on h2 "Spreadsheet for Kotis Codes" at bounding box center [219, 137] width 126 height 14
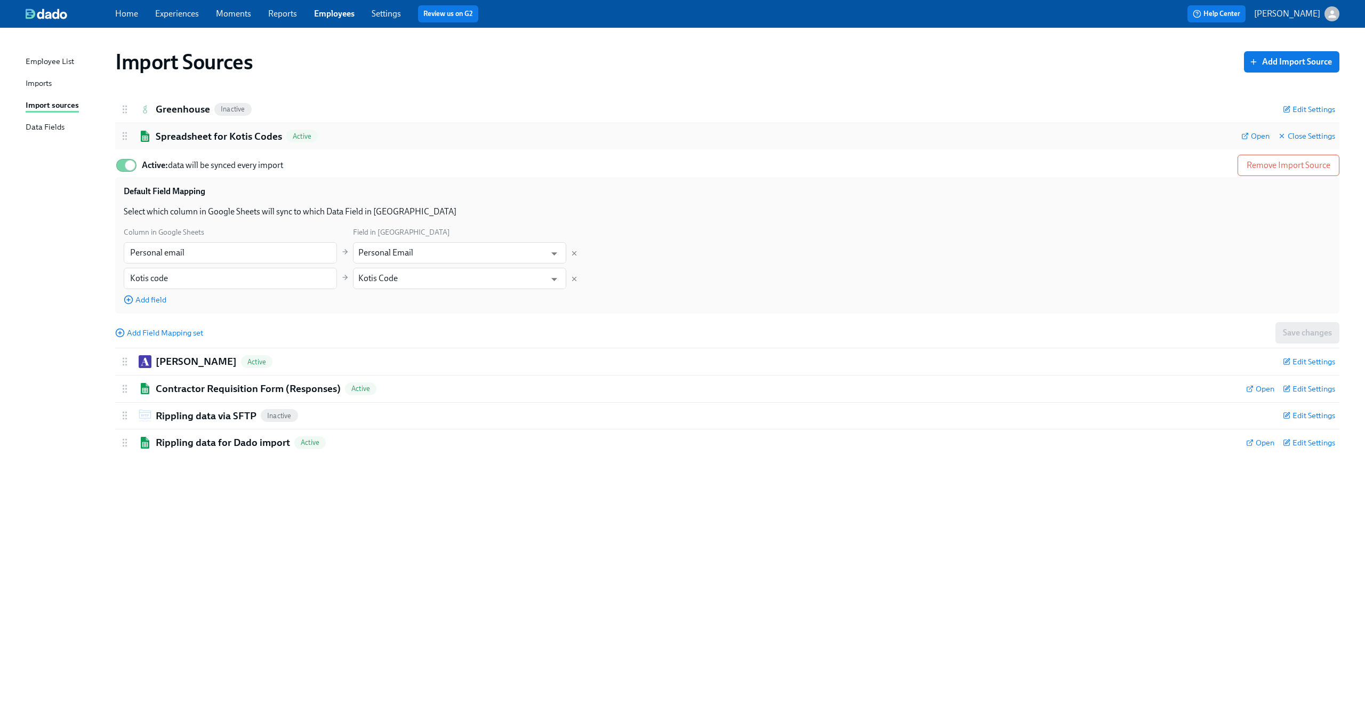
click at [207, 137] on h2 "Spreadsheet for Kotis Codes" at bounding box center [219, 137] width 126 height 14
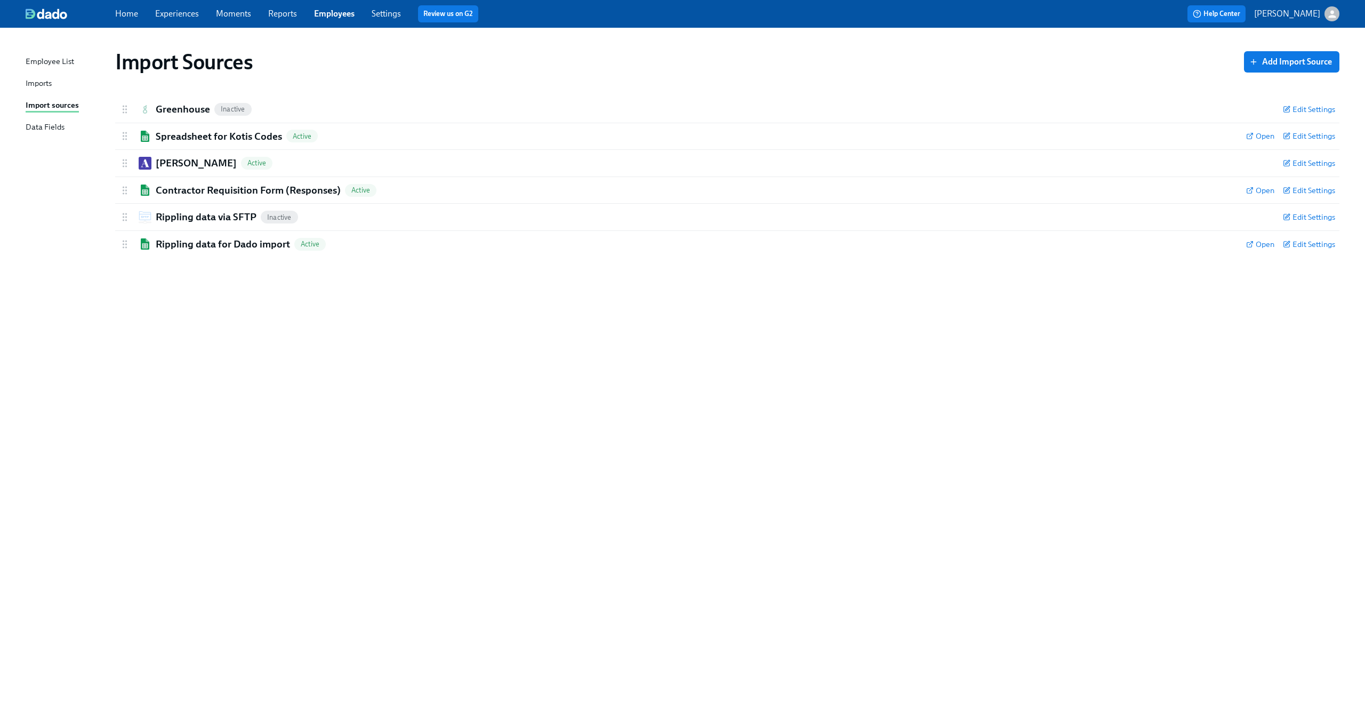
click at [167, 7] on div "Home Experiences Moments Reports Employees Settings Review us on G2" at bounding box center [421, 13] width 612 height 17
click at [168, 11] on link "Experiences" at bounding box center [177, 14] width 44 height 10
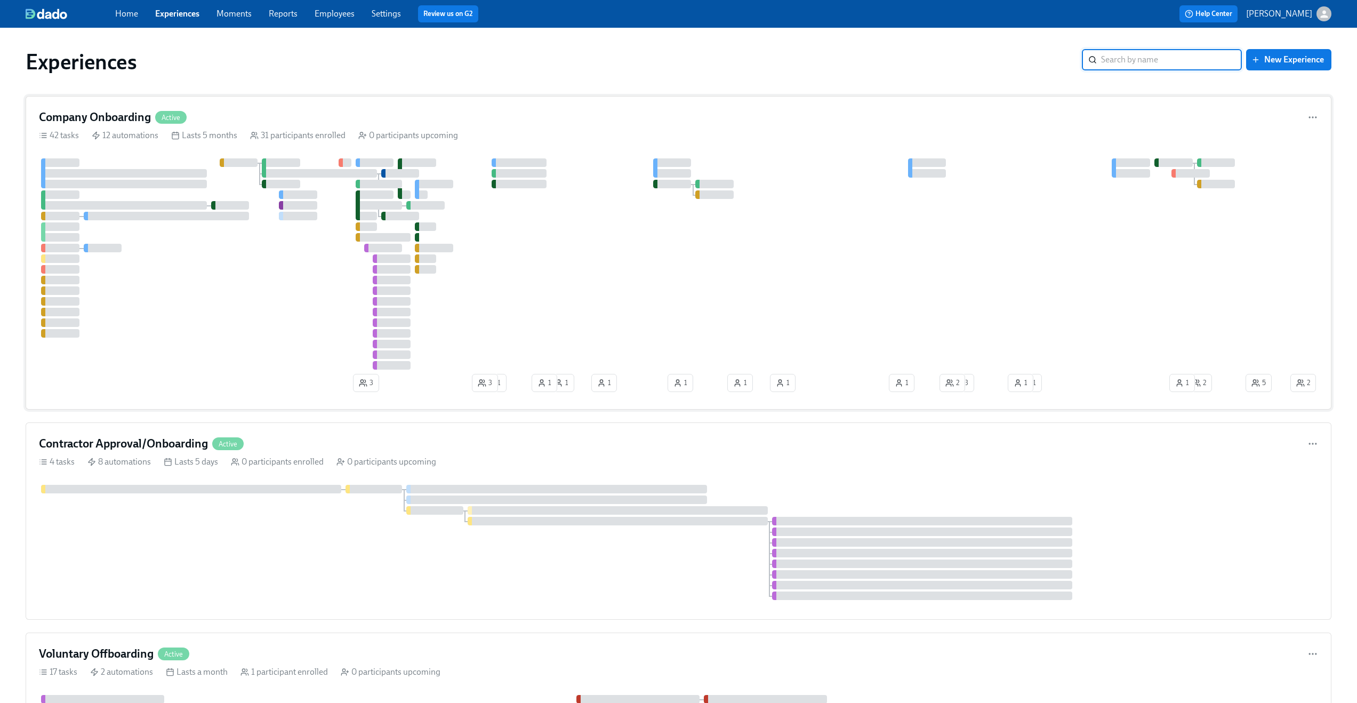
click at [210, 107] on div "Company Onboarding Active 42 tasks 12 automations Lasts 5 months 31 participant…" at bounding box center [679, 253] width 1306 height 314
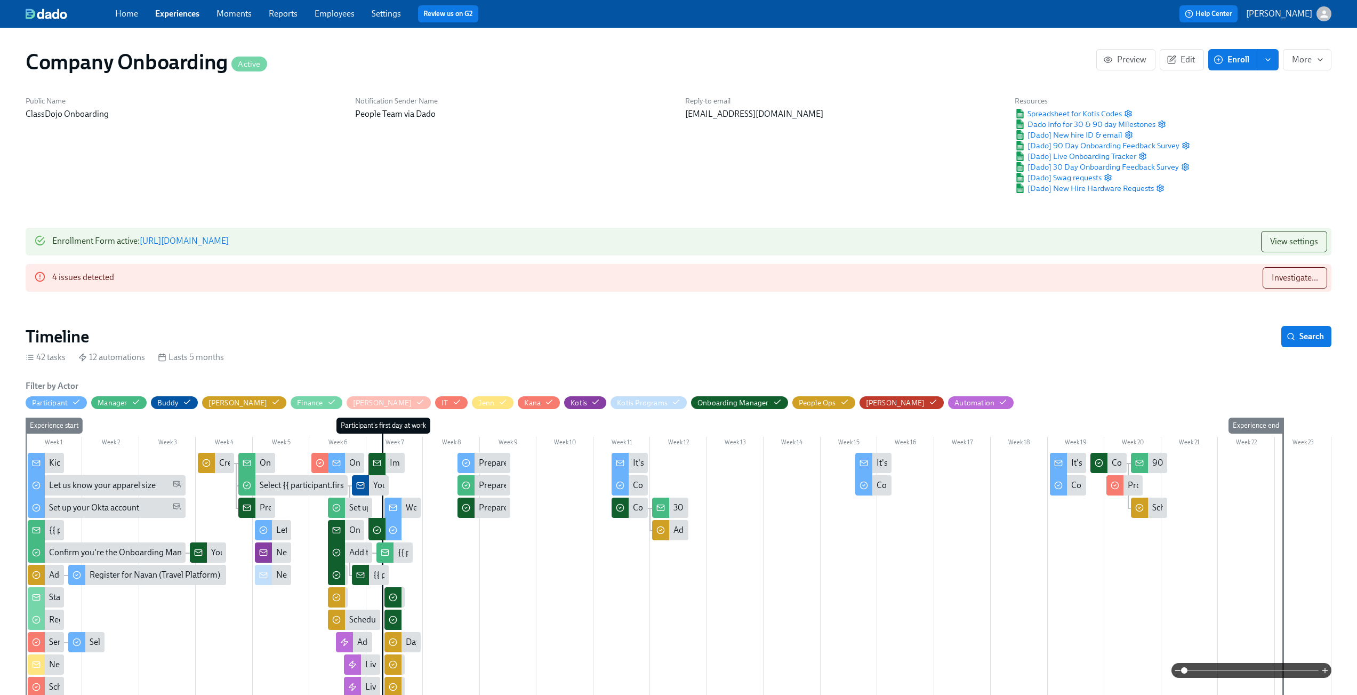
scroll to position [0, 18873]
click at [1274, 670] on span at bounding box center [1252, 670] width 134 height 15
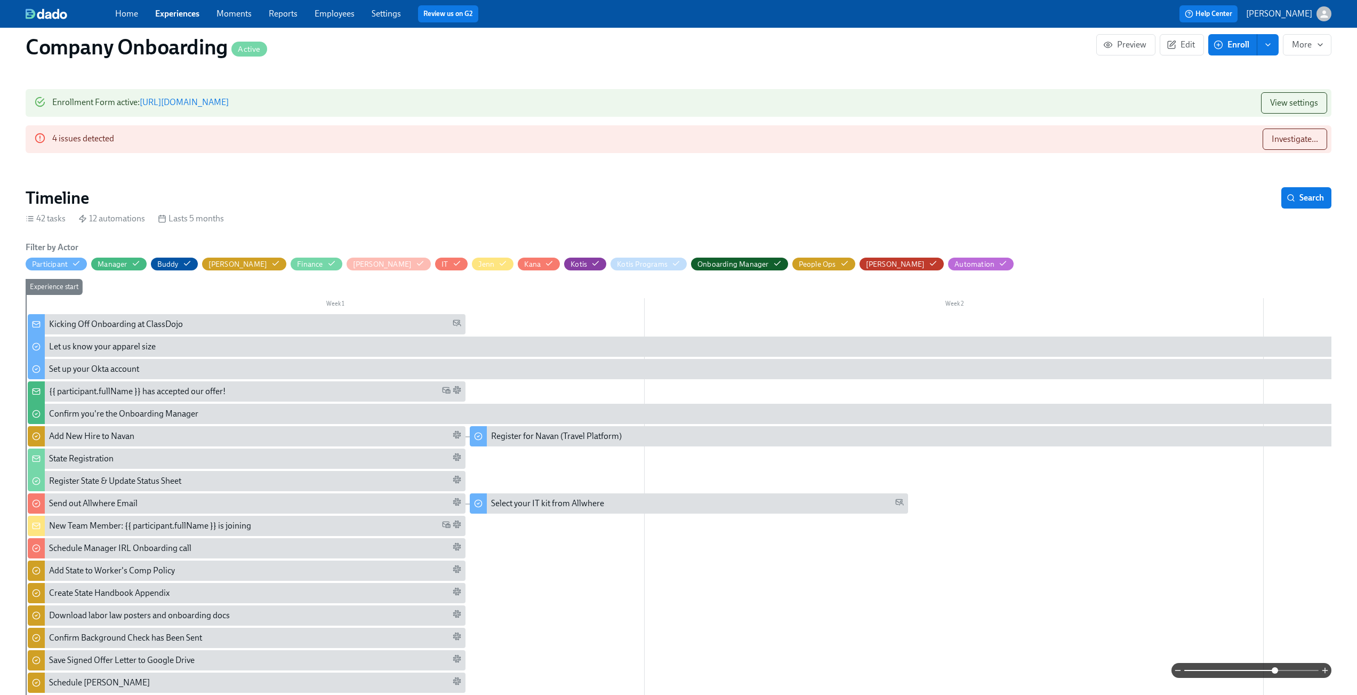
scroll to position [141, 0]
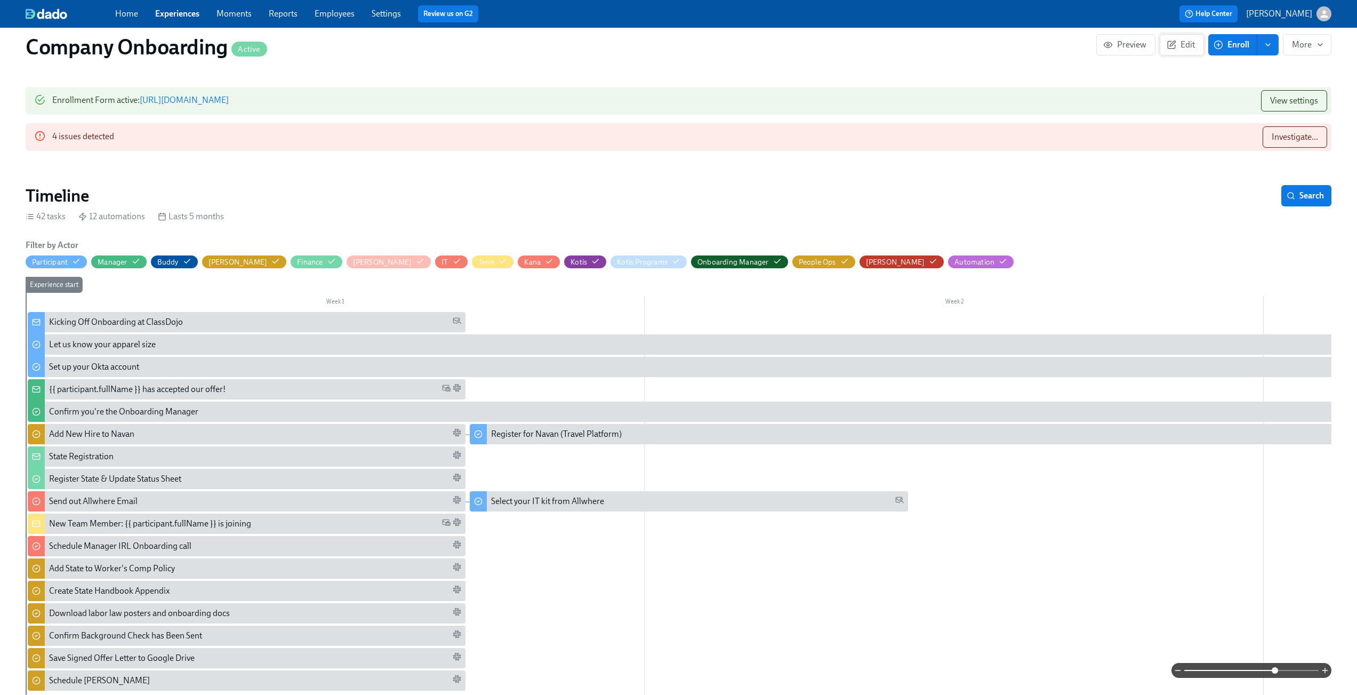
click at [1182, 47] on span "Edit" at bounding box center [1182, 44] width 26 height 11
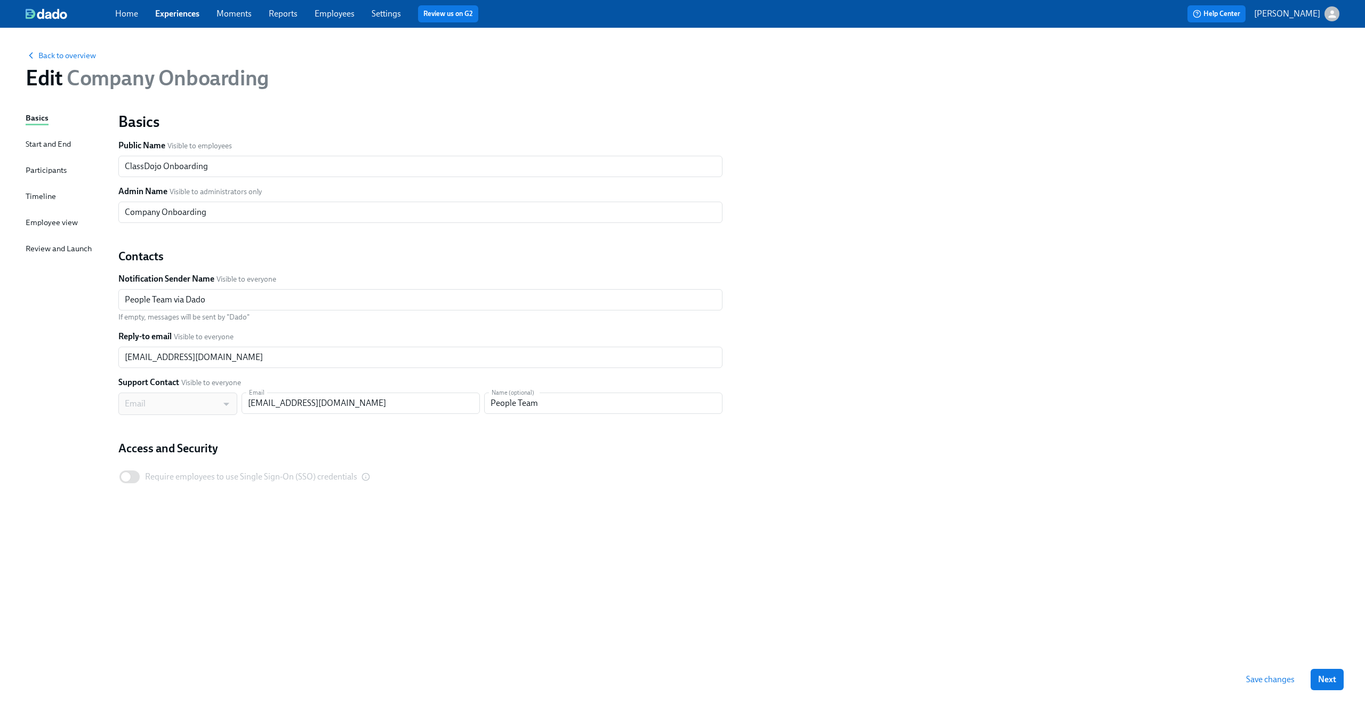
click at [53, 144] on div "Start and End" at bounding box center [48, 144] width 45 height 12
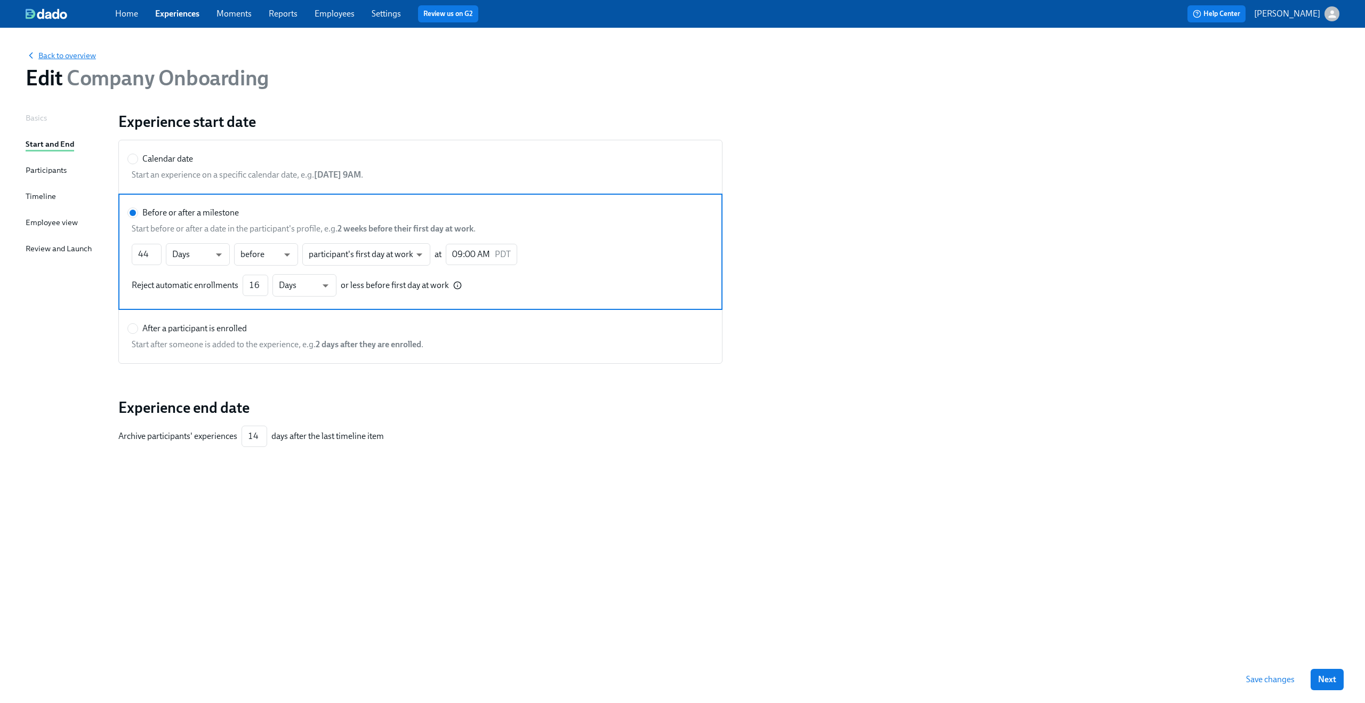
click at [43, 54] on span "Back to overview" at bounding box center [61, 55] width 70 height 11
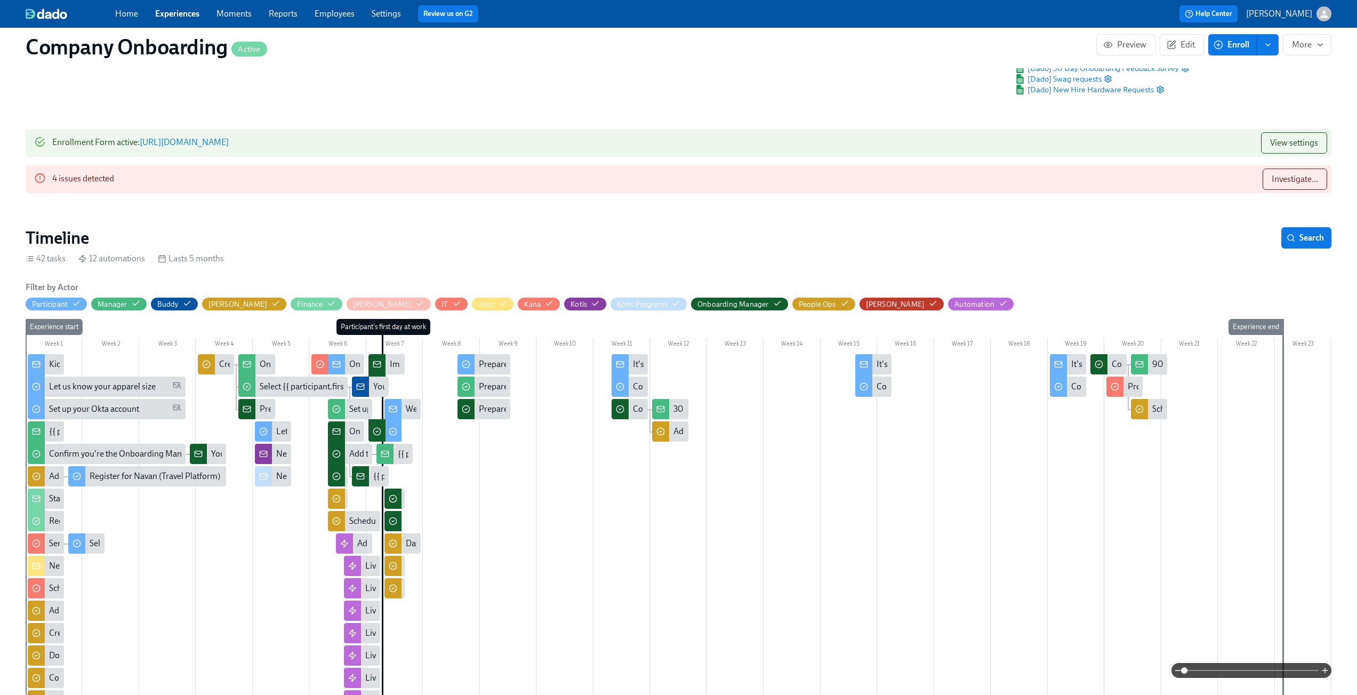
scroll to position [109, 0]
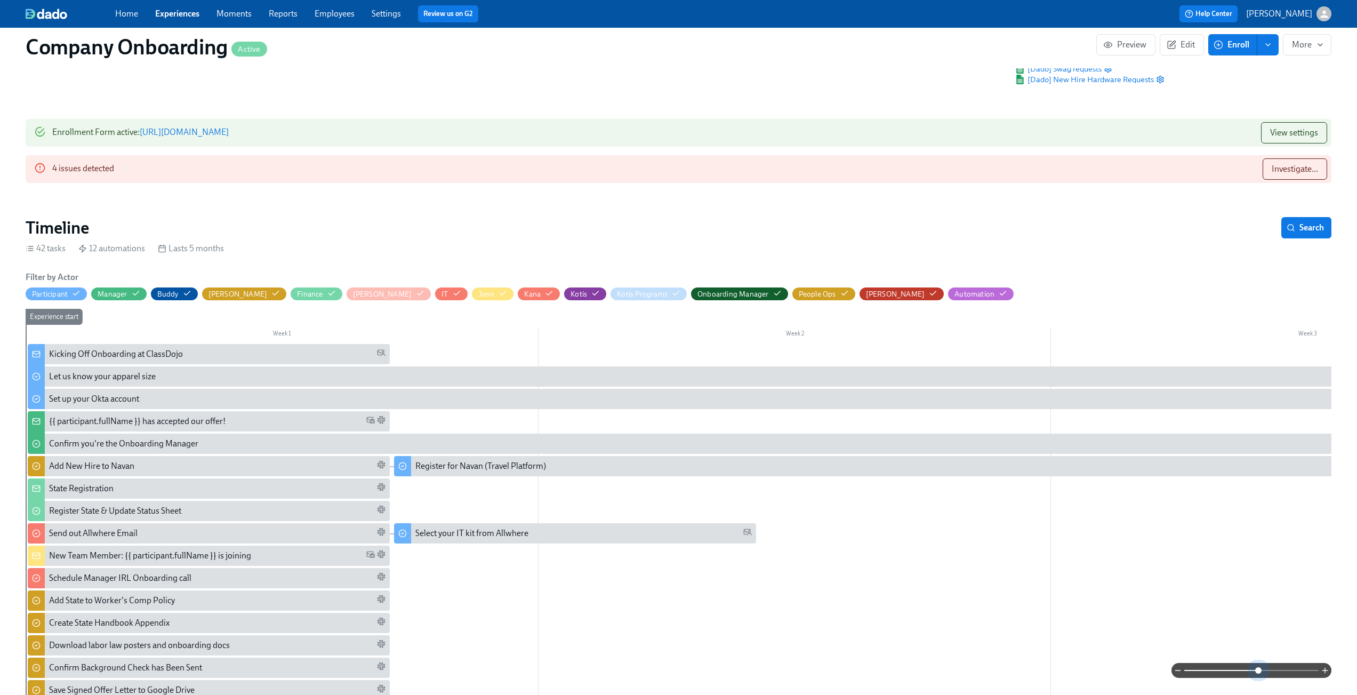
click at [1259, 669] on span at bounding box center [1252, 670] width 134 height 15
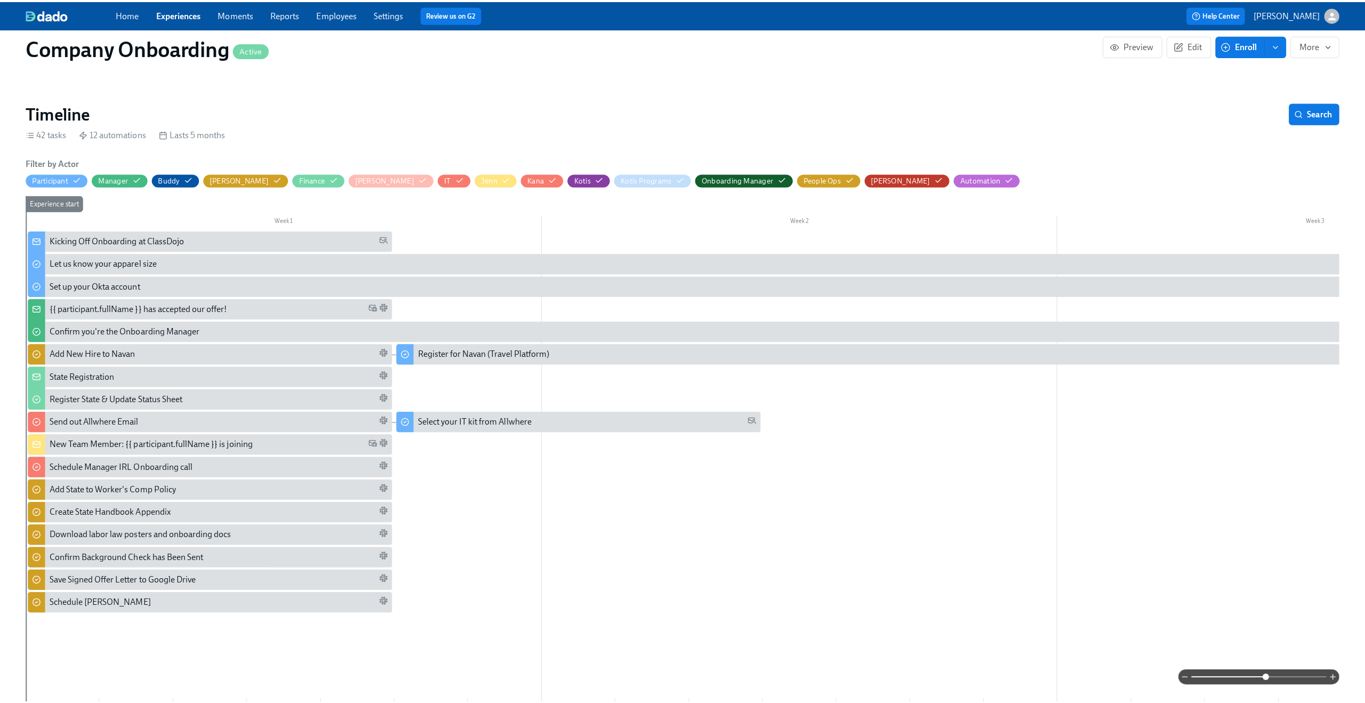
scroll to position [230, 0]
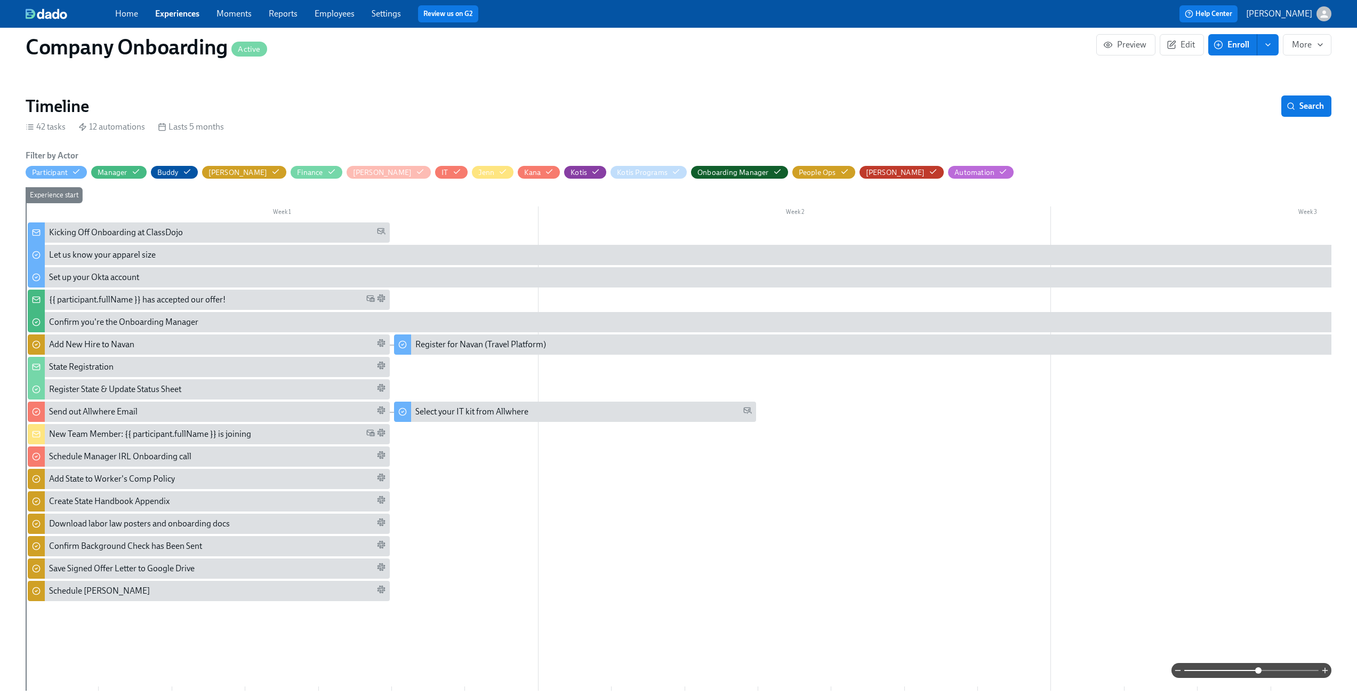
click at [281, 230] on div "Kicking Off Onboarding at ClassDojo" at bounding box center [217, 233] width 337 height 12
click at [111, 231] on div "Kicking Off Onboarding at ClassDojo" at bounding box center [116, 233] width 134 height 12
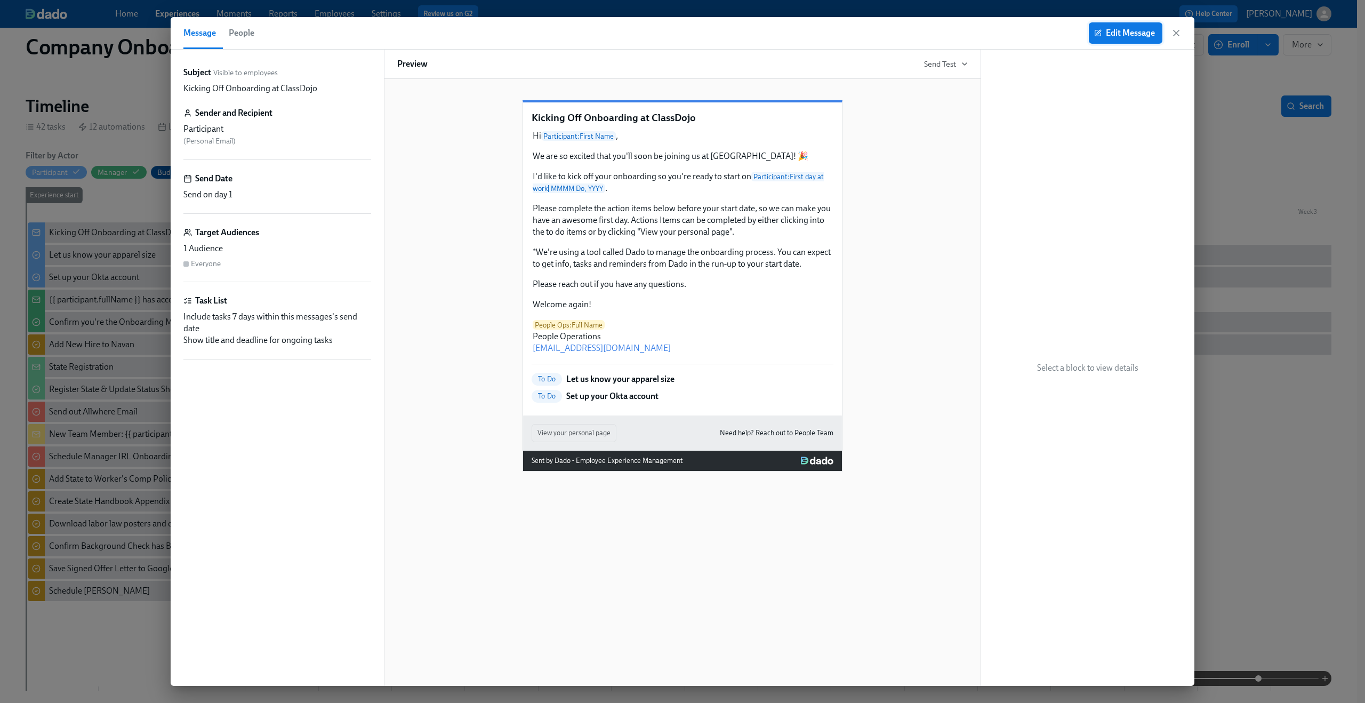
click at [1128, 35] on span "Edit Message" at bounding box center [1126, 33] width 59 height 11
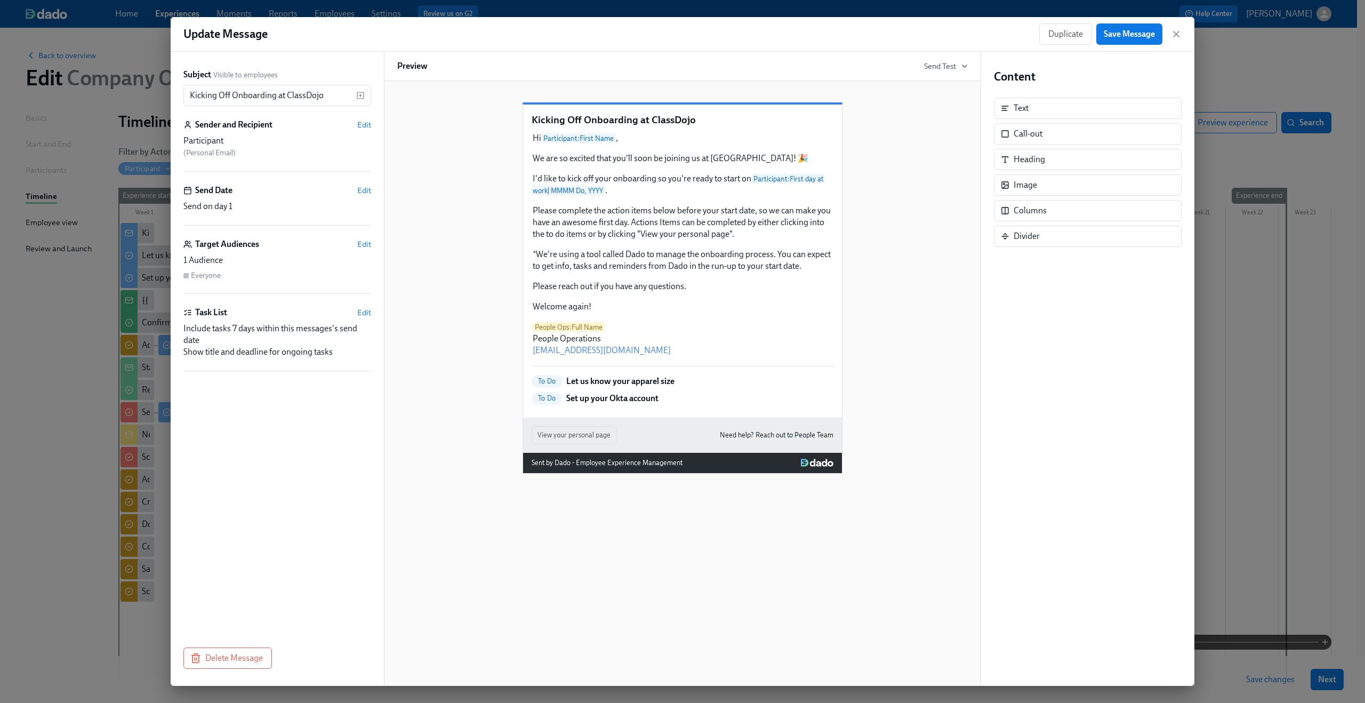
click at [628, 404] on p "Set up your Okta account" at bounding box center [612, 399] width 92 height 12
click at [606, 405] on div "To Do Let us know your apparel size To Do Set up your Okta account" at bounding box center [683, 390] width 302 height 30
click at [1174, 34] on icon "button" at bounding box center [1176, 34] width 11 height 11
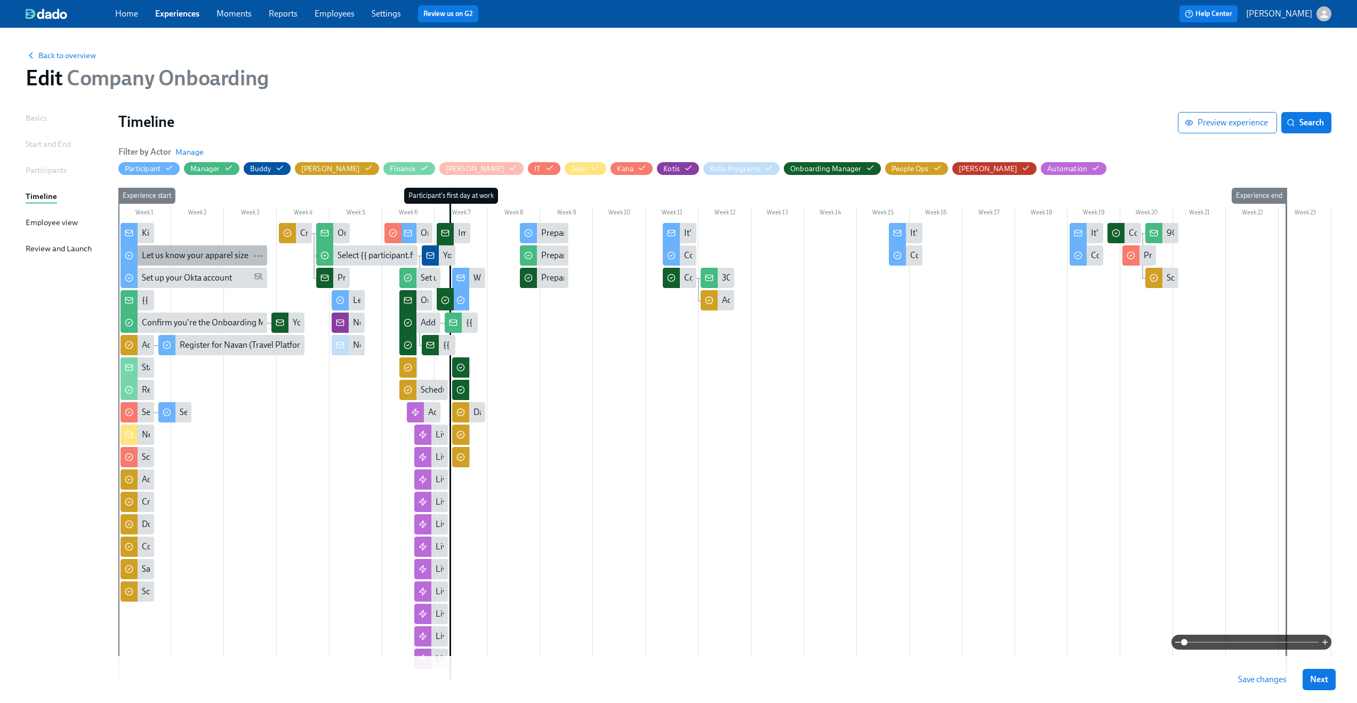
click at [191, 255] on div "Let us know your apparel size" at bounding box center [195, 256] width 107 height 12
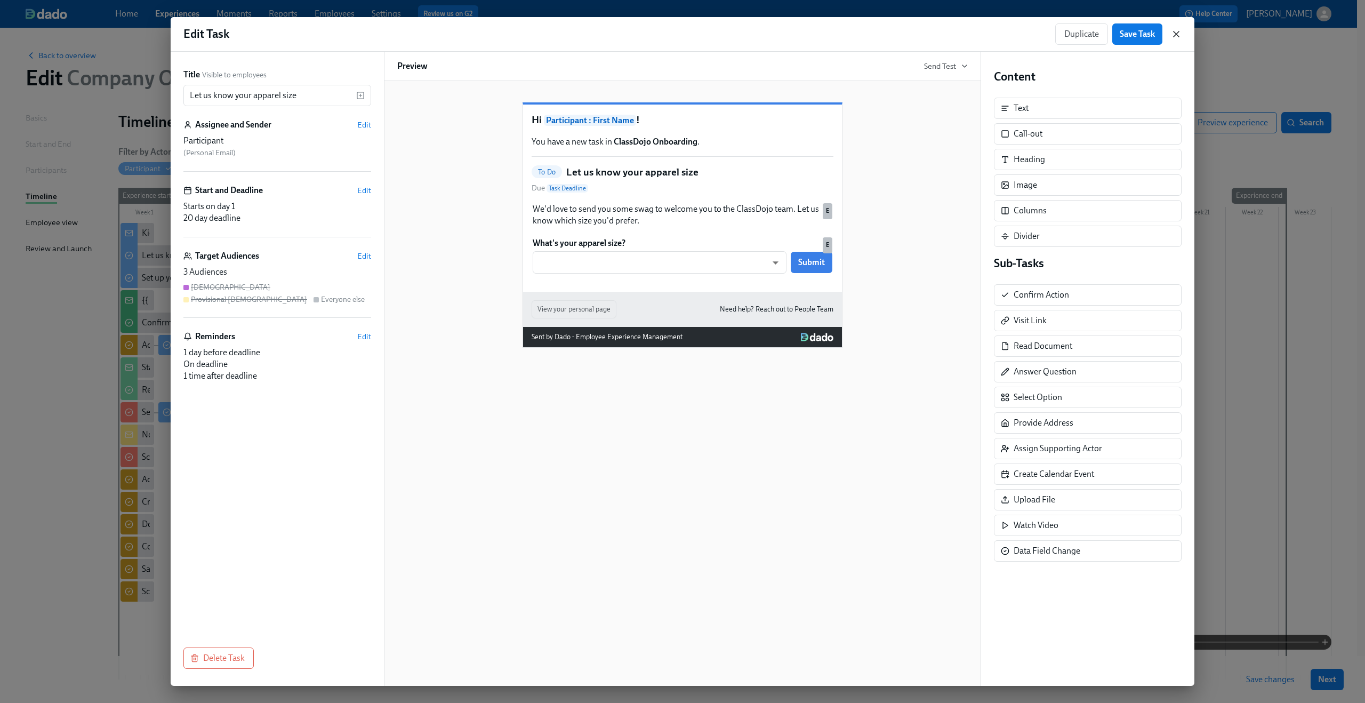
click at [1178, 34] on icon "button" at bounding box center [1176, 34] width 11 height 11
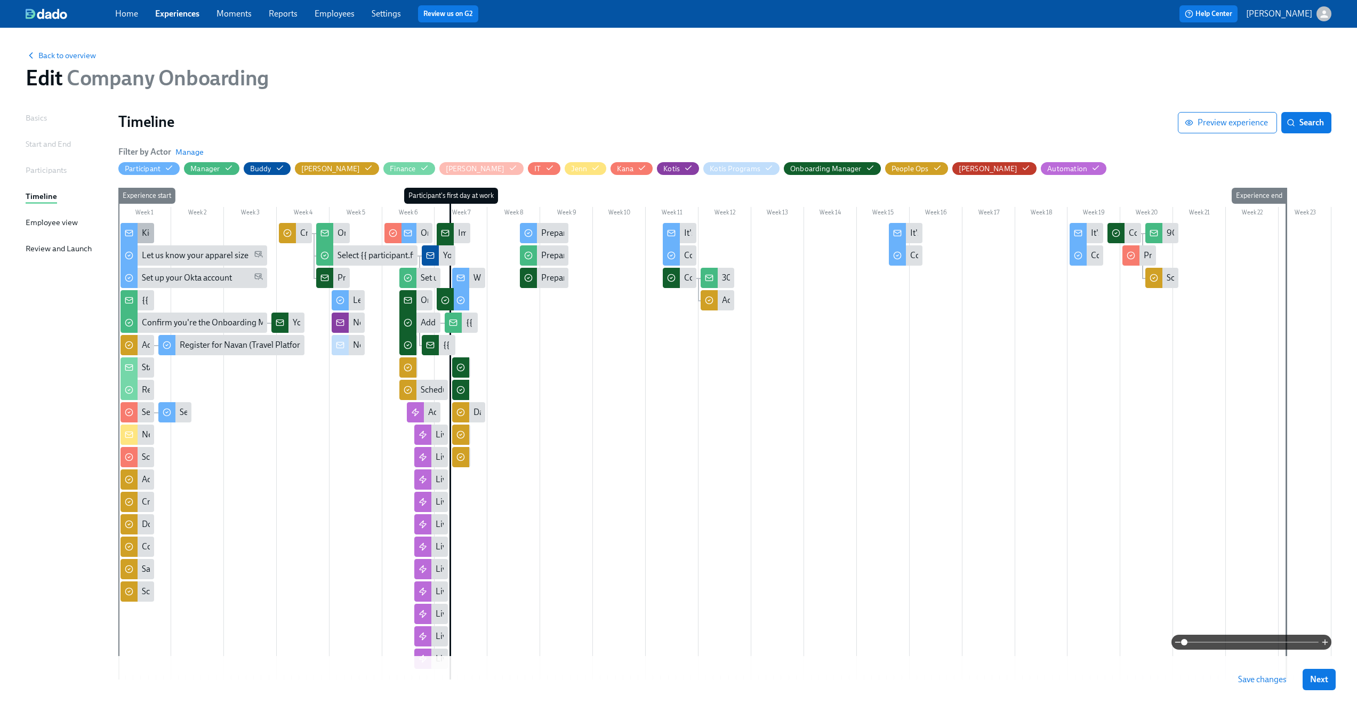
click at [146, 234] on div "Kicking Off Onboarding at ClassDojo" at bounding box center [209, 233] width 134 height 12
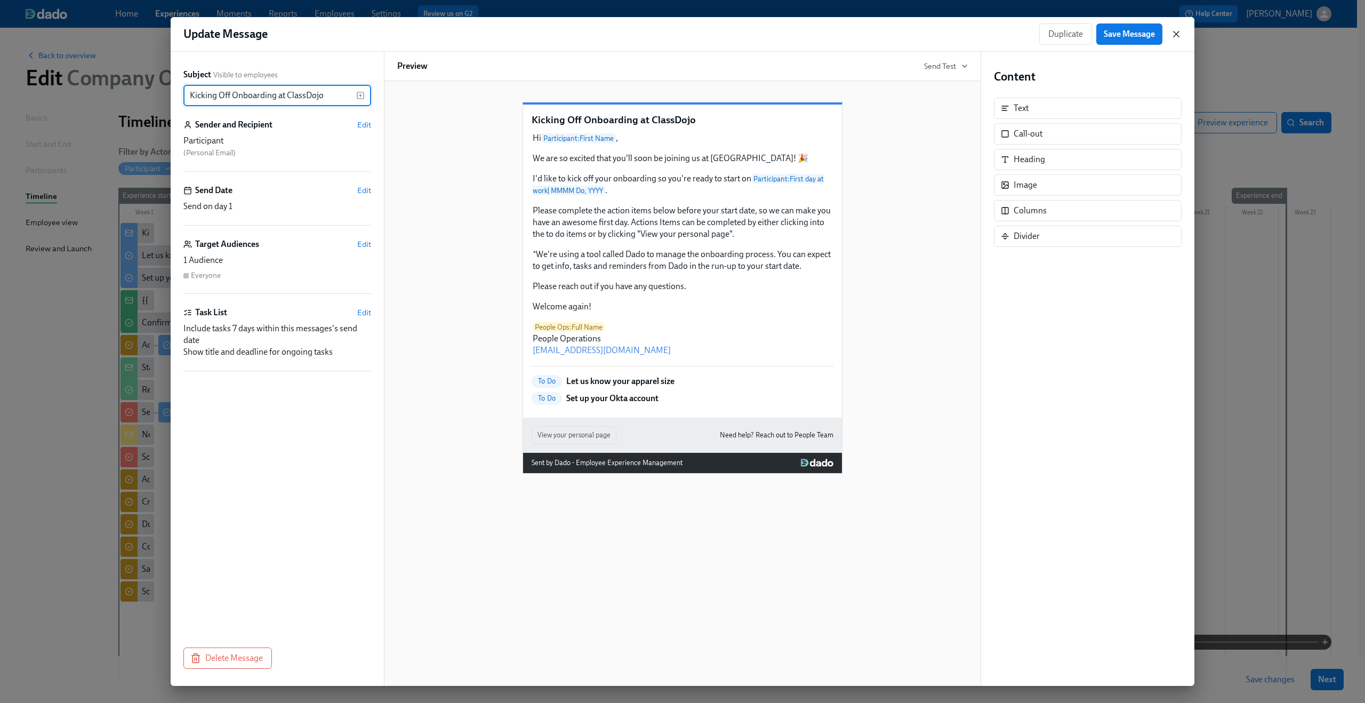
click at [1179, 36] on icon "button" at bounding box center [1176, 34] width 11 height 11
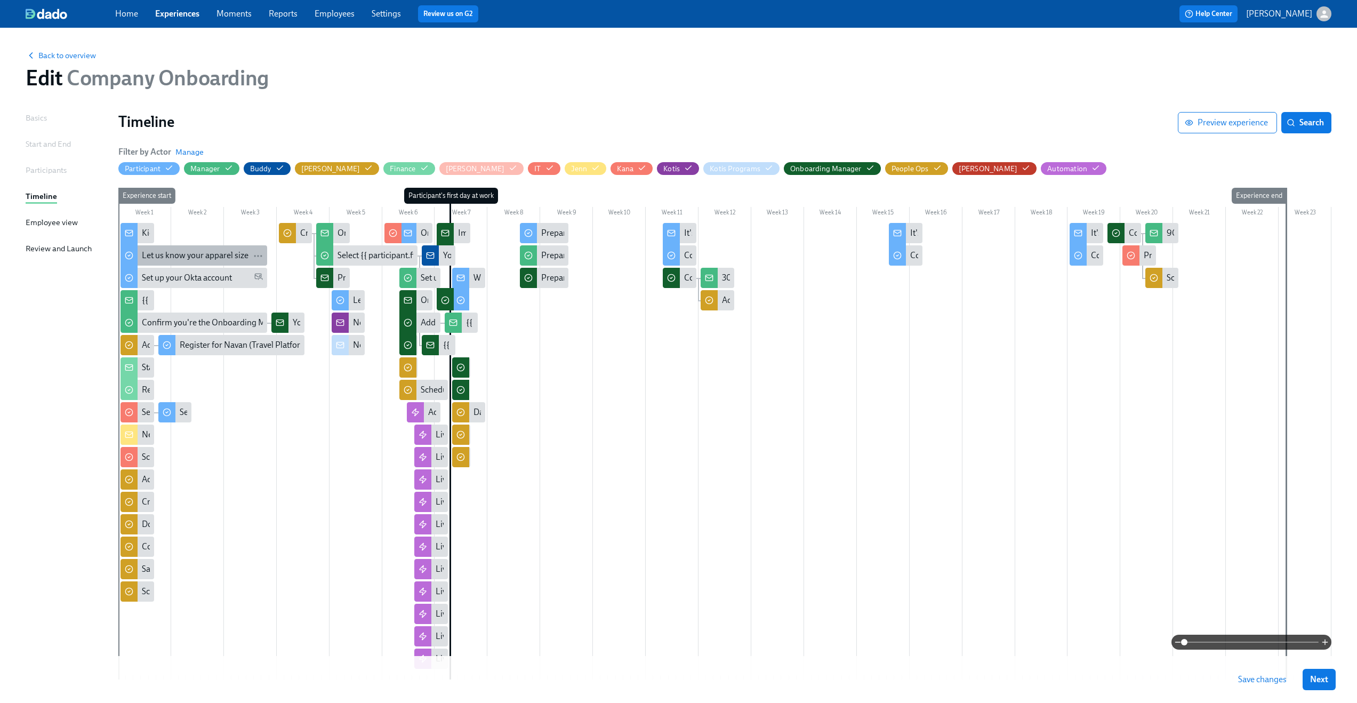
click at [195, 254] on div "Let us know your apparel size" at bounding box center [195, 256] width 107 height 12
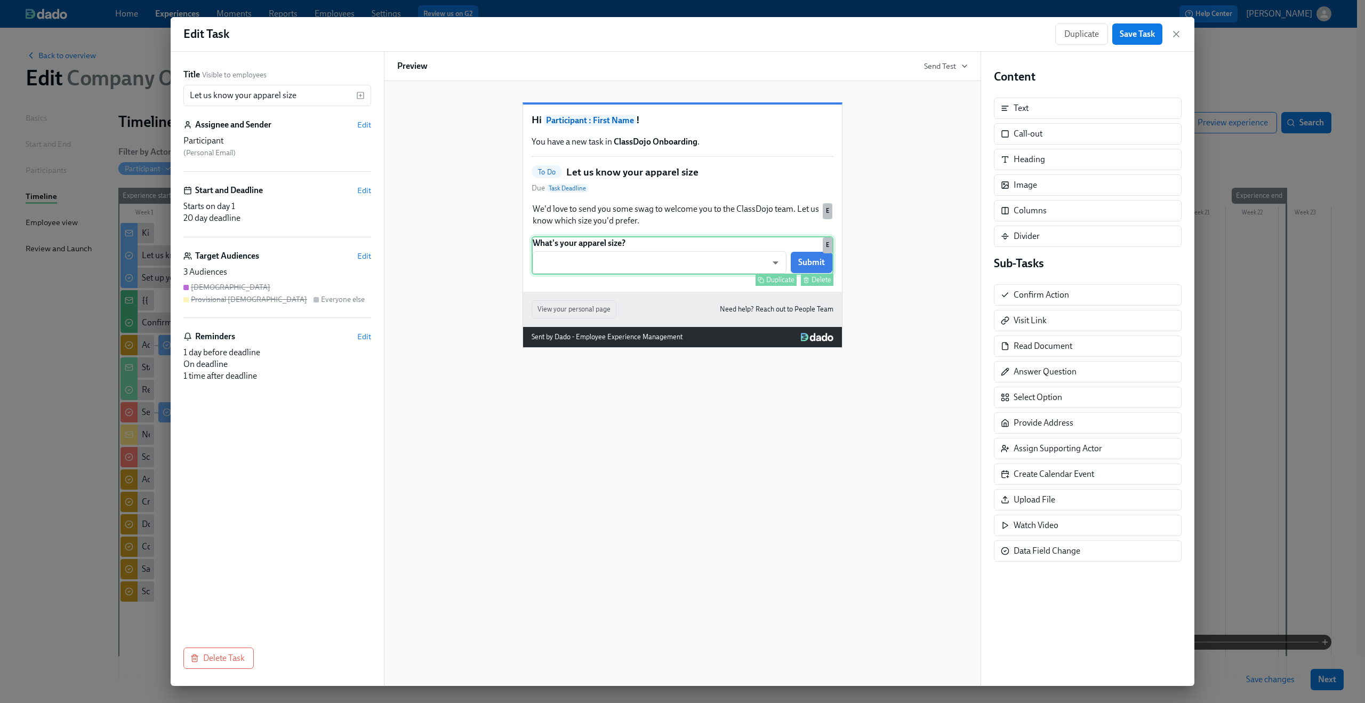
click at [550, 275] on div "What's your apparel size? ​ ​ Submit Duplicate Delete E" at bounding box center [683, 255] width 302 height 38
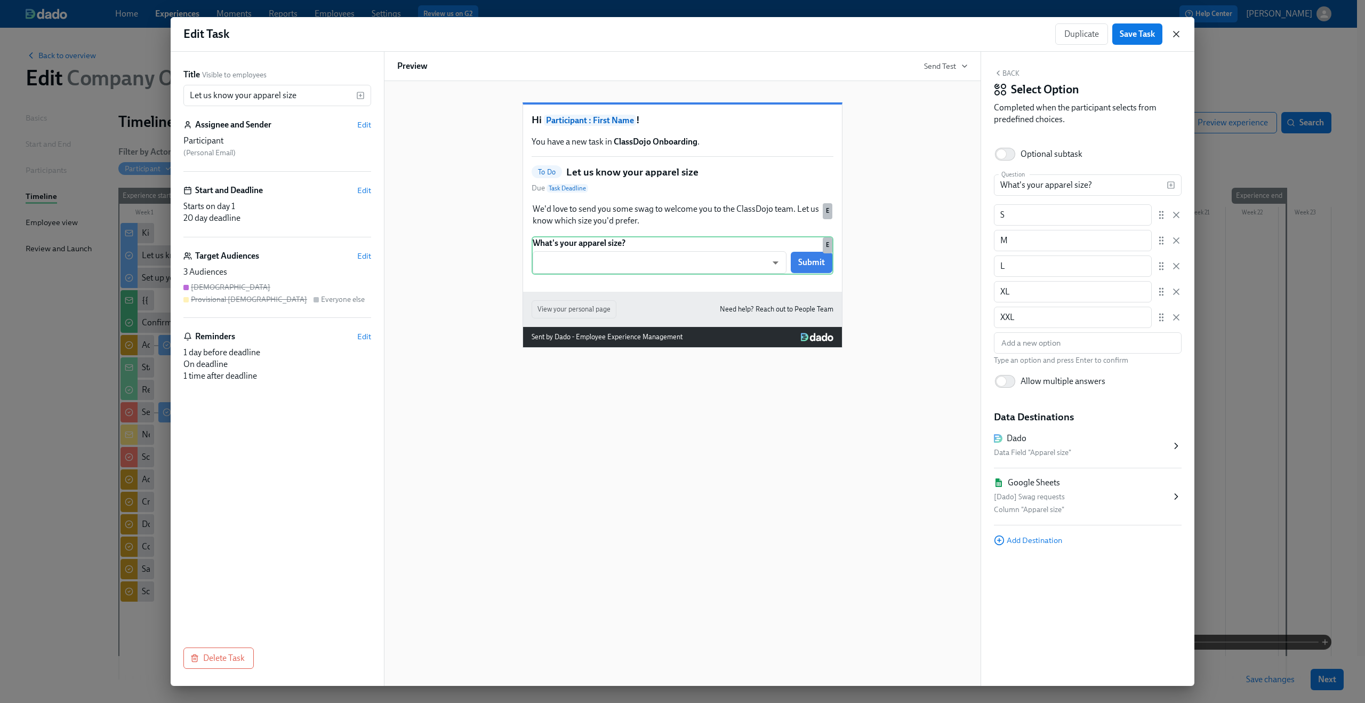
click at [1181, 32] on icon "button" at bounding box center [1176, 34] width 11 height 11
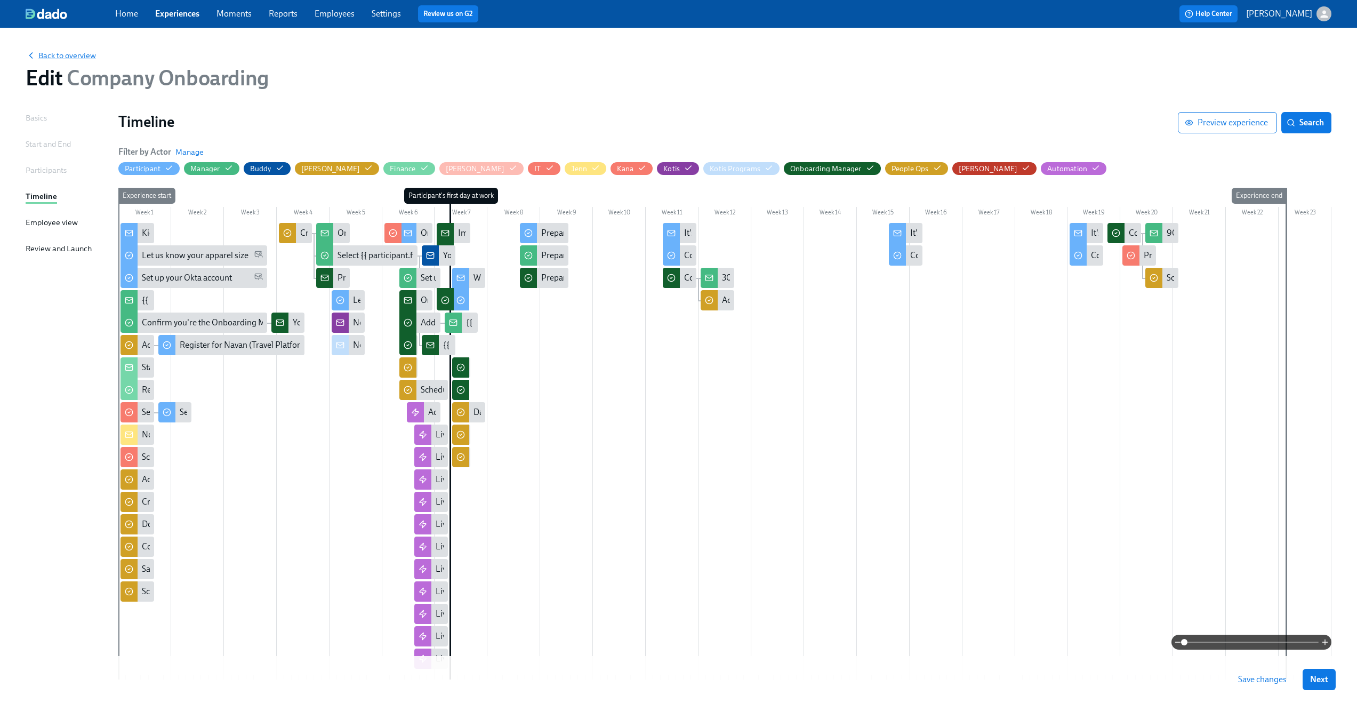
click at [35, 54] on icon "button" at bounding box center [31, 55] width 11 height 11
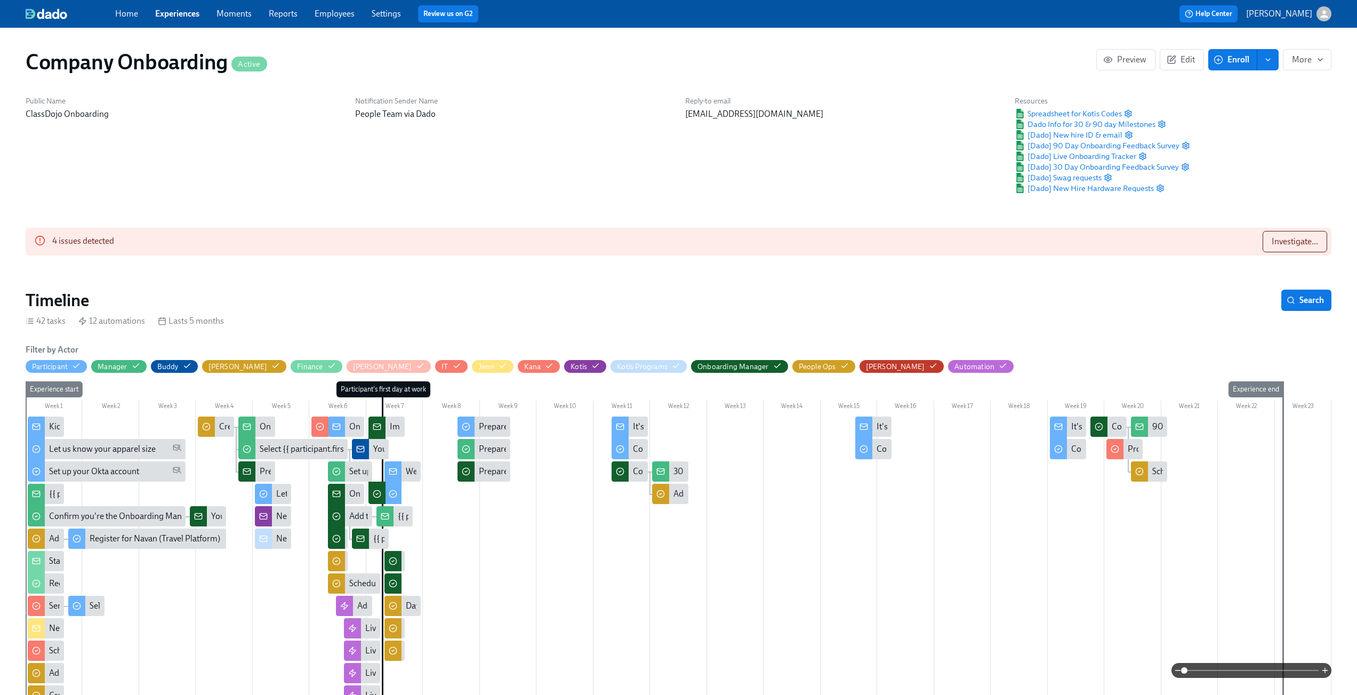
scroll to position [0, 18873]
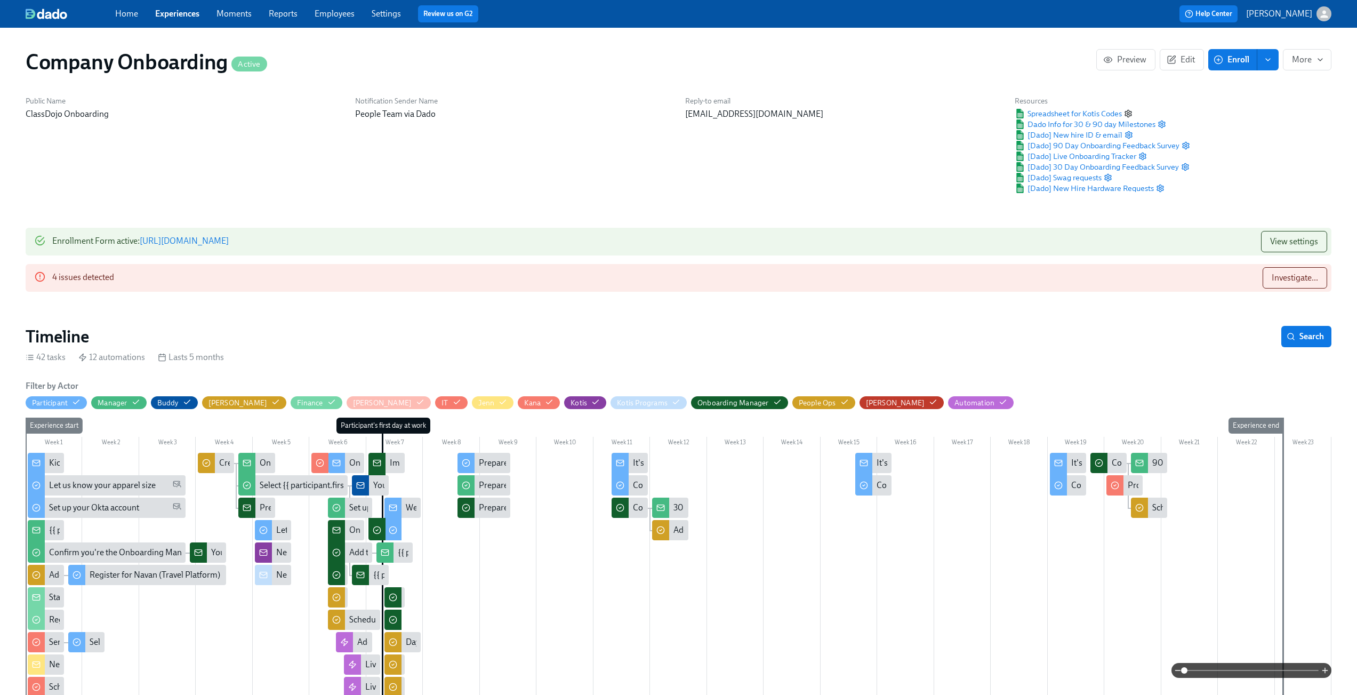
click at [1129, 113] on circle "button" at bounding box center [1129, 114] width 2 height 2
click at [1164, 127] on icon "button" at bounding box center [1162, 124] width 9 height 9
click at [1129, 132] on icon "button" at bounding box center [1129, 135] width 9 height 9
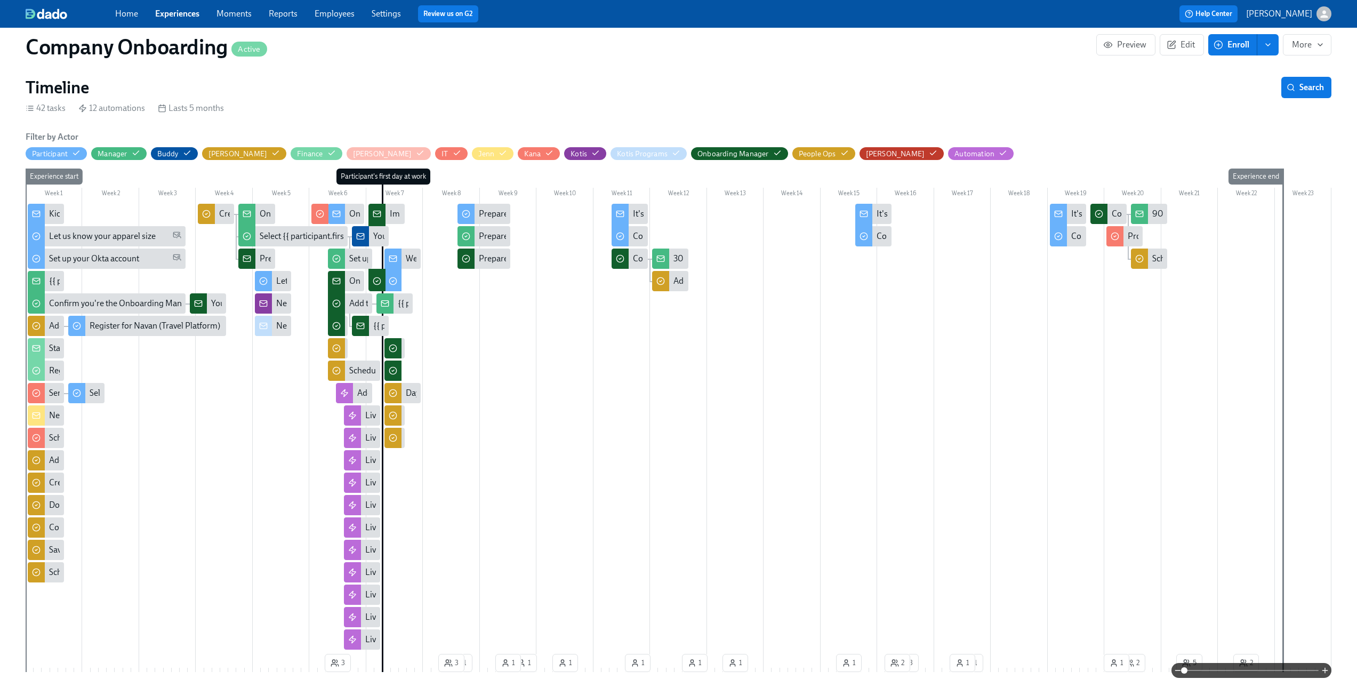
scroll to position [0, 0]
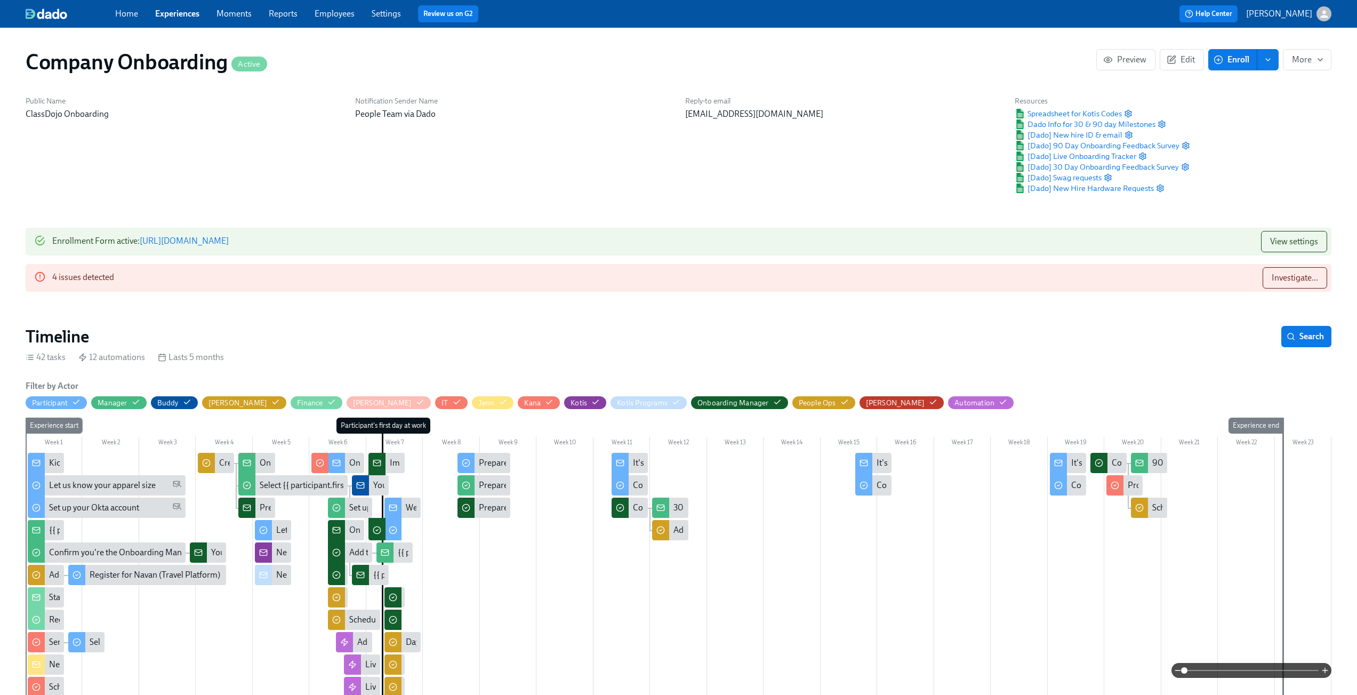
click at [547, 338] on div "Timeline Search" at bounding box center [679, 336] width 1306 height 21
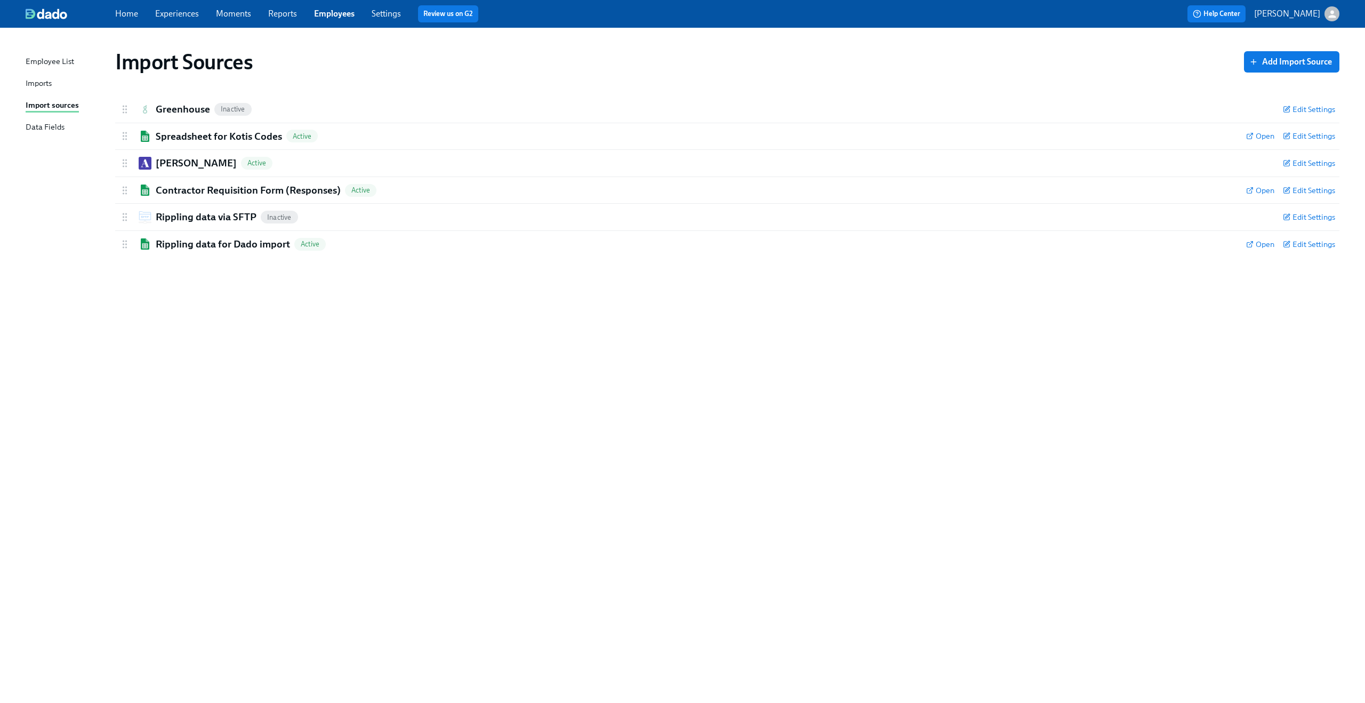
click at [43, 85] on div "Imports" at bounding box center [39, 83] width 26 height 13
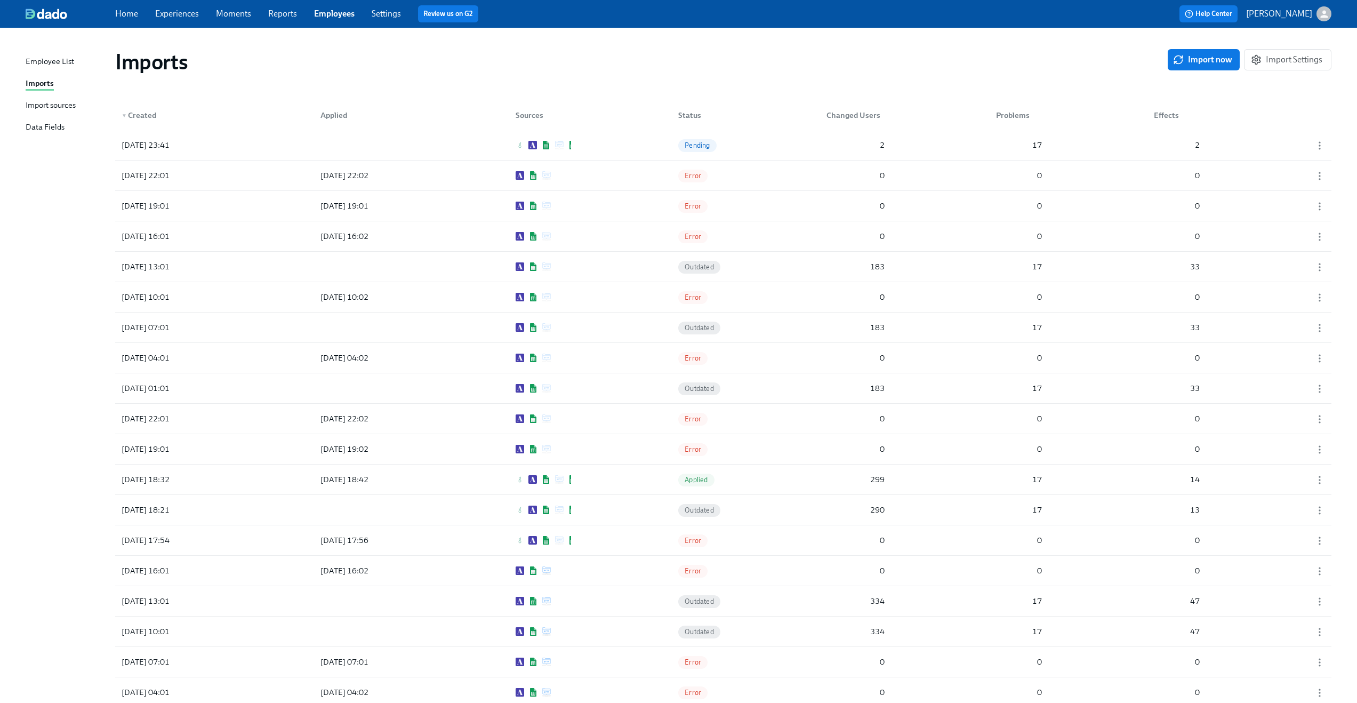
click at [52, 107] on div "Import sources" at bounding box center [51, 105] width 50 height 13
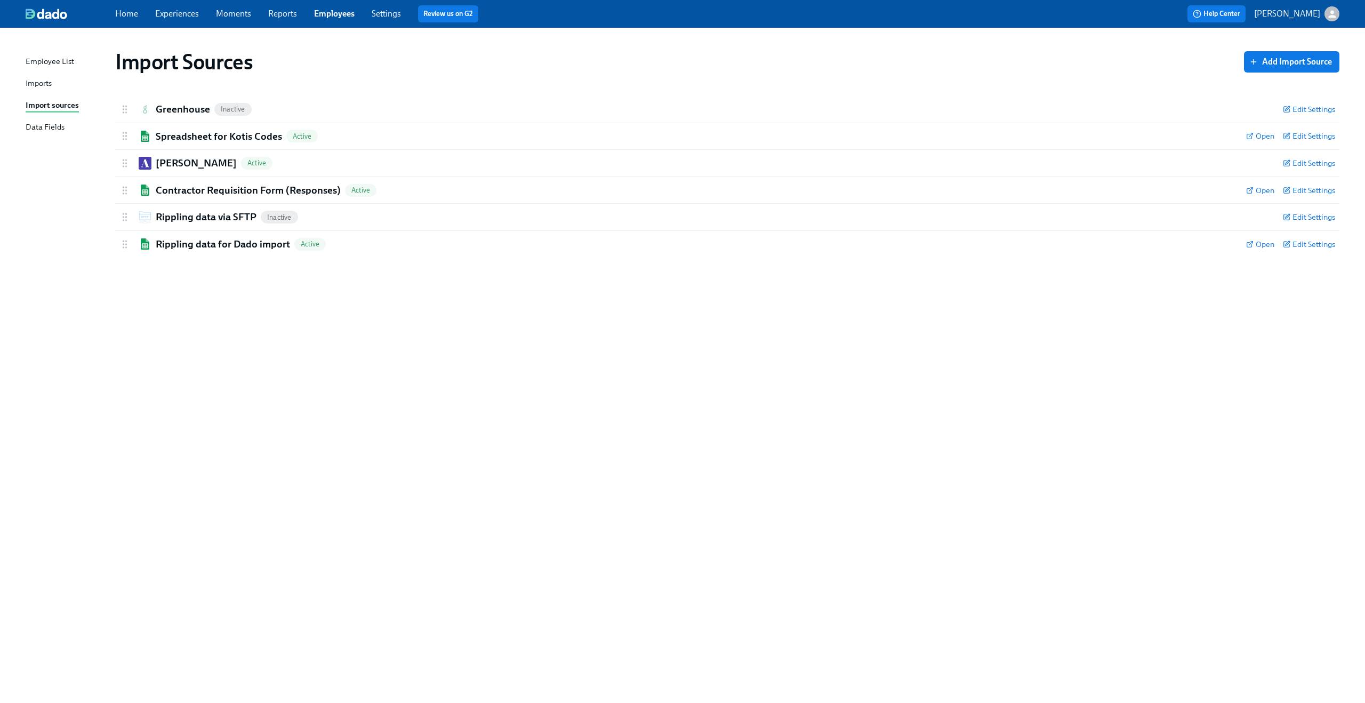
click at [34, 85] on div "Imports" at bounding box center [39, 83] width 26 height 13
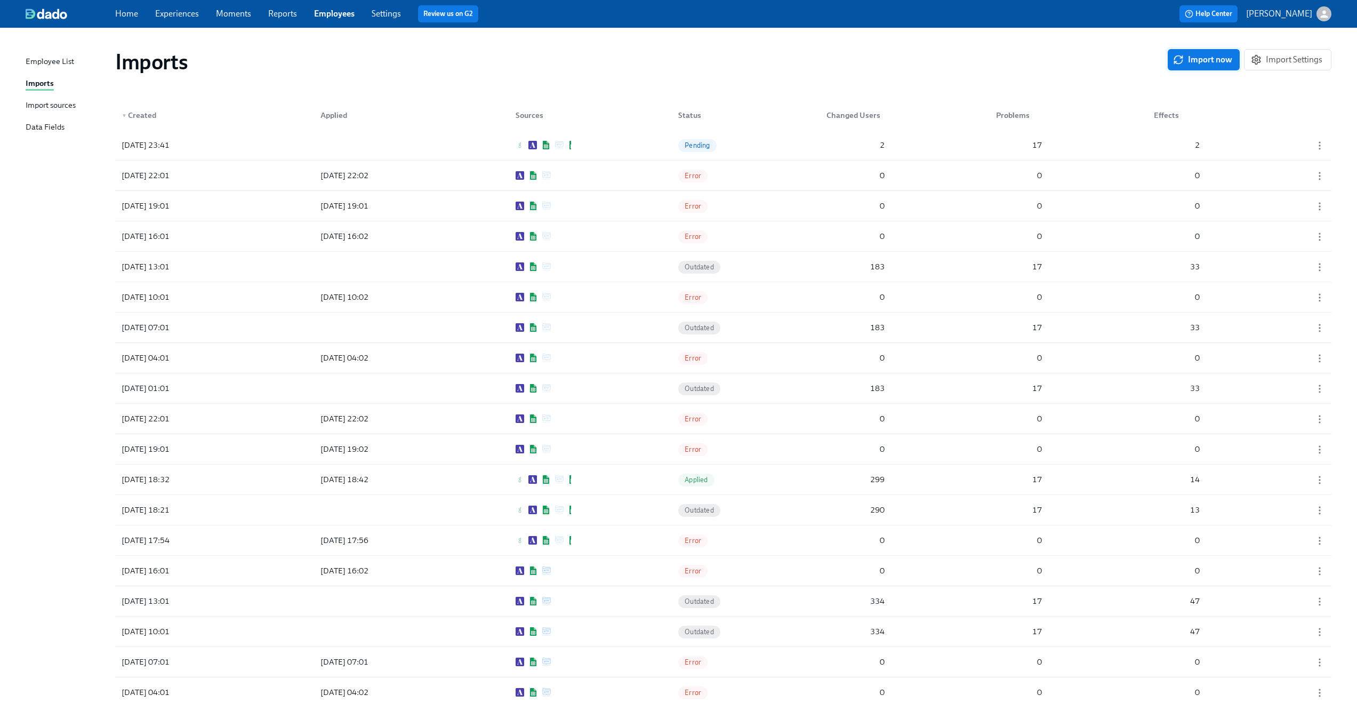
click at [1214, 62] on span "Import now" at bounding box center [1204, 59] width 57 height 11
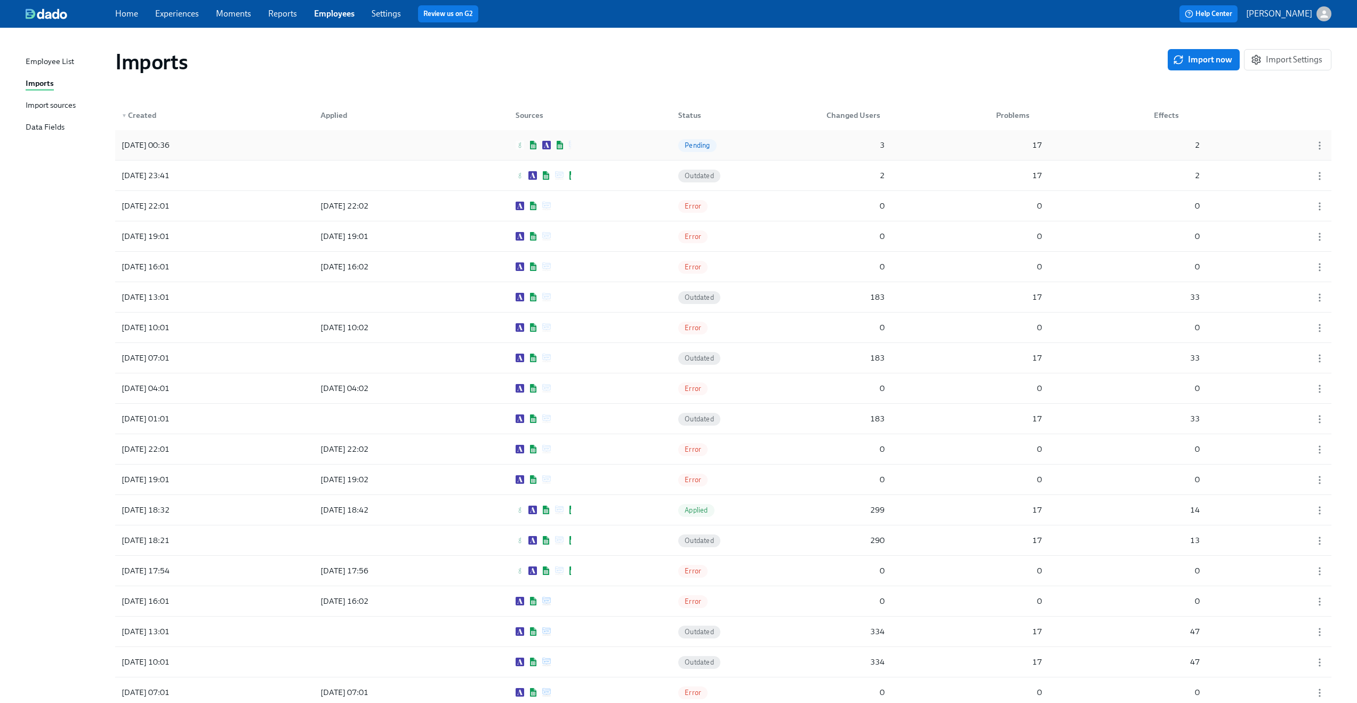
click at [923, 142] on div "[DATE] 00:36 Pending 3 17 2" at bounding box center [723, 145] width 1217 height 30
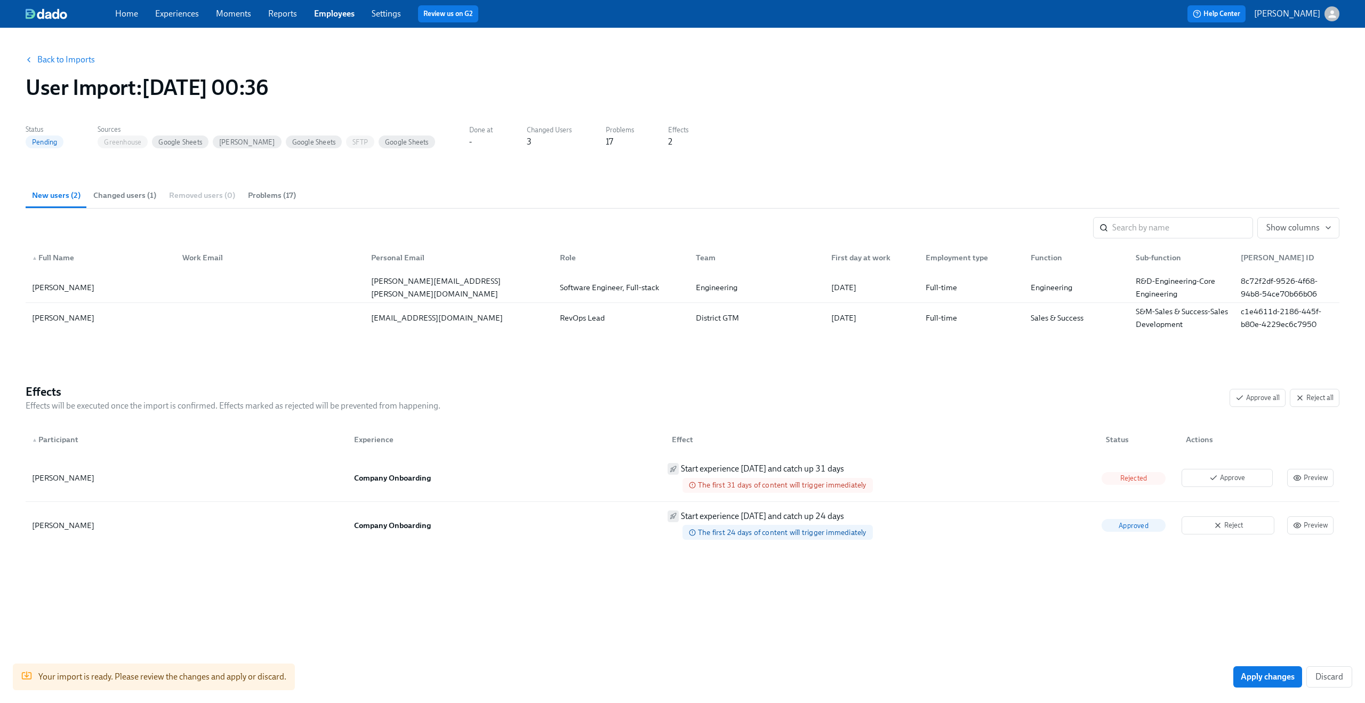
click at [135, 201] on span "Changed users (1)" at bounding box center [124, 195] width 63 height 12
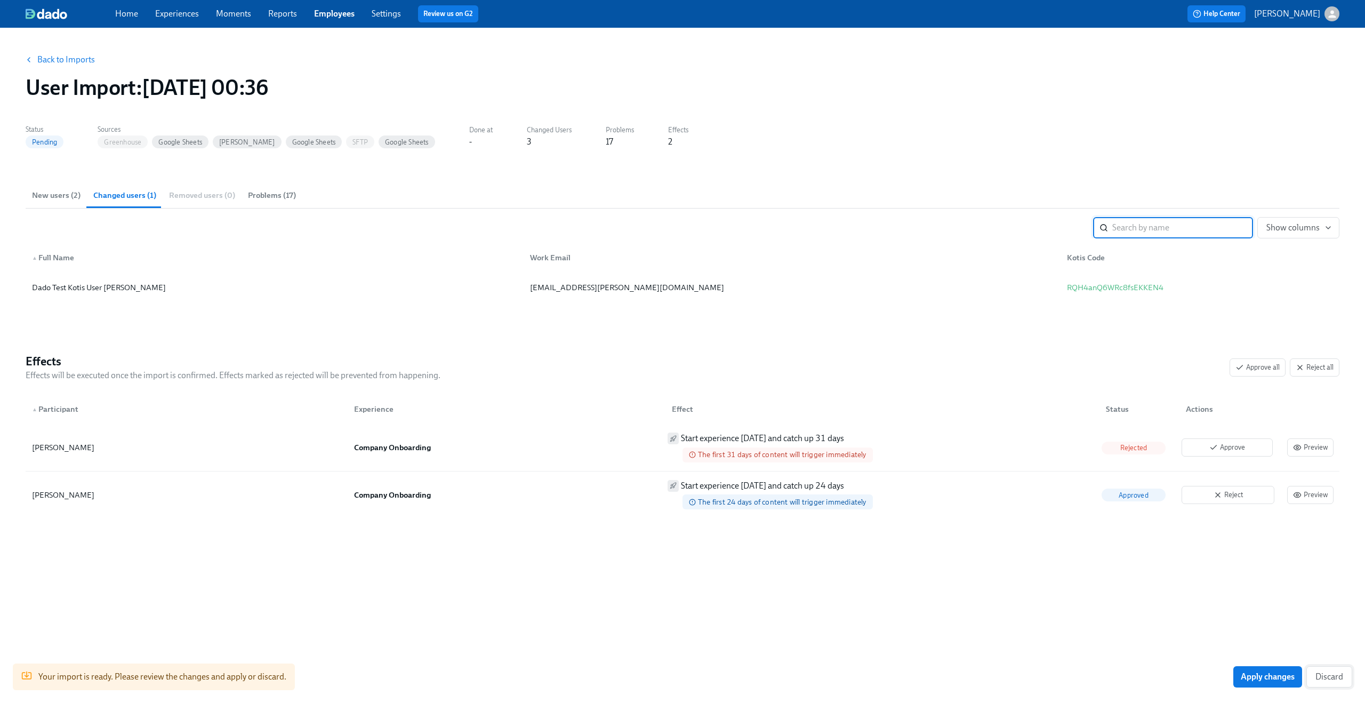
click at [1332, 674] on span "Discard" at bounding box center [1330, 677] width 28 height 11
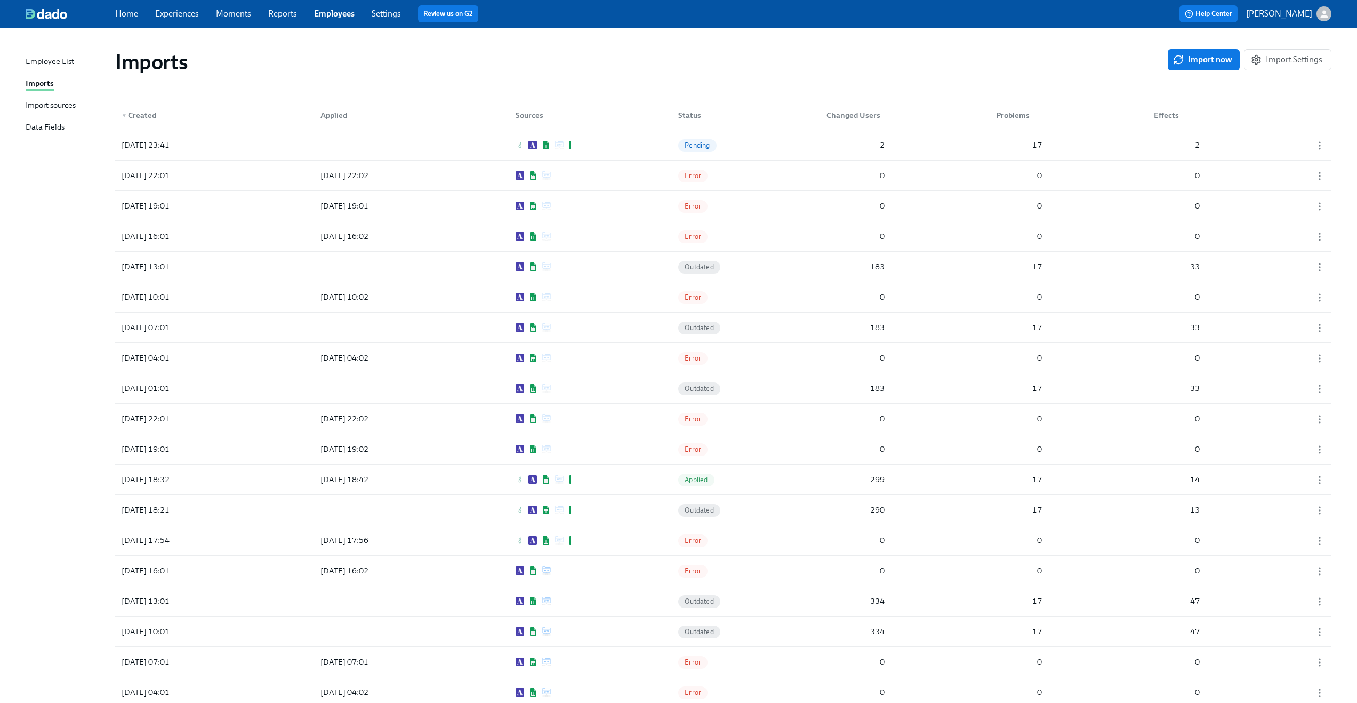
click at [448, 60] on div "Imports" at bounding box center [641, 62] width 1053 height 26
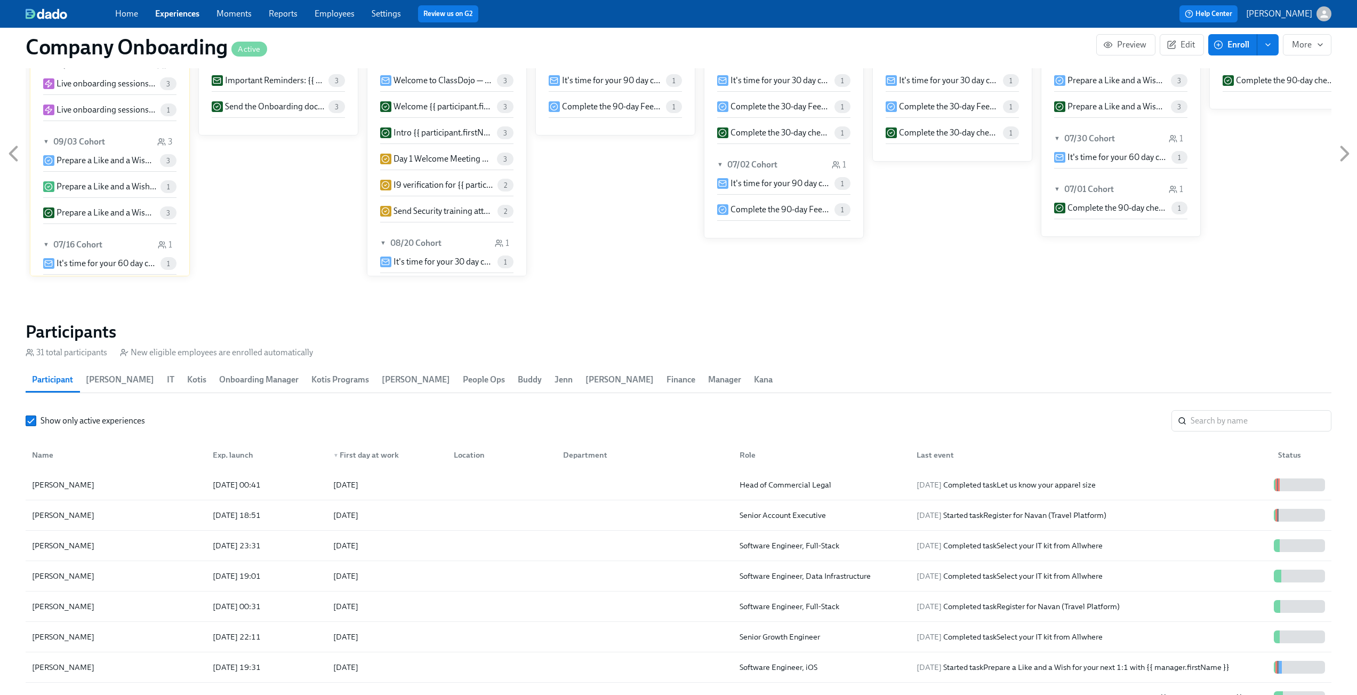
scroll to position [1009, 0]
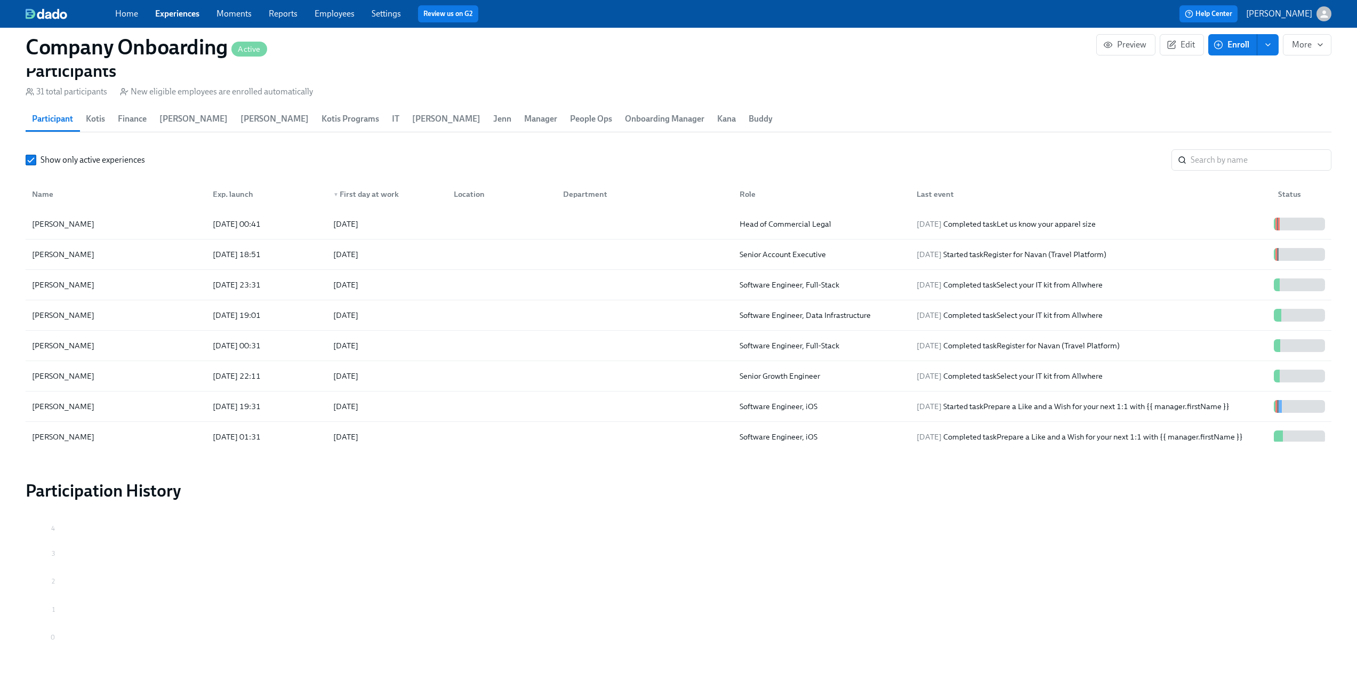
scroll to position [1274, 0]
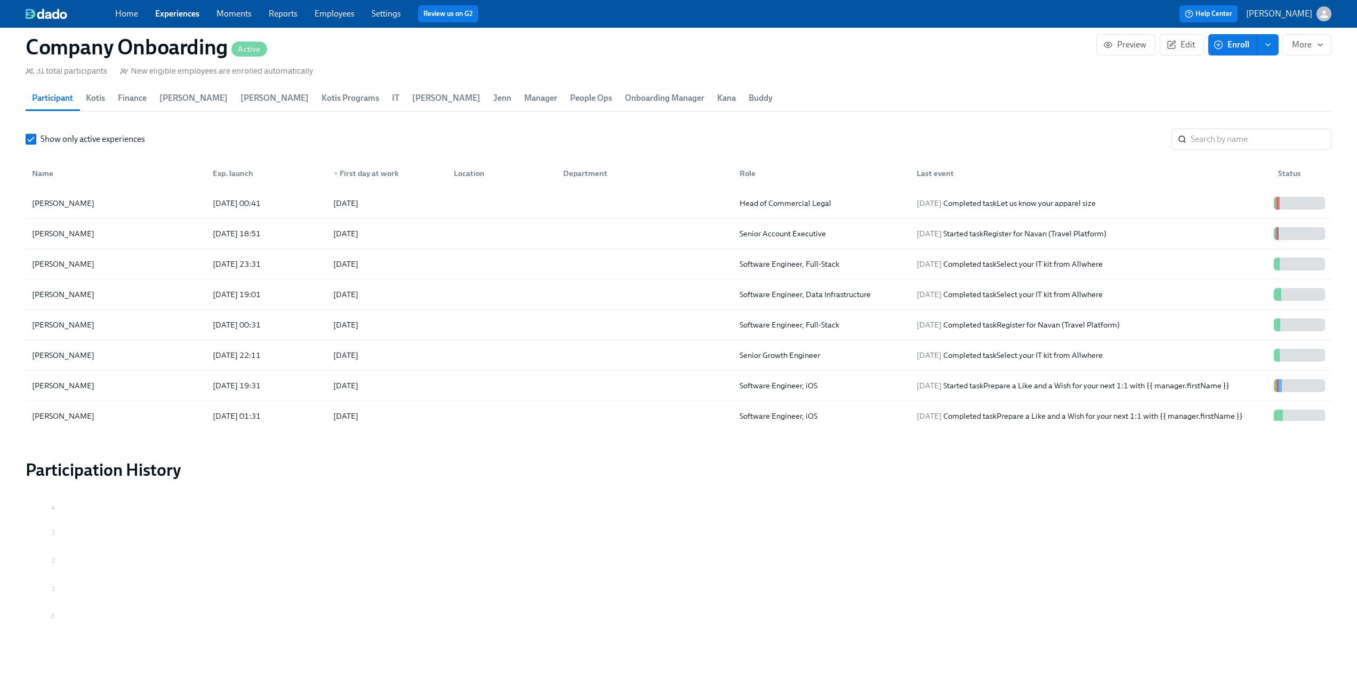
click at [637, 132] on div "Show only active experiences ​" at bounding box center [679, 139] width 1306 height 21
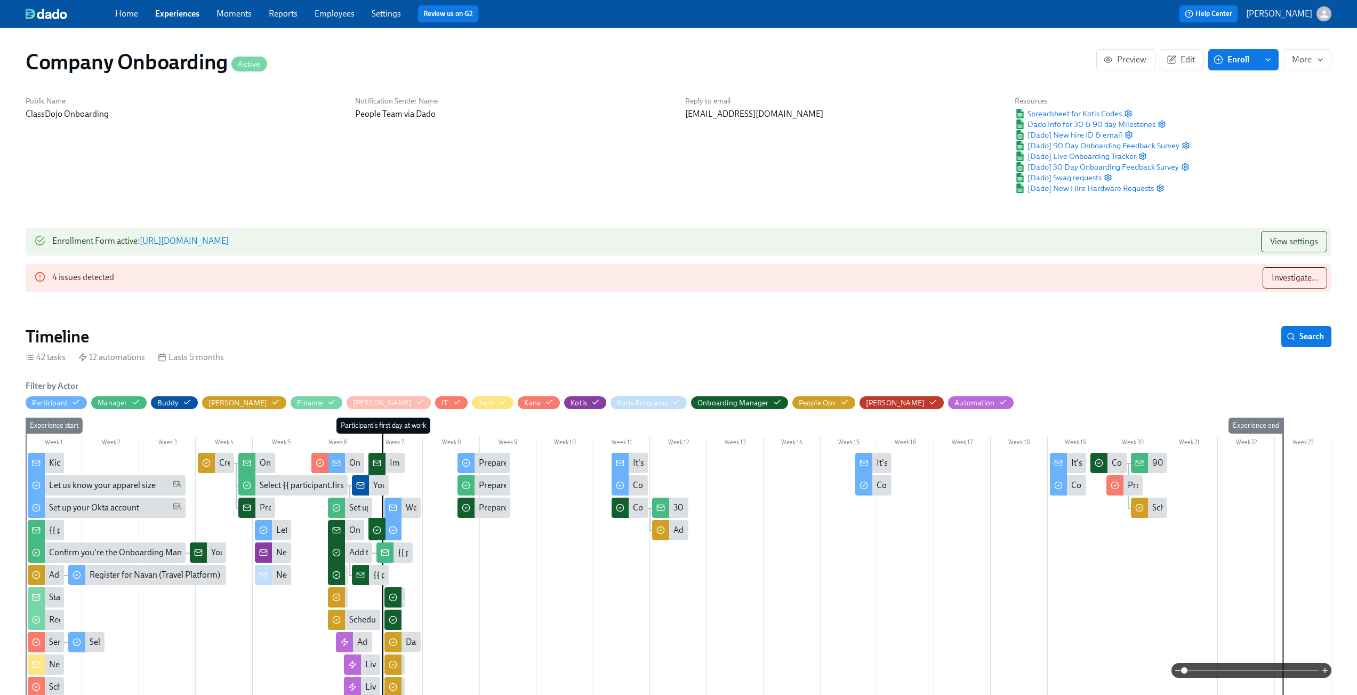
click at [347, 15] on link "Employees" at bounding box center [335, 14] width 40 height 10
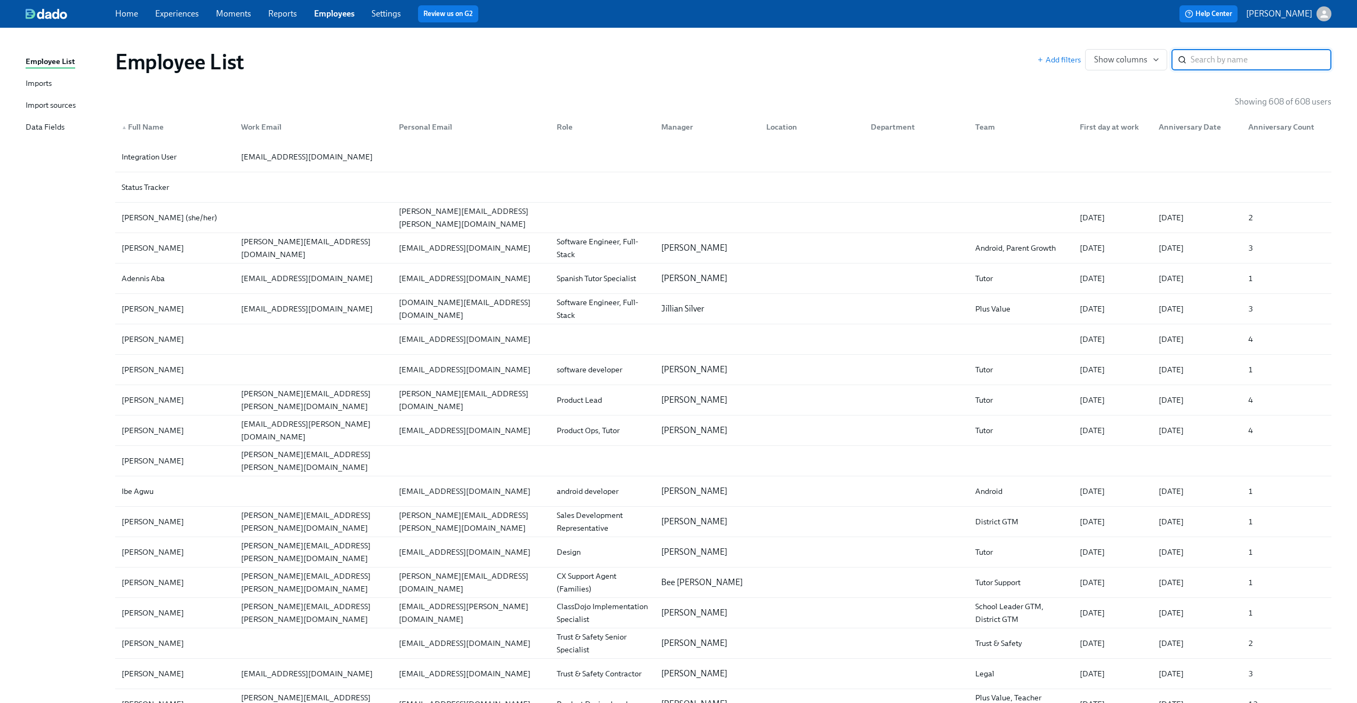
click at [60, 104] on div "Import sources" at bounding box center [51, 105] width 50 height 13
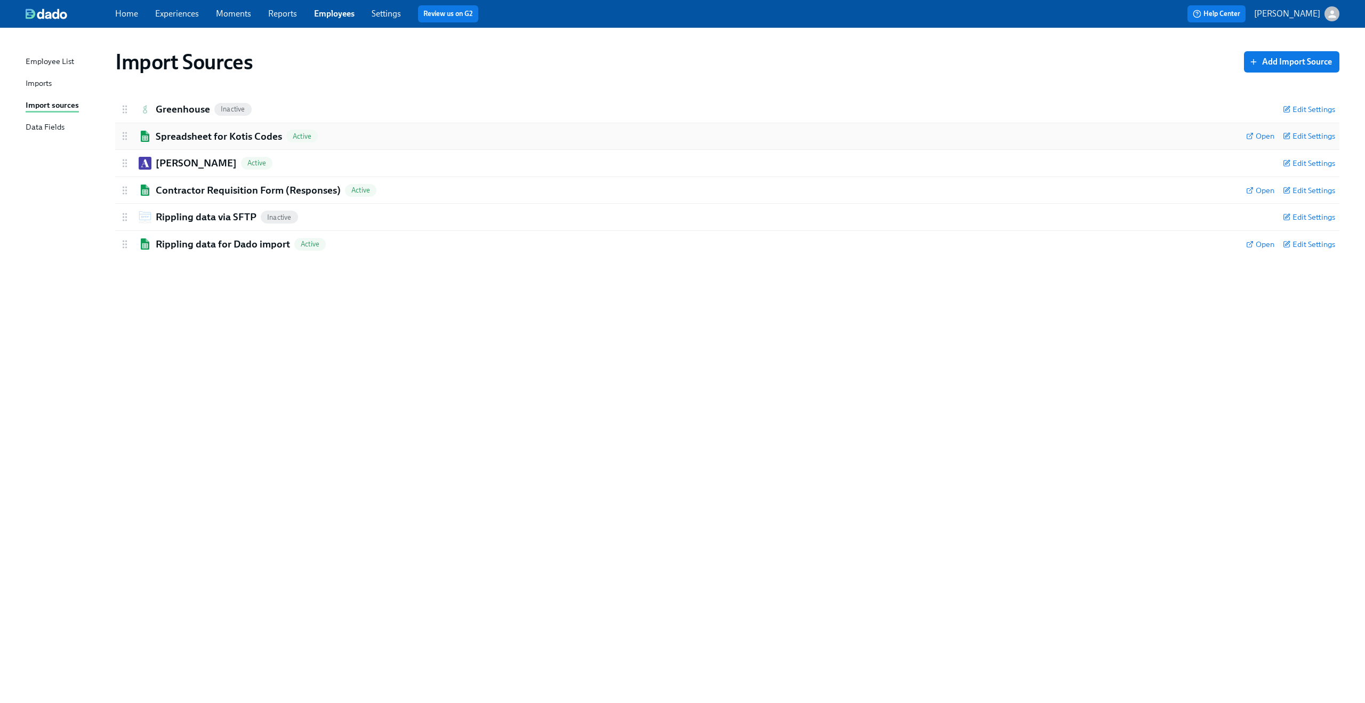
click at [157, 135] on h2 "Spreadsheet for Kotis Codes" at bounding box center [219, 137] width 126 height 14
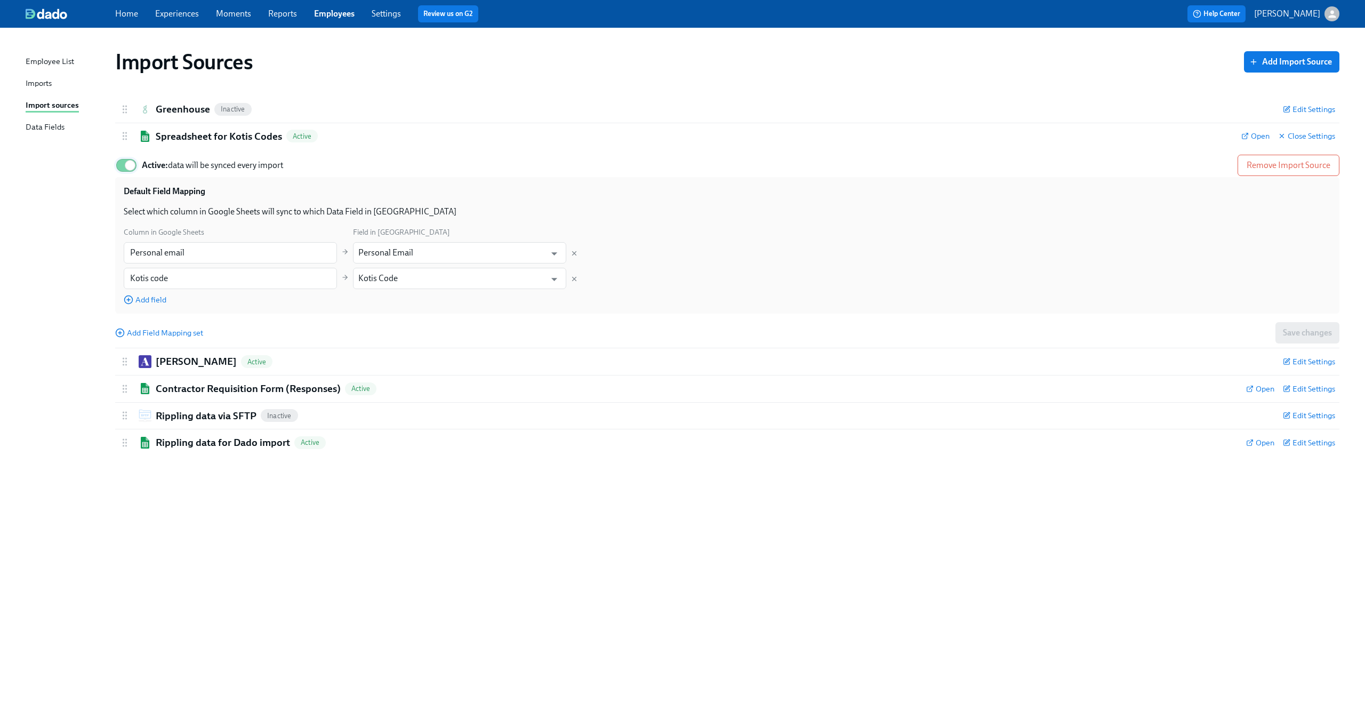
click at [123, 164] on input "Active: data will be synced every import" at bounding box center [130, 165] width 70 height 23
checkbox input "false"
click at [90, 165] on div "Import Sources Add Import Source Greenhouse Inactive Edit Settings Active Remov…" at bounding box center [683, 359] width 1314 height 637
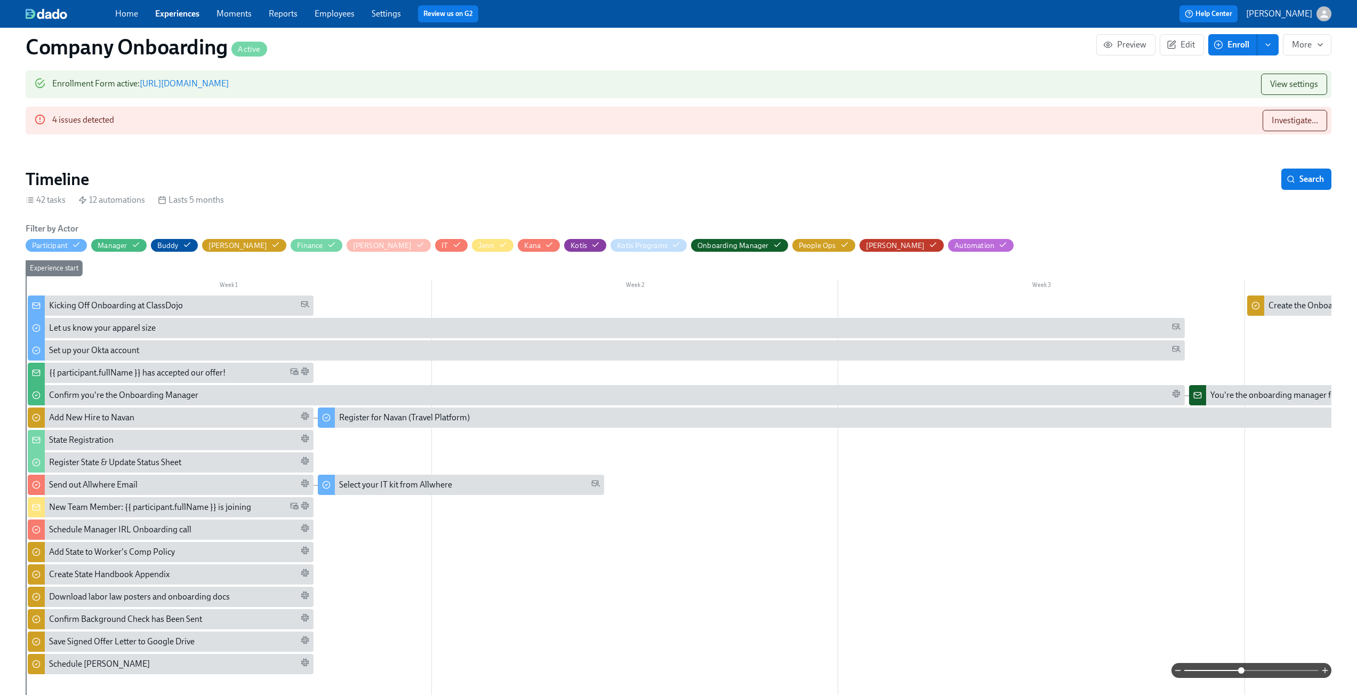
scroll to position [0, 18873]
click at [155, 15] on link "Experiences" at bounding box center [177, 14] width 44 height 10
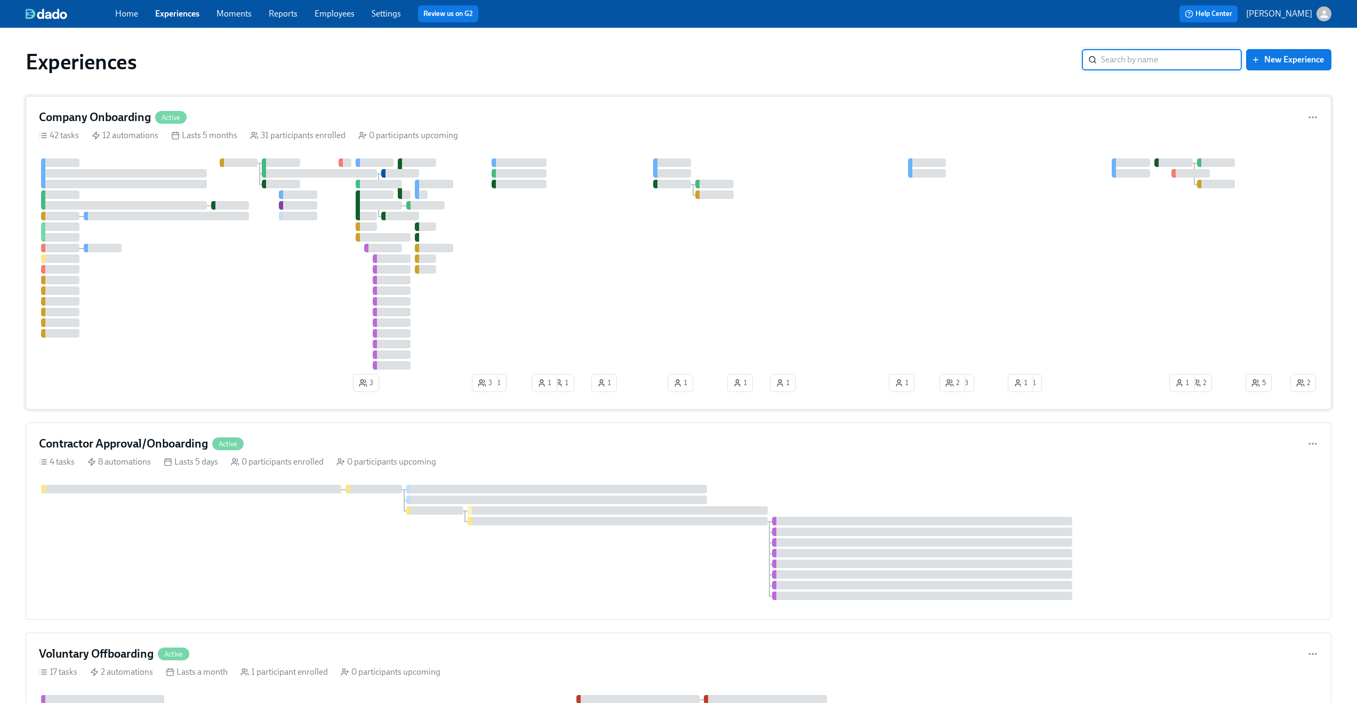
click at [349, 119] on div "Company Onboarding Active" at bounding box center [679, 117] width 1280 height 16
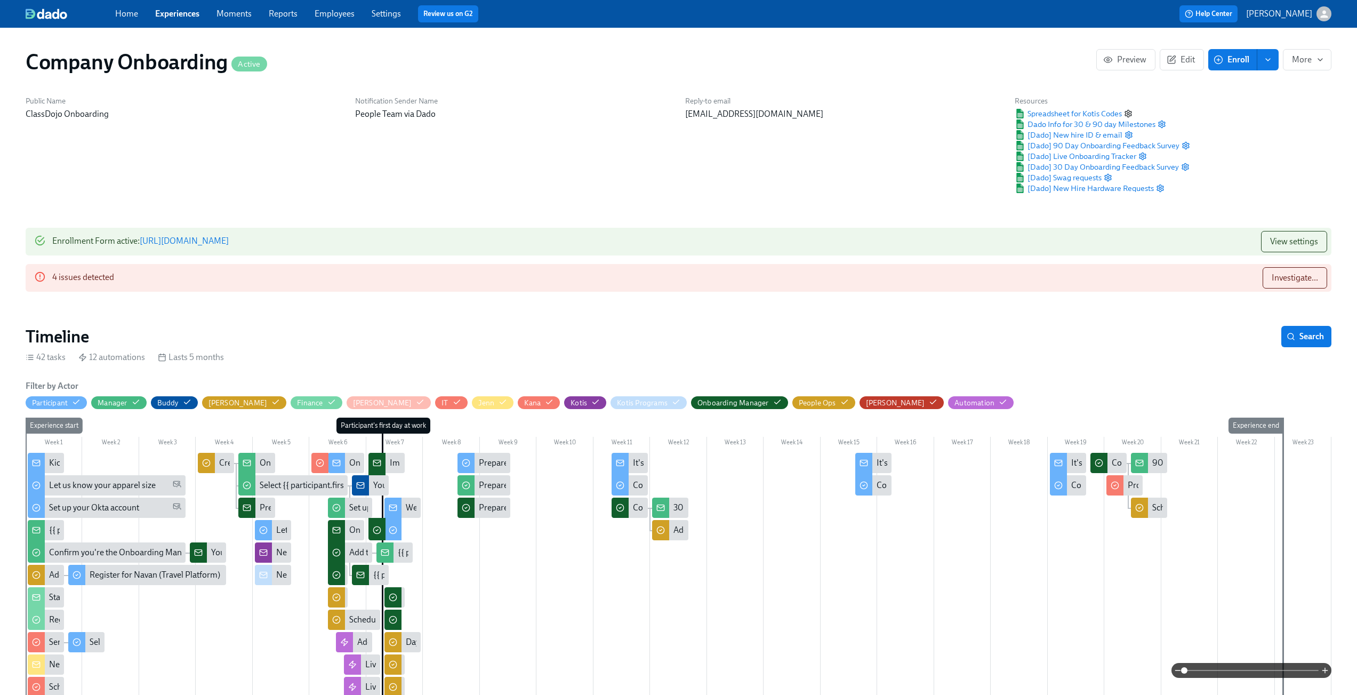
scroll to position [0, 18873]
click at [1129, 110] on icon "button" at bounding box center [1128, 113] width 9 height 9
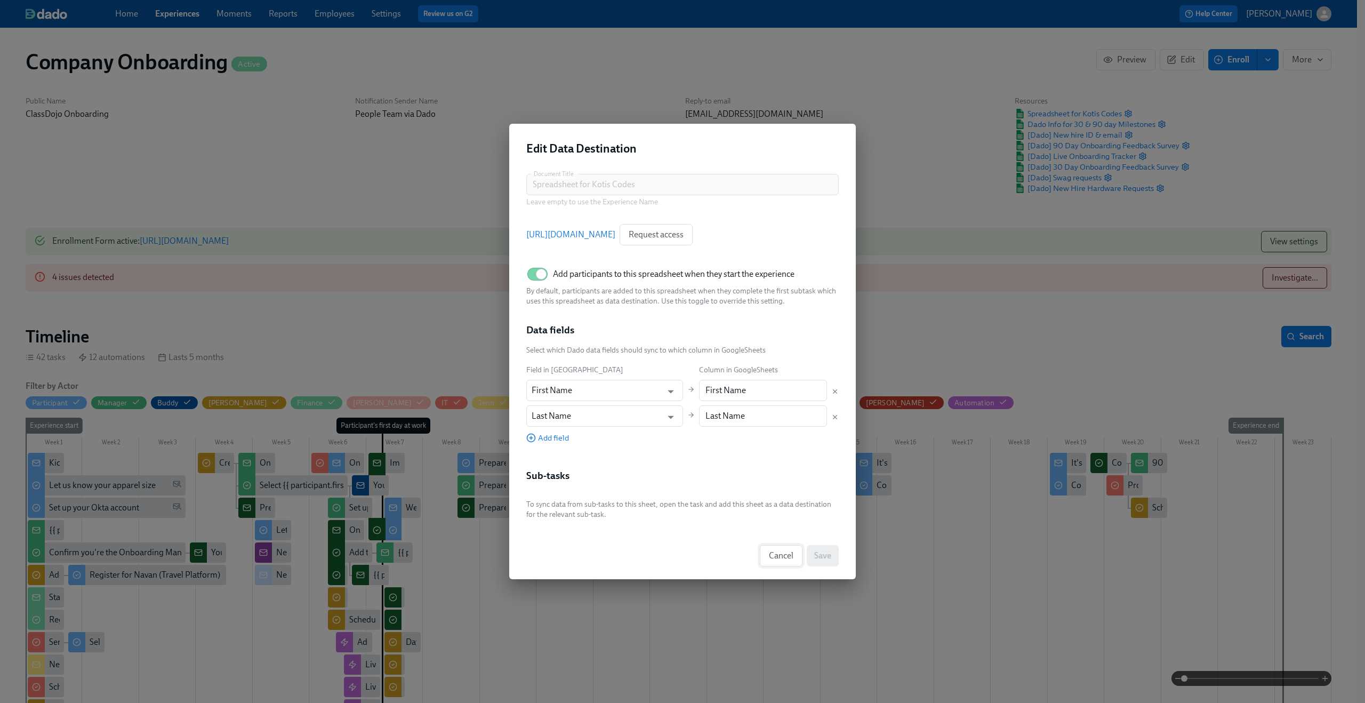
click at [793, 554] on span "Cancel" at bounding box center [781, 555] width 25 height 11
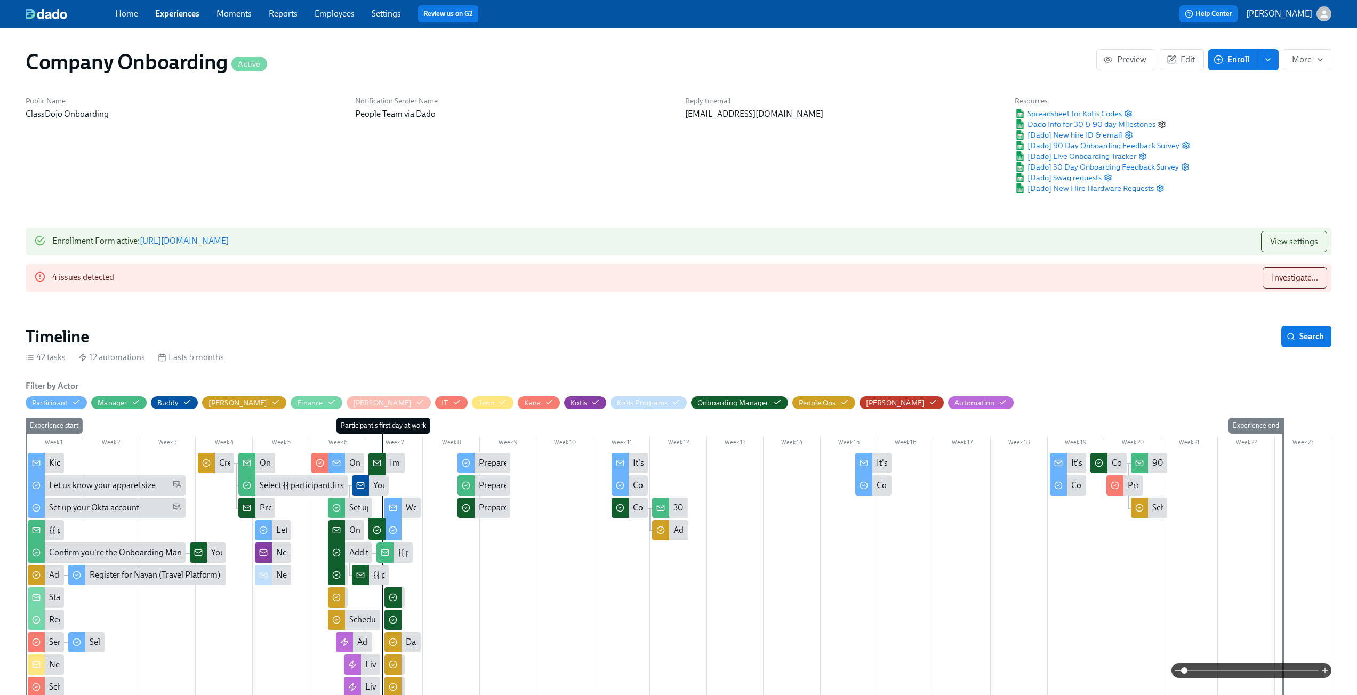
click at [1162, 124] on circle "button" at bounding box center [1162, 124] width 2 height 2
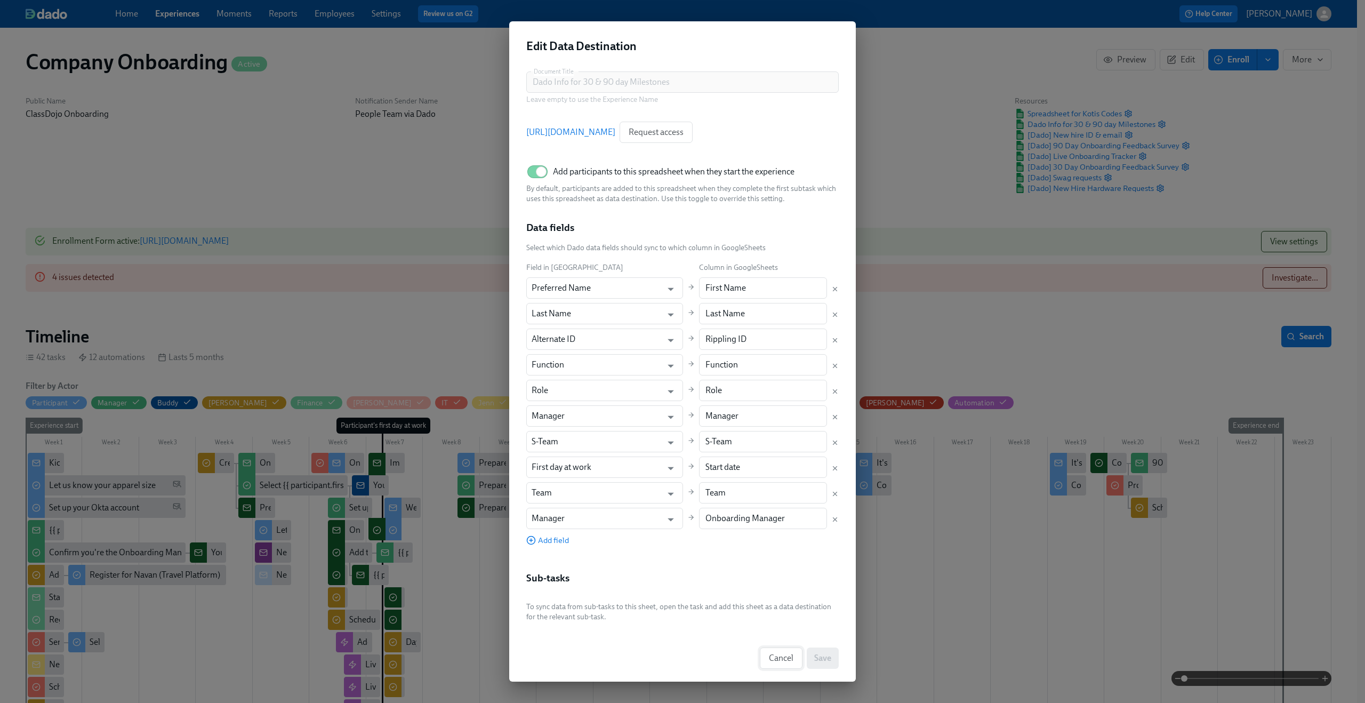
click at [777, 659] on span "Cancel" at bounding box center [781, 658] width 25 height 11
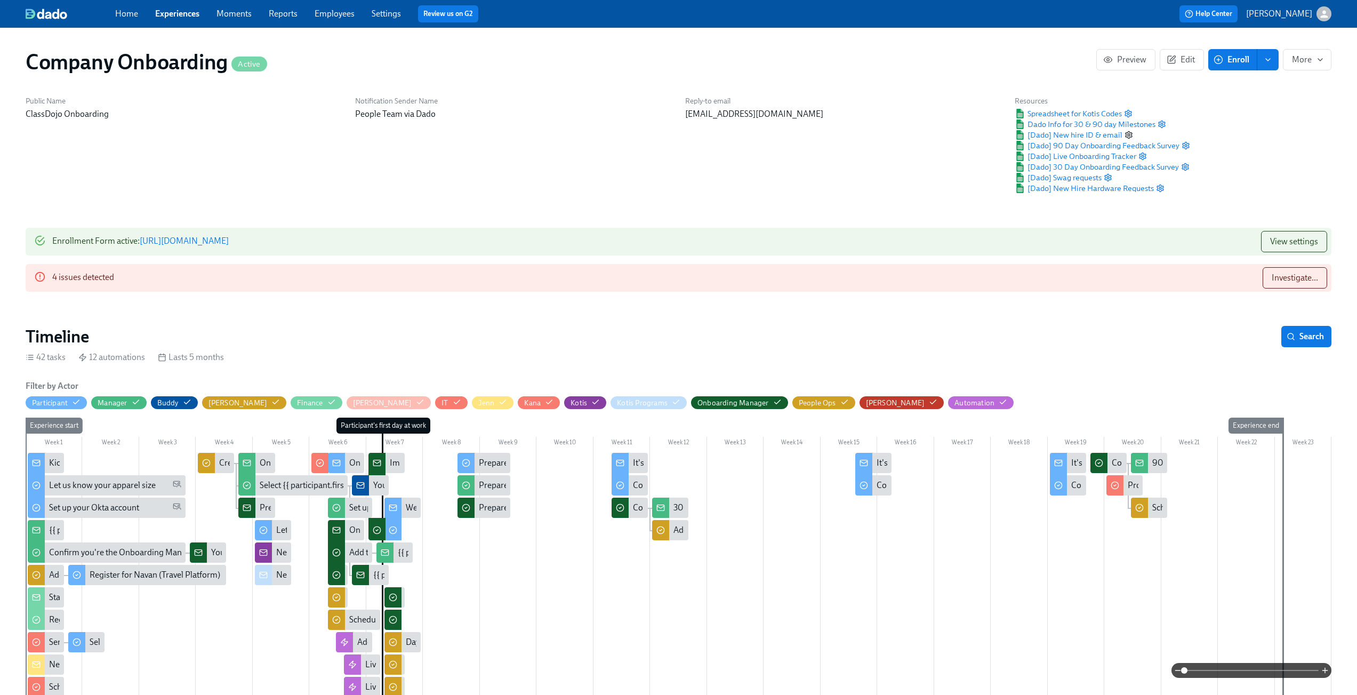
click at [1128, 133] on icon "button" at bounding box center [1129, 135] width 9 height 9
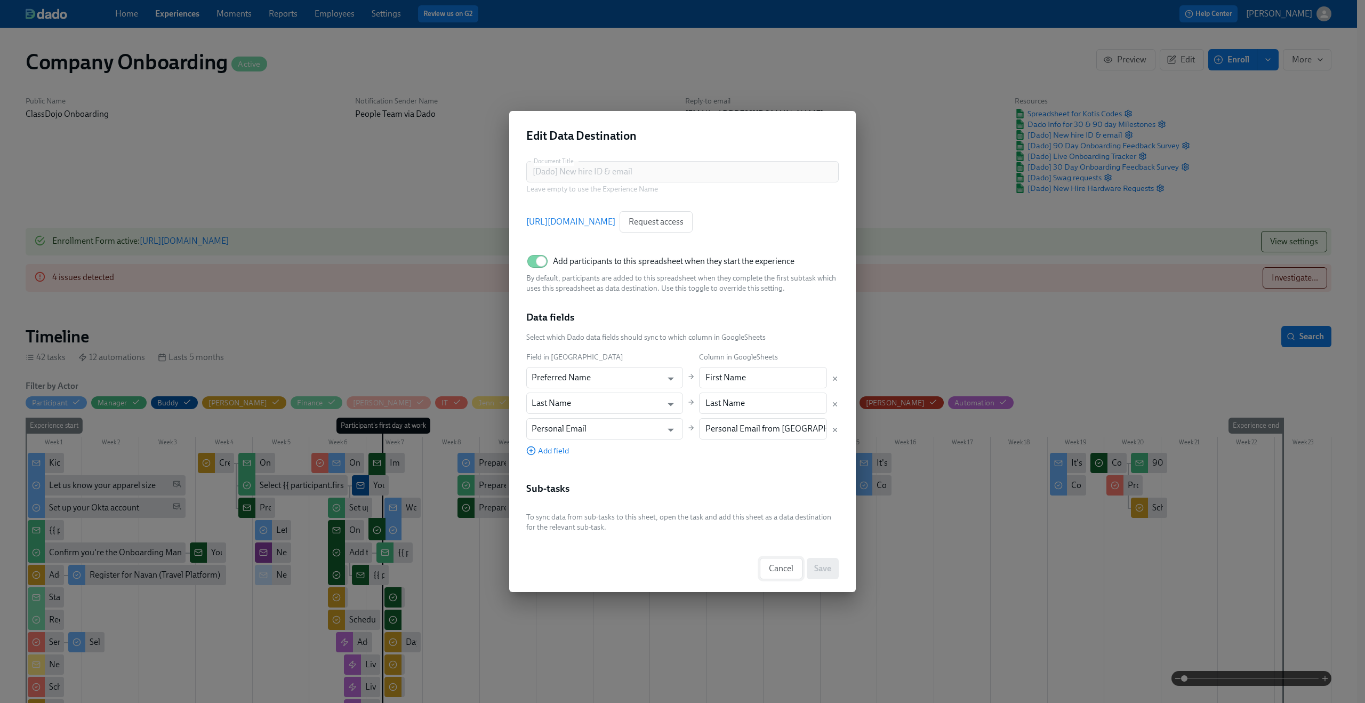
click at [779, 569] on span "Cancel" at bounding box center [781, 568] width 25 height 11
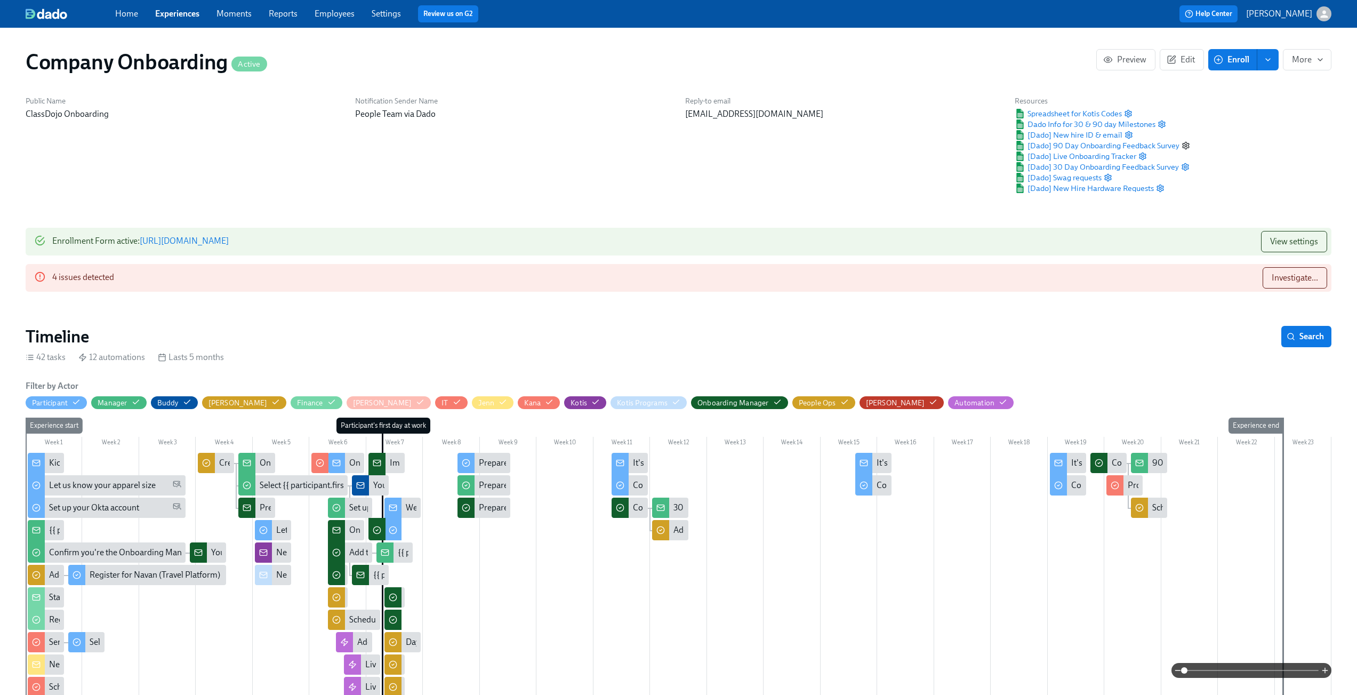
click at [1186, 145] on icon "button" at bounding box center [1186, 145] width 9 height 9
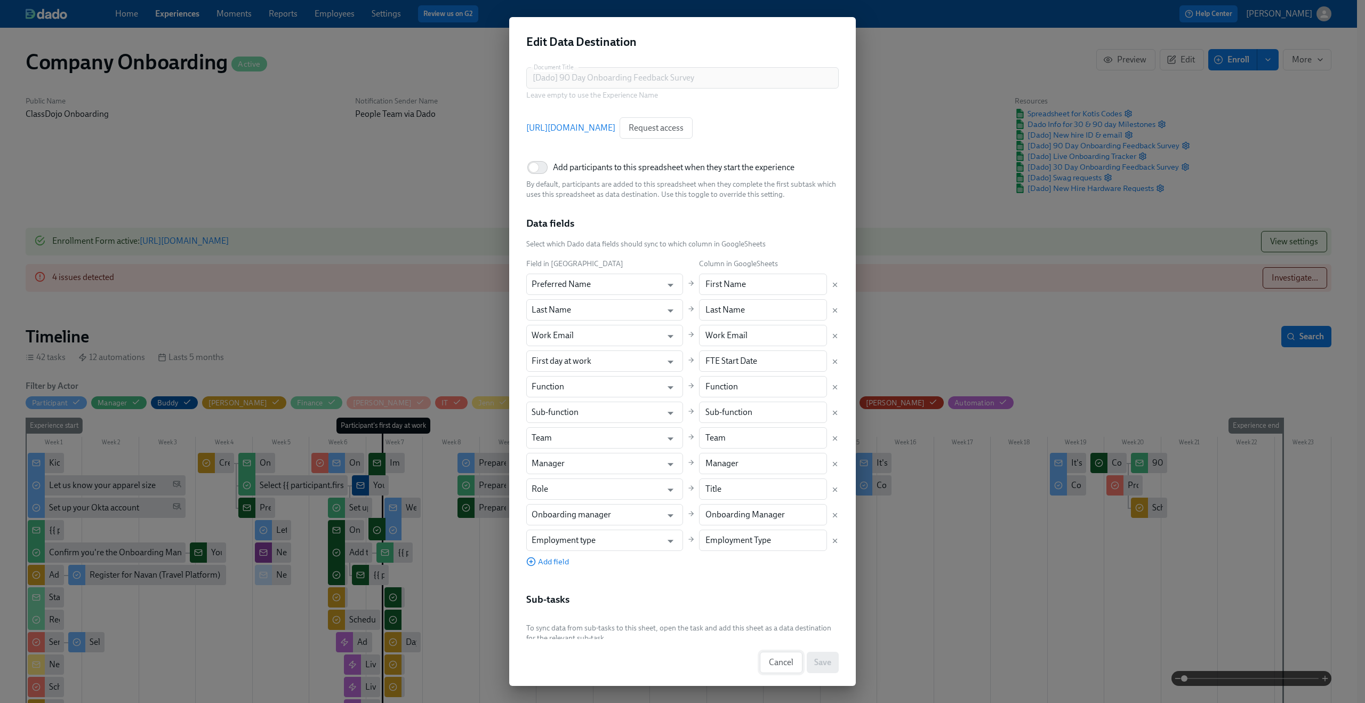
click at [778, 661] on span "Cancel" at bounding box center [781, 662] width 25 height 11
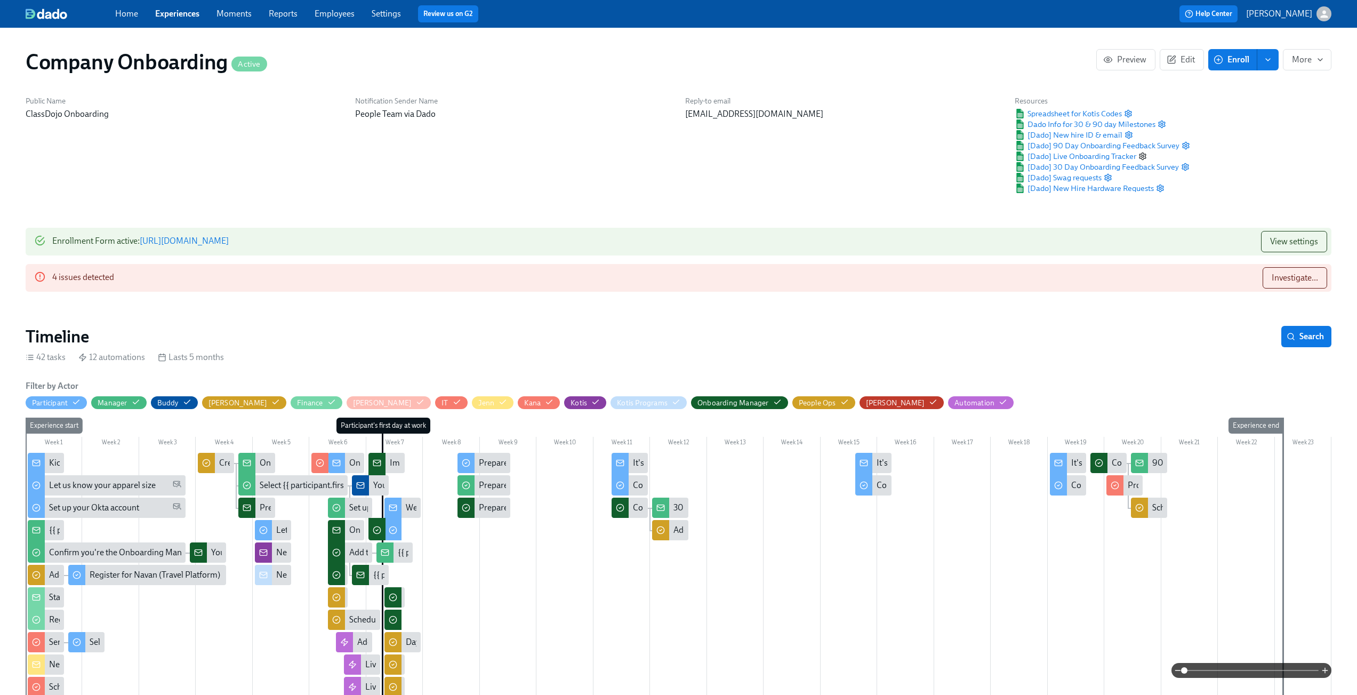
click at [1142, 156] on circle "button" at bounding box center [1143, 156] width 2 height 2
click at [1182, 165] on icon "button" at bounding box center [1185, 166] width 6 height 7
click at [1111, 179] on icon "button" at bounding box center [1108, 177] width 6 height 7
click at [1161, 188] on circle "button" at bounding box center [1161, 188] width 2 height 2
click at [1162, 124] on icon "button" at bounding box center [1162, 124] width 9 height 9
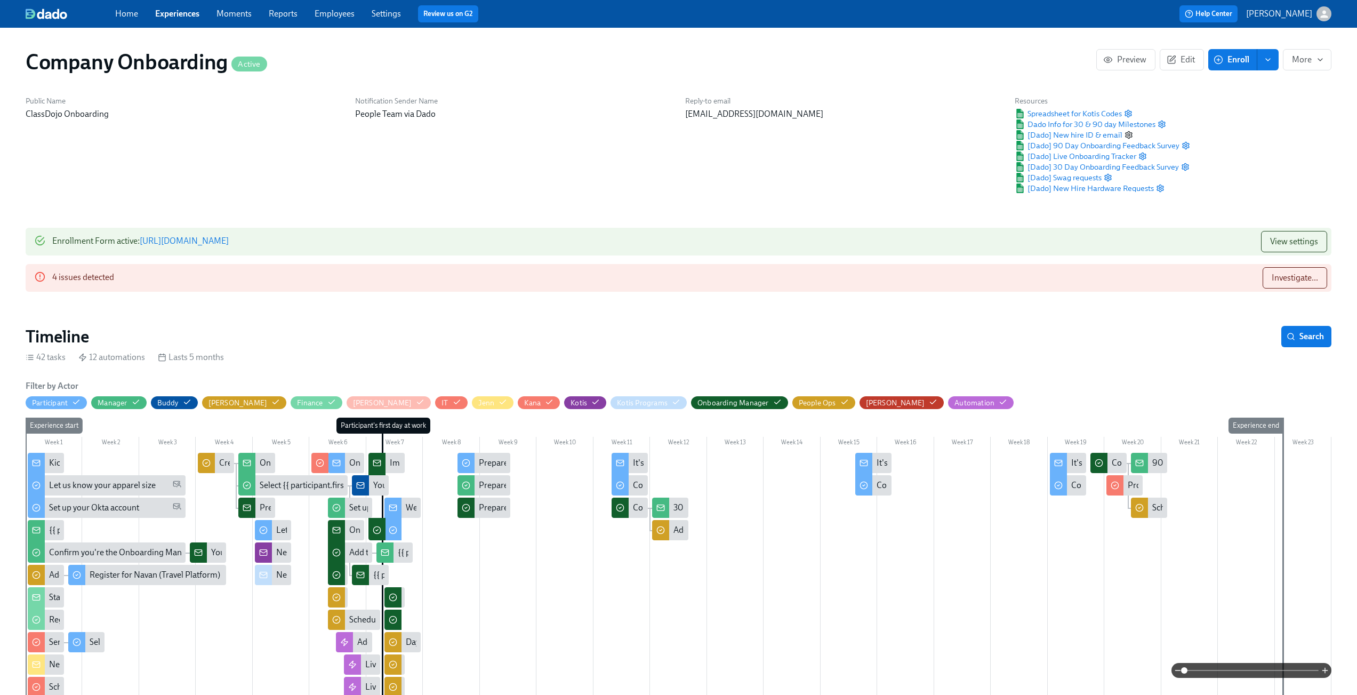
click at [1126, 132] on icon "button" at bounding box center [1129, 134] width 6 height 7
click at [1127, 110] on icon "button" at bounding box center [1128, 113] width 9 height 9
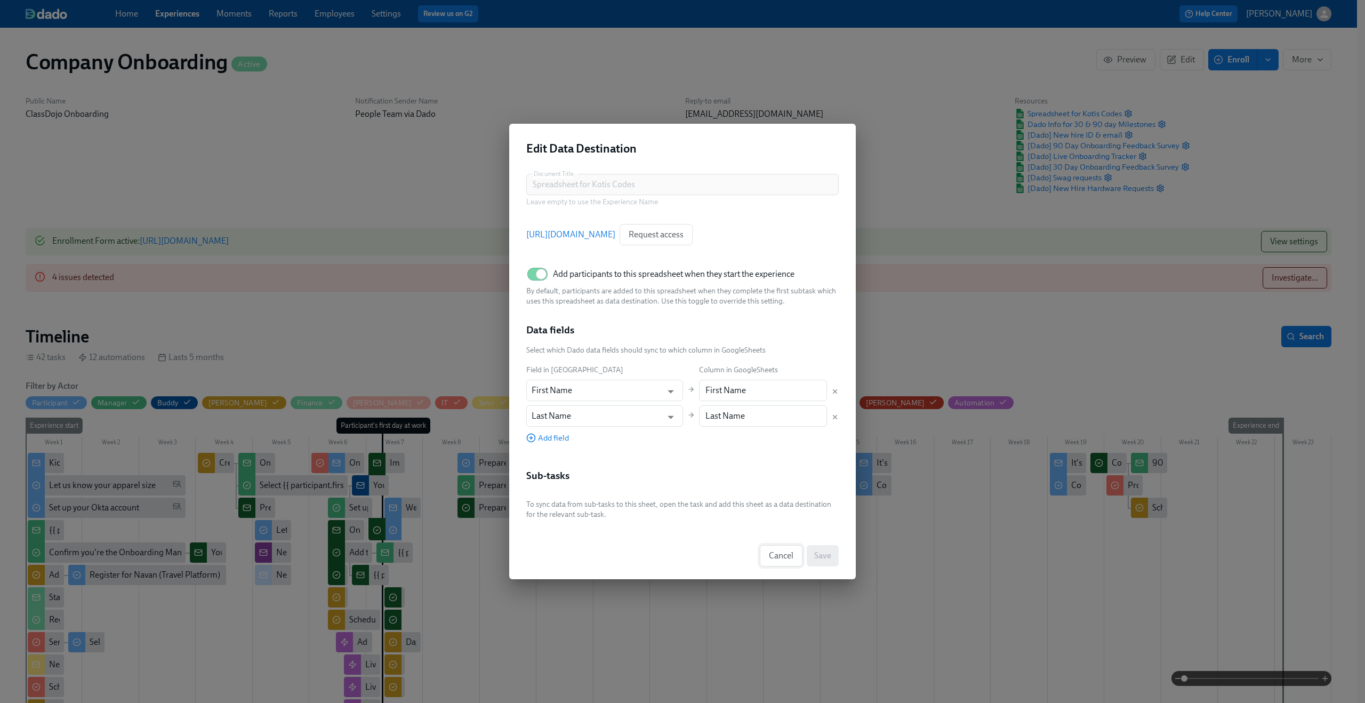
click at [767, 548] on button "Cancel" at bounding box center [781, 555] width 43 height 21
